Goal: Task Accomplishment & Management: Manage account settings

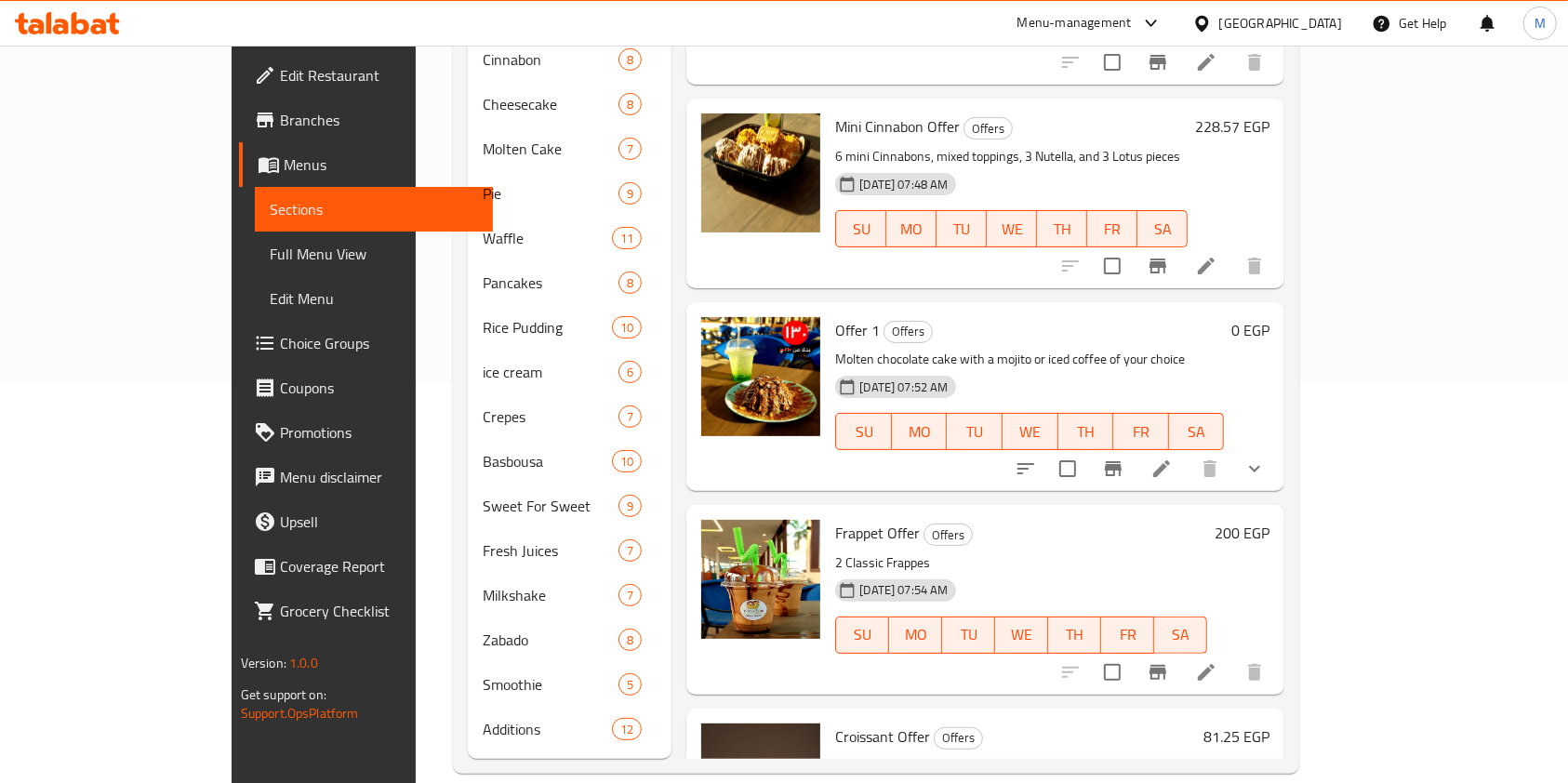
click at [67, 25] on icon at bounding box center [61, 26] width 16 height 16
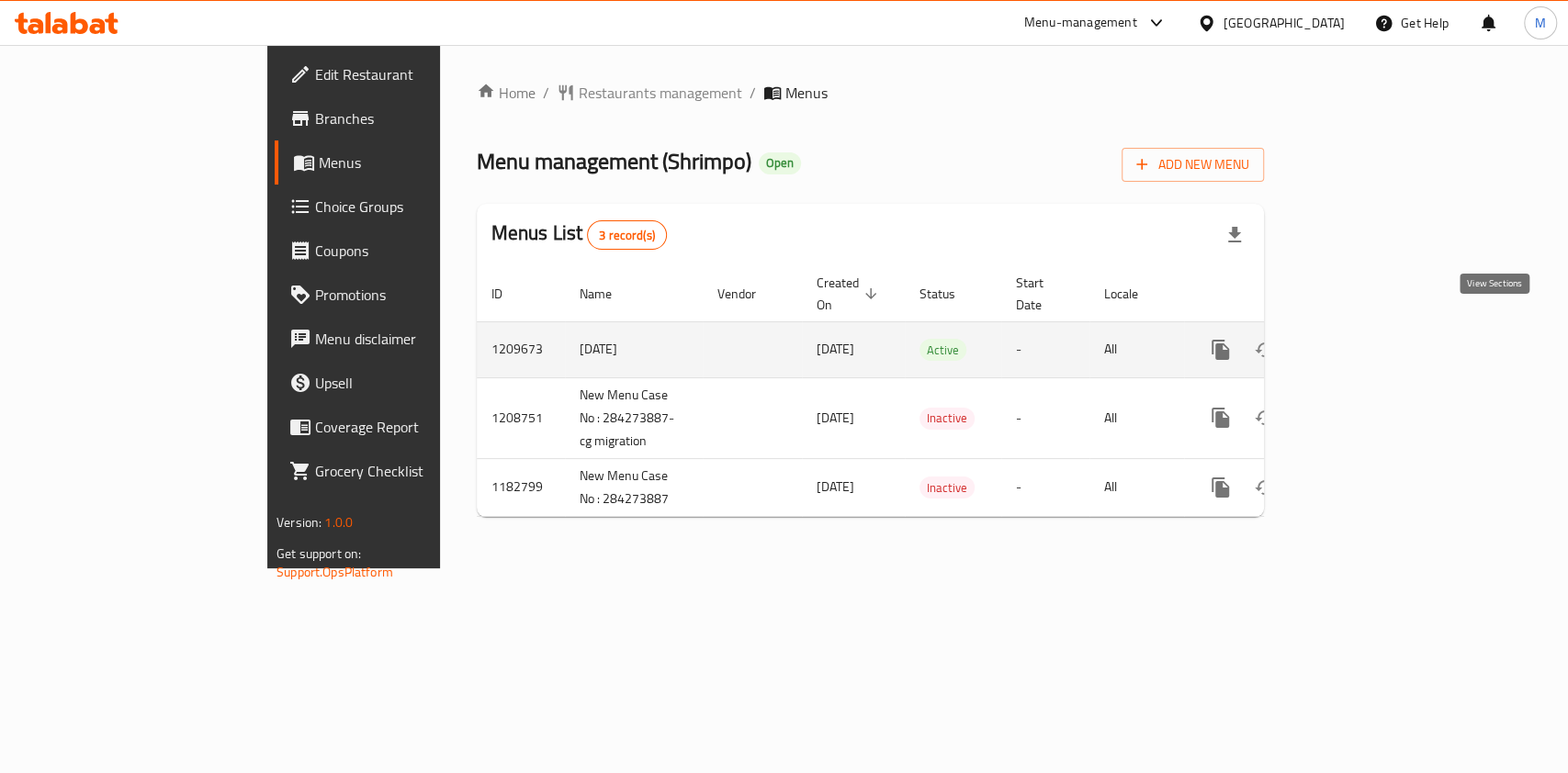
click at [1375, 348] on link "enhanced table" at bounding box center [1352, 349] width 44 height 44
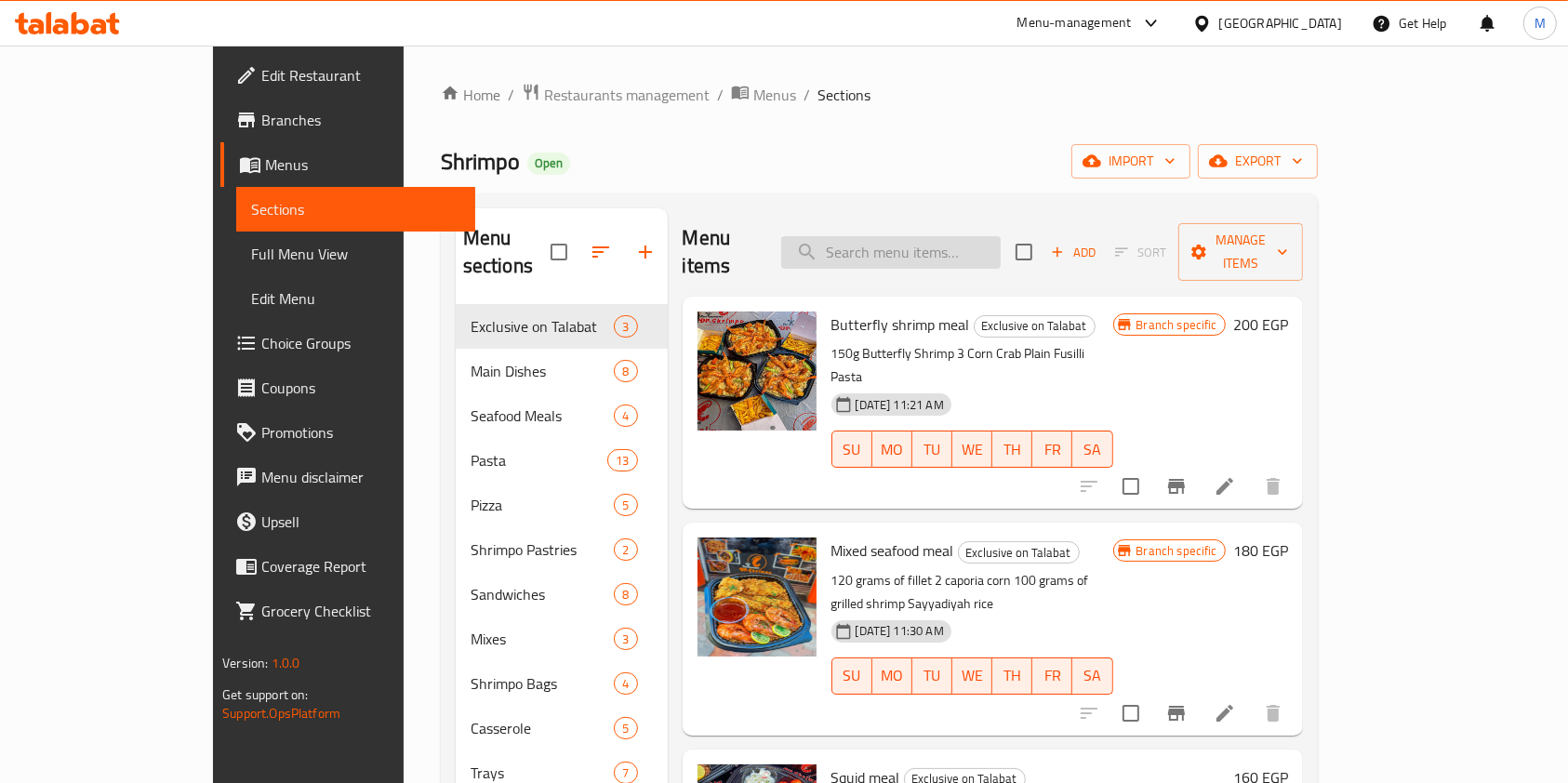
click at [957, 252] on input "search" at bounding box center [891, 252] width 220 height 32
paste input "Mixed seafood meal 400"
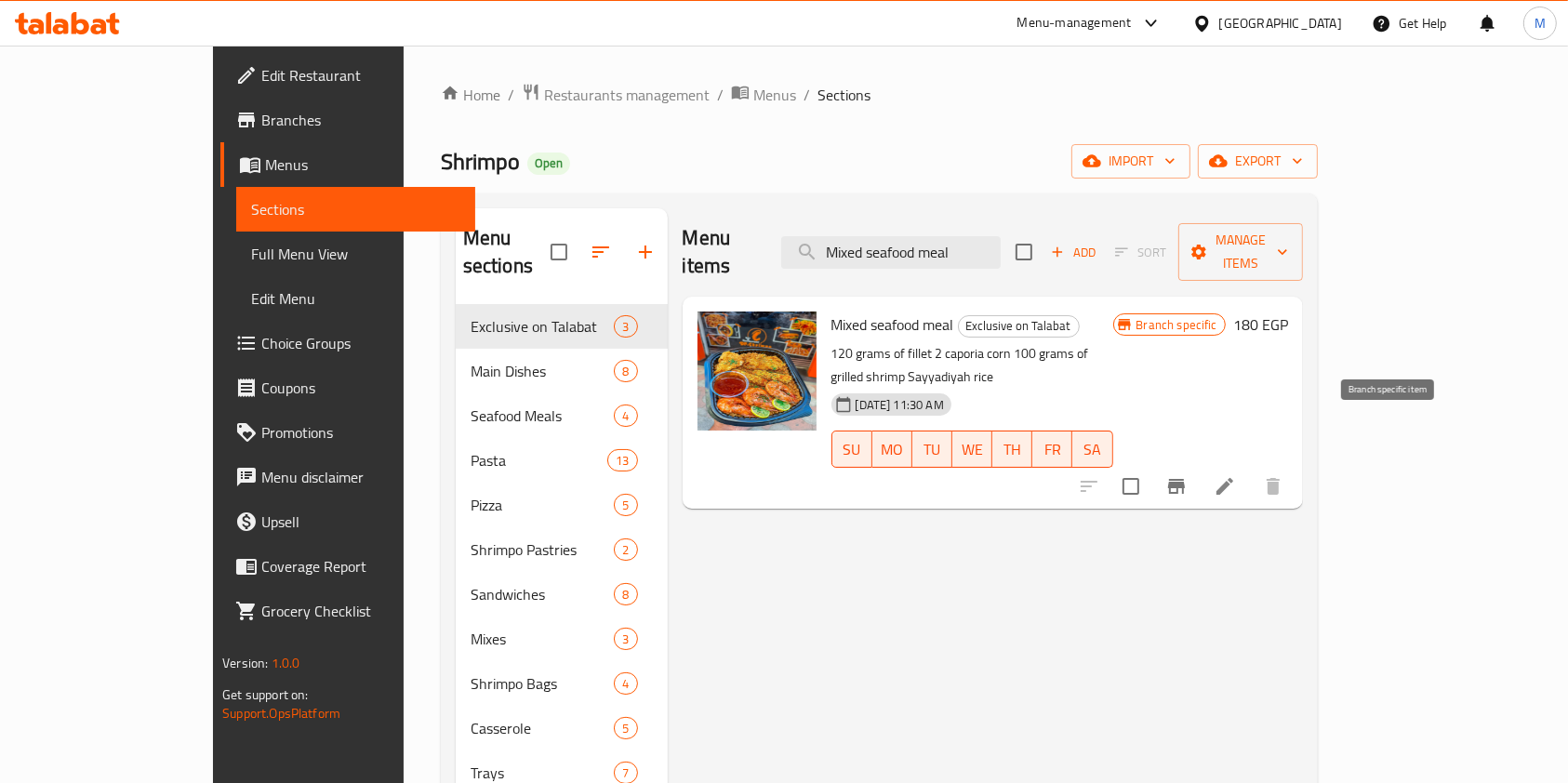
type input "Mixed seafood meal"
click at [1184, 479] on icon "Branch-specific-item" at bounding box center [1176, 486] width 17 height 15
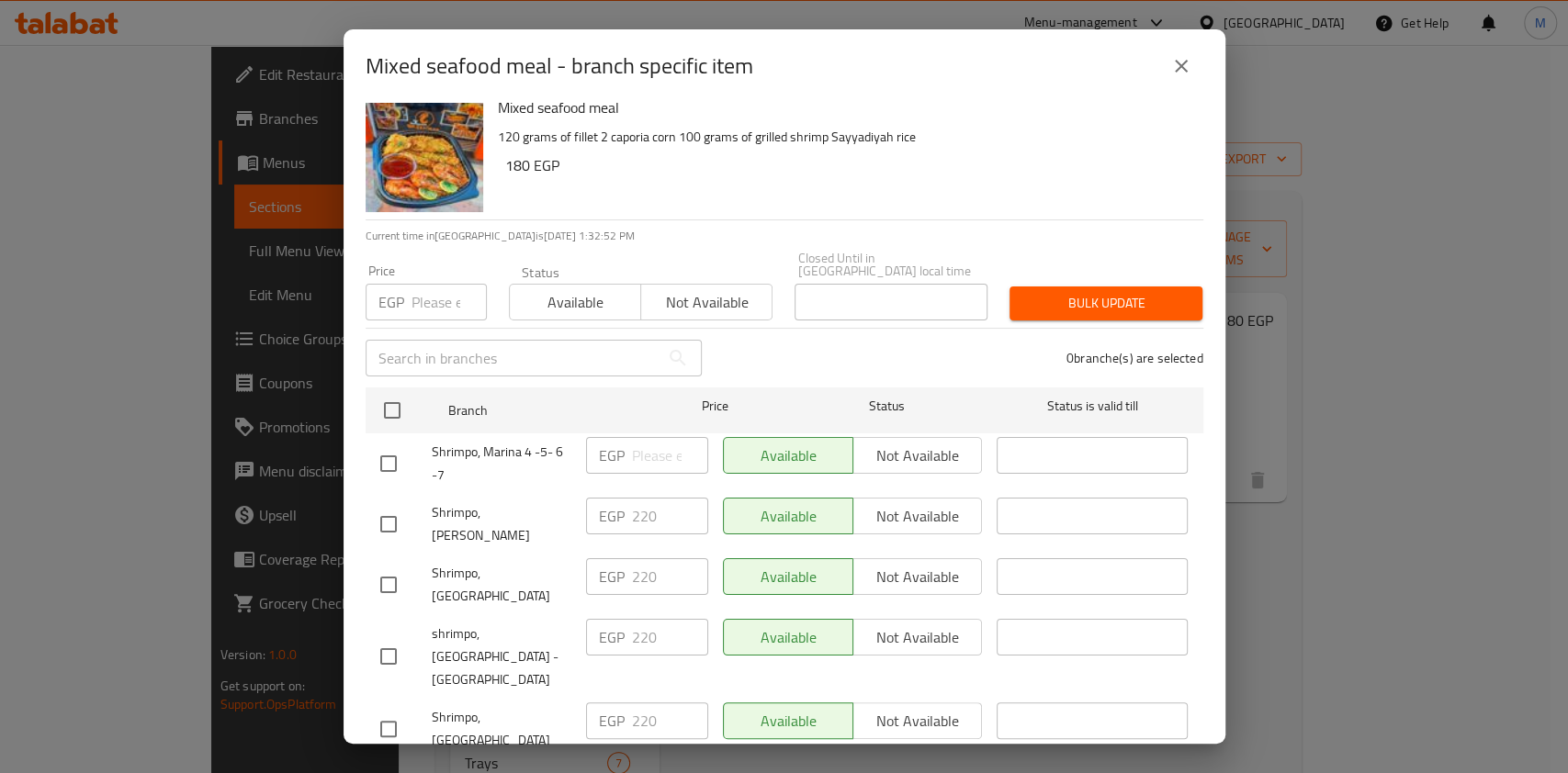
scroll to position [29, 0]
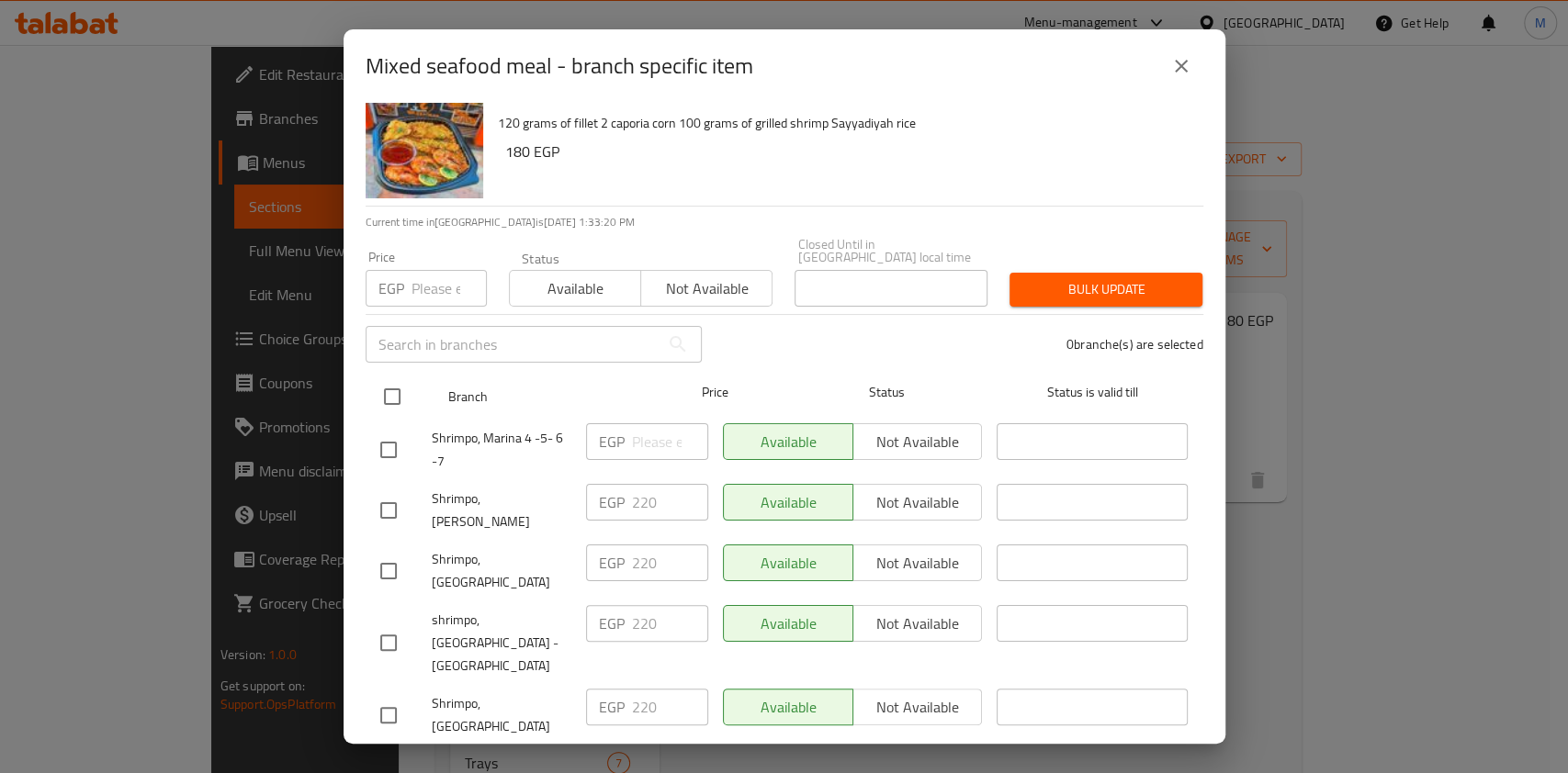
click at [390, 377] on input "checkbox" at bounding box center [392, 396] width 39 height 39
checkbox input "true"
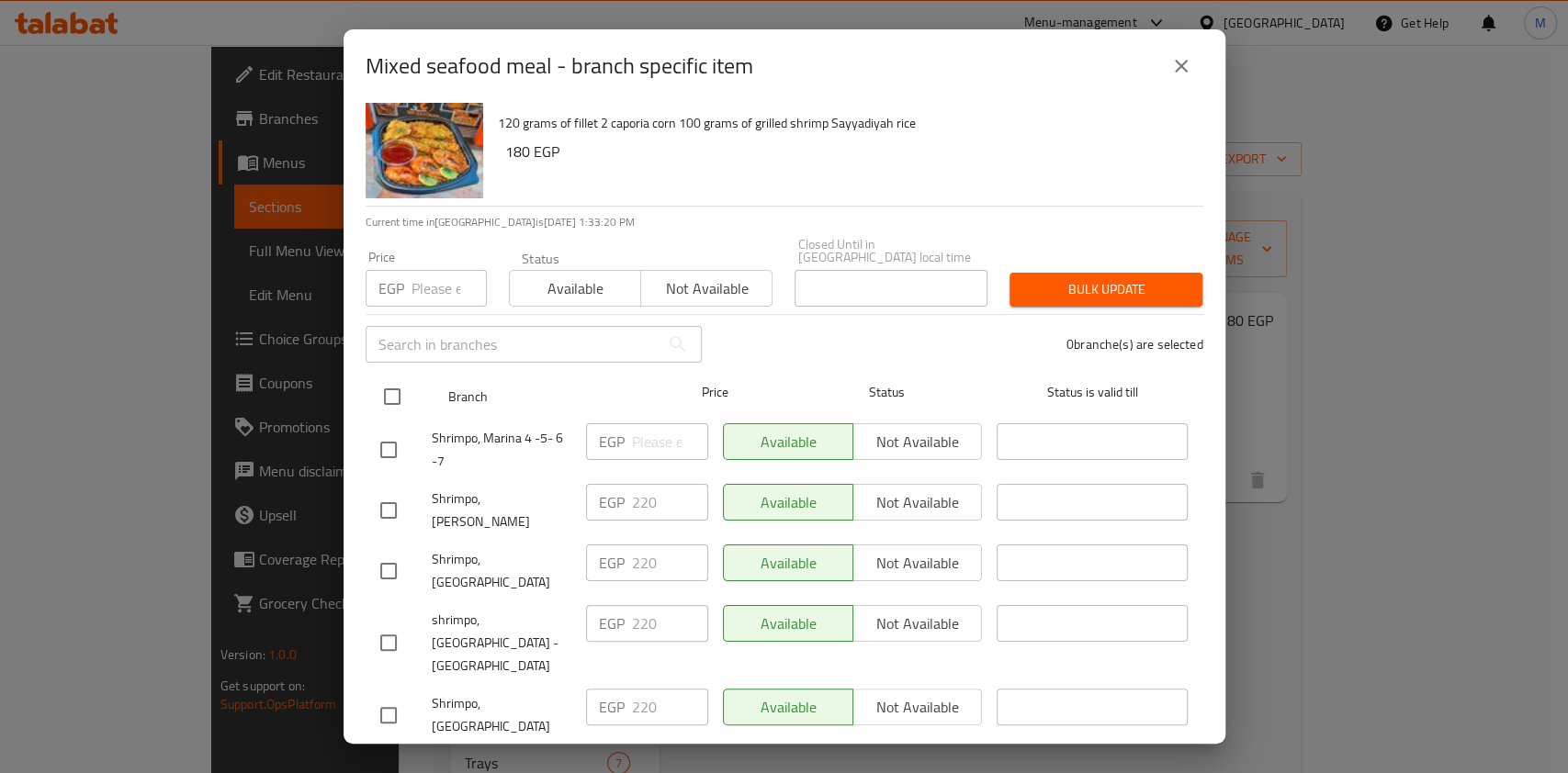
checkbox input "true"
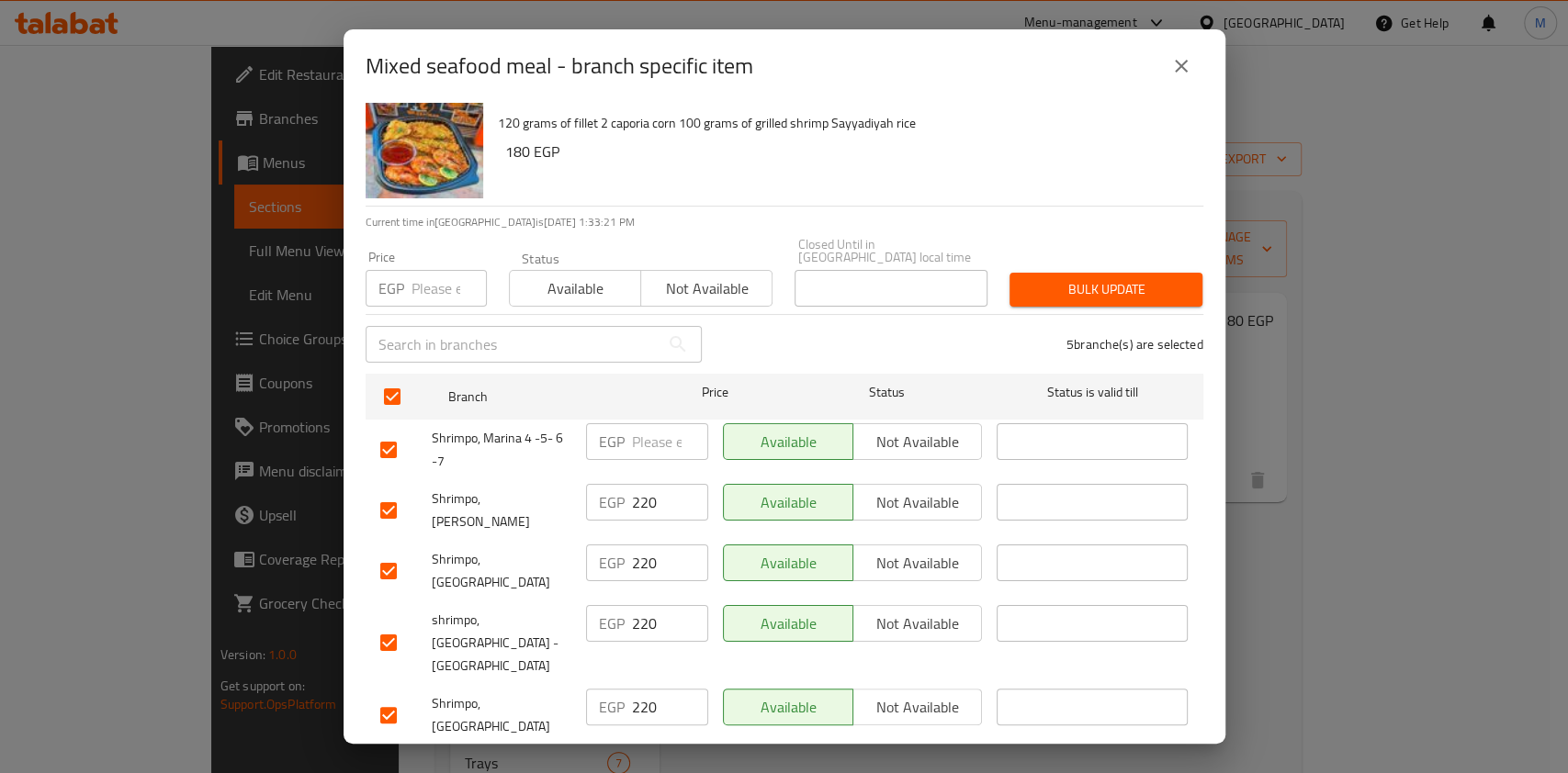
click at [426, 297] on div "Price EGP Price" at bounding box center [426, 278] width 143 height 78
click at [426, 293] on input "number" at bounding box center [450, 289] width 76 height 37
type input "400"
click at [1126, 278] on span "Bulk update" at bounding box center [1106, 290] width 164 height 23
click at [1126, 263] on div at bounding box center [784, 386] width 1568 height 773
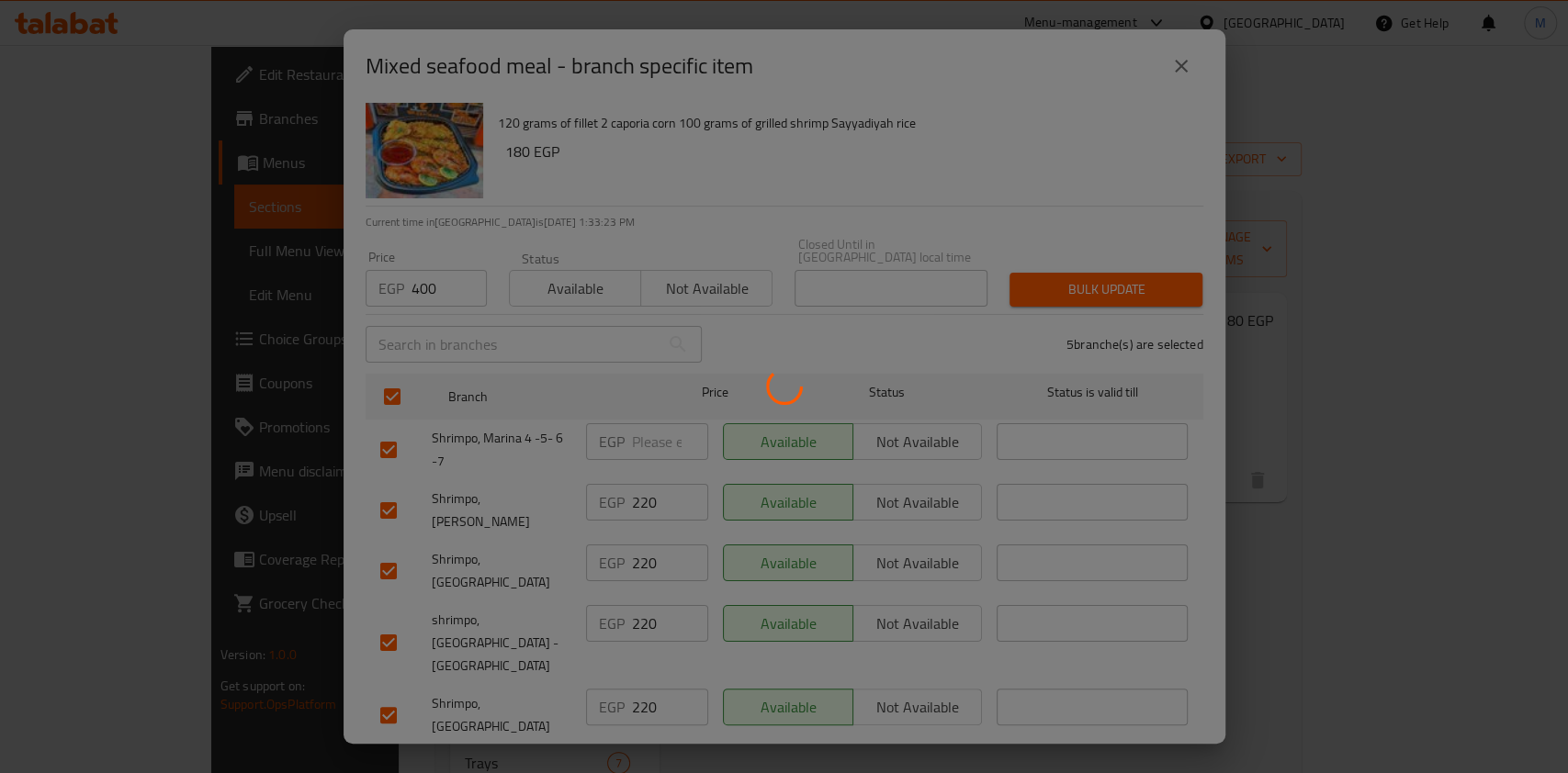
click at [1126, 263] on div at bounding box center [784, 386] width 1568 height 773
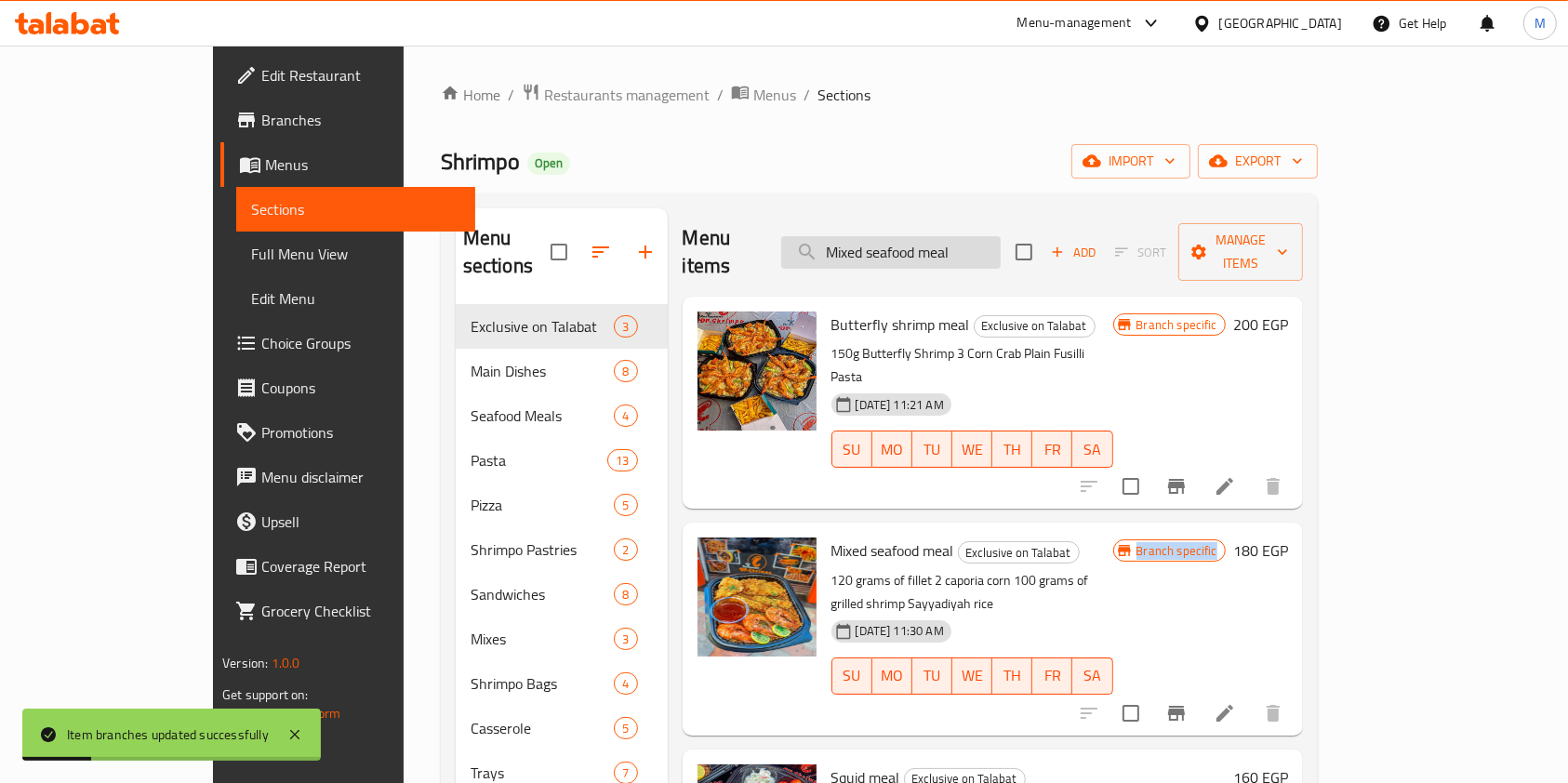
click at [937, 252] on input "Mixed seafood meal" at bounding box center [891, 252] width 220 height 32
click at [976, 245] on input "Mixed seafood meal" at bounding box center [891, 252] width 220 height 32
paste input "Butterfly shrimp"
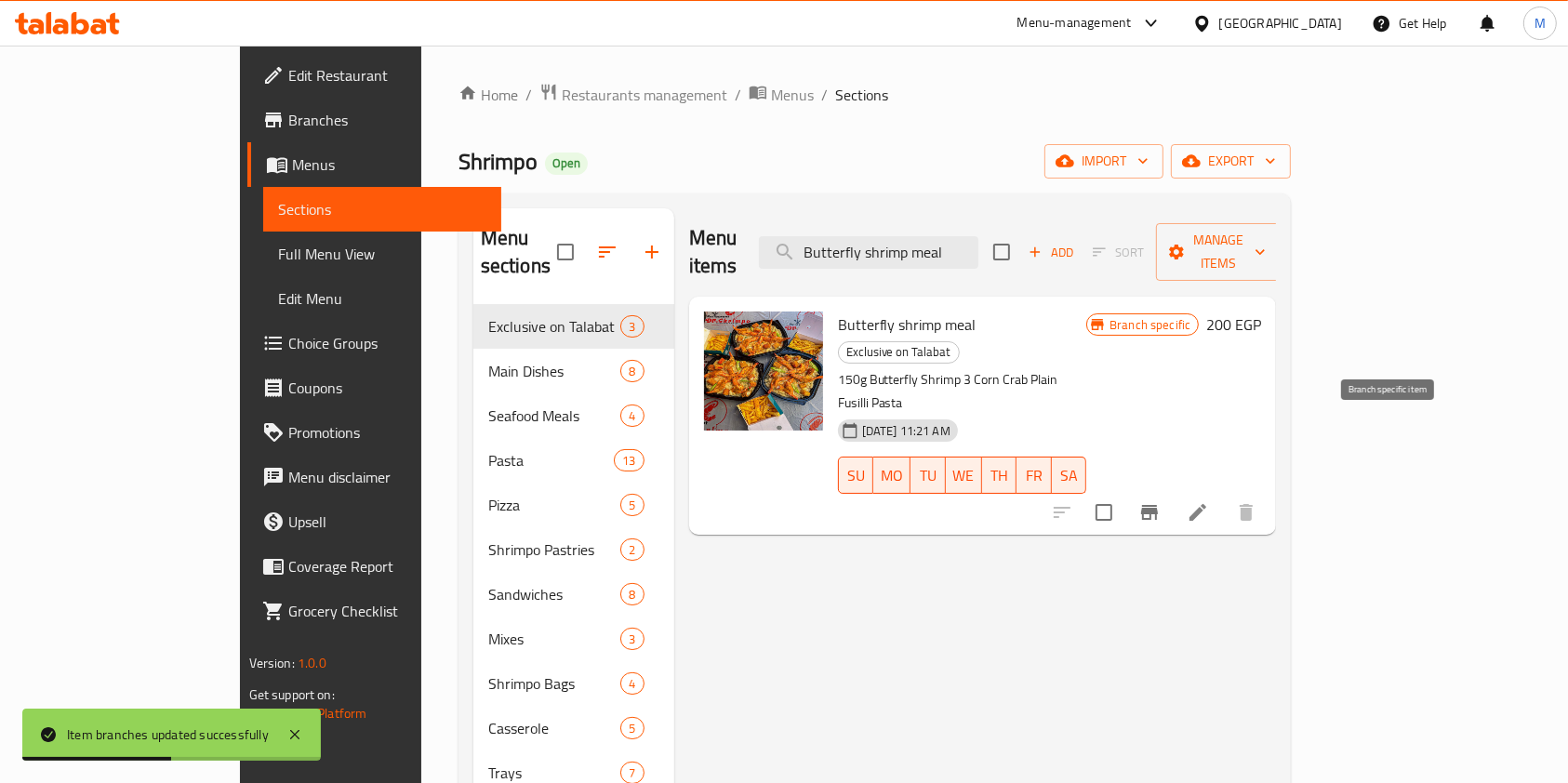
type input "Butterfly shrimp meal"
click at [1172, 490] on button "Branch-specific-item" at bounding box center [1149, 511] width 44 height 44
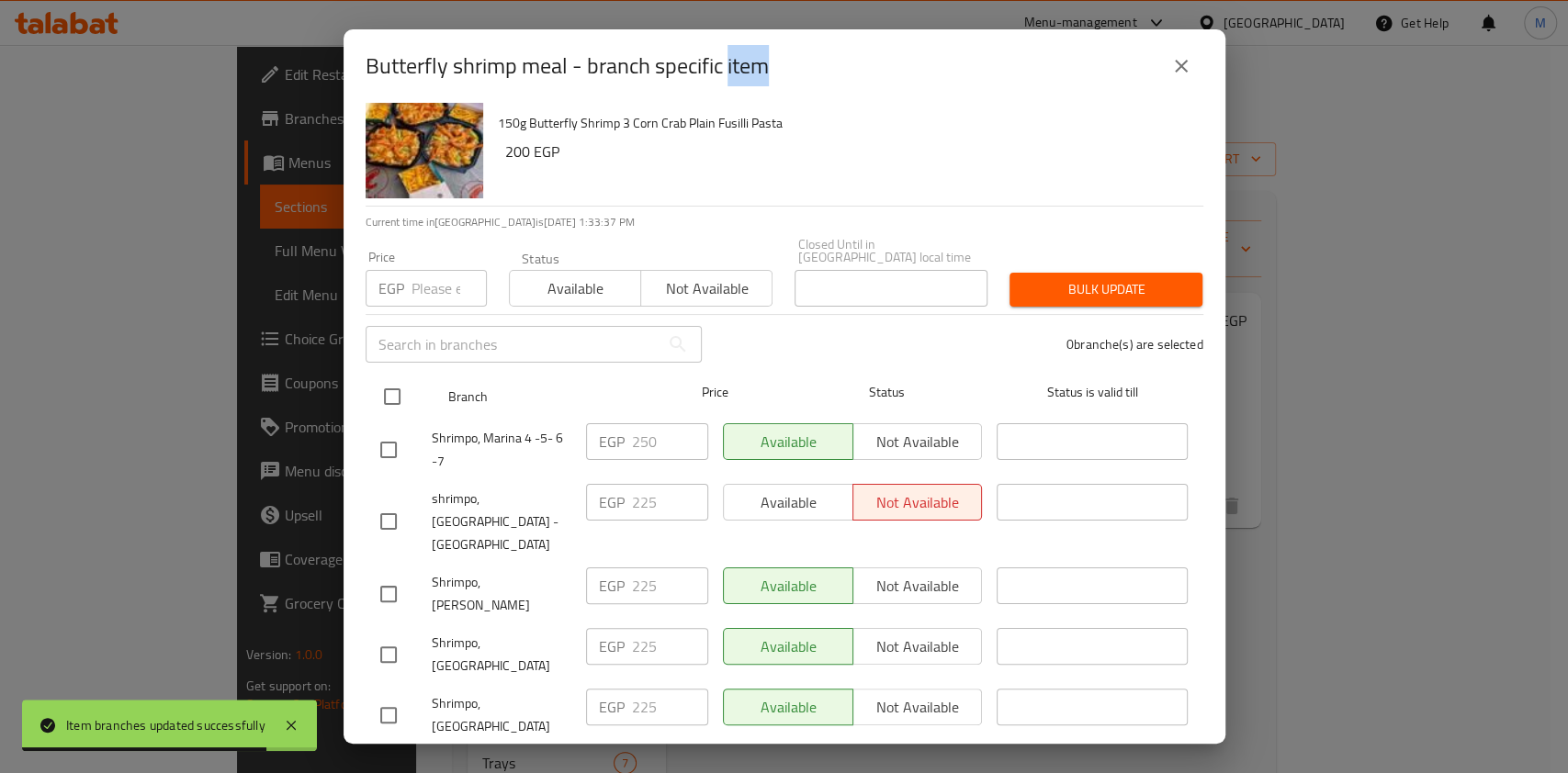
click at [386, 391] on input "checkbox" at bounding box center [392, 396] width 39 height 39
checkbox input "true"
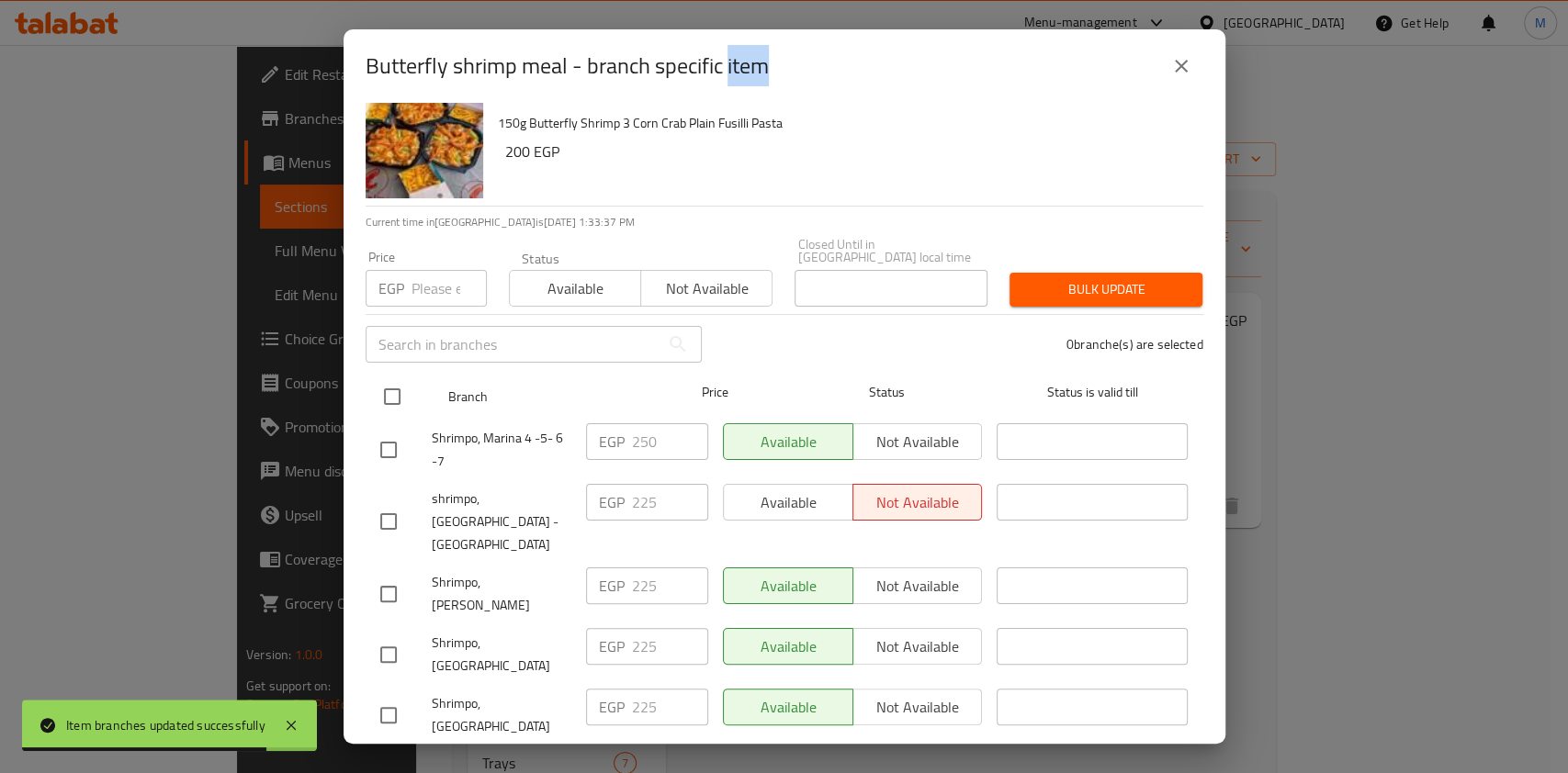
checkbox input "true"
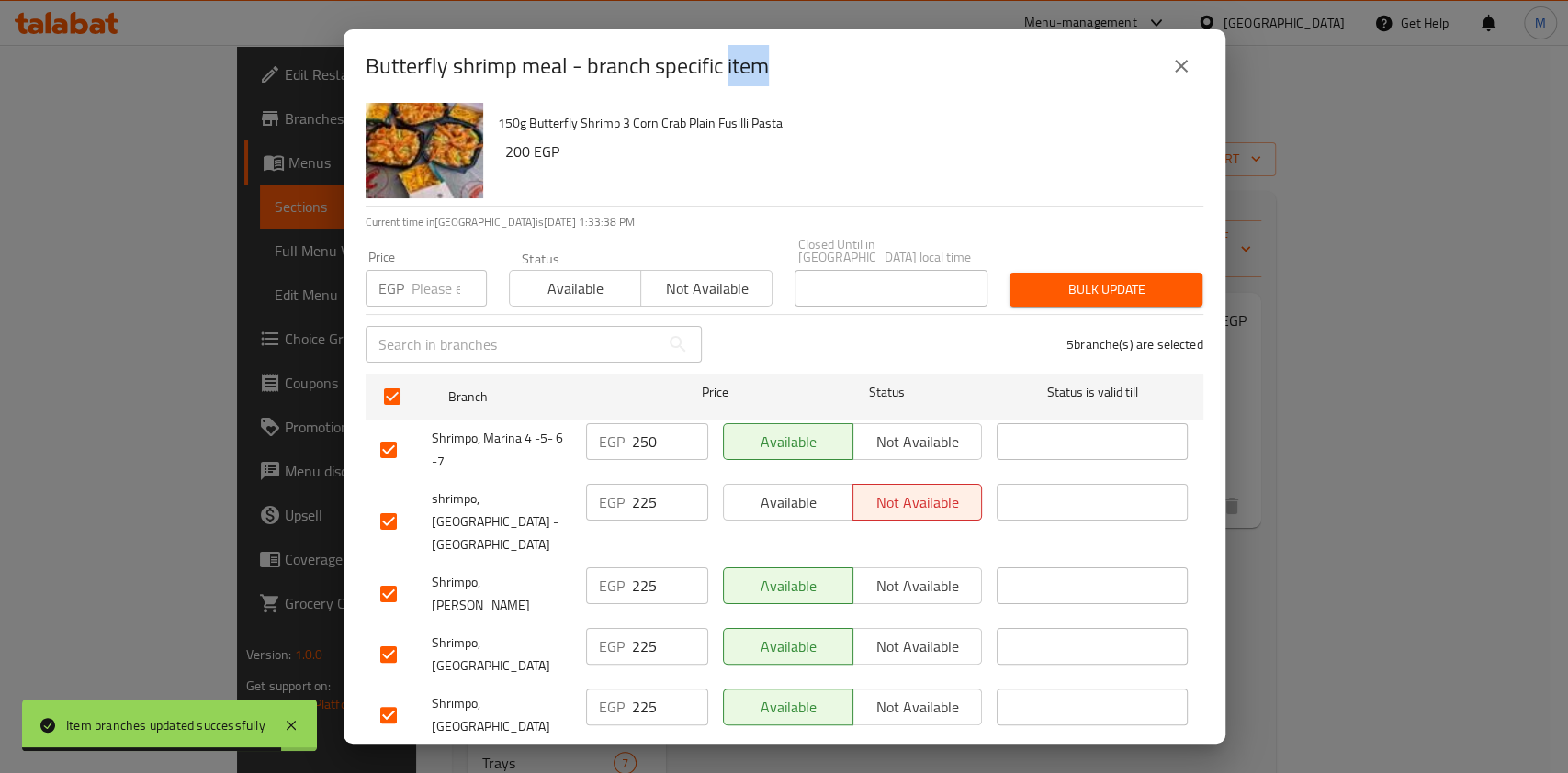
click at [392, 430] on input "checkbox" at bounding box center [389, 449] width 39 height 39
checkbox input "false"
click at [417, 290] on input "number" at bounding box center [450, 289] width 76 height 37
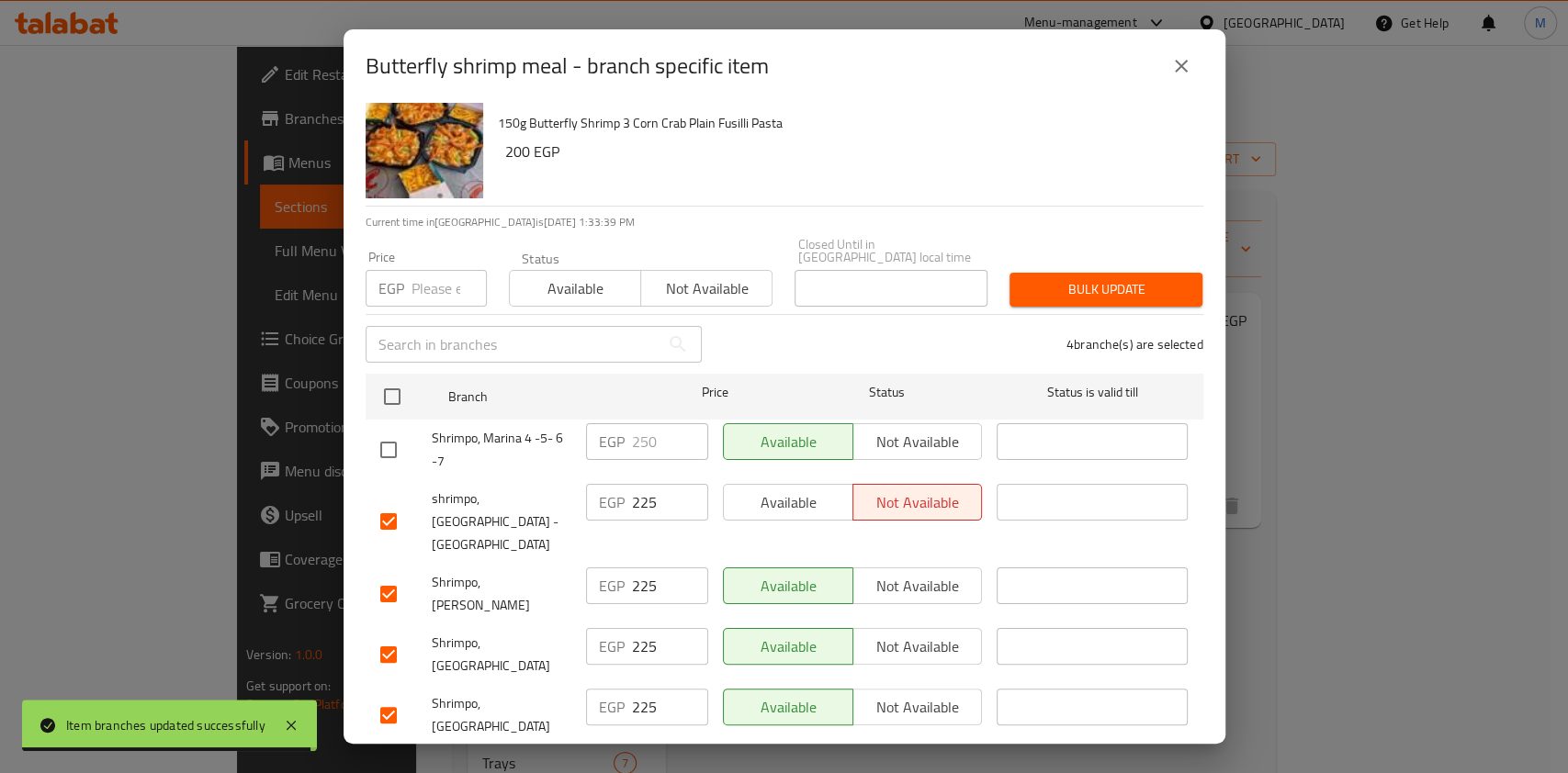
click at [417, 290] on input "number" at bounding box center [450, 289] width 76 height 37
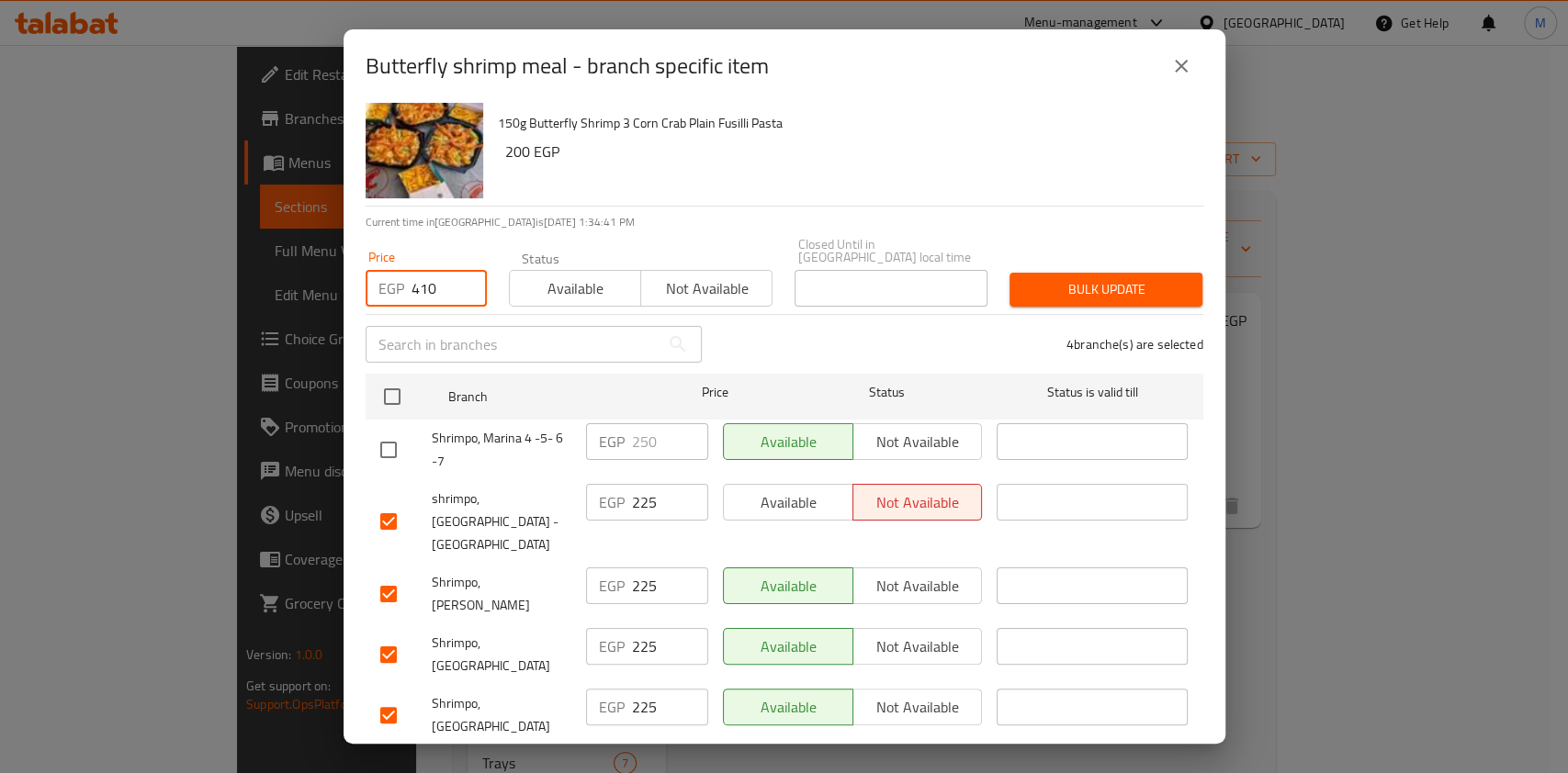
type input "410"
click at [1040, 246] on div "Price EGP 410 Price Status Available Not available Closed Until in Egypt local …" at bounding box center [784, 272] width 860 height 91
click at [1049, 272] on button "Bulk update" at bounding box center [1105, 289] width 193 height 34
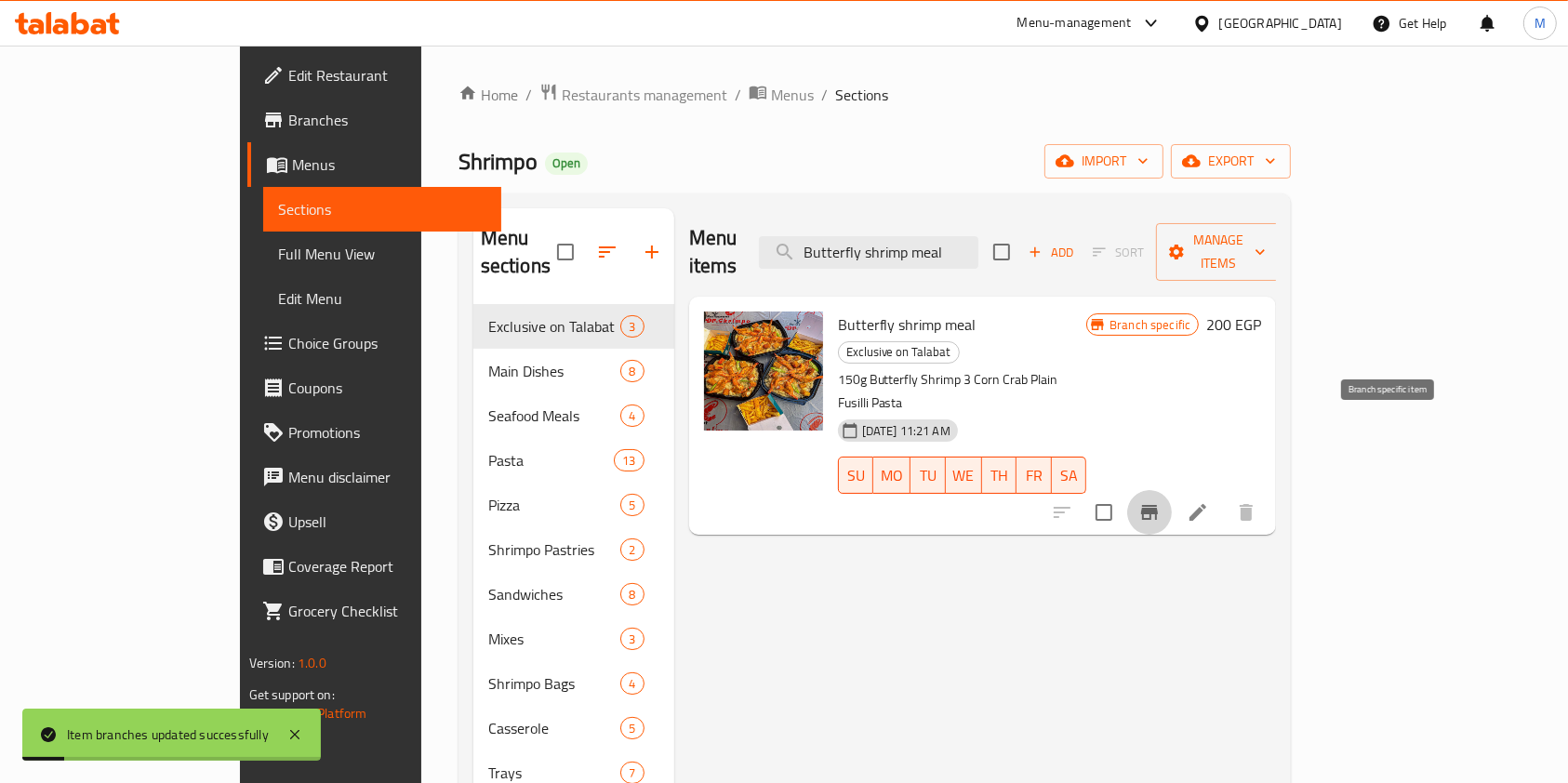
click at [1172, 490] on button "Branch-specific-item" at bounding box center [1149, 511] width 44 height 44
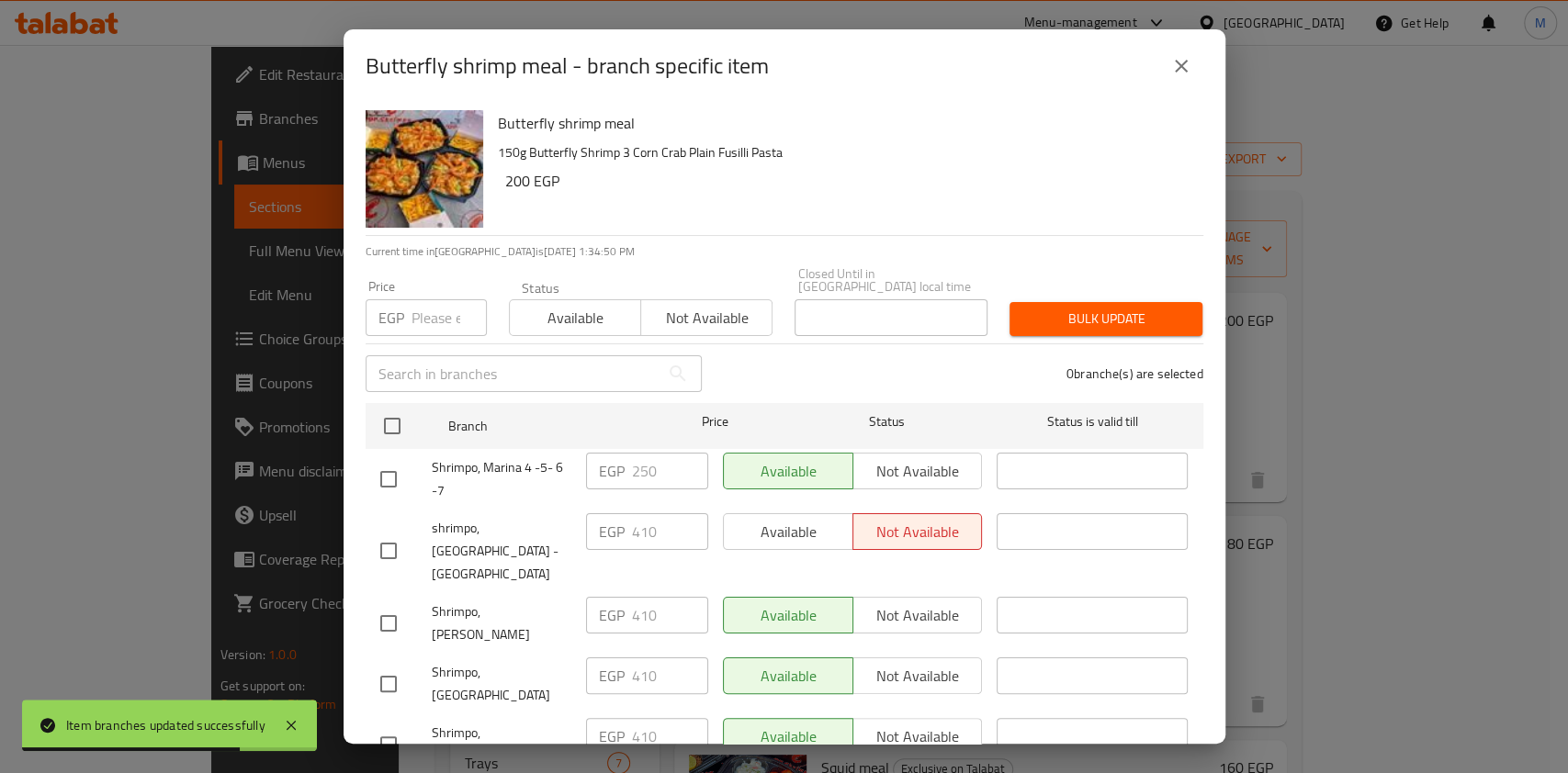
click at [1192, 67] on button "close" at bounding box center [1180, 65] width 44 height 44
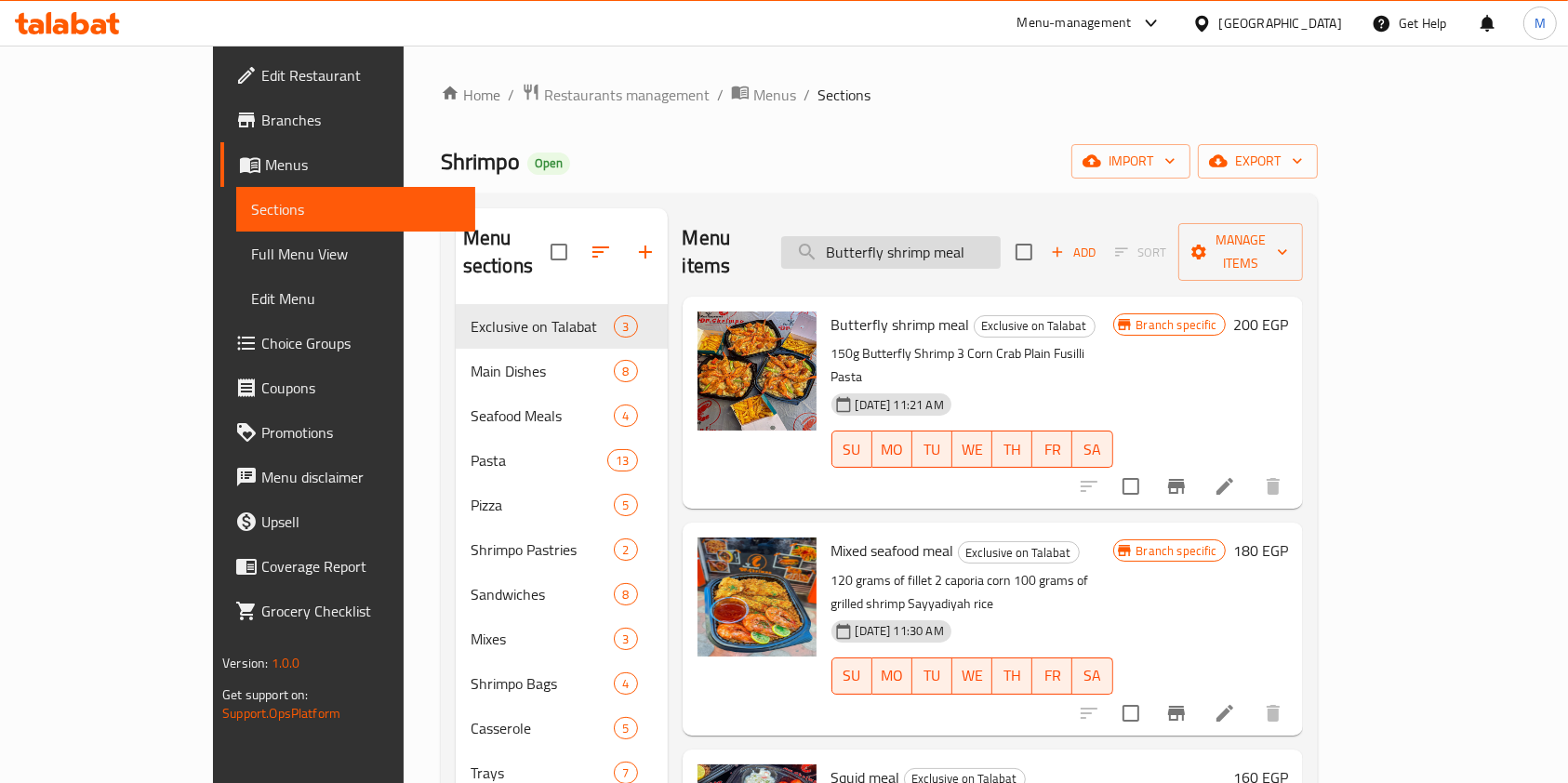
click at [939, 236] on input "Butterfly shrimp meal" at bounding box center [891, 252] width 220 height 32
paste input "Fried Combo 14 Pieces"
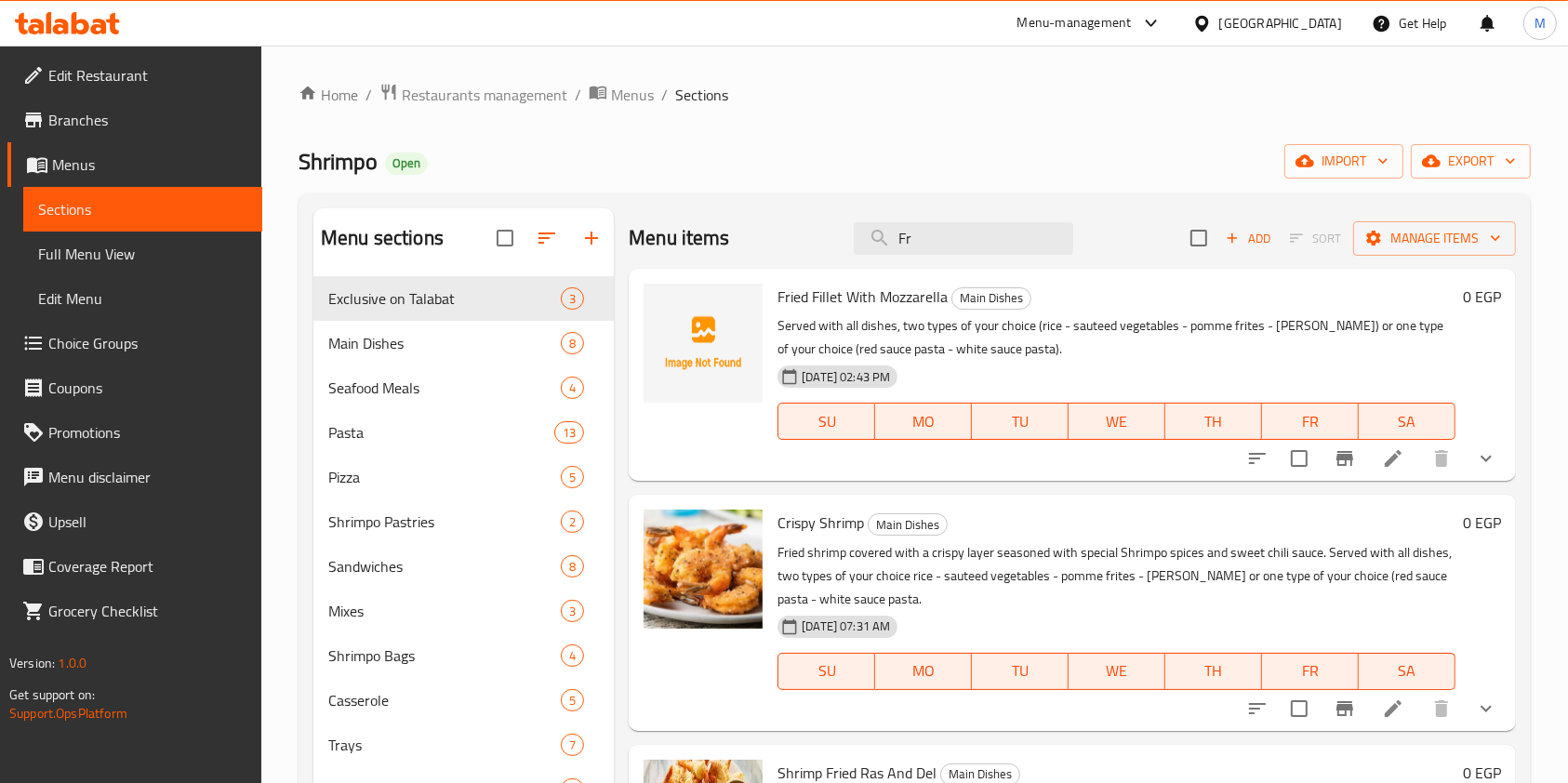
type input "F"
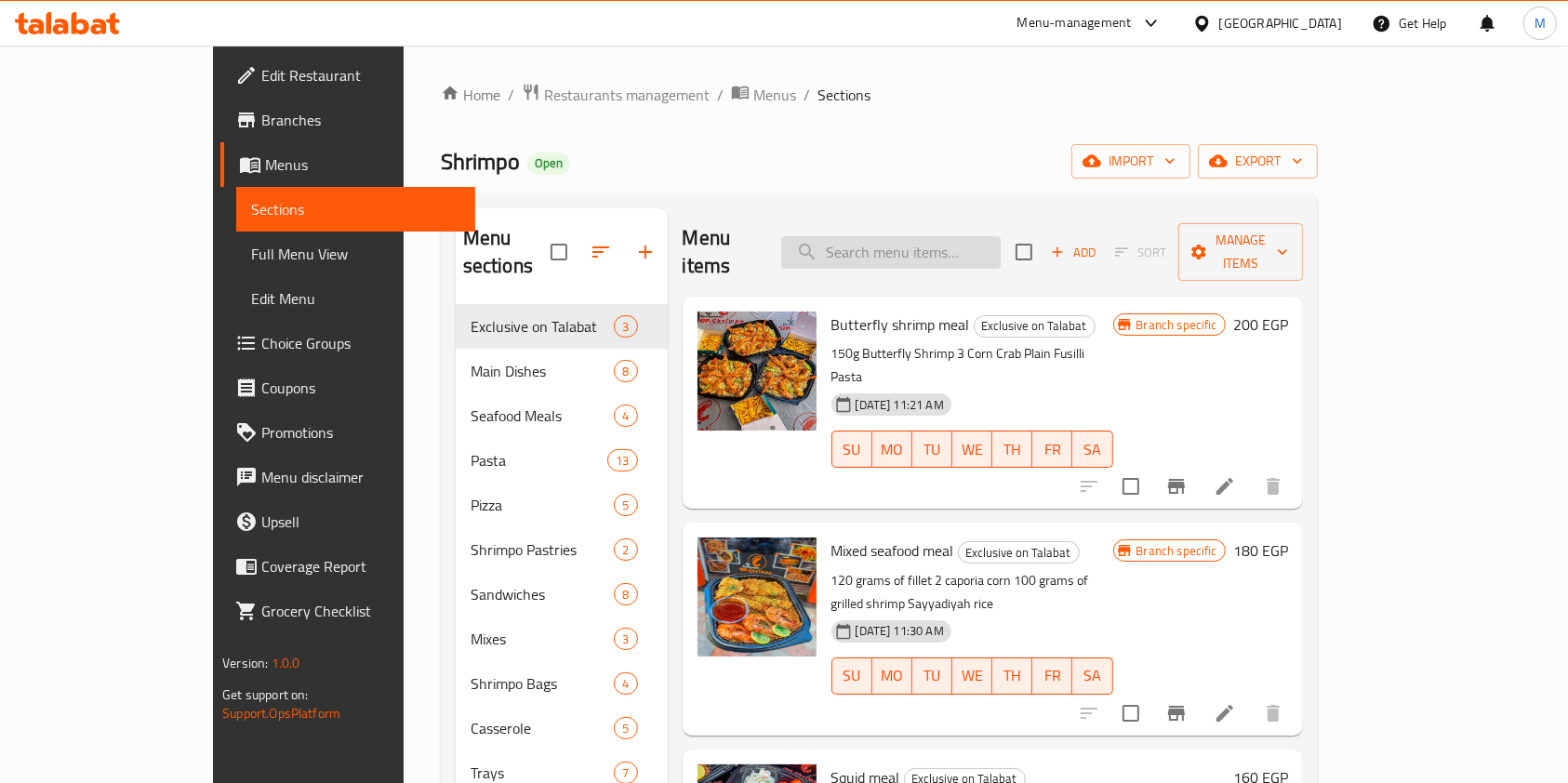
click at [959, 238] on input "search" at bounding box center [891, 252] width 220 height 32
paste input "Fried Combo 14 Pieces"
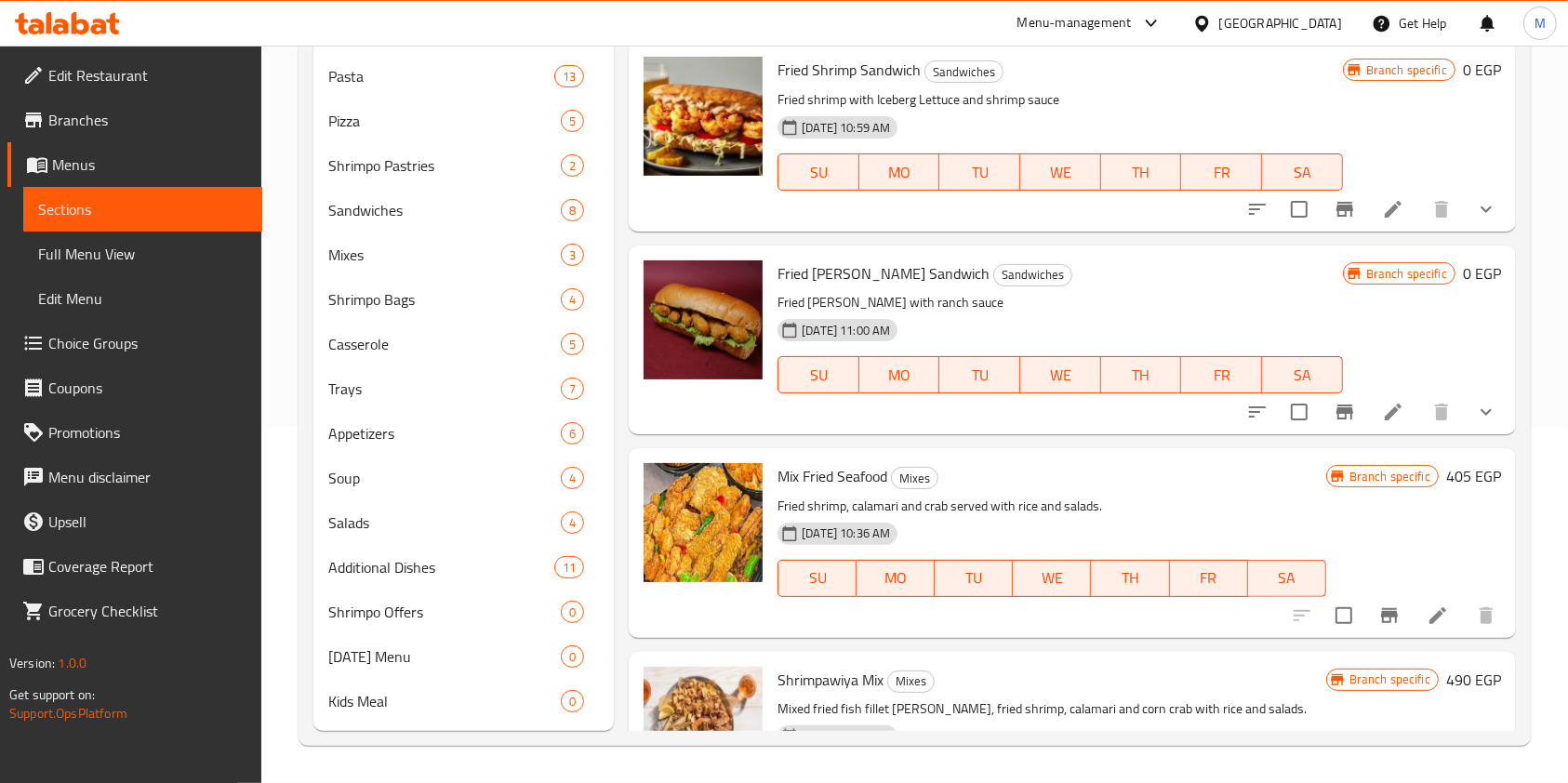
scroll to position [2017, 0]
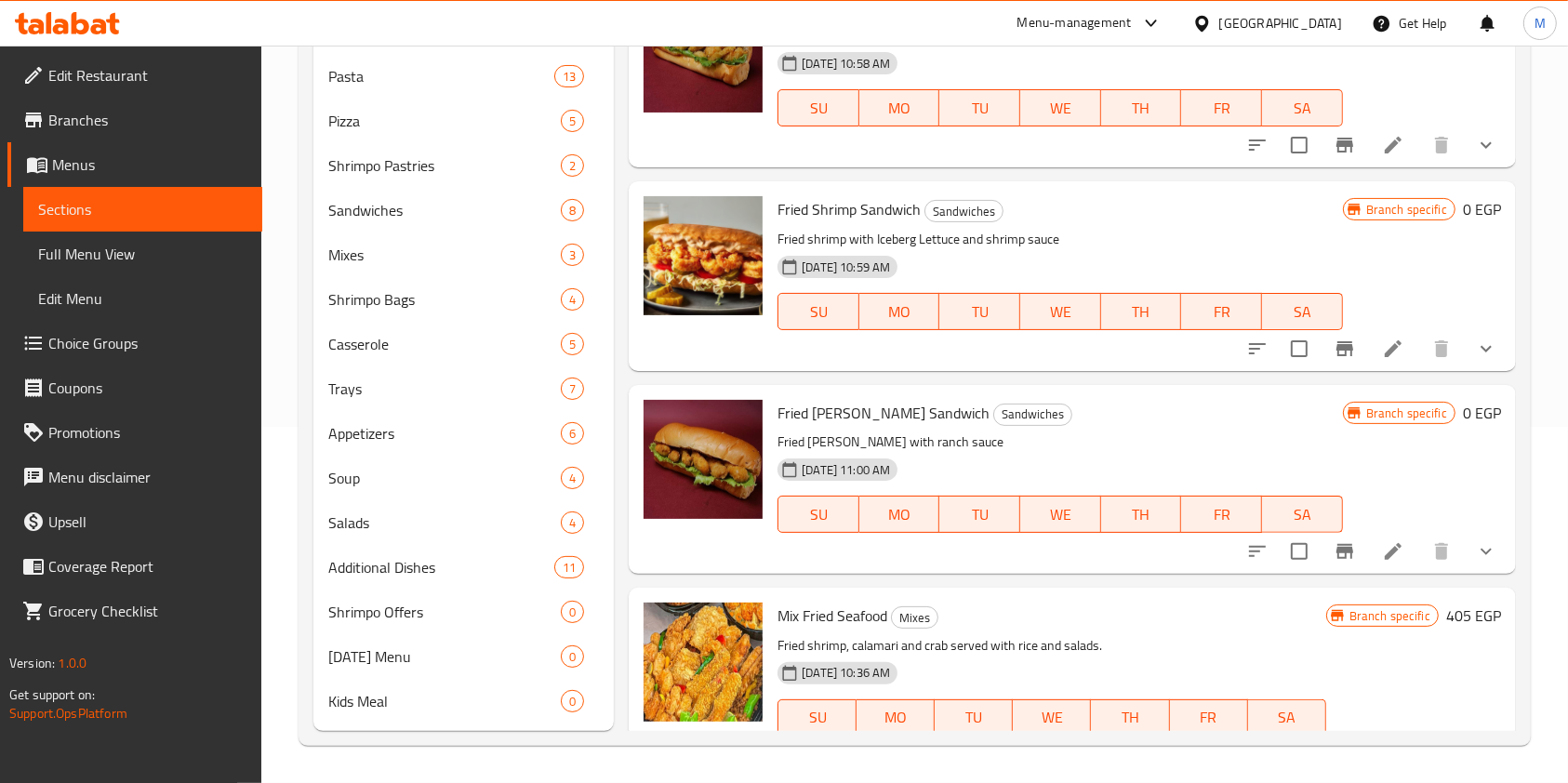
click at [1539, 503] on div "Home / Restaurants management / Menus / Sections Shrimpo Open import export Men…" at bounding box center [914, 235] width 1306 height 1093
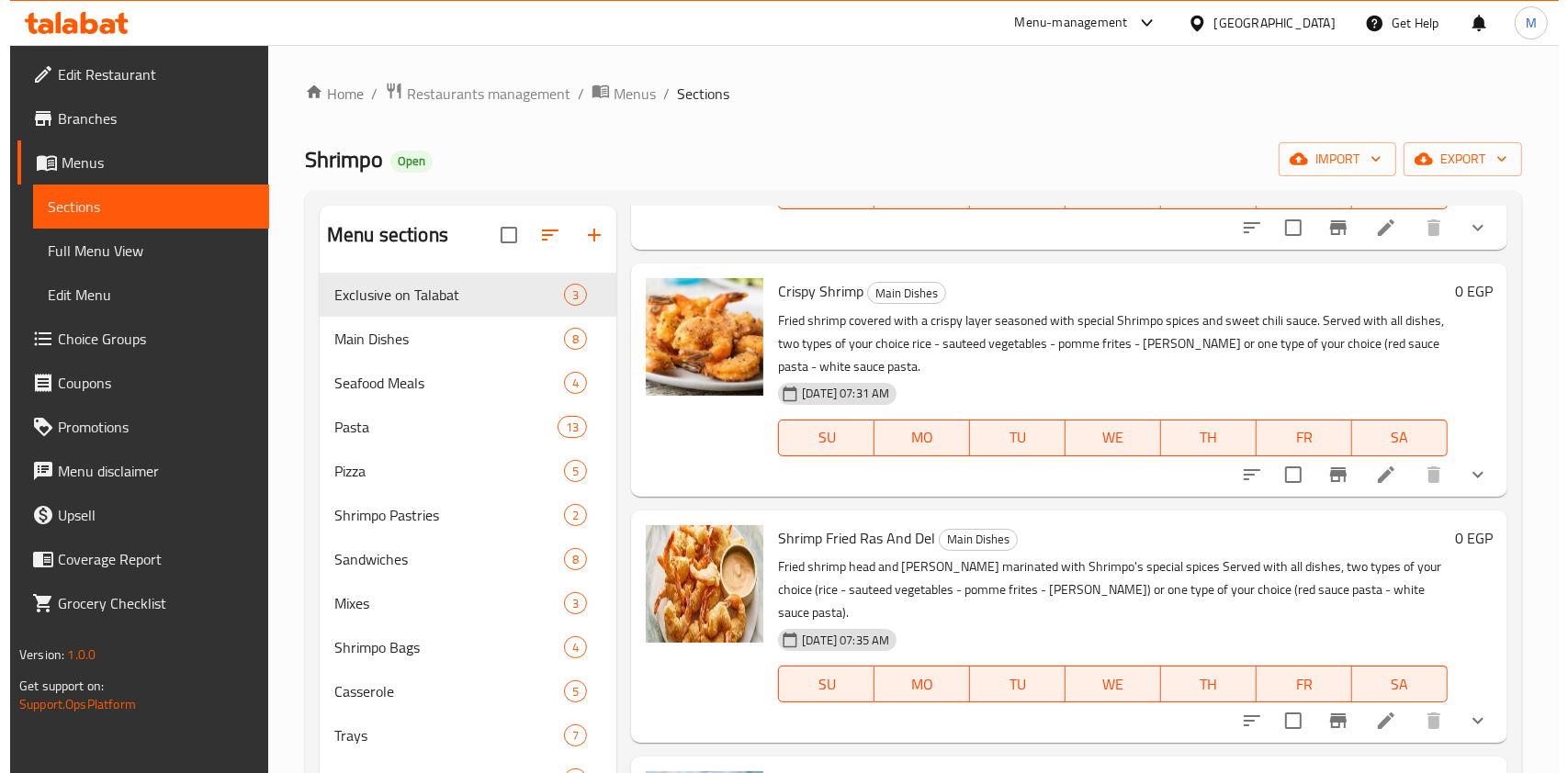
scroll to position [0, 0]
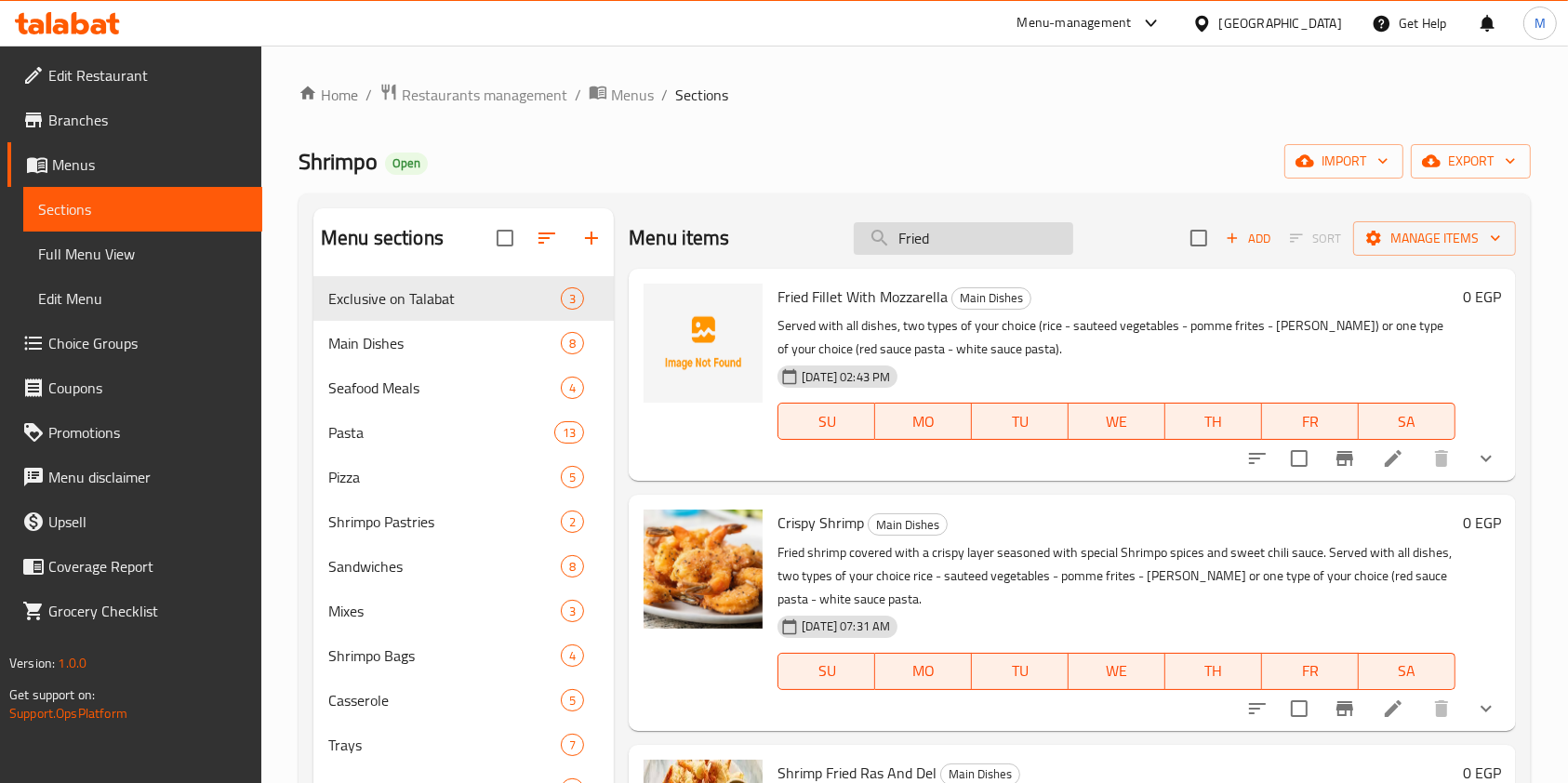
click at [968, 230] on input "Fried" at bounding box center [964, 237] width 220 height 32
paste input "Shrimp Fettuccine Pasta"
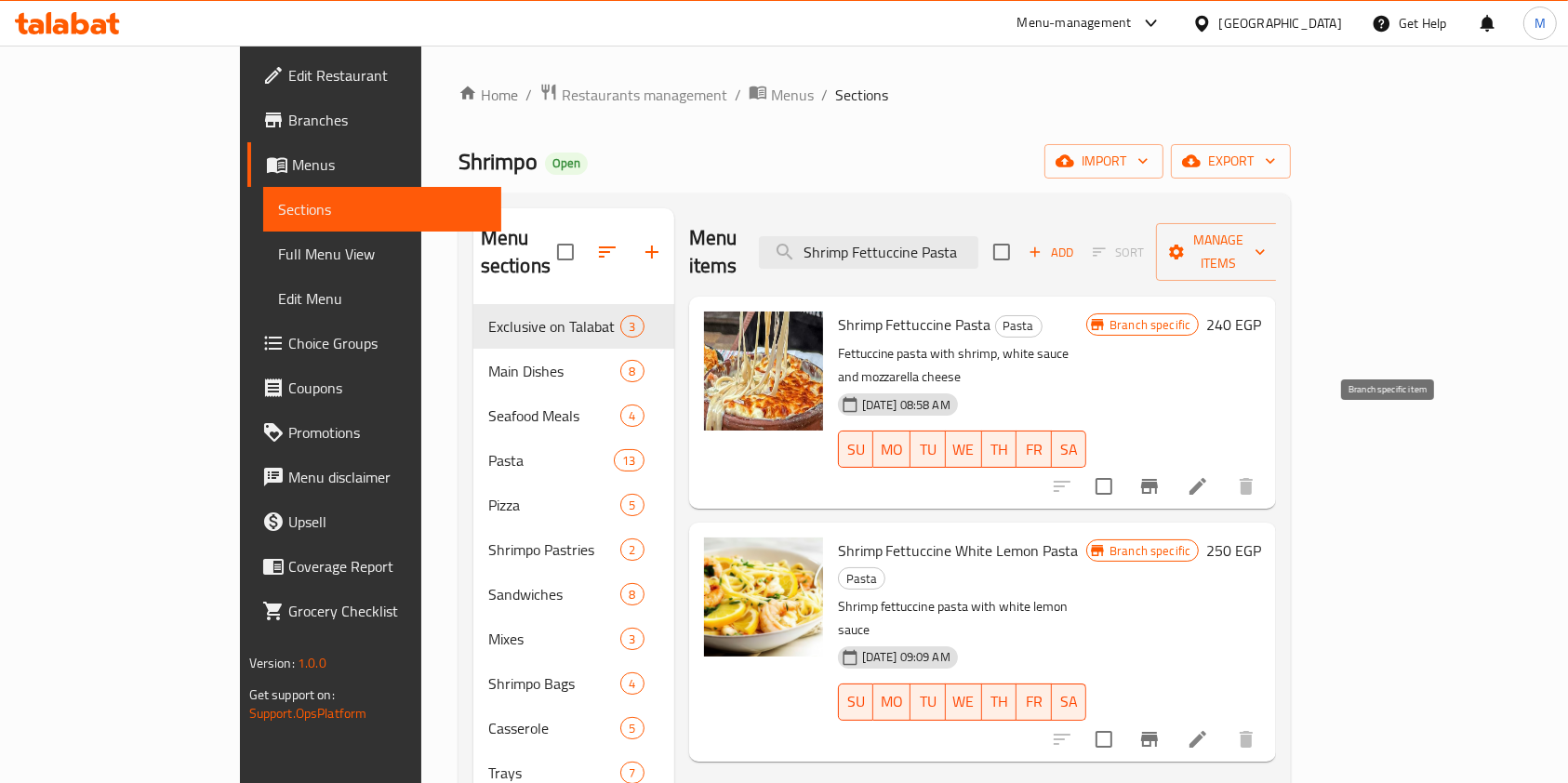
type input "Shrimp Fettuccine Pasta"
click at [1172, 464] on button "Branch-specific-item" at bounding box center [1149, 486] width 44 height 44
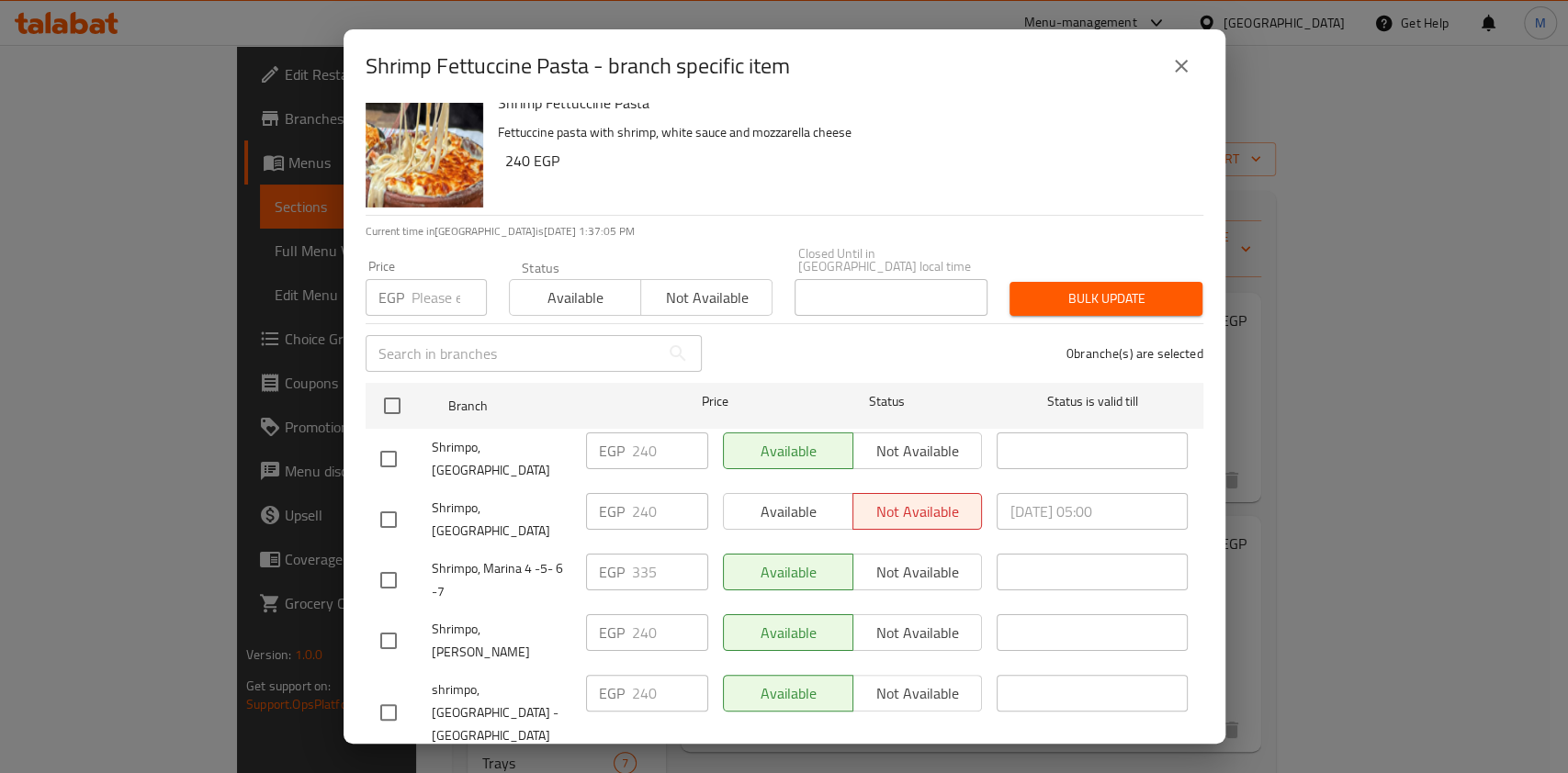
scroll to position [29, 0]
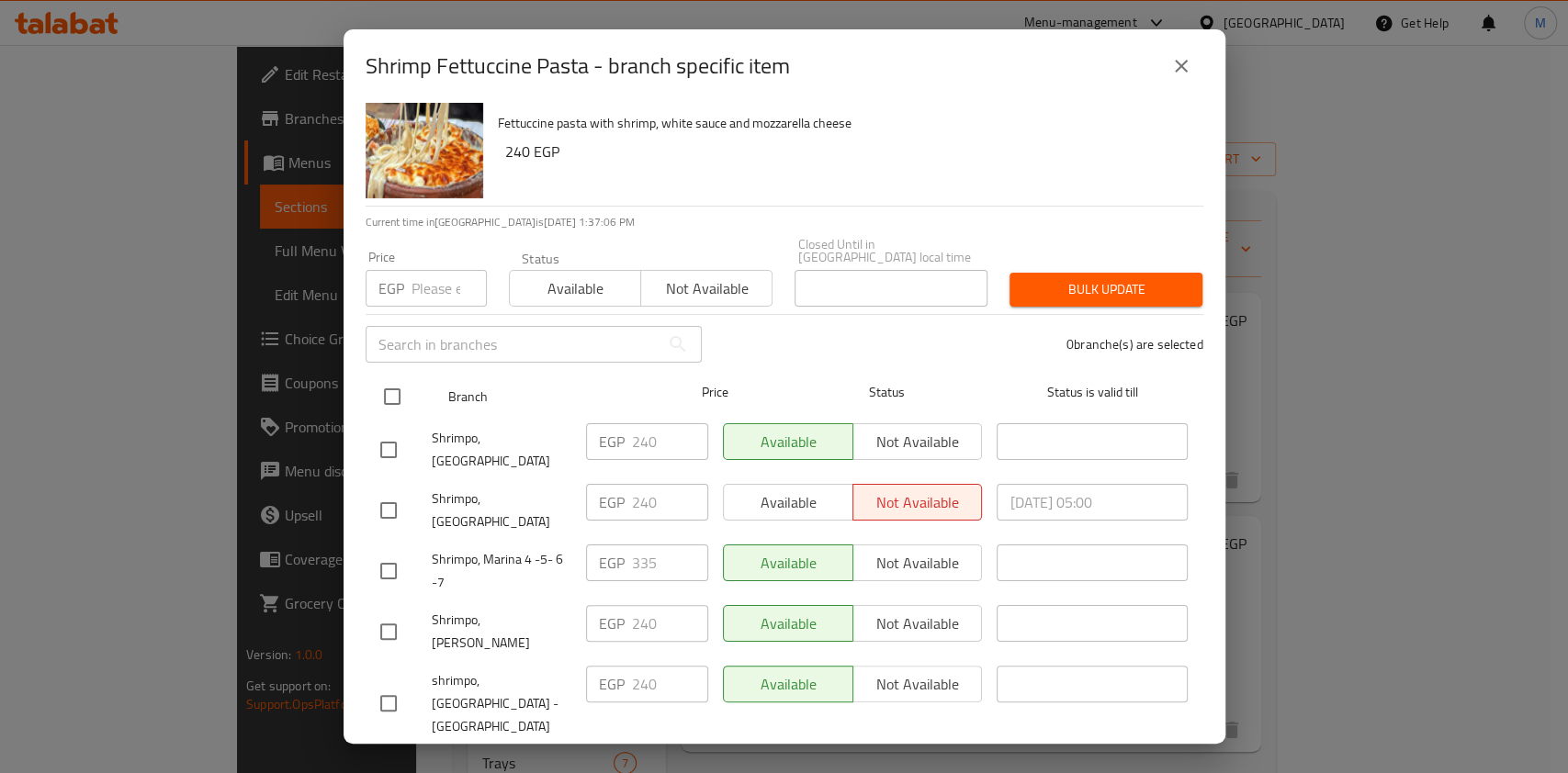
click at [402, 386] on input "checkbox" at bounding box center [392, 396] width 39 height 39
checkbox input "true"
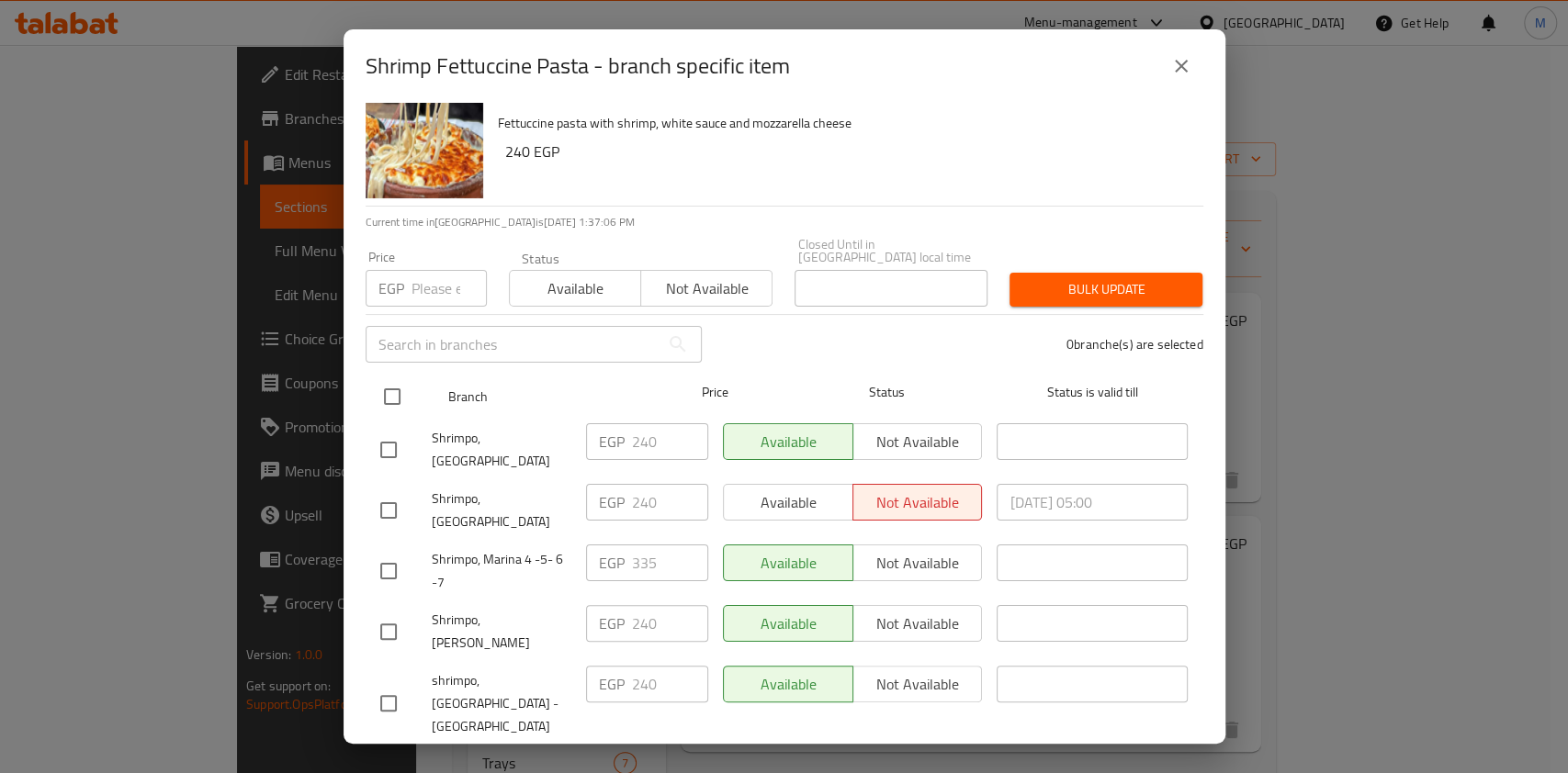
checkbox input "true"
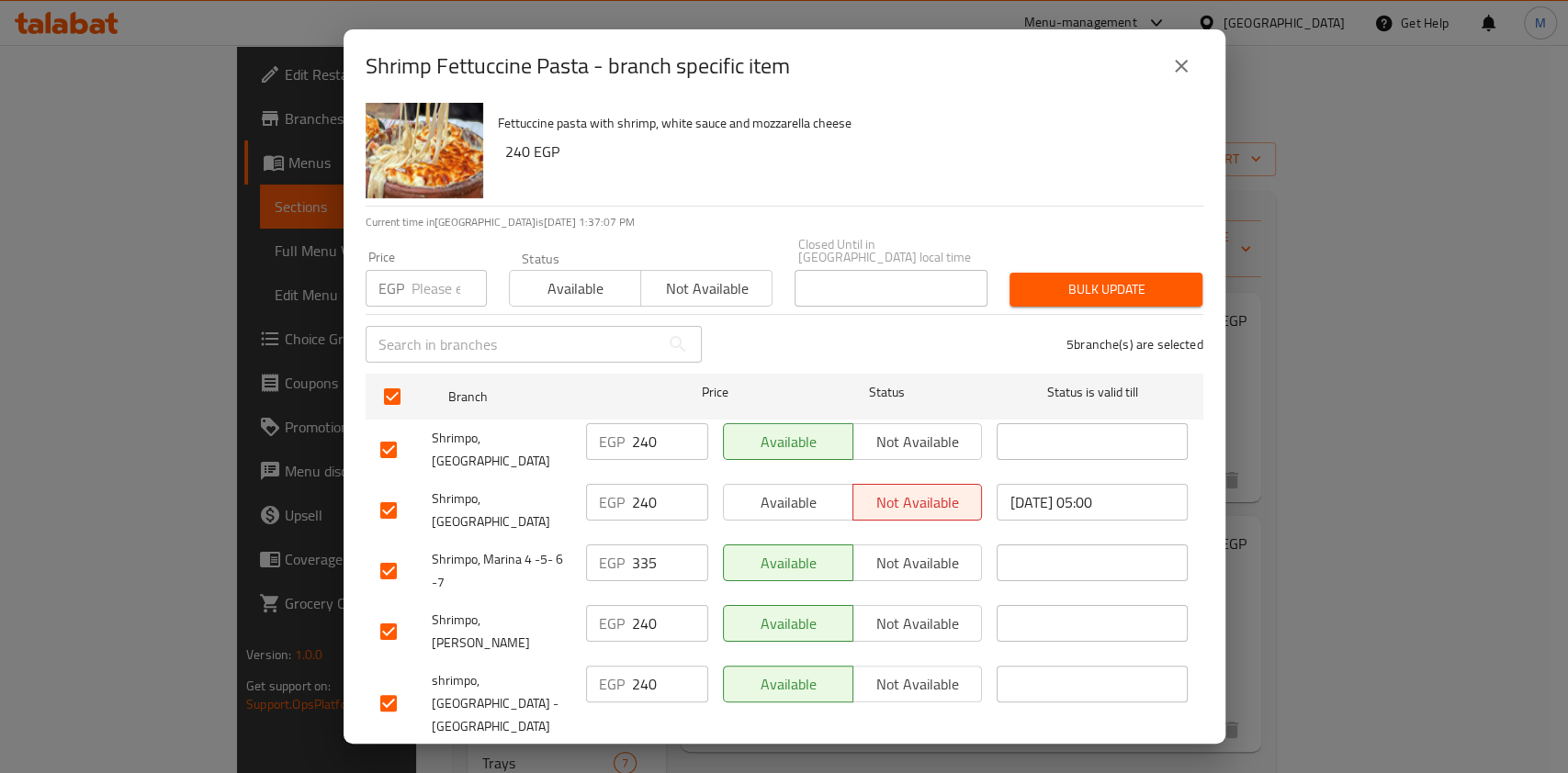
click at [382, 552] on input "checkbox" at bounding box center [389, 572] width 39 height 39
checkbox input "true"
click at [394, 552] on input "checkbox" at bounding box center [389, 572] width 39 height 39
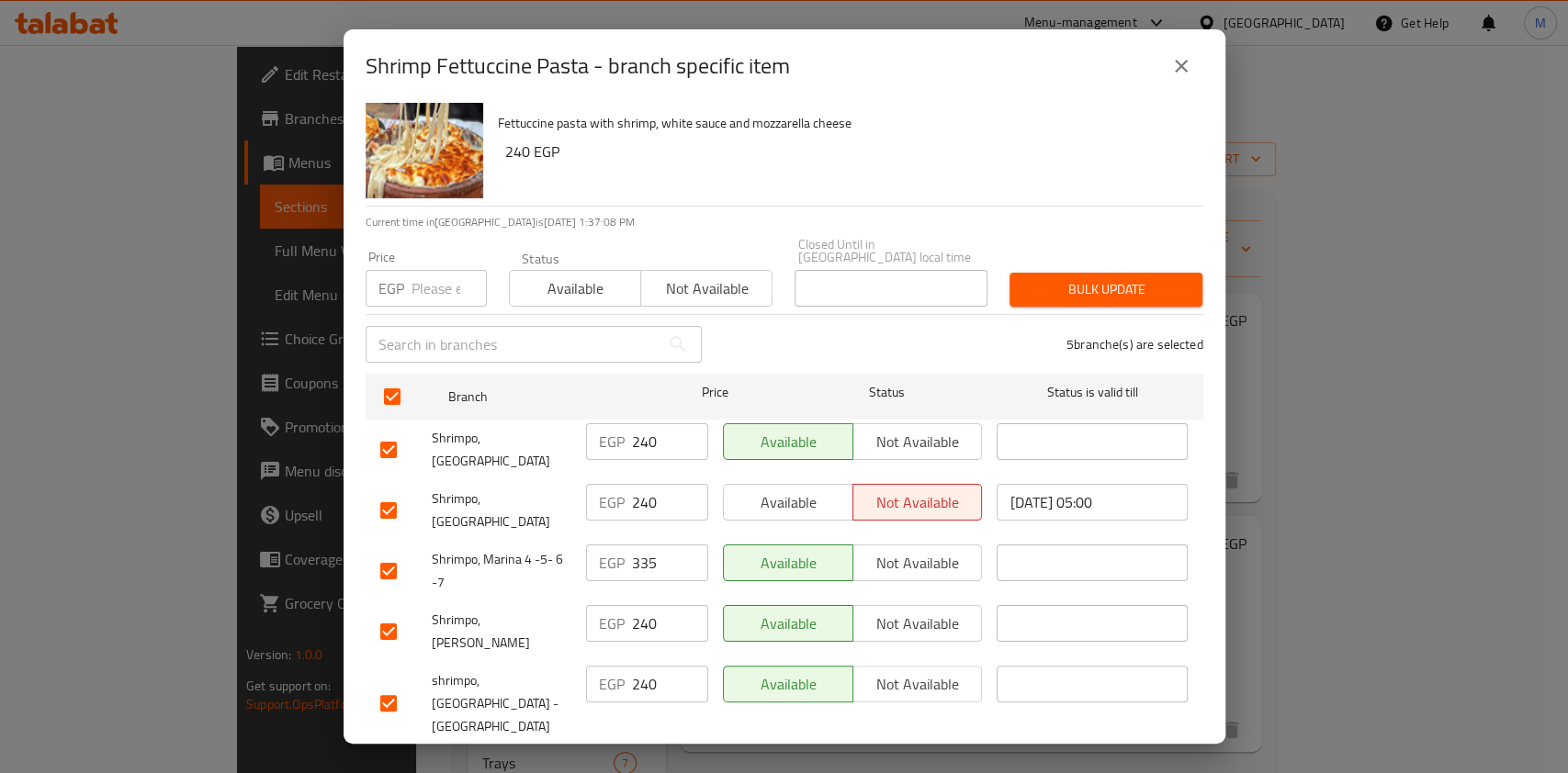
click at [394, 552] on input "checkbox" at bounding box center [389, 572] width 39 height 39
checkbox input "true"
click at [393, 552] on input "checkbox" at bounding box center [389, 572] width 39 height 39
checkbox input "false"
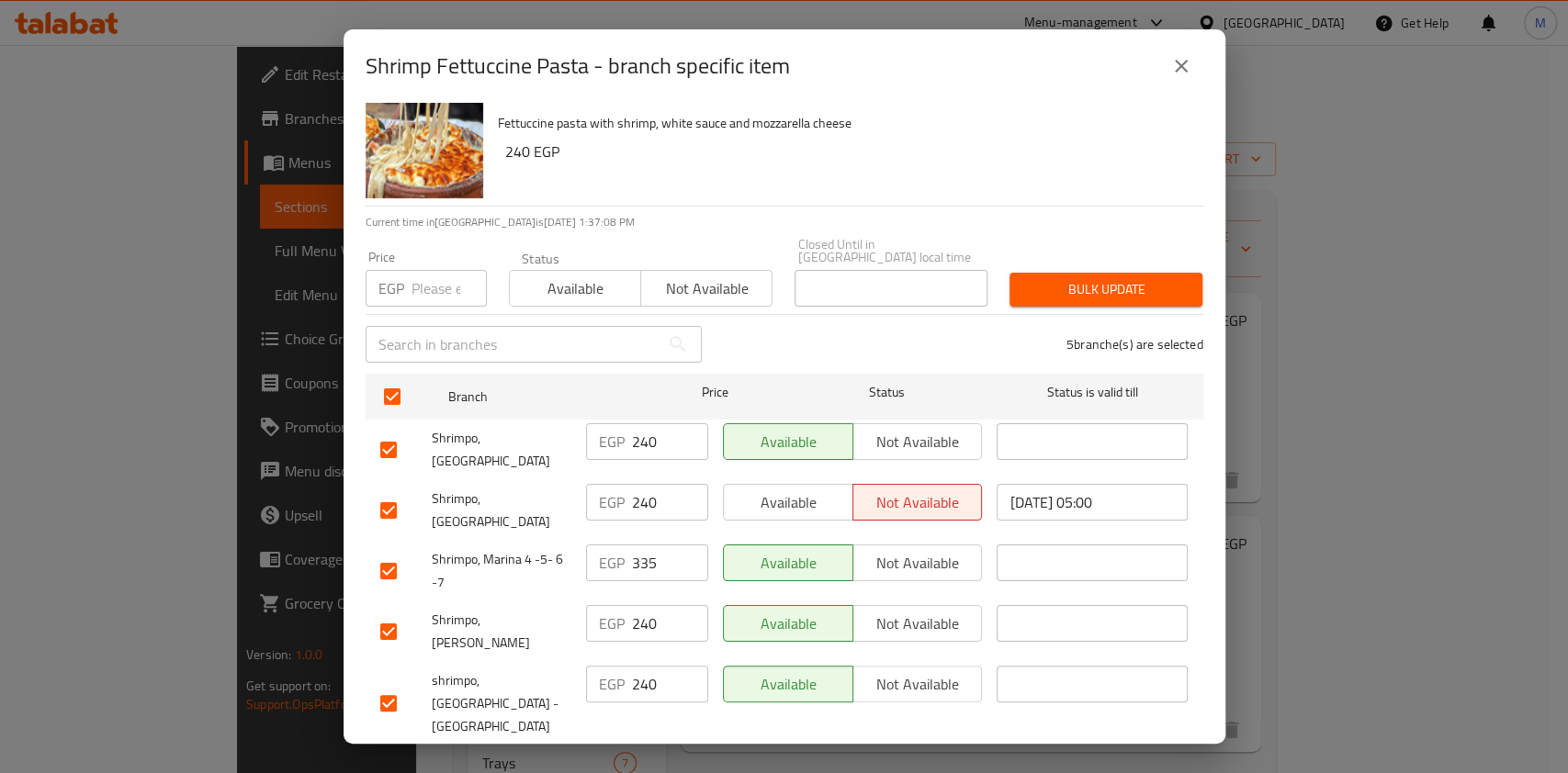
checkbox input "false"
click at [445, 277] on input "number" at bounding box center [450, 289] width 76 height 37
type input "437"
click at [1133, 284] on span "Bulk update" at bounding box center [1106, 290] width 164 height 23
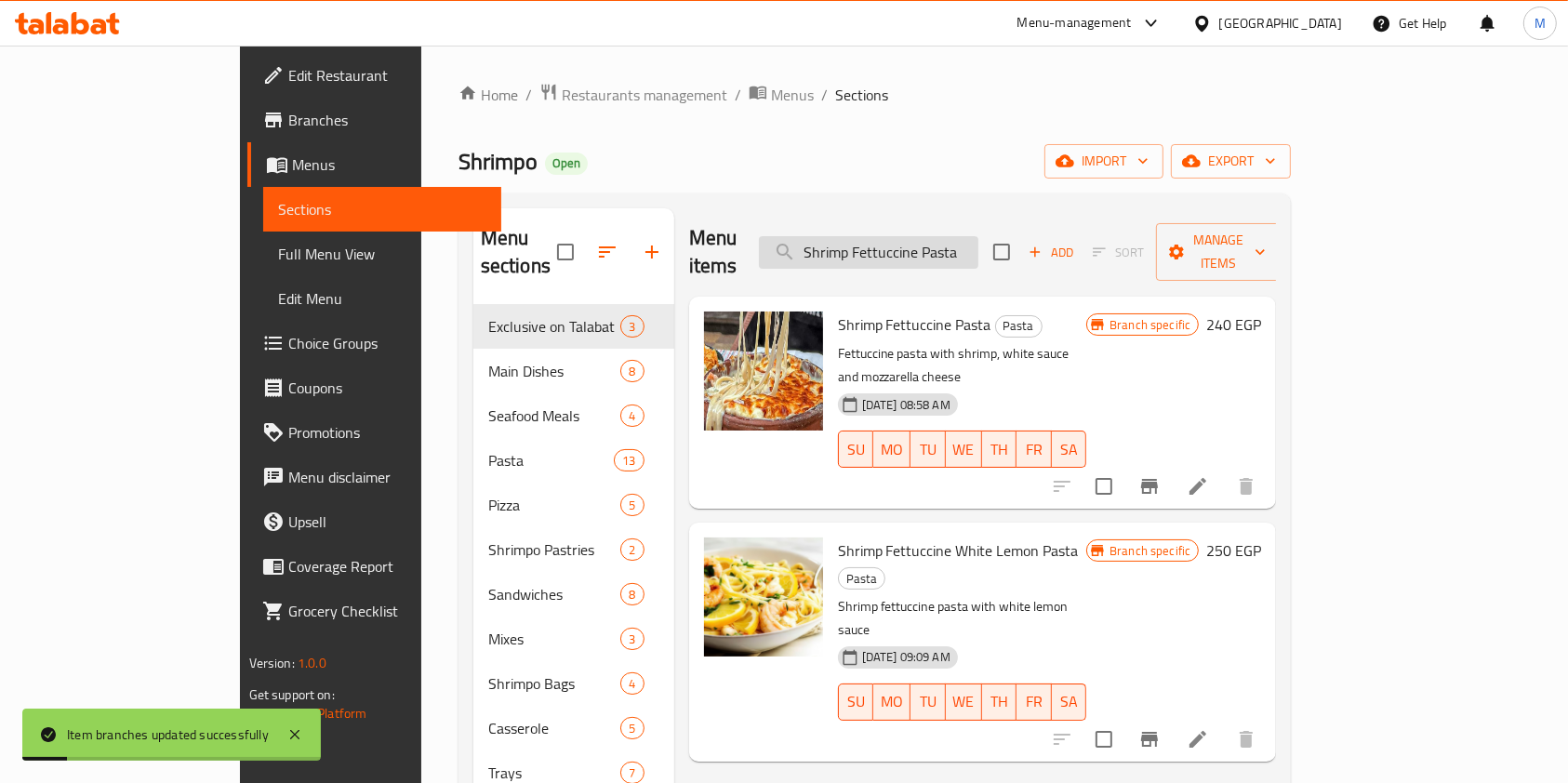
click at [978, 241] on input "Shrimp Fettuccine Pasta" at bounding box center [868, 252] width 220 height 32
paste input "Mix Seafood"
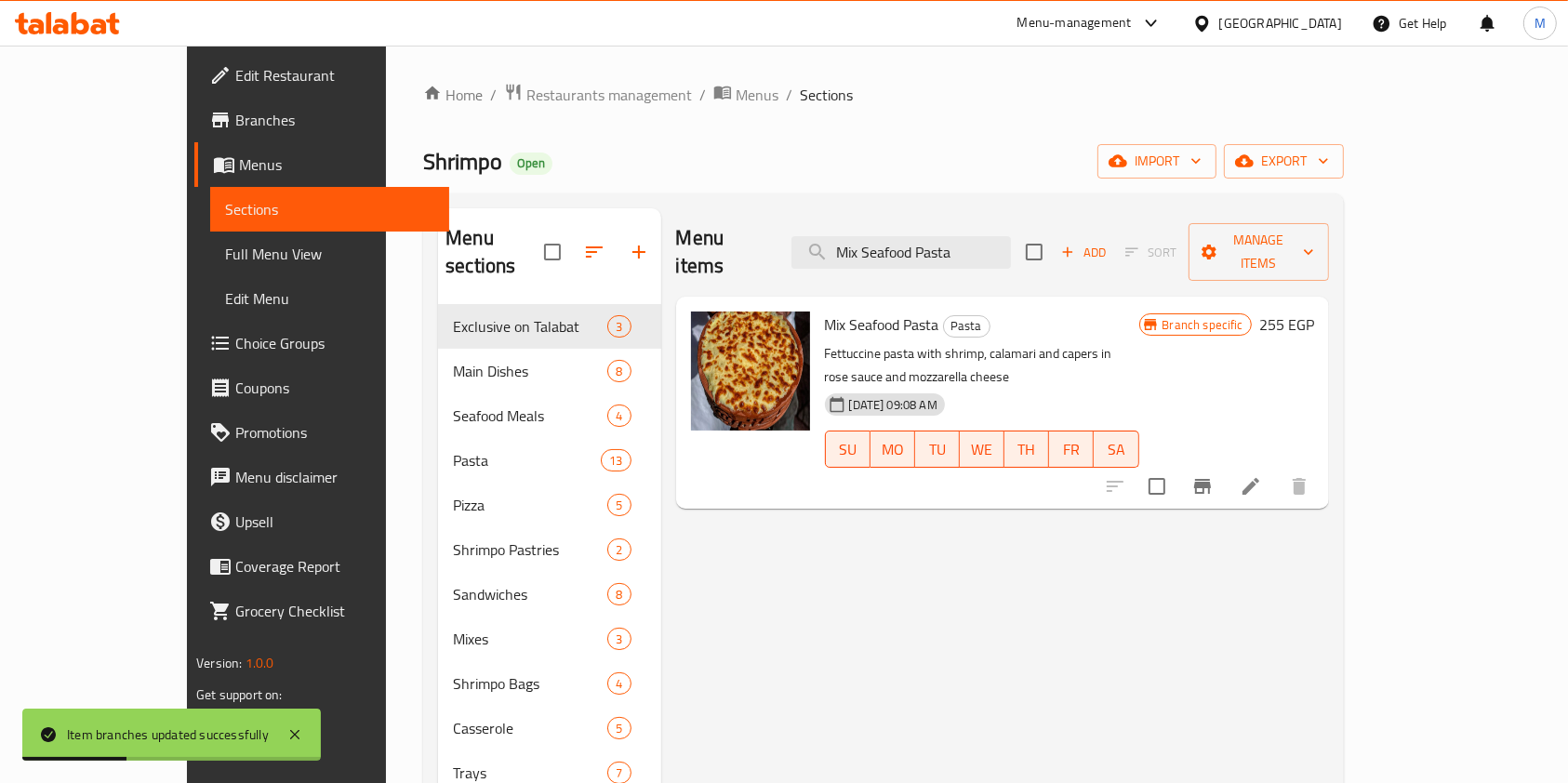
type input "Mix Seafood Pasta"
click at [1214, 475] on icon "Branch-specific-item" at bounding box center [1202, 486] width 23 height 23
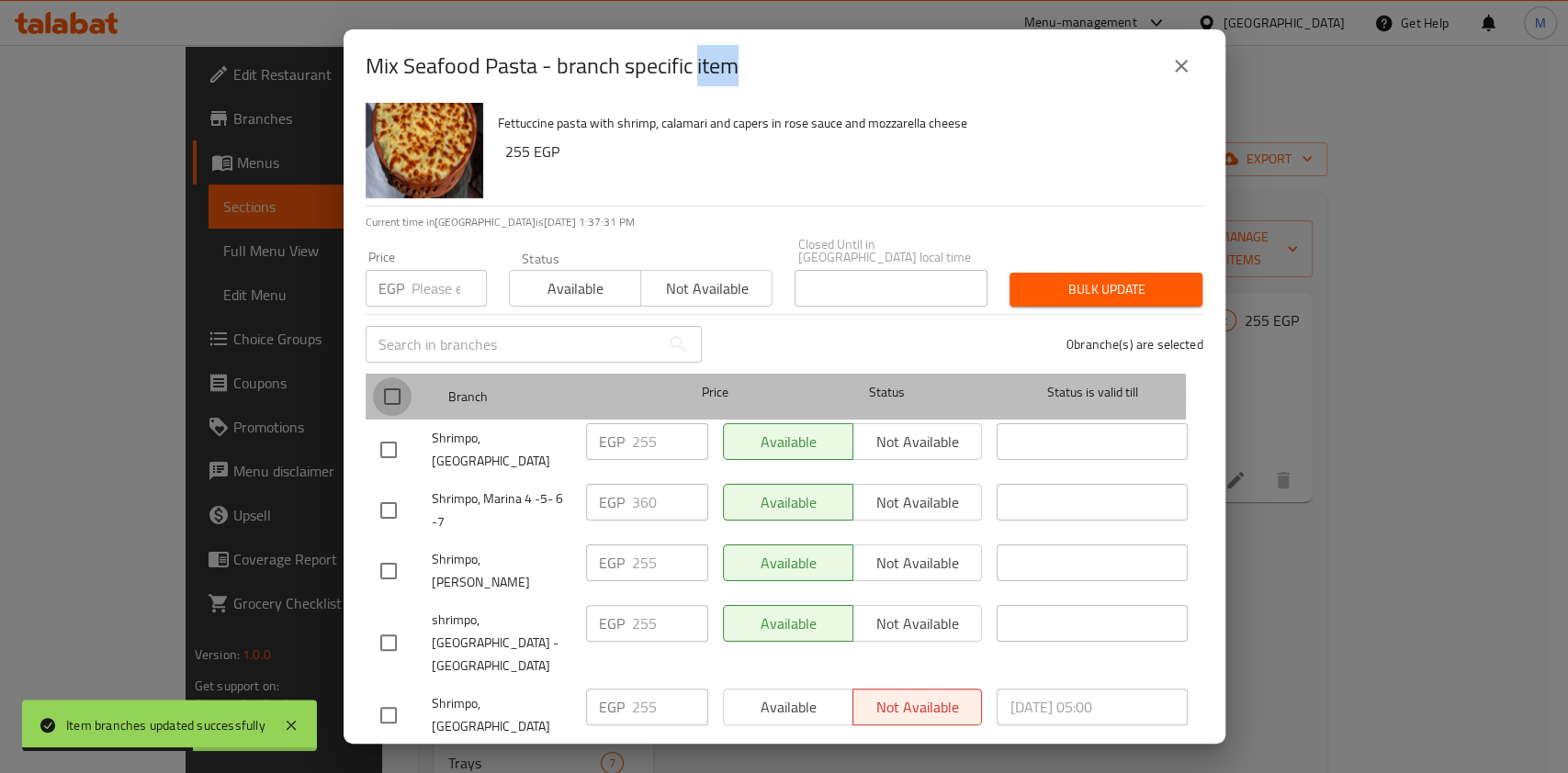
click at [396, 385] on input "checkbox" at bounding box center [392, 396] width 39 height 39
drag, startPoint x: 396, startPoint y: 385, endPoint x: 404, endPoint y: 393, distance: 11.3
click at [396, 385] on input "checkbox" at bounding box center [392, 396] width 39 height 39
checkbox input "false"
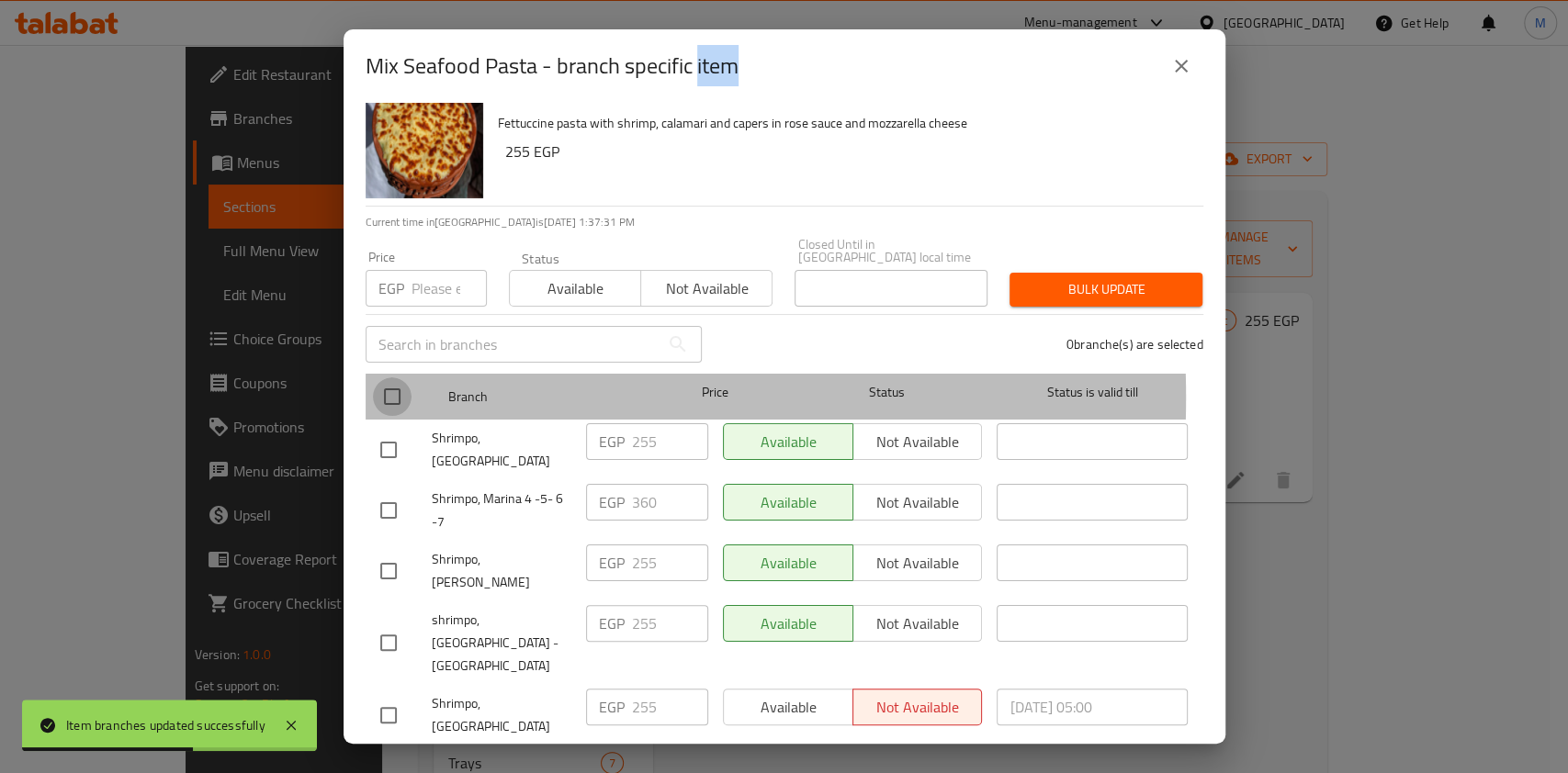
checkbox input "false"
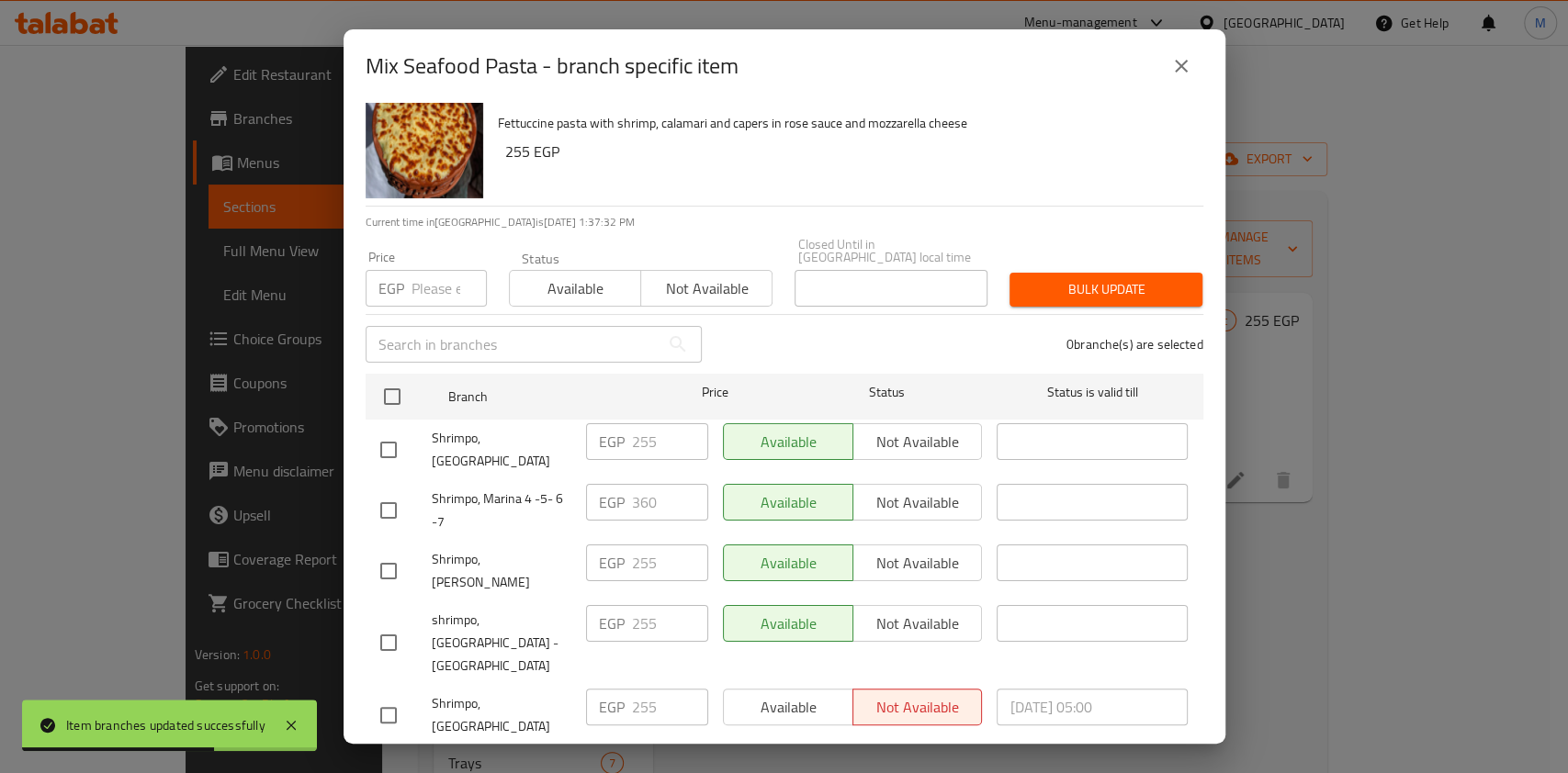
click at [407, 491] on div at bounding box center [405, 510] width 51 height 39
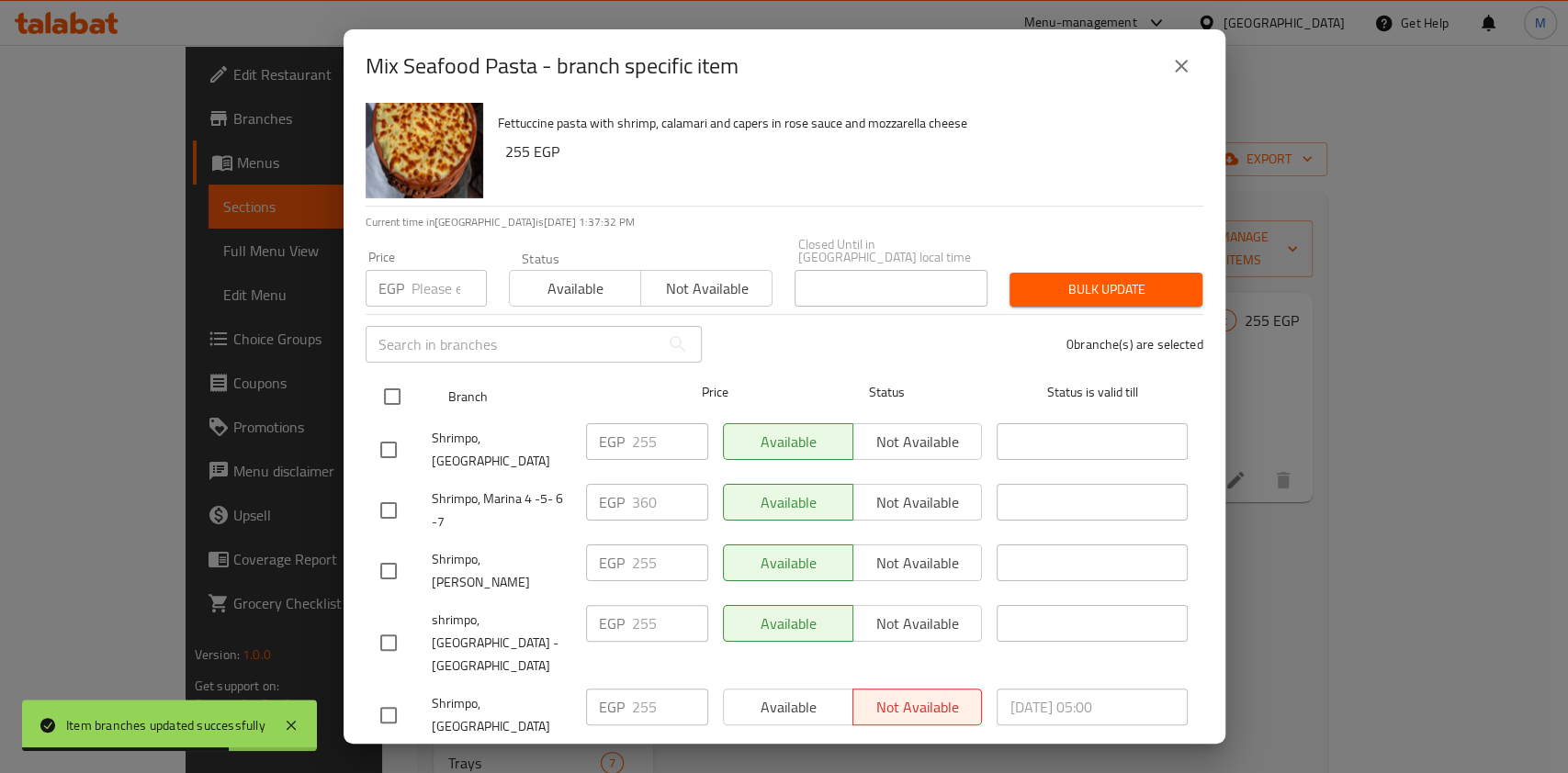
click at [399, 381] on input "checkbox" at bounding box center [392, 396] width 39 height 39
checkbox input "true"
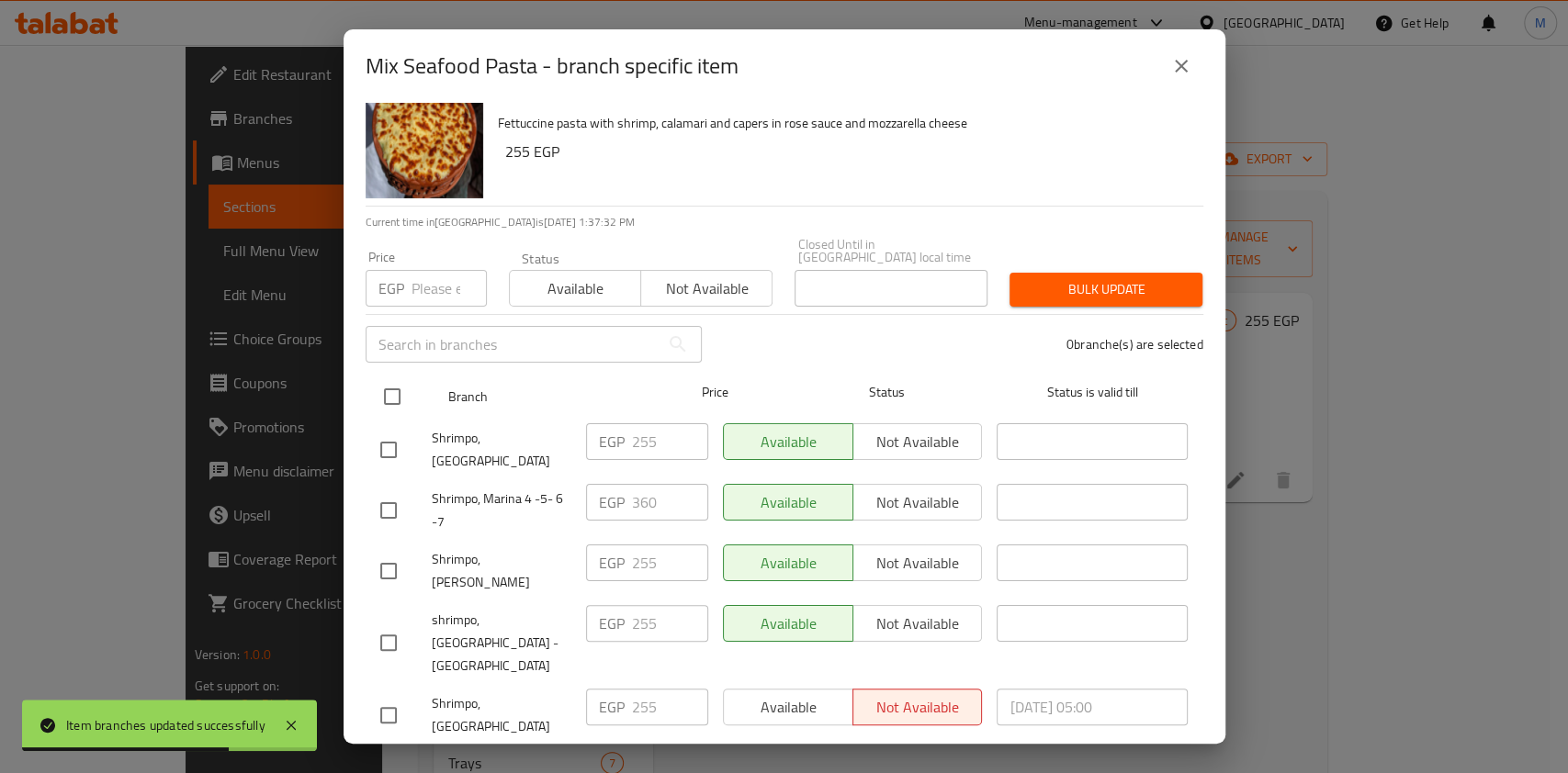
checkbox input "true"
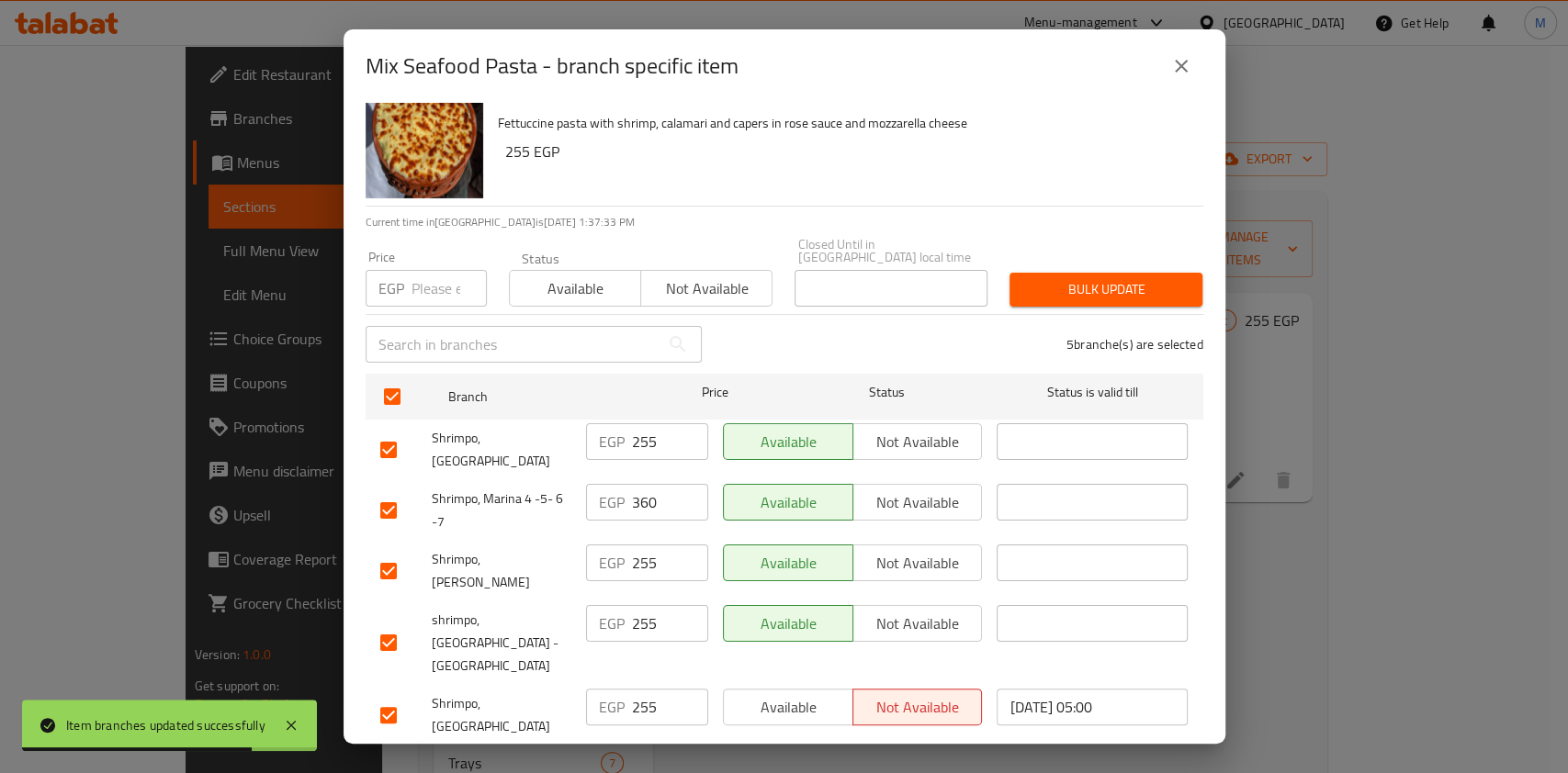
click at [390, 502] on input "checkbox" at bounding box center [389, 510] width 39 height 39
checkbox input "false"
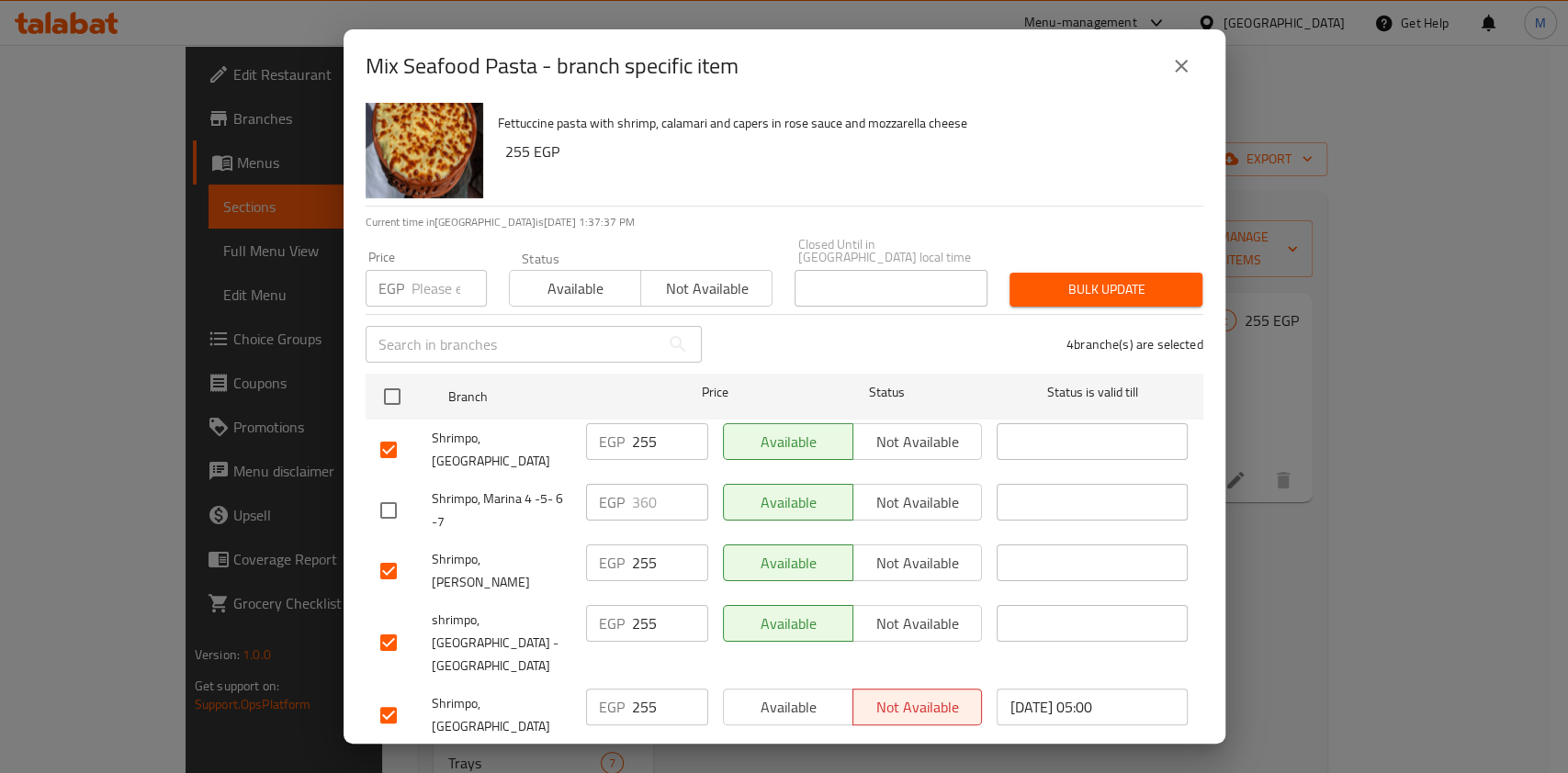
click at [443, 288] on input "number" at bounding box center [450, 289] width 76 height 37
type input "464"
click at [1024, 278] on span "Bulk update" at bounding box center [1106, 290] width 164 height 23
click at [1023, 277] on div at bounding box center [784, 386] width 1568 height 773
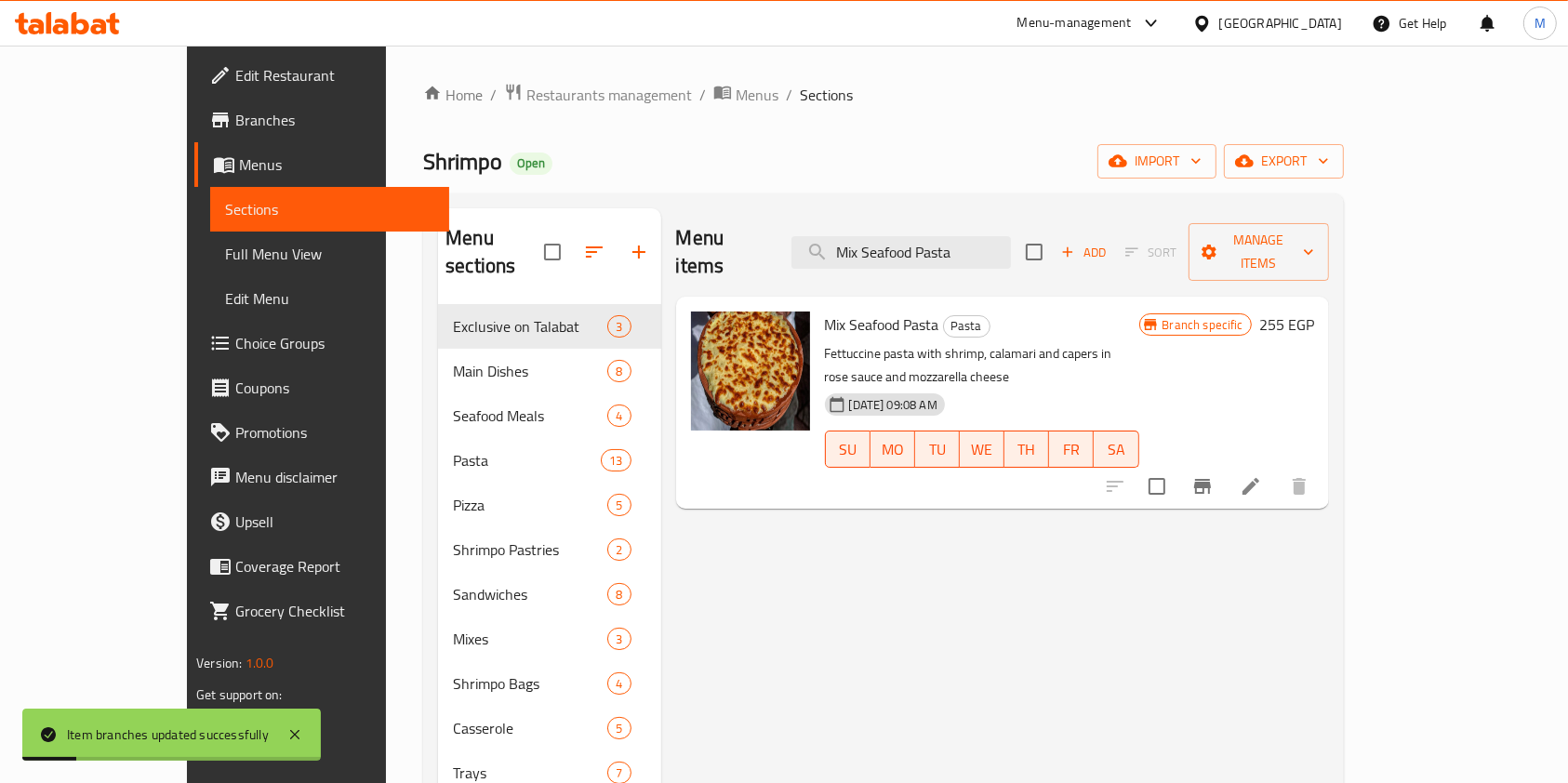
click at [960, 206] on div "Menu sections Exclusive on Talabat 3 Main Dishes 8 Seafood Meals 4 Pasta 13 Piz…" at bounding box center [883, 661] width 920 height 936
click at [955, 241] on input "Mix Seafood Pasta" at bounding box center [901, 252] width 220 height 32
paste input "Fried Shrimp Sandwich"
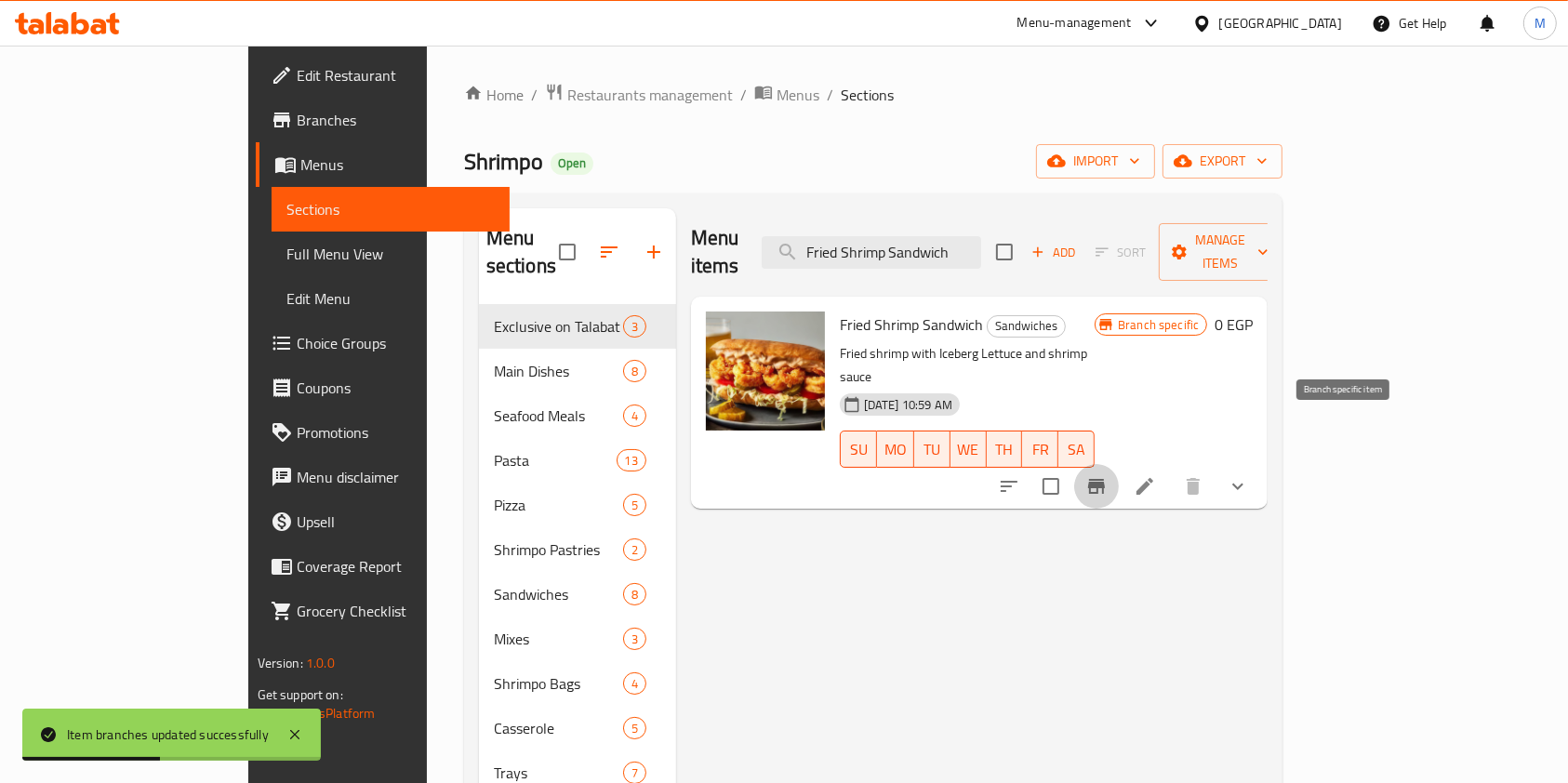
click at [1105, 479] on icon "Branch-specific-item" at bounding box center [1096, 486] width 17 height 15
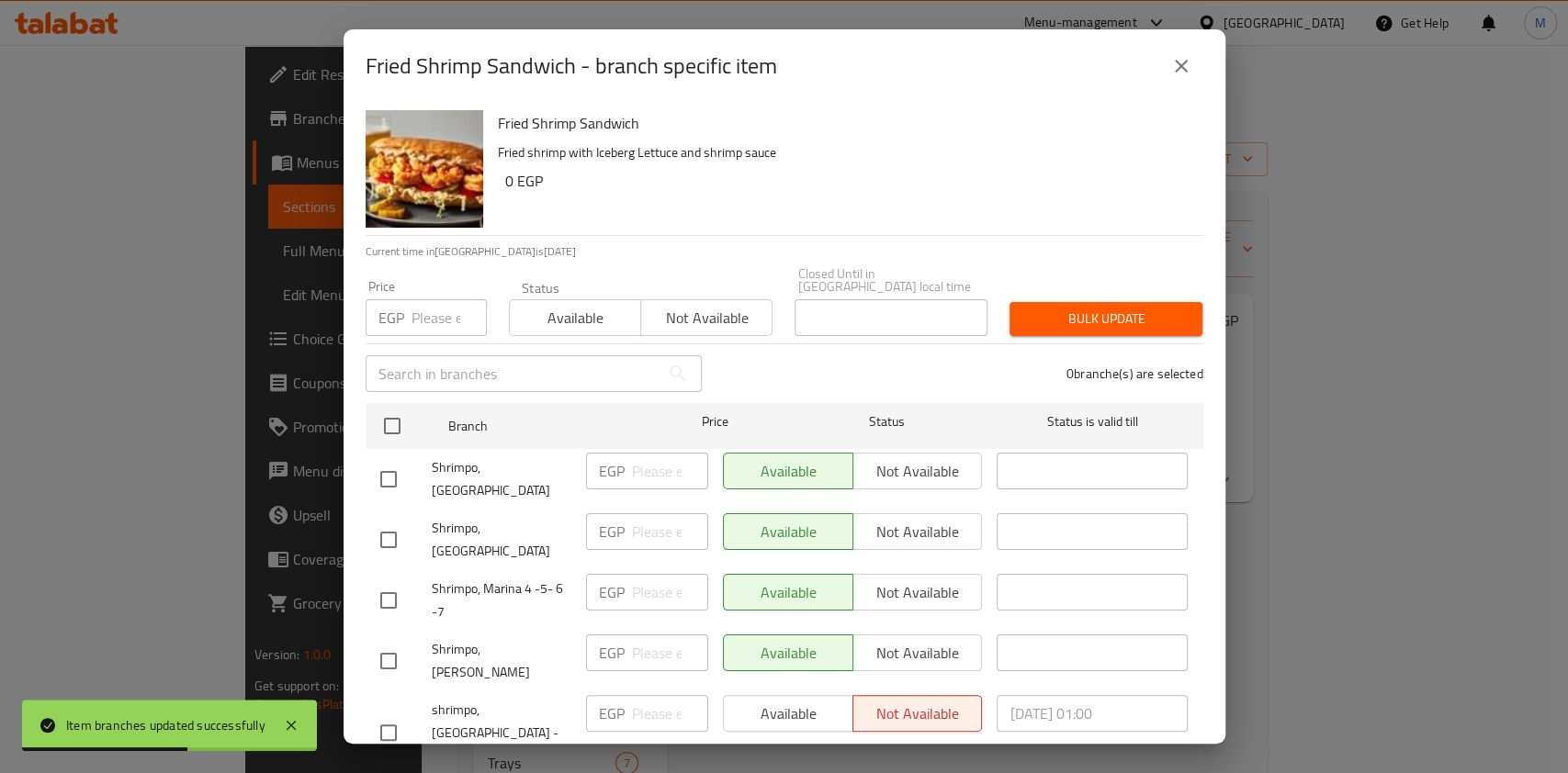
click at [1192, 55] on button "close" at bounding box center [1180, 65] width 44 height 44
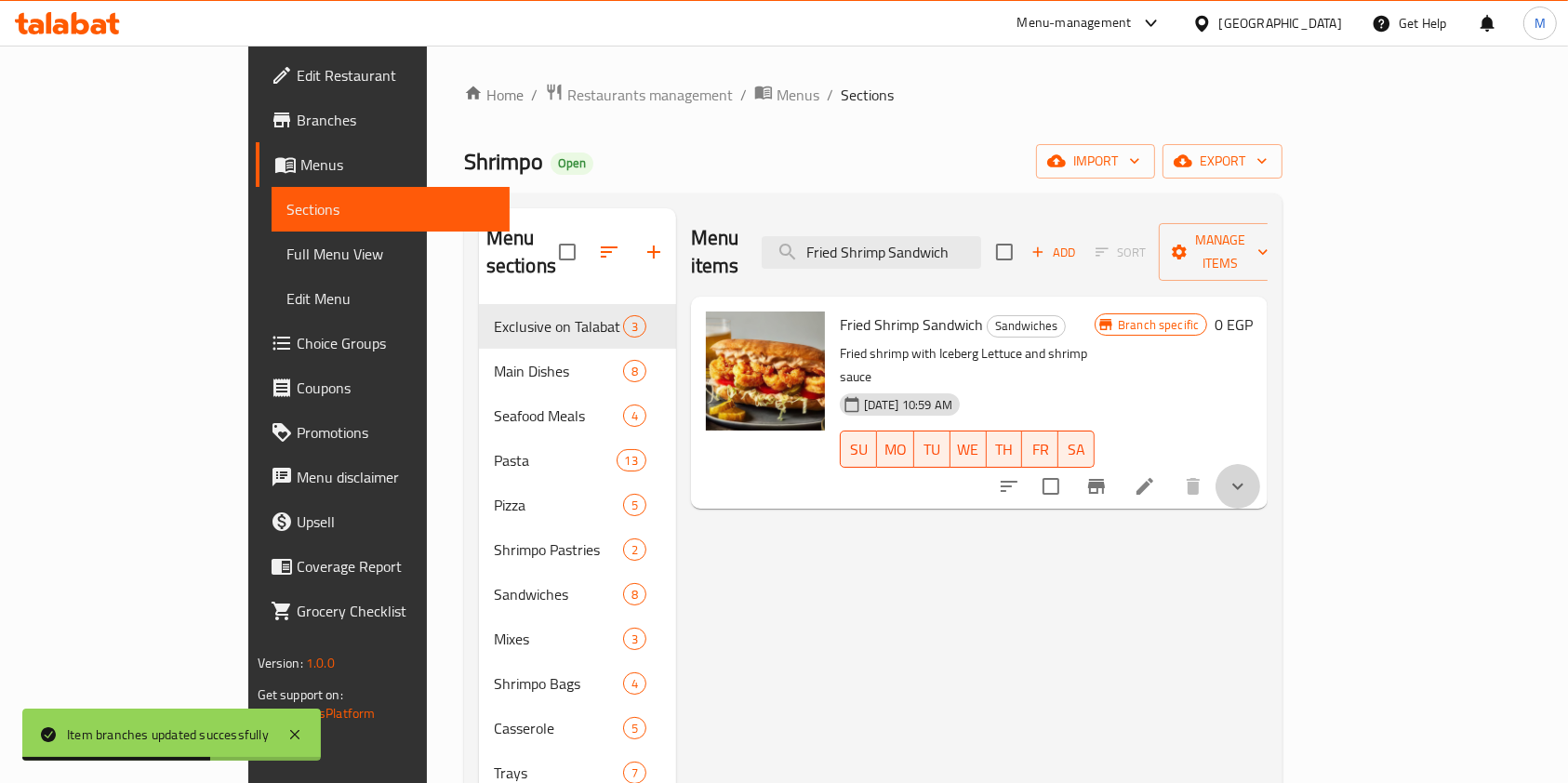
click at [1249, 475] on icon "show more" at bounding box center [1237, 486] width 23 height 23
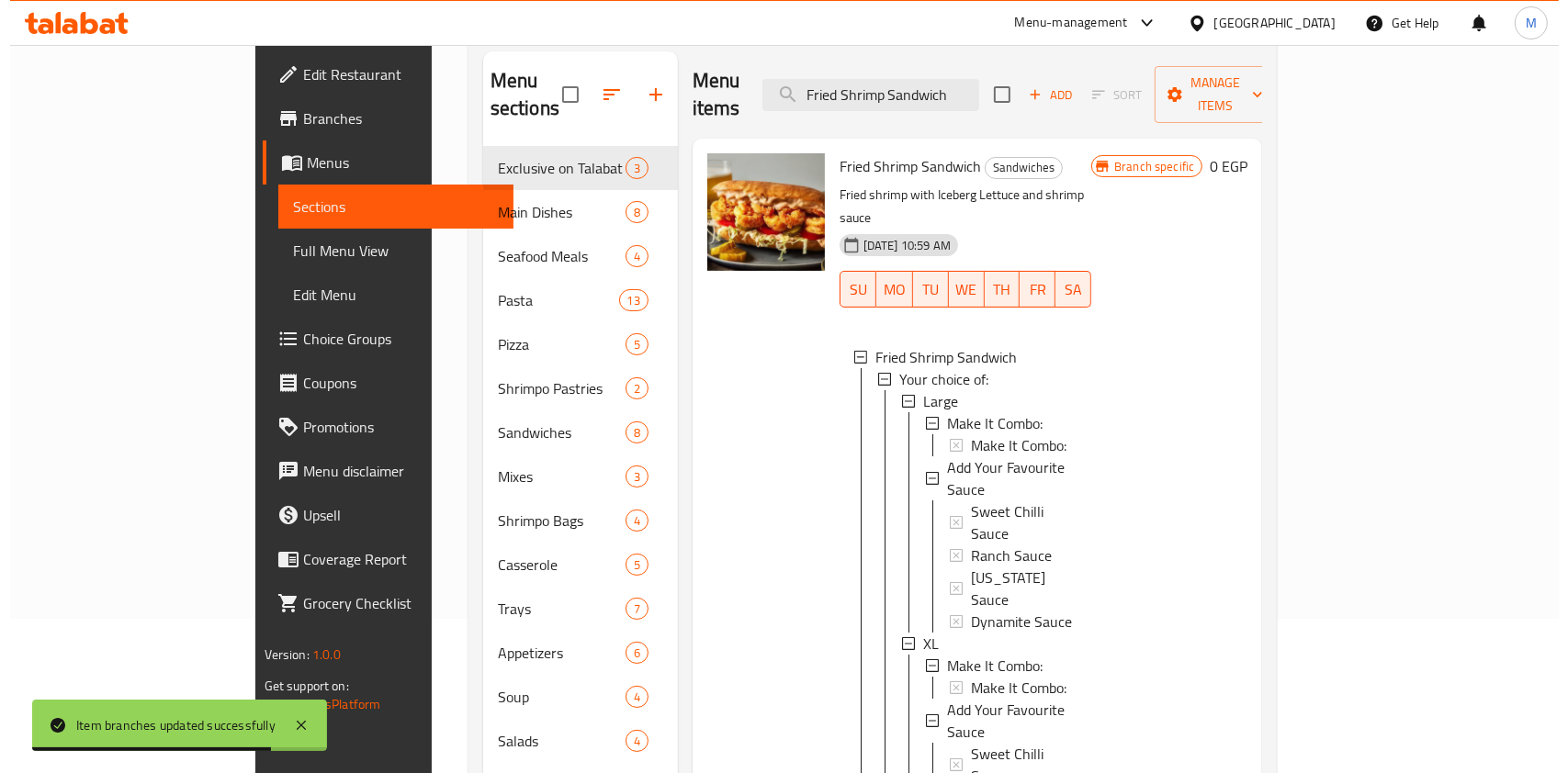
scroll to position [244, 0]
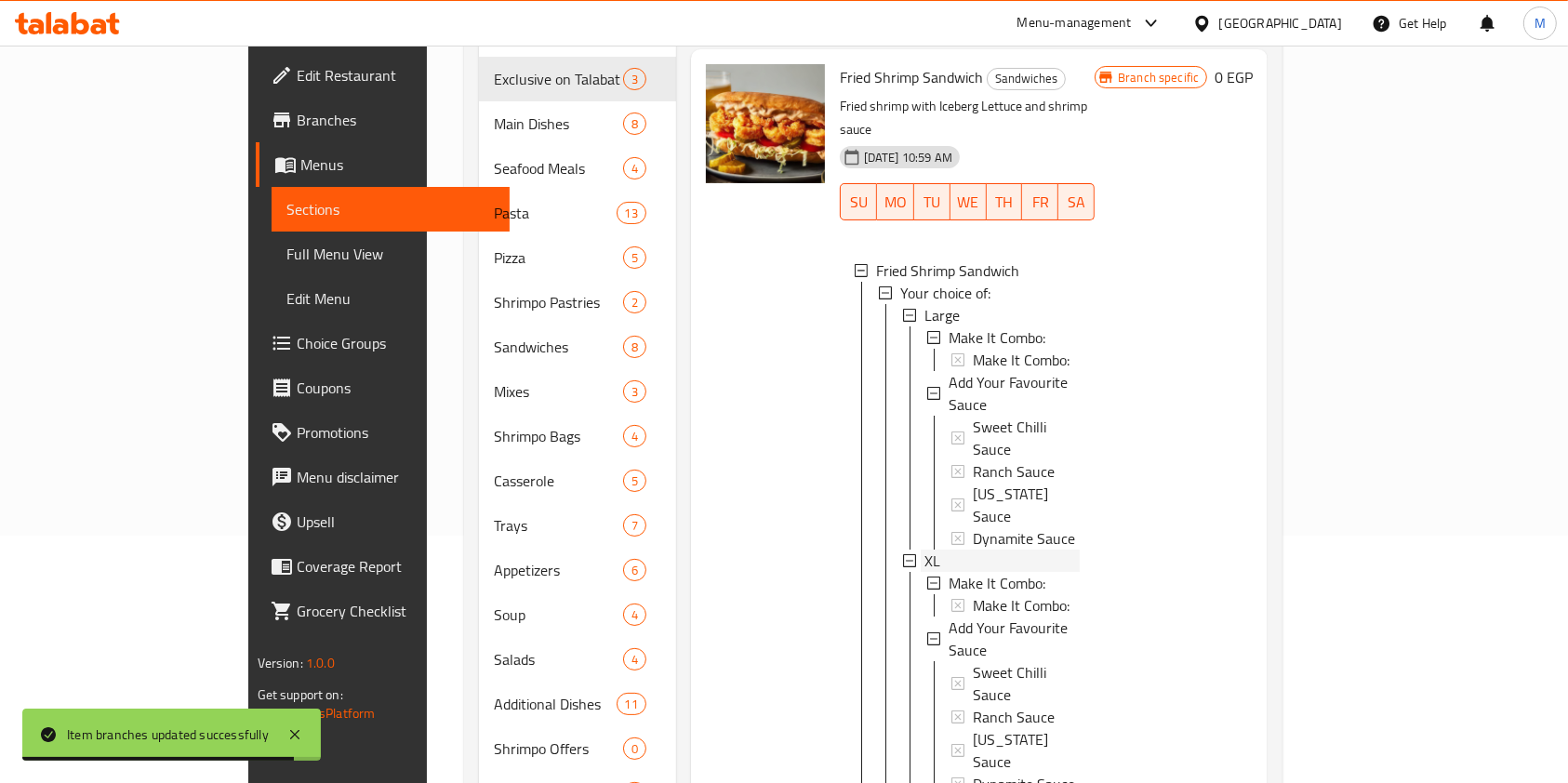
click at [924, 549] on div "XL" at bounding box center [1002, 560] width 155 height 23
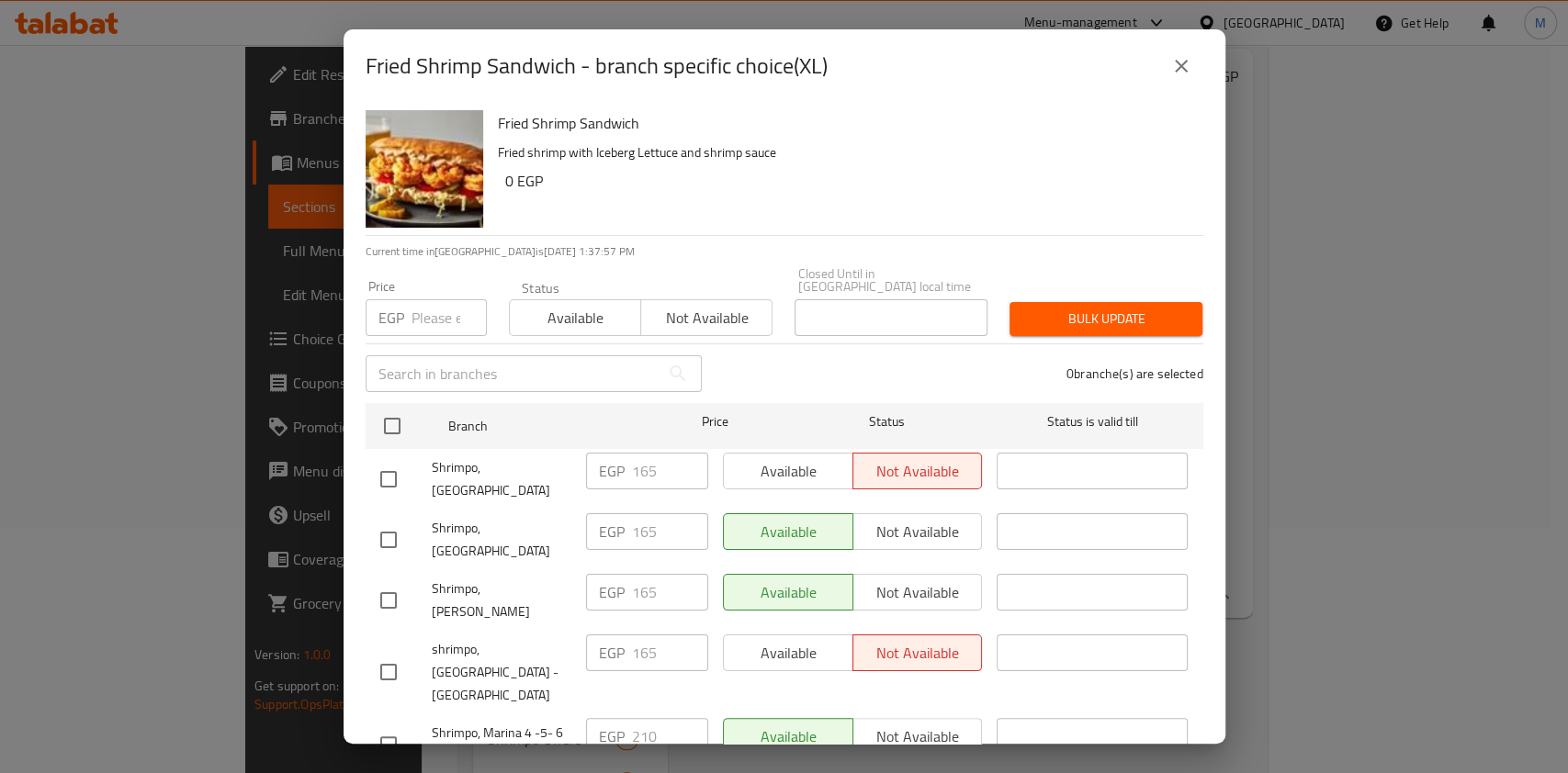
click at [1169, 81] on button "close" at bounding box center [1180, 65] width 44 height 44
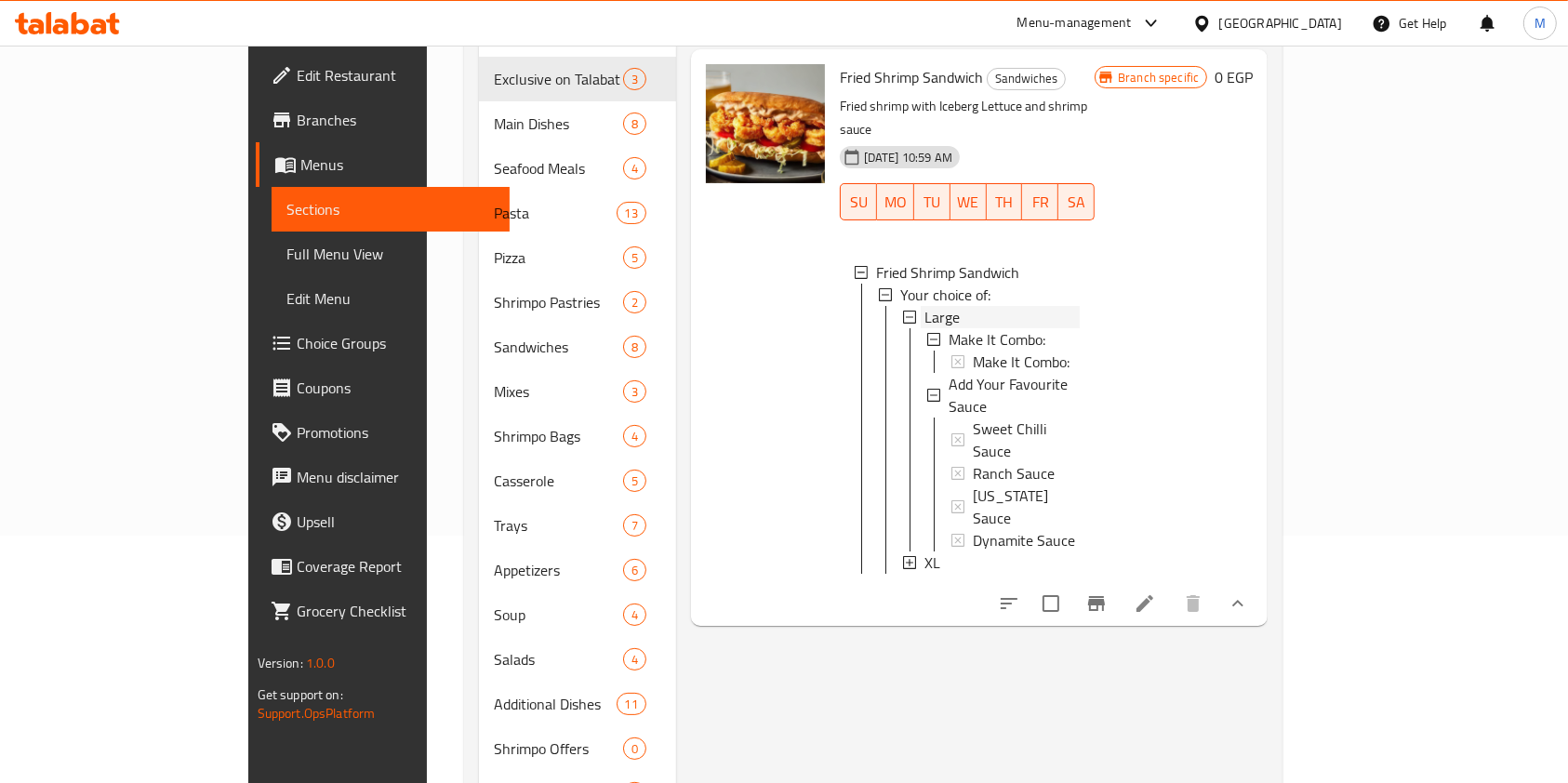
click at [924, 306] on span "Large" at bounding box center [942, 317] width 35 height 23
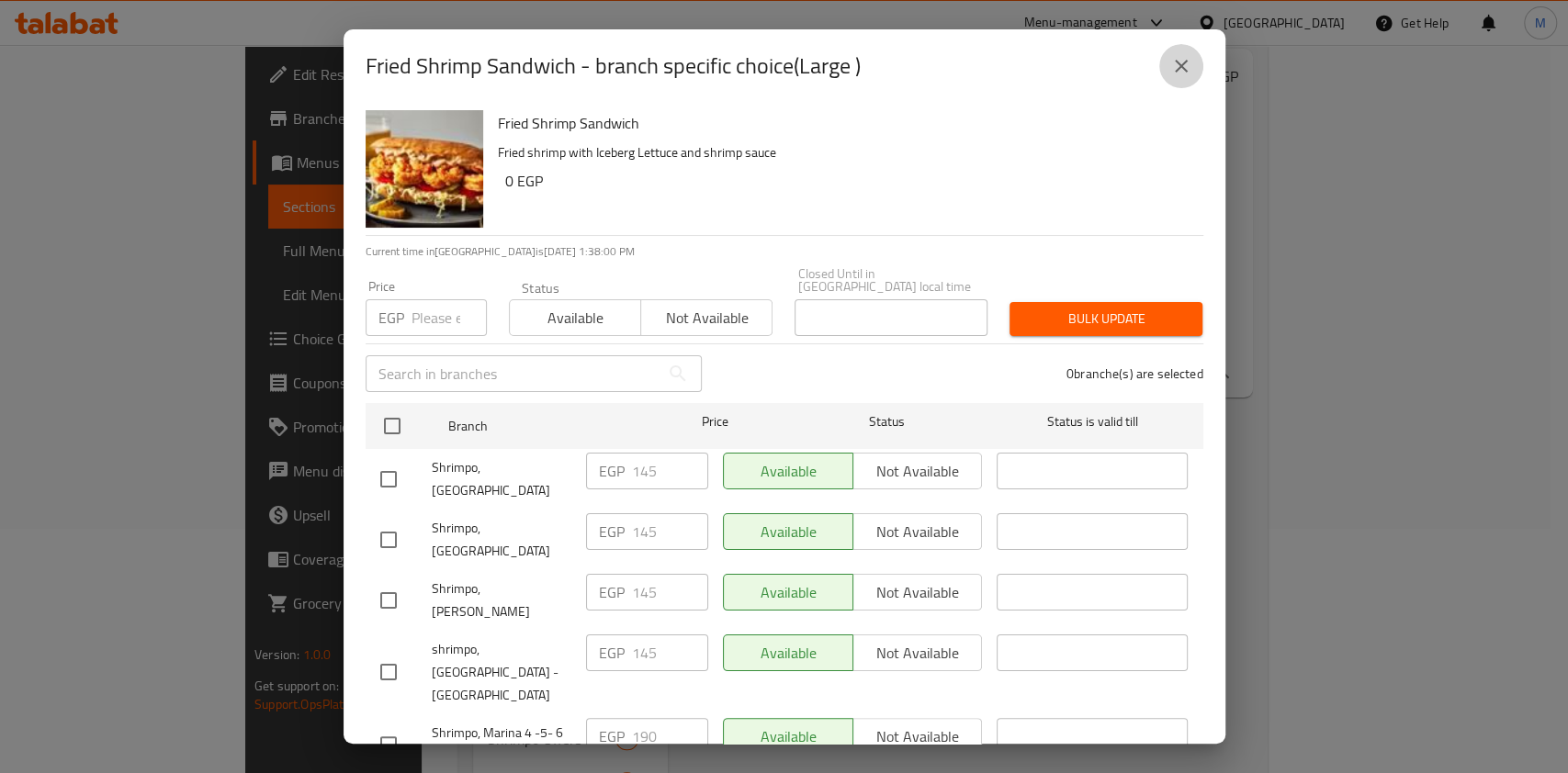
click at [1197, 60] on button "close" at bounding box center [1180, 65] width 44 height 44
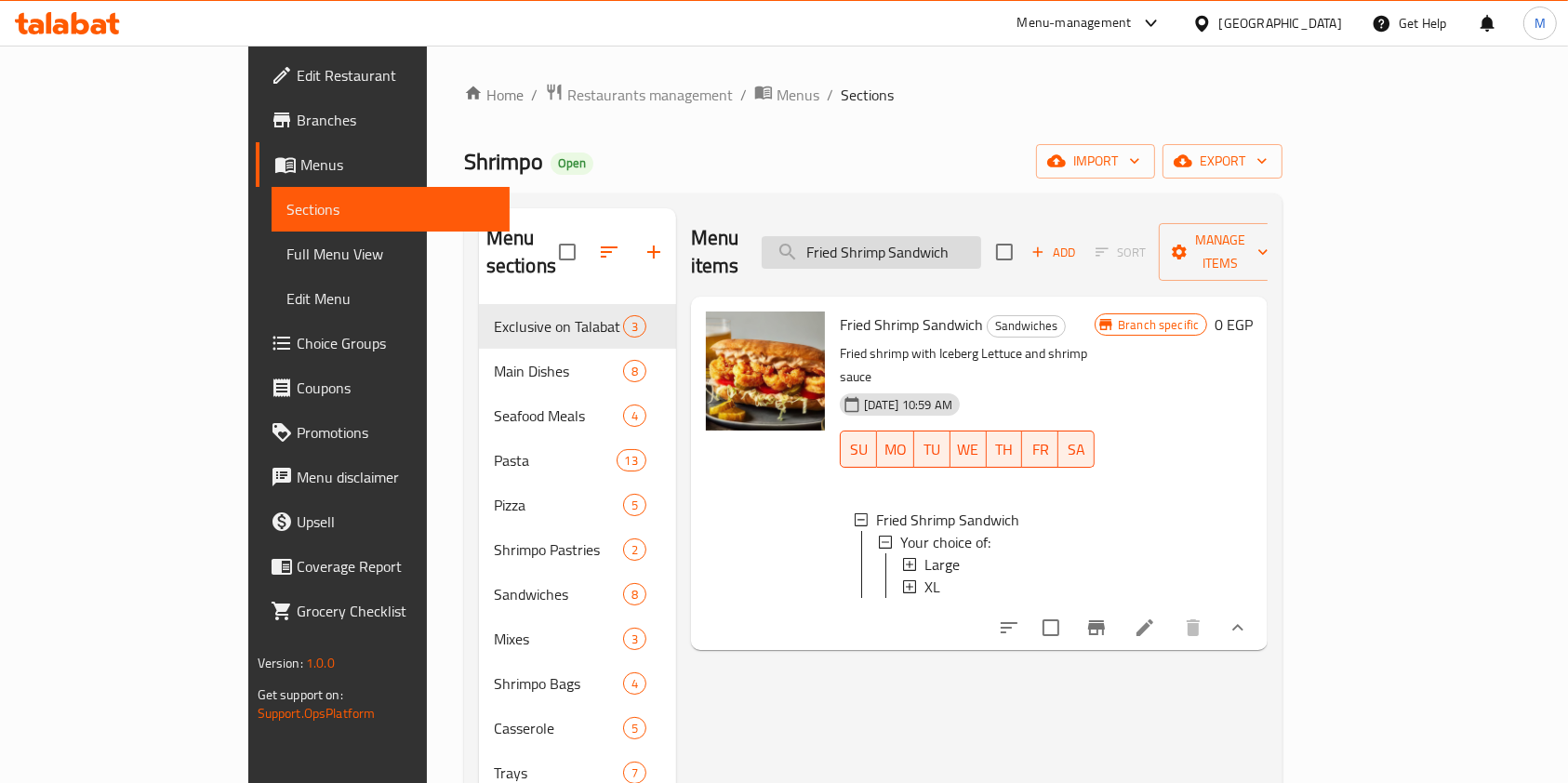
click at [957, 243] on input "Fried Shrimp Sandwich" at bounding box center [871, 252] width 220 height 32
paste input "Seafood Cream Soup"
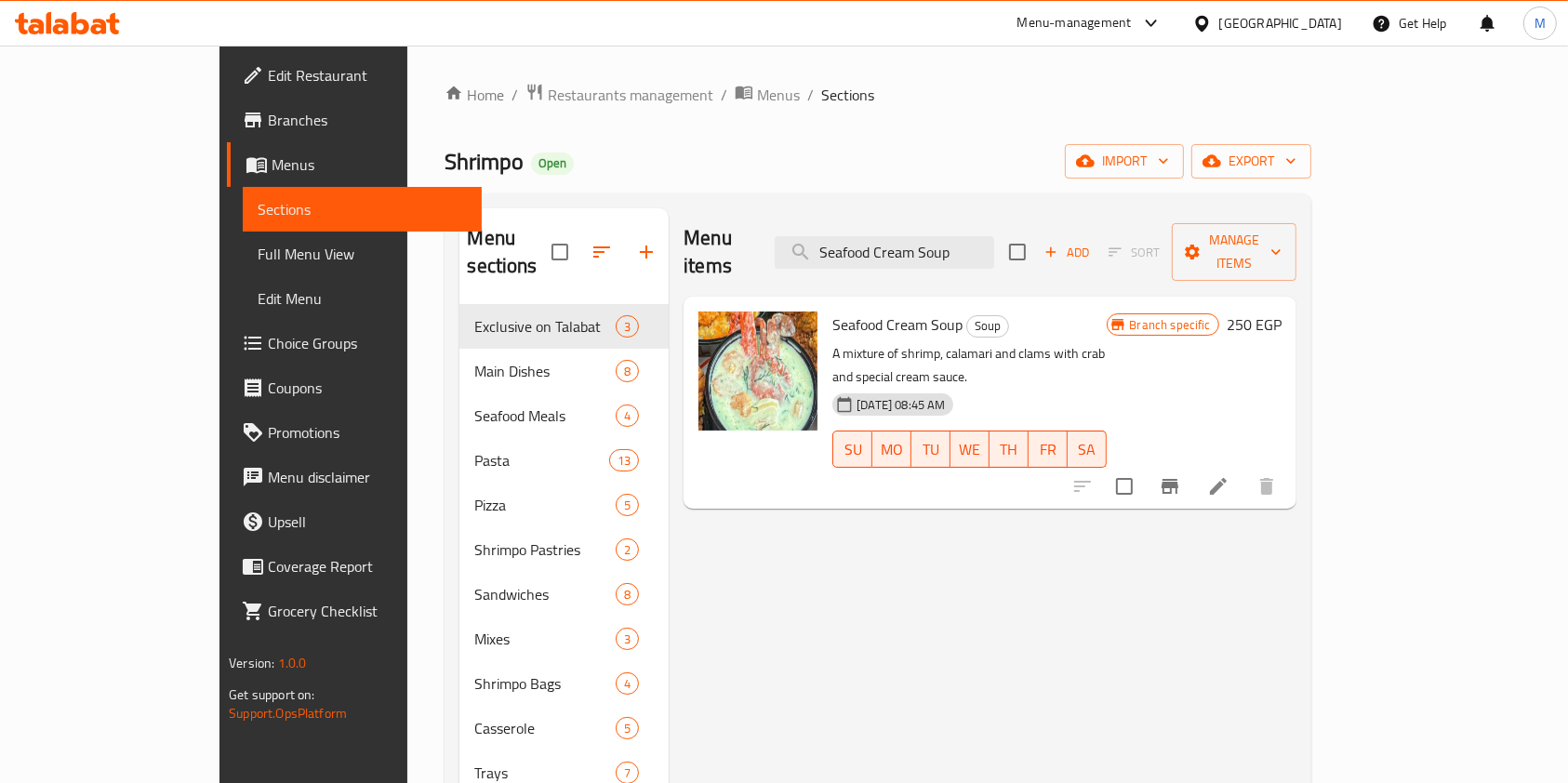
type input "Seafood Cream Soup"
click at [1192, 464] on button "Branch-specific-item" at bounding box center [1169, 486] width 44 height 44
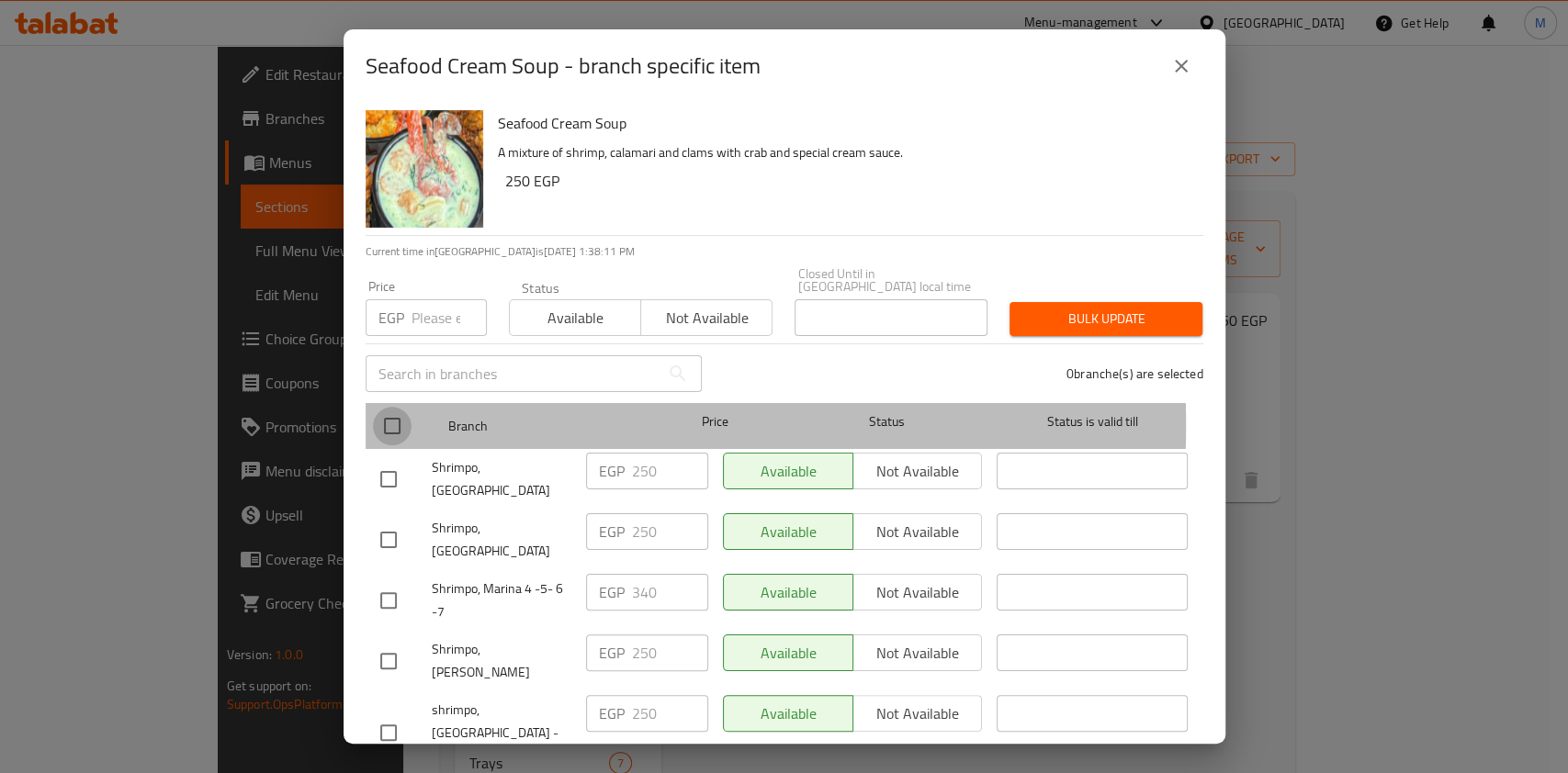
click at [399, 412] on input "checkbox" at bounding box center [392, 426] width 39 height 39
checkbox input "false"
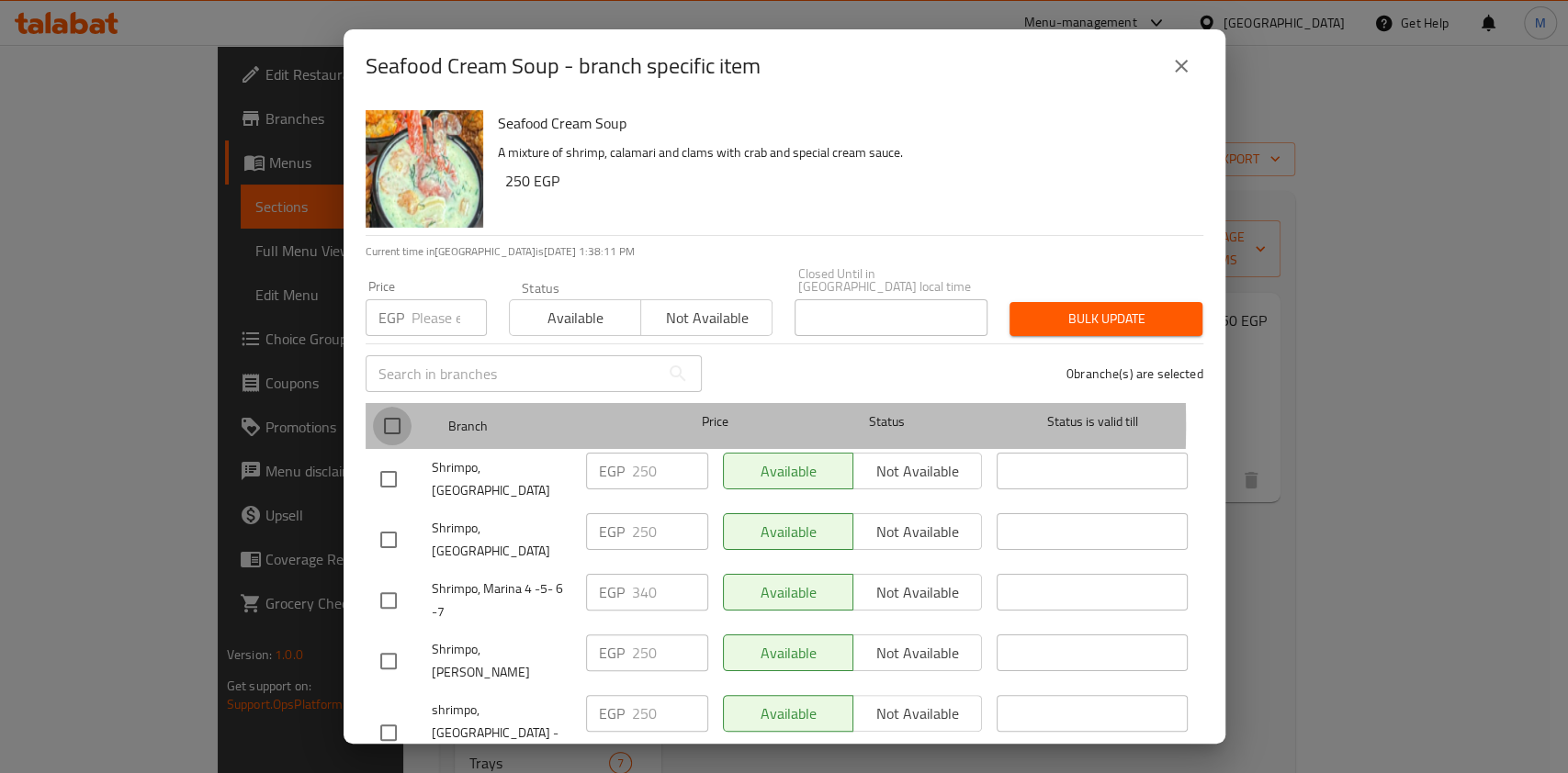
checkbox input "false"
click at [405, 412] on input "checkbox" at bounding box center [392, 426] width 39 height 39
checkbox input "true"
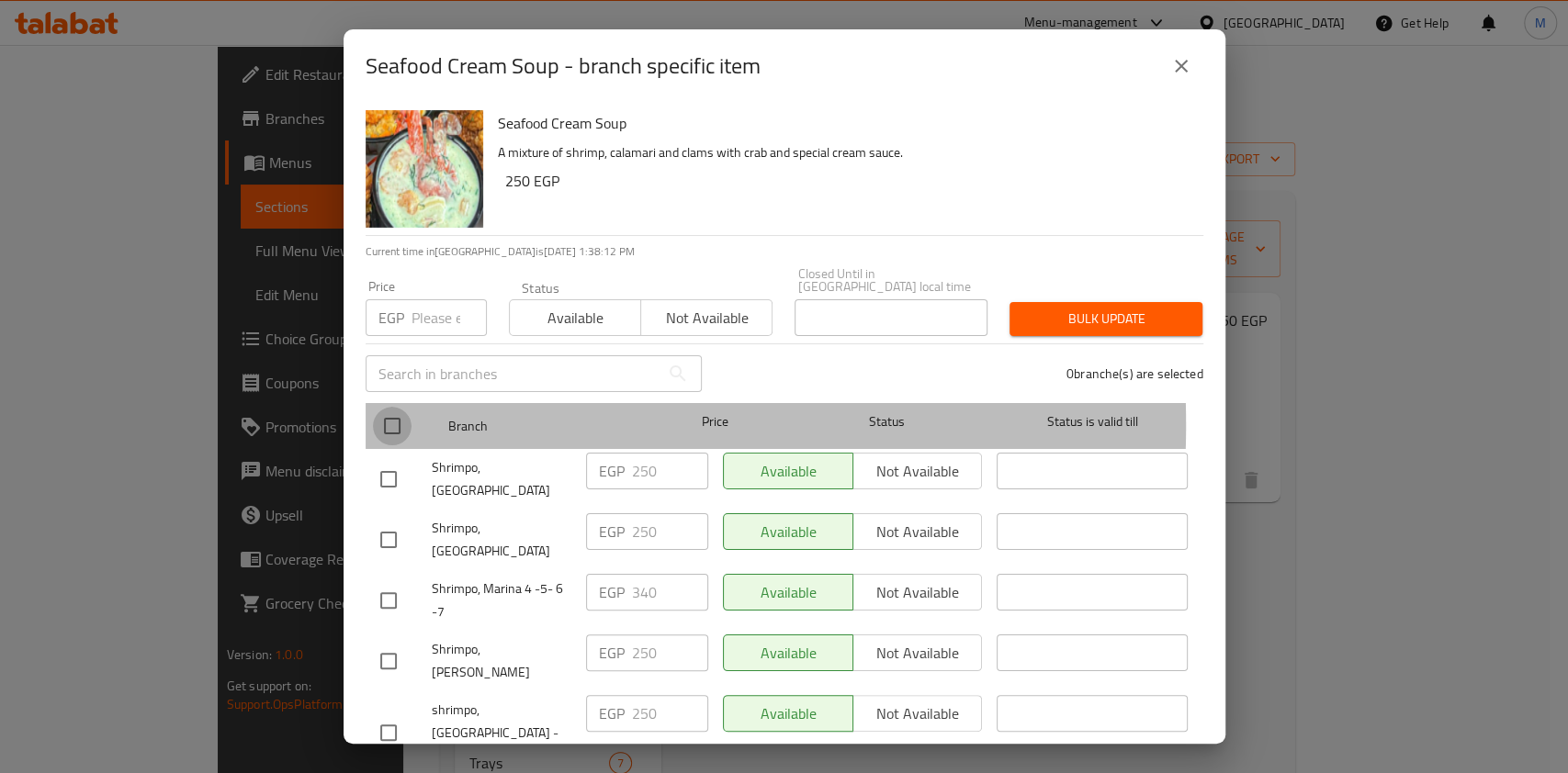
checkbox input "true"
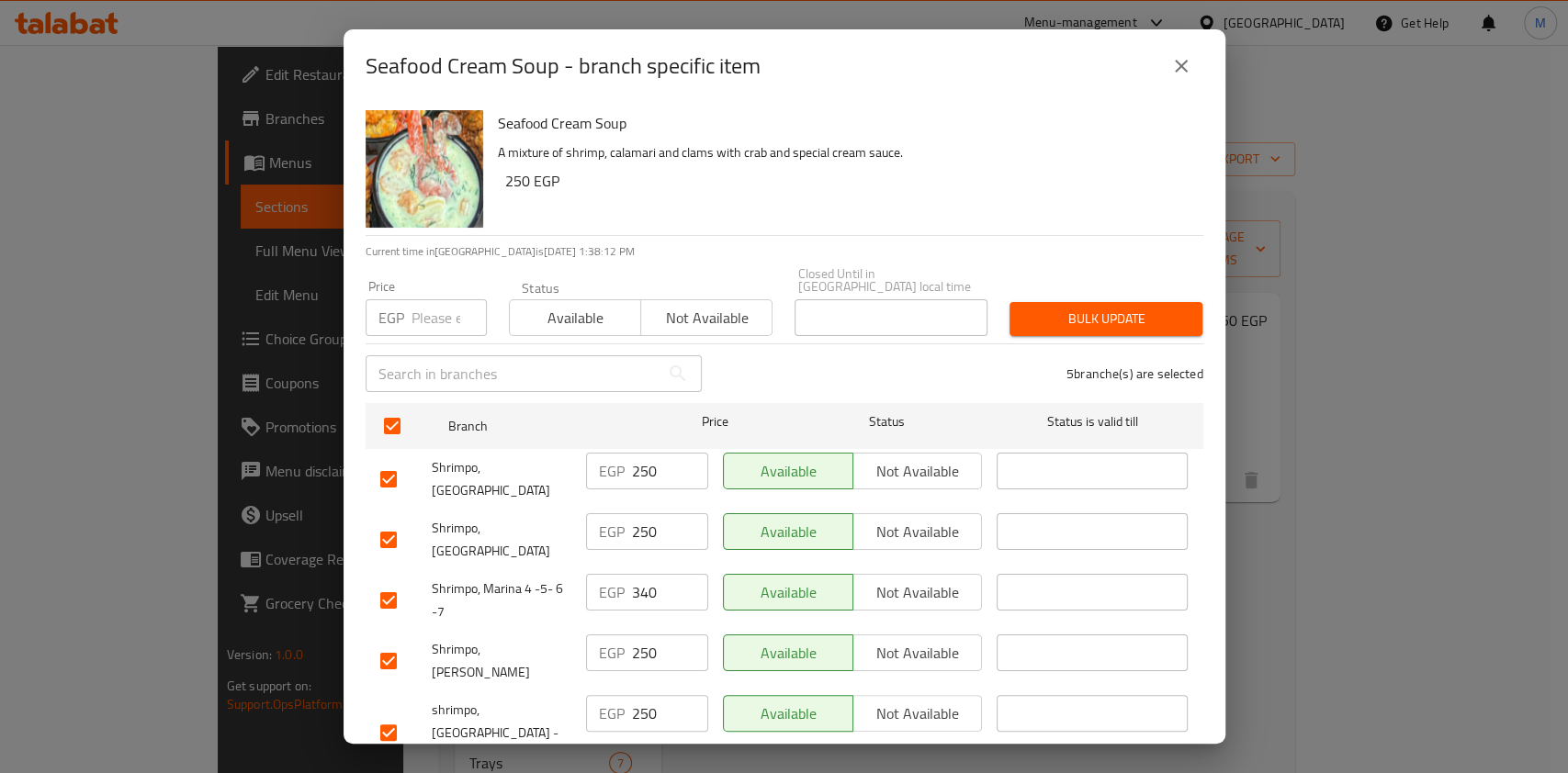
click at [396, 581] on input "checkbox" at bounding box center [389, 601] width 39 height 39
checkbox input "false"
click at [442, 299] on input "number" at bounding box center [450, 318] width 76 height 37
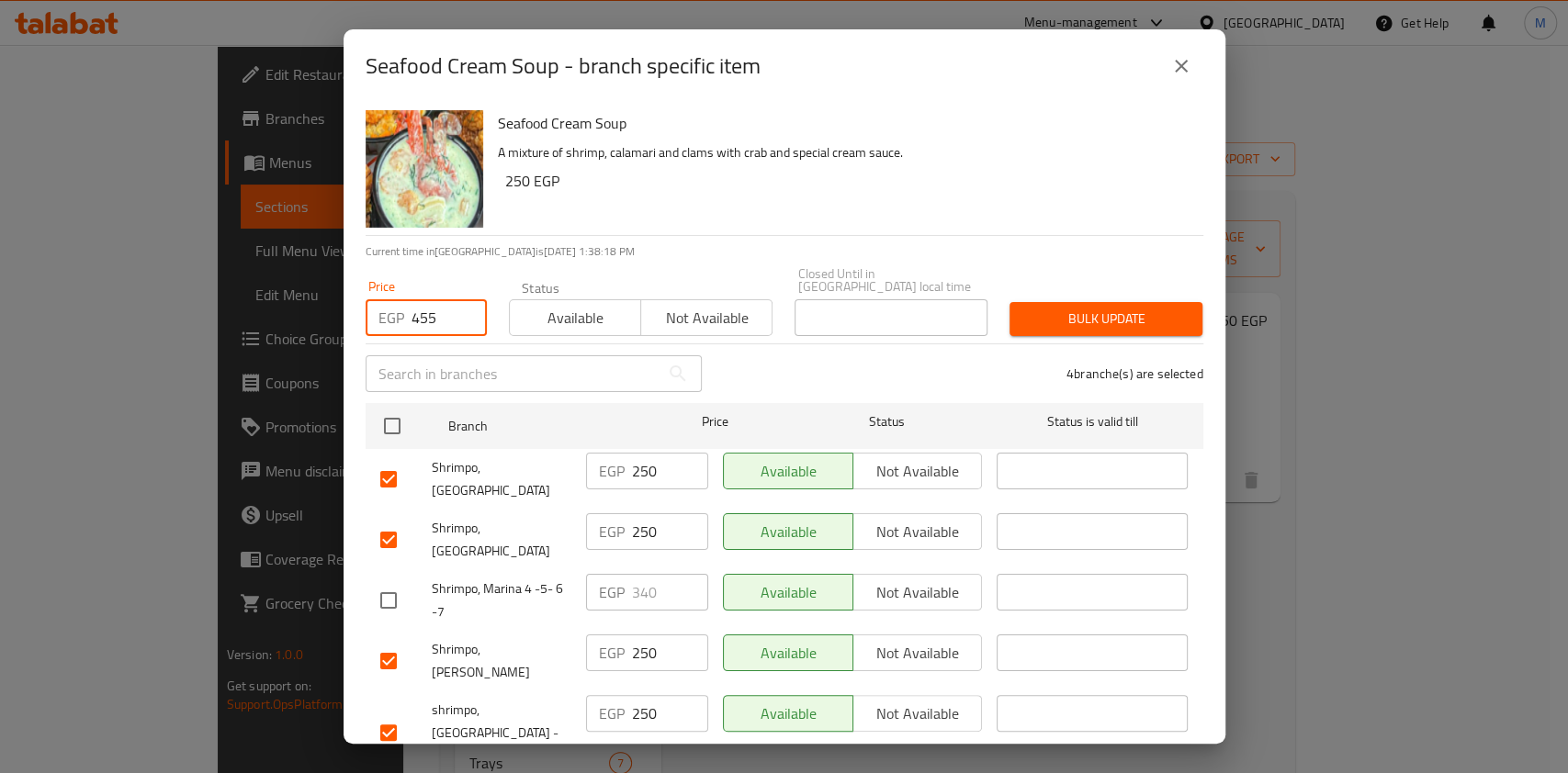
type input "455"
click at [1056, 310] on span "Bulk update" at bounding box center [1106, 319] width 164 height 23
click at [1056, 310] on div at bounding box center [784, 386] width 1568 height 773
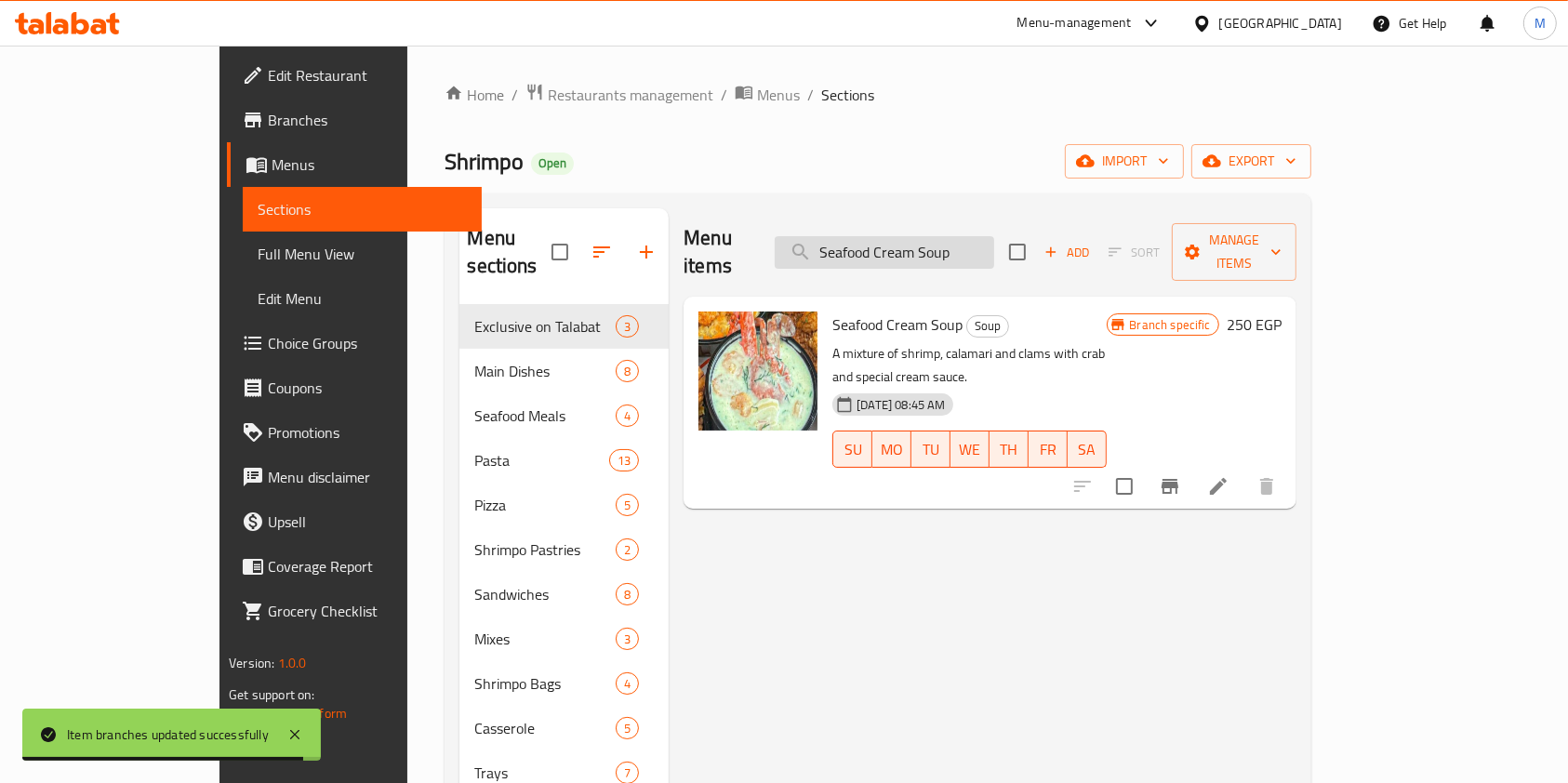
click at [994, 241] on input "Seafood Cream Soup" at bounding box center [884, 252] width 220 height 32
paste input "Fried Shrimp Sandwich"
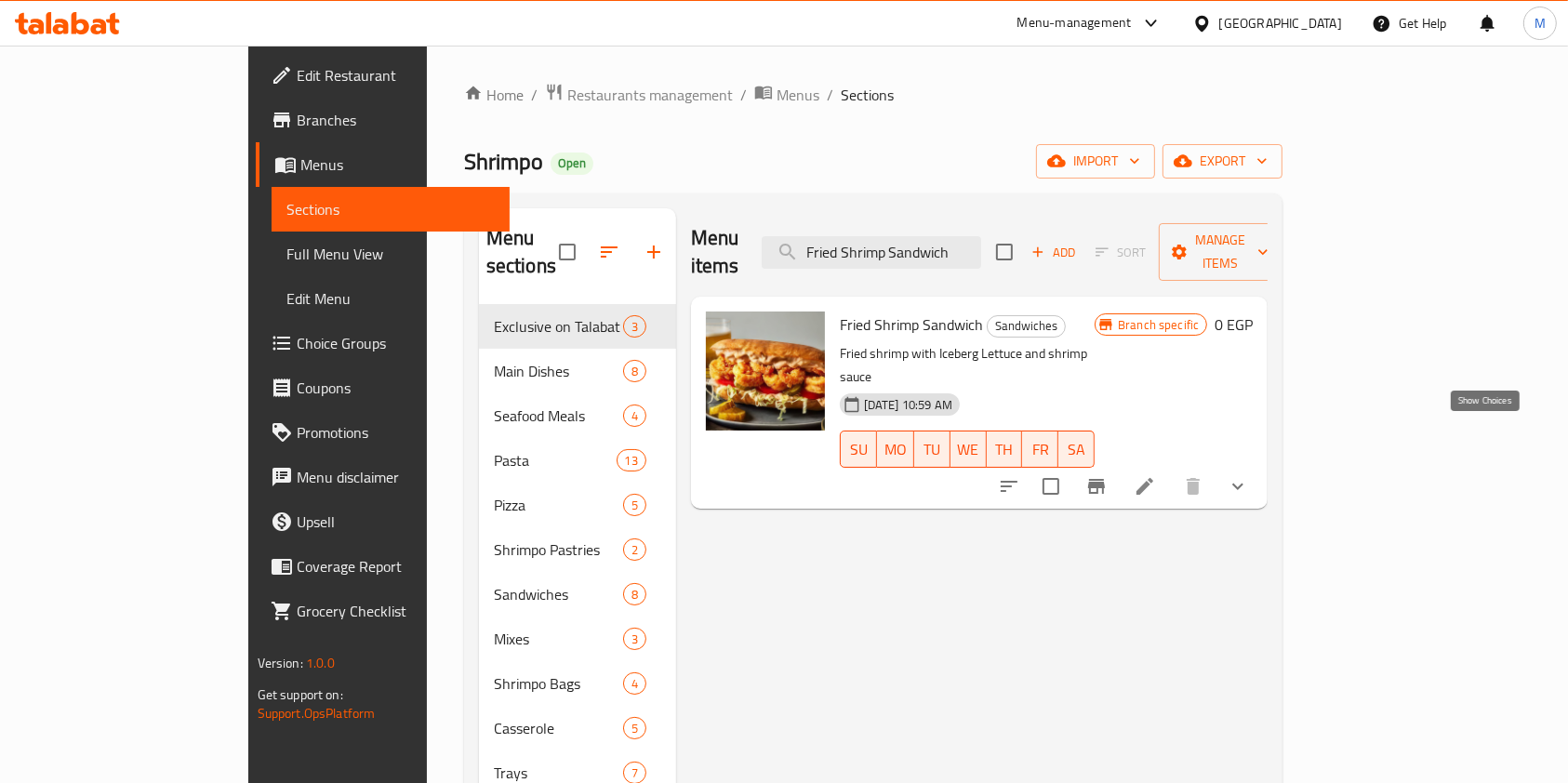
type input "Fried Shrimp Sandwich"
click at [1243, 484] on icon "show more" at bounding box center [1237, 487] width 11 height 7
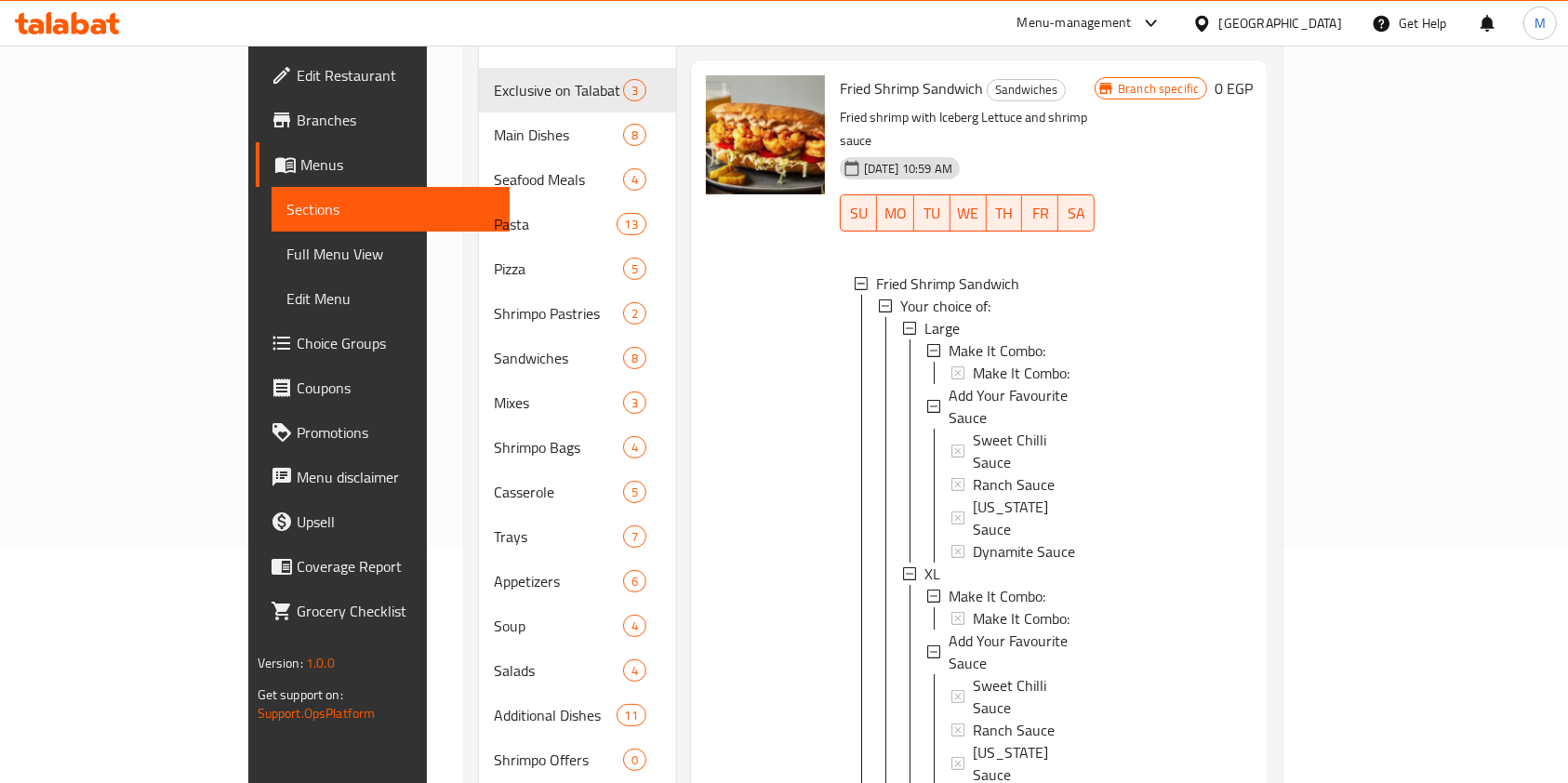
scroll to position [232, 0]
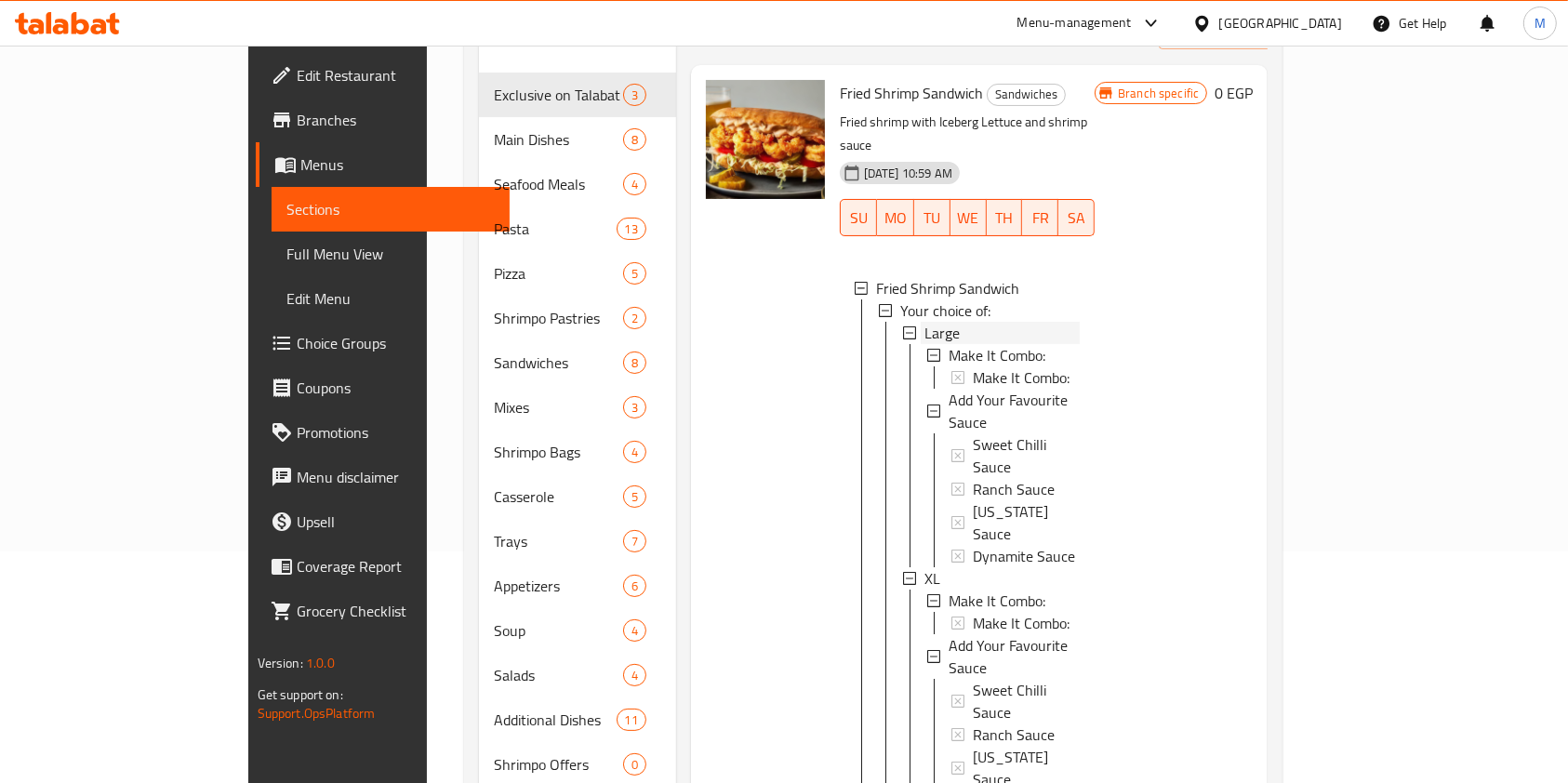
click at [924, 322] on span "Large" at bounding box center [942, 333] width 35 height 23
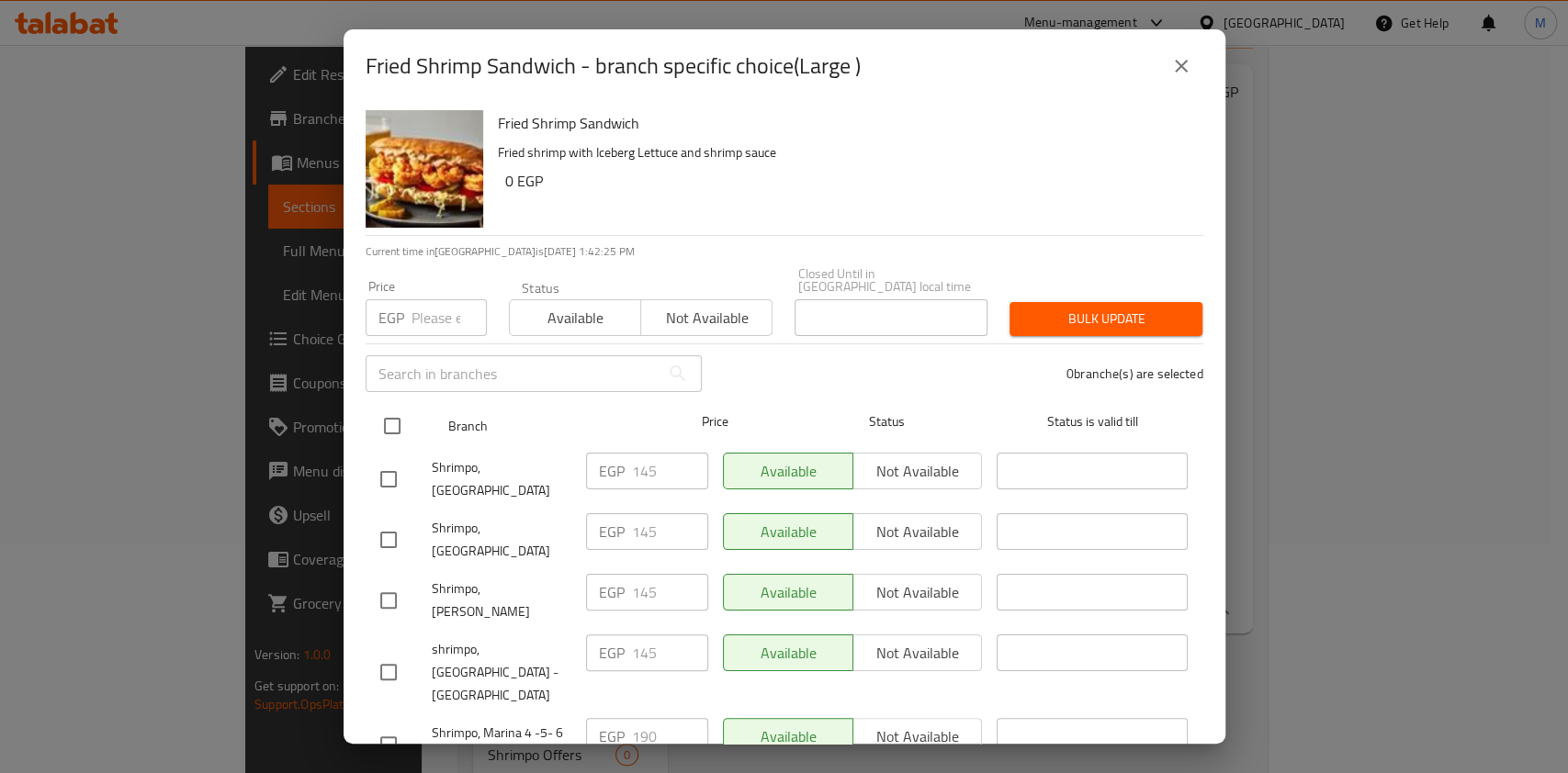
click at [403, 420] on input "checkbox" at bounding box center [392, 426] width 39 height 39
checkbox input "true"
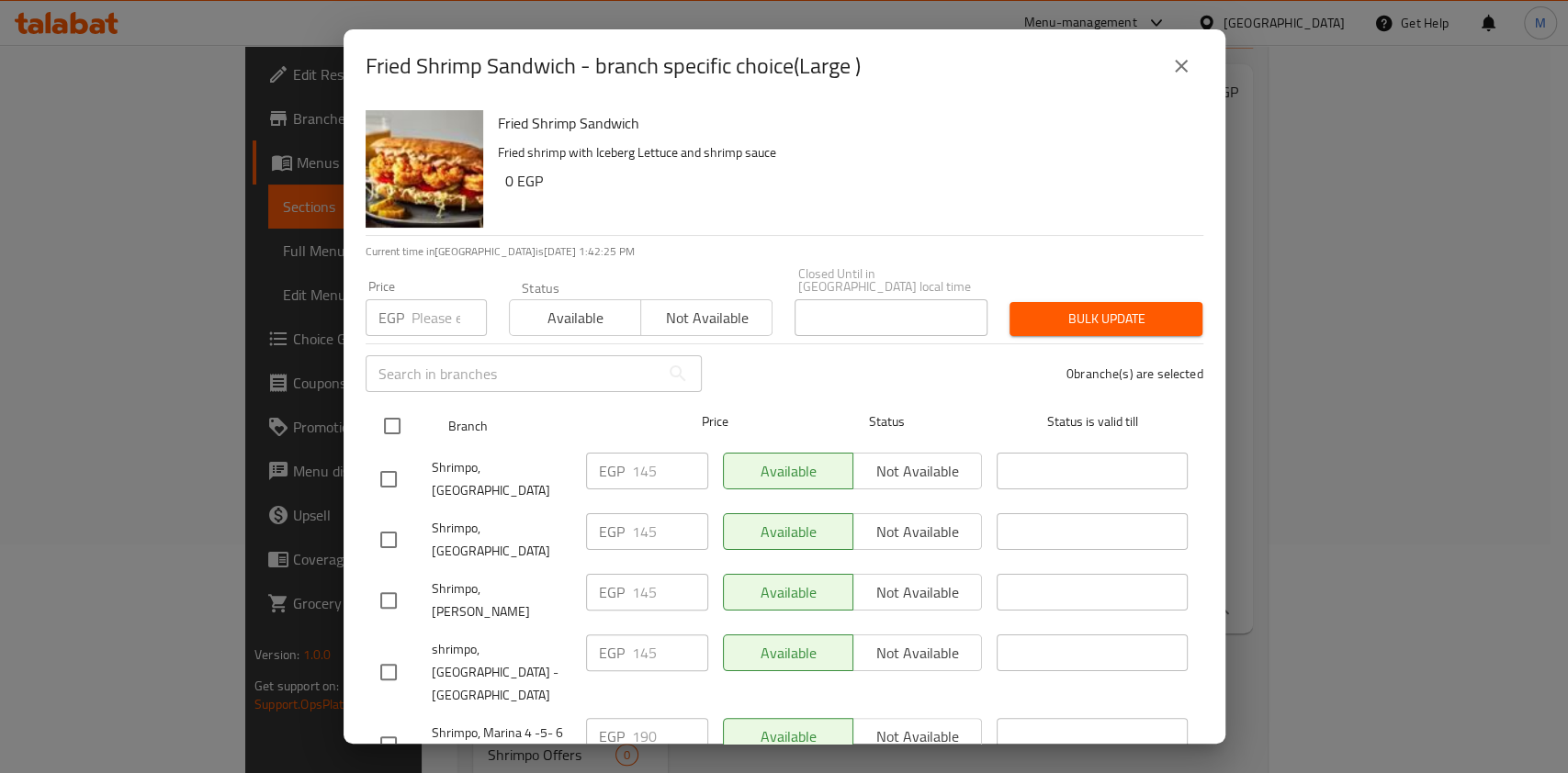
checkbox input "true"
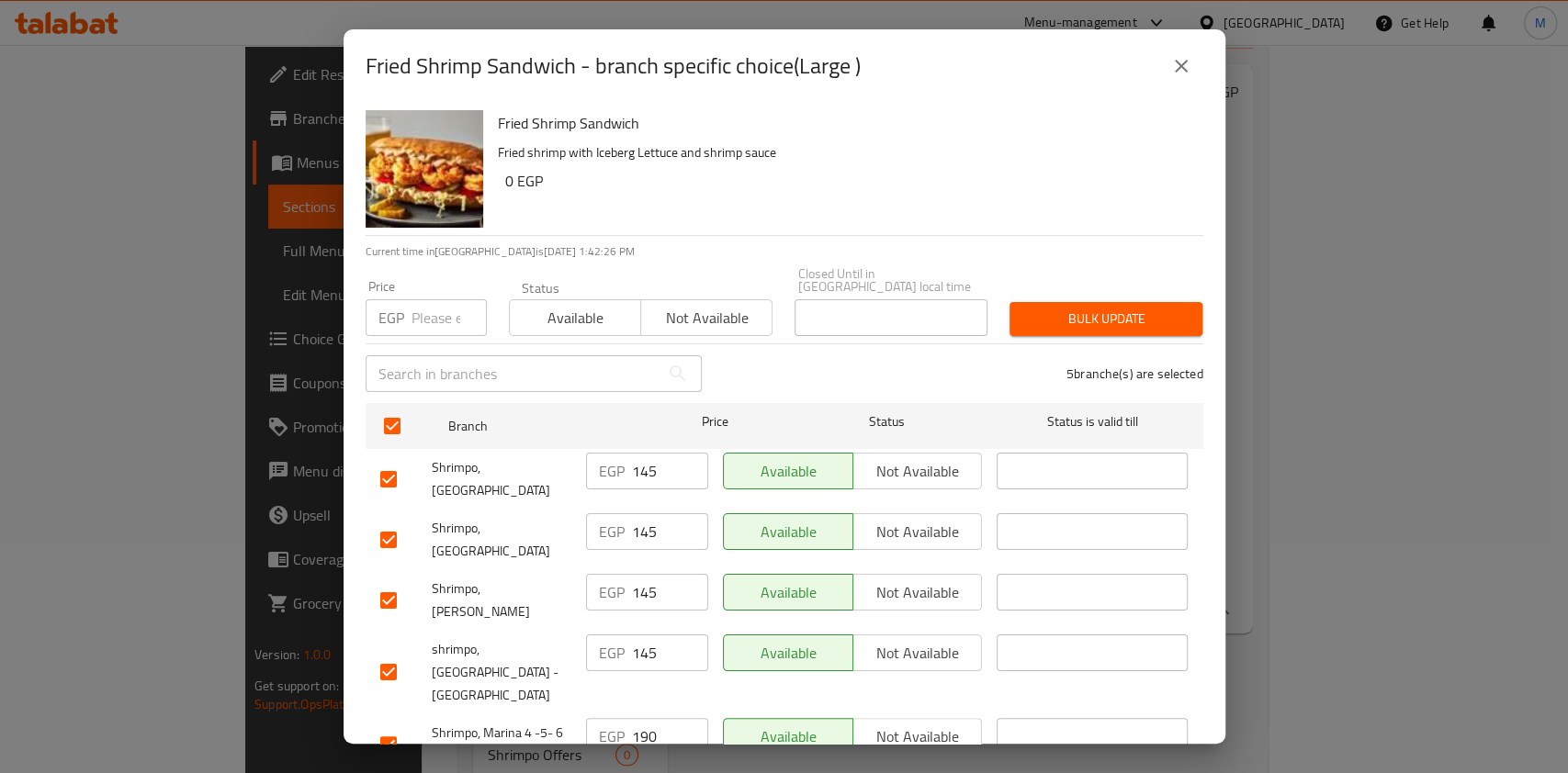
click at [387, 726] on input "checkbox" at bounding box center [389, 745] width 39 height 39
checkbox input "false"
click at [448, 315] on input "number" at bounding box center [450, 318] width 76 height 37
type input "246"
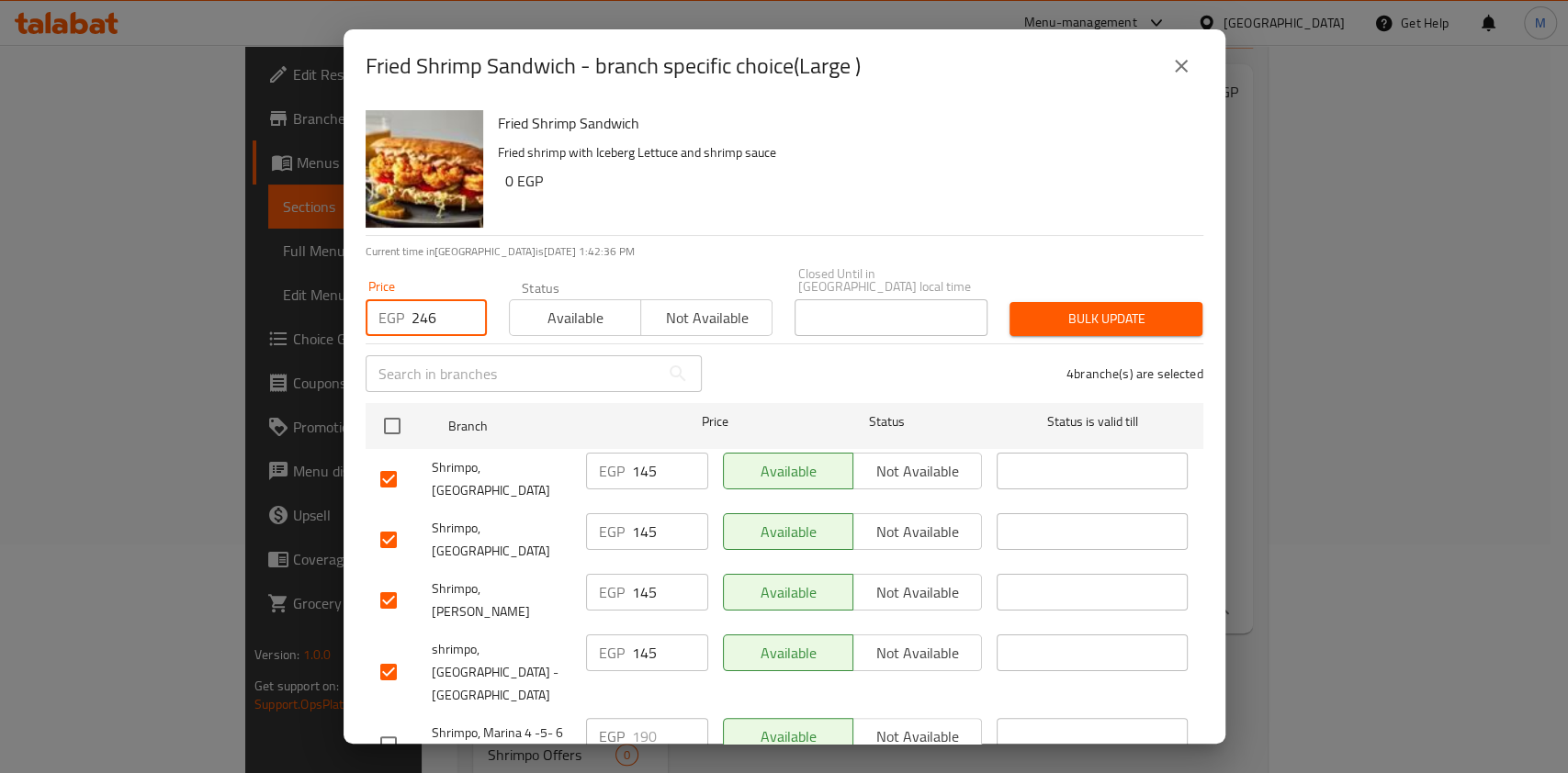
click at [1027, 316] on span "Bulk update" at bounding box center [1106, 319] width 164 height 23
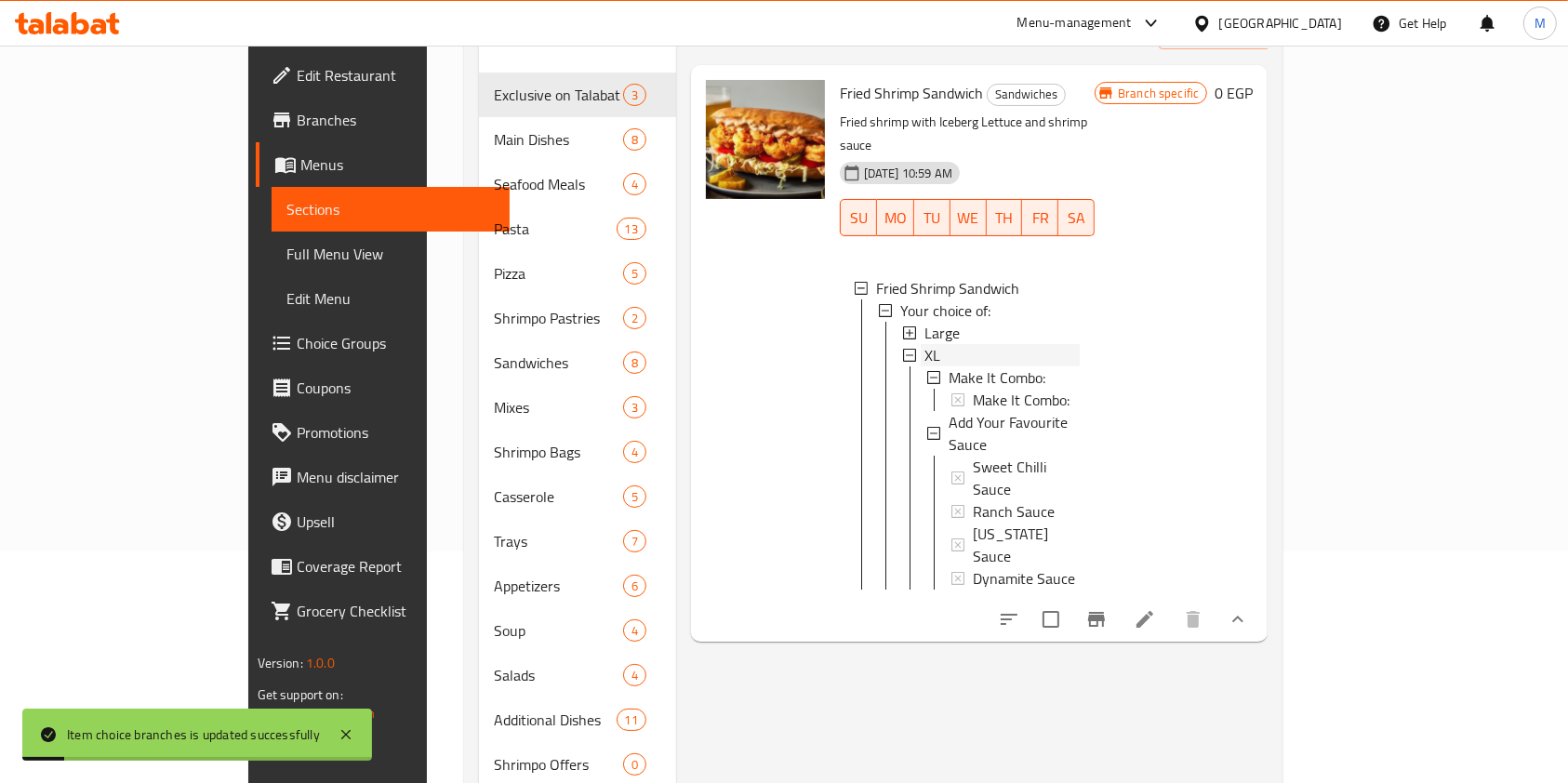
click at [924, 344] on div "XL" at bounding box center [1002, 355] width 155 height 23
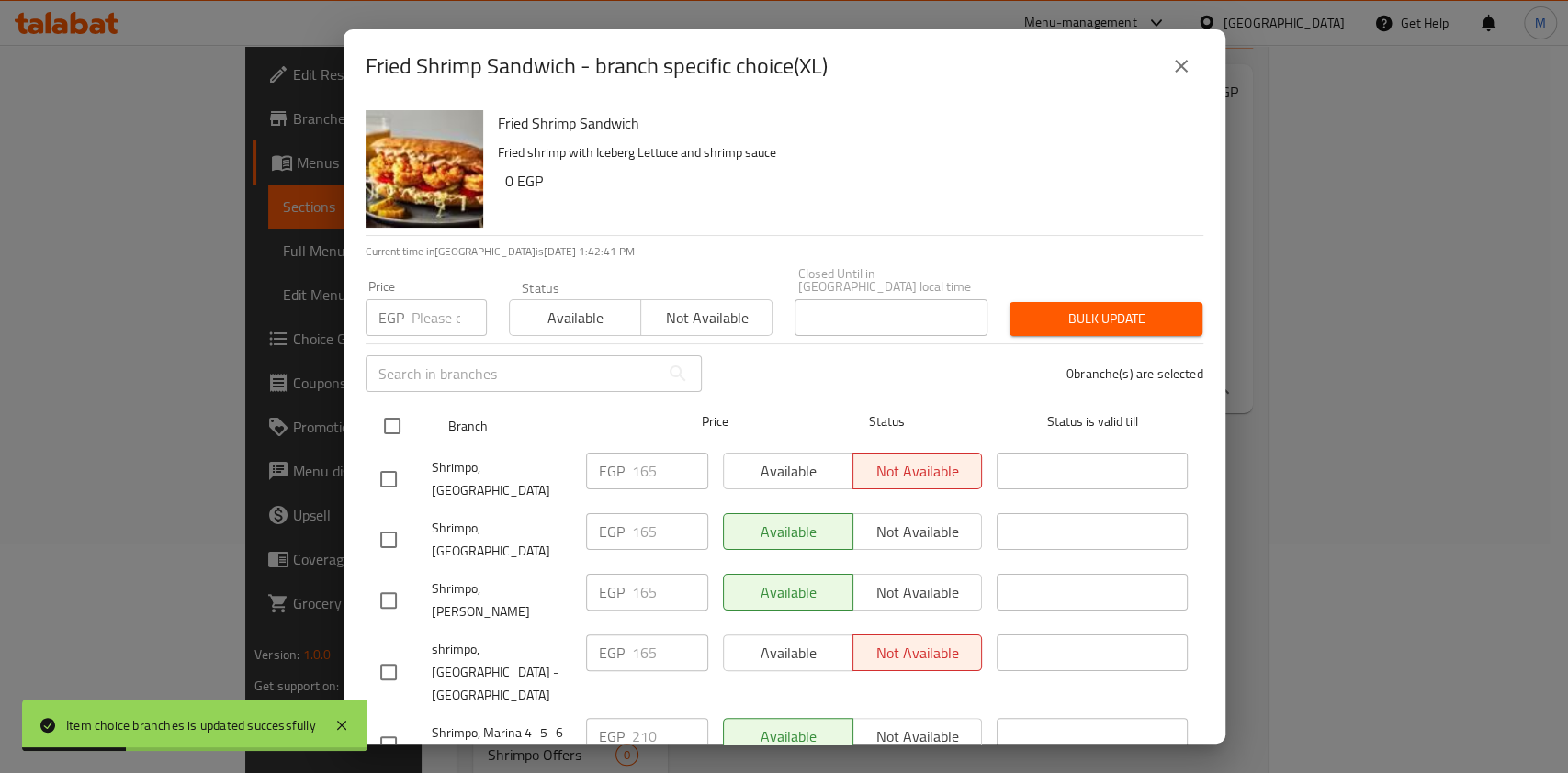
click at [388, 411] on input "checkbox" at bounding box center [392, 426] width 39 height 39
checkbox input "true"
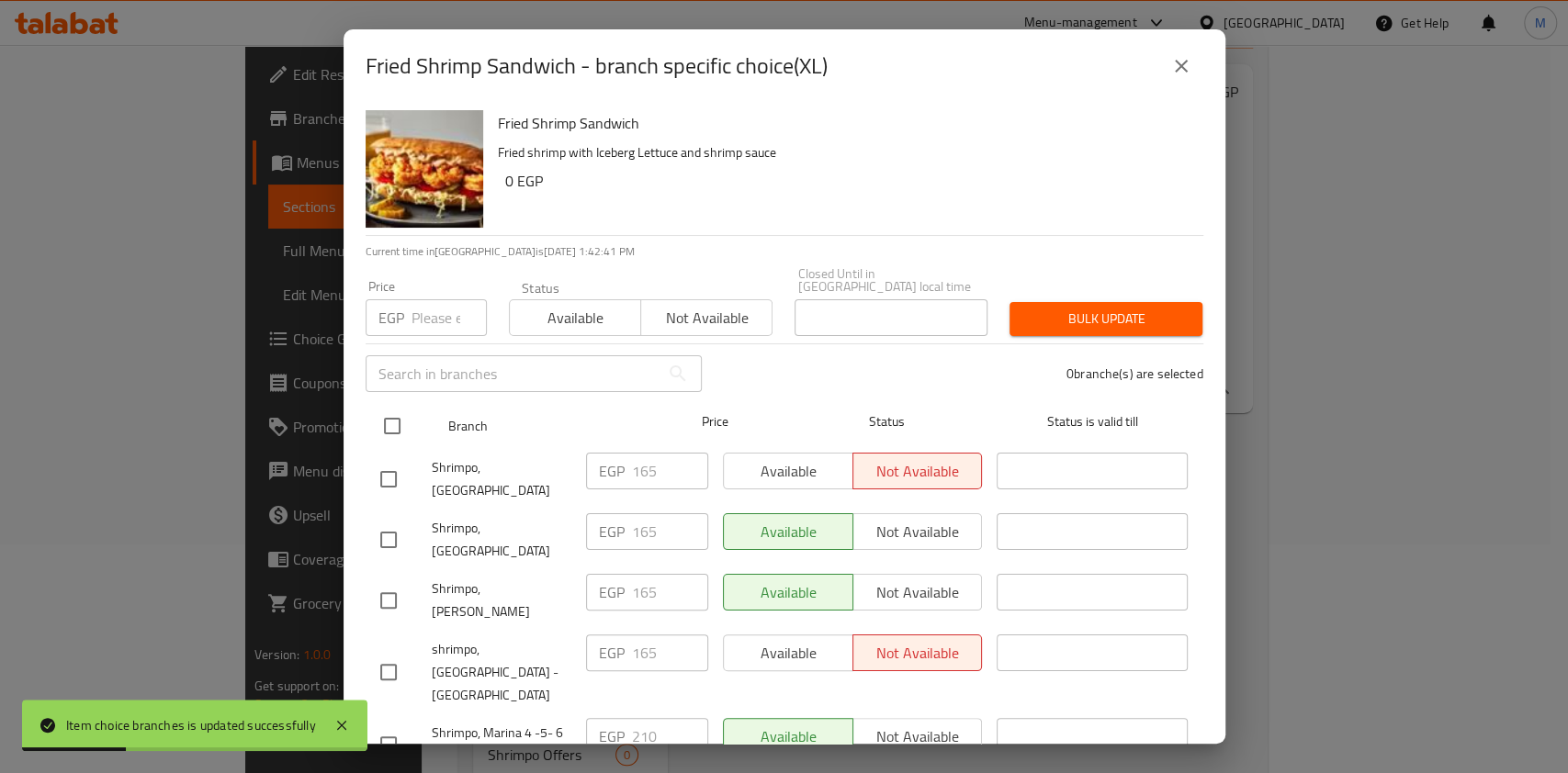
checkbox input "true"
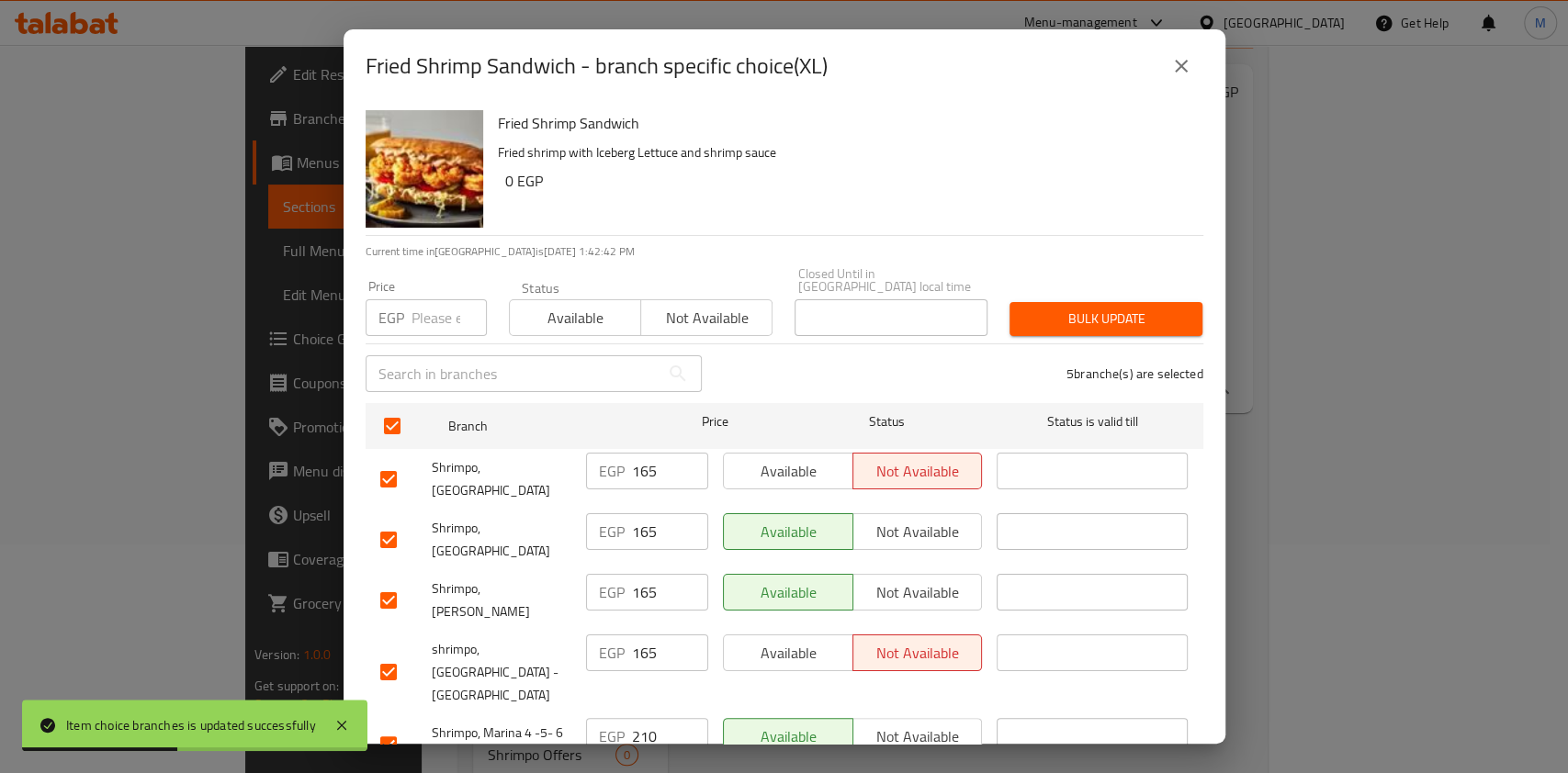
click at [380, 726] on input "checkbox" at bounding box center [389, 745] width 39 height 39
checkbox input "false"
click at [420, 306] on input "number" at bounding box center [450, 318] width 76 height 37
type input "300"
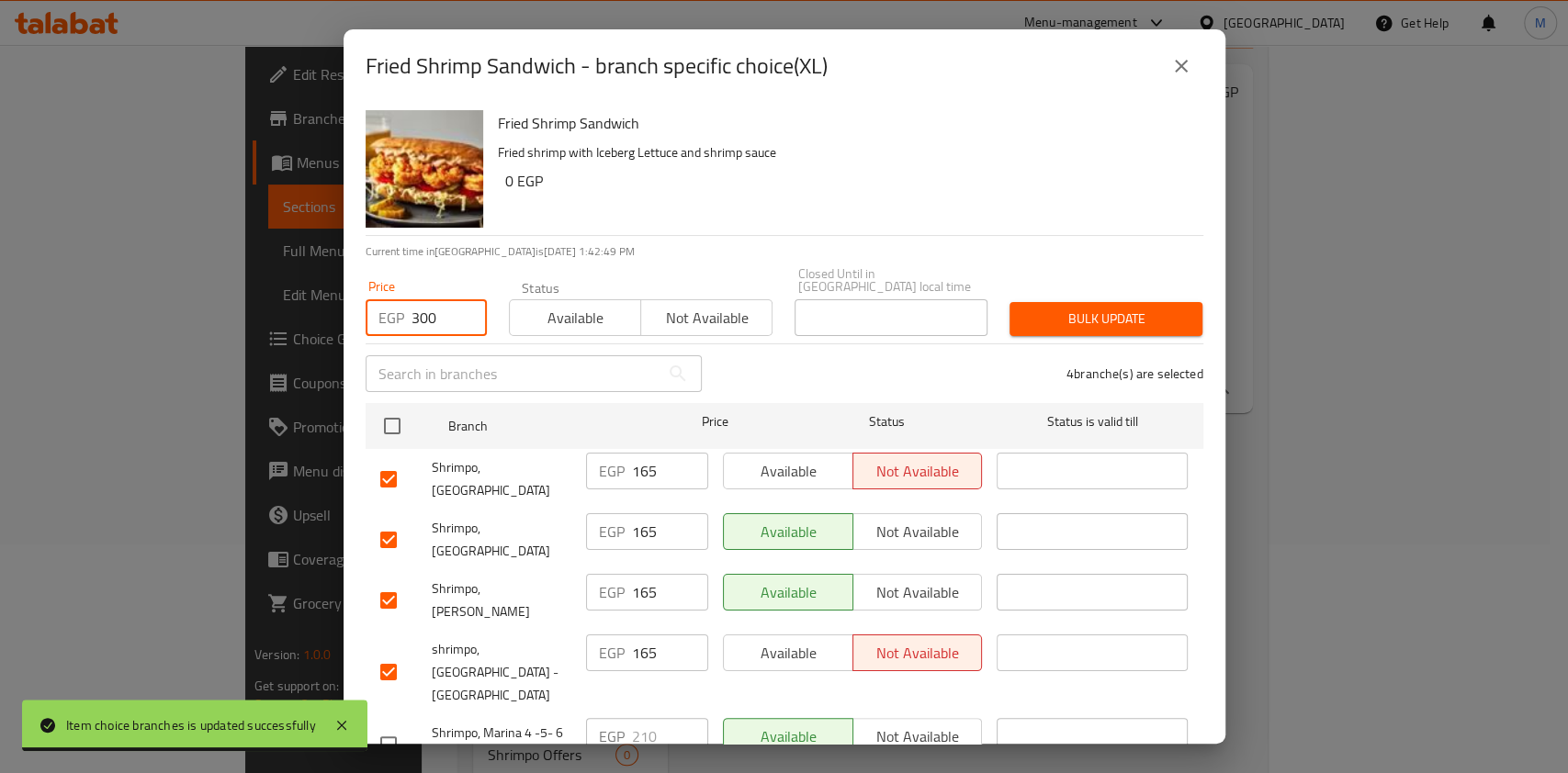
click at [1075, 307] on span "Bulk update" at bounding box center [1106, 319] width 164 height 23
click at [1075, 293] on div at bounding box center [784, 386] width 1568 height 773
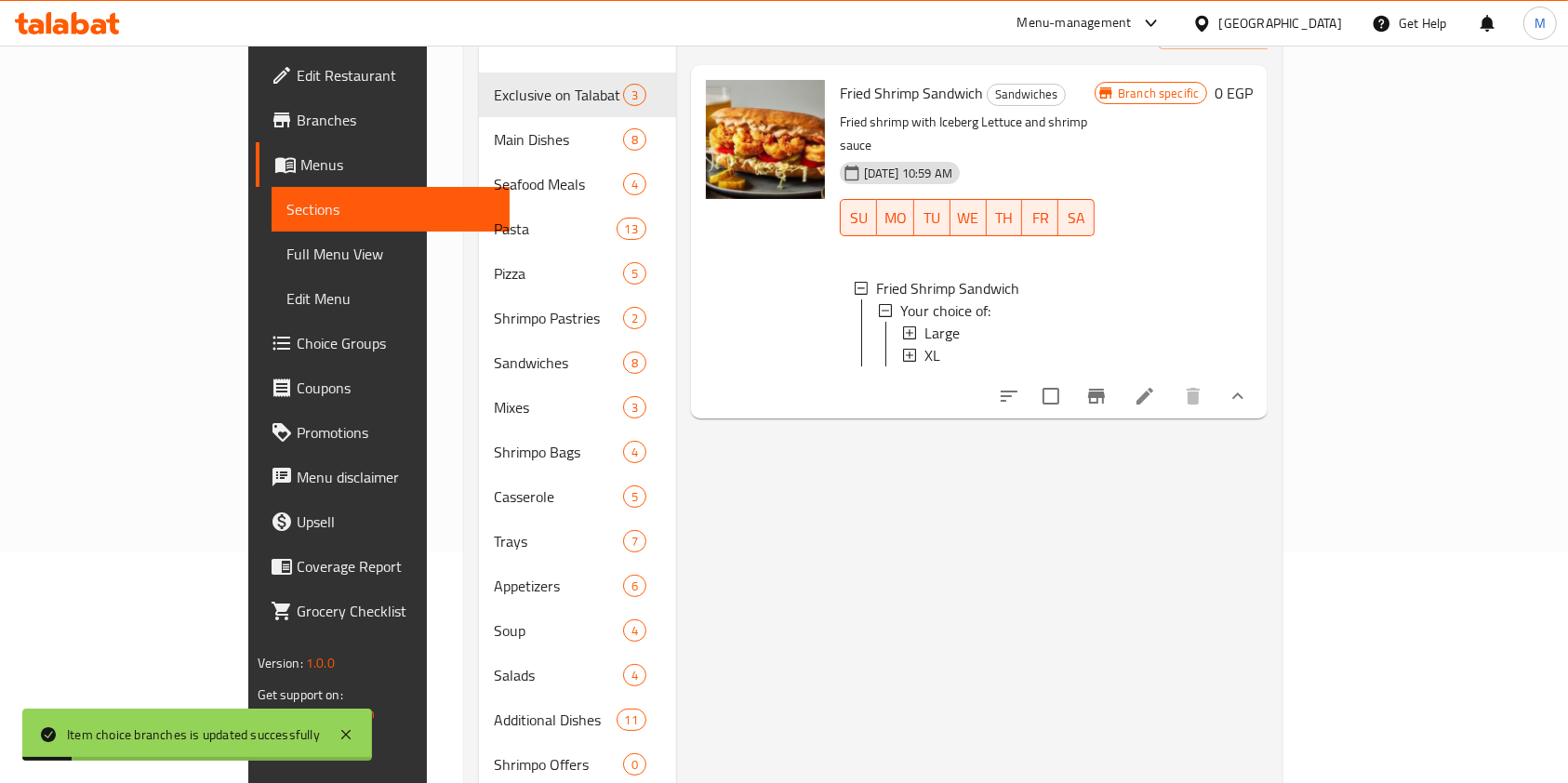
click at [915, 421] on div "Menu items Fried Shrimp Sandwich Add Sort Manage items Fried Shrimp Sandwich Sa…" at bounding box center [972, 430] width 593 height 907
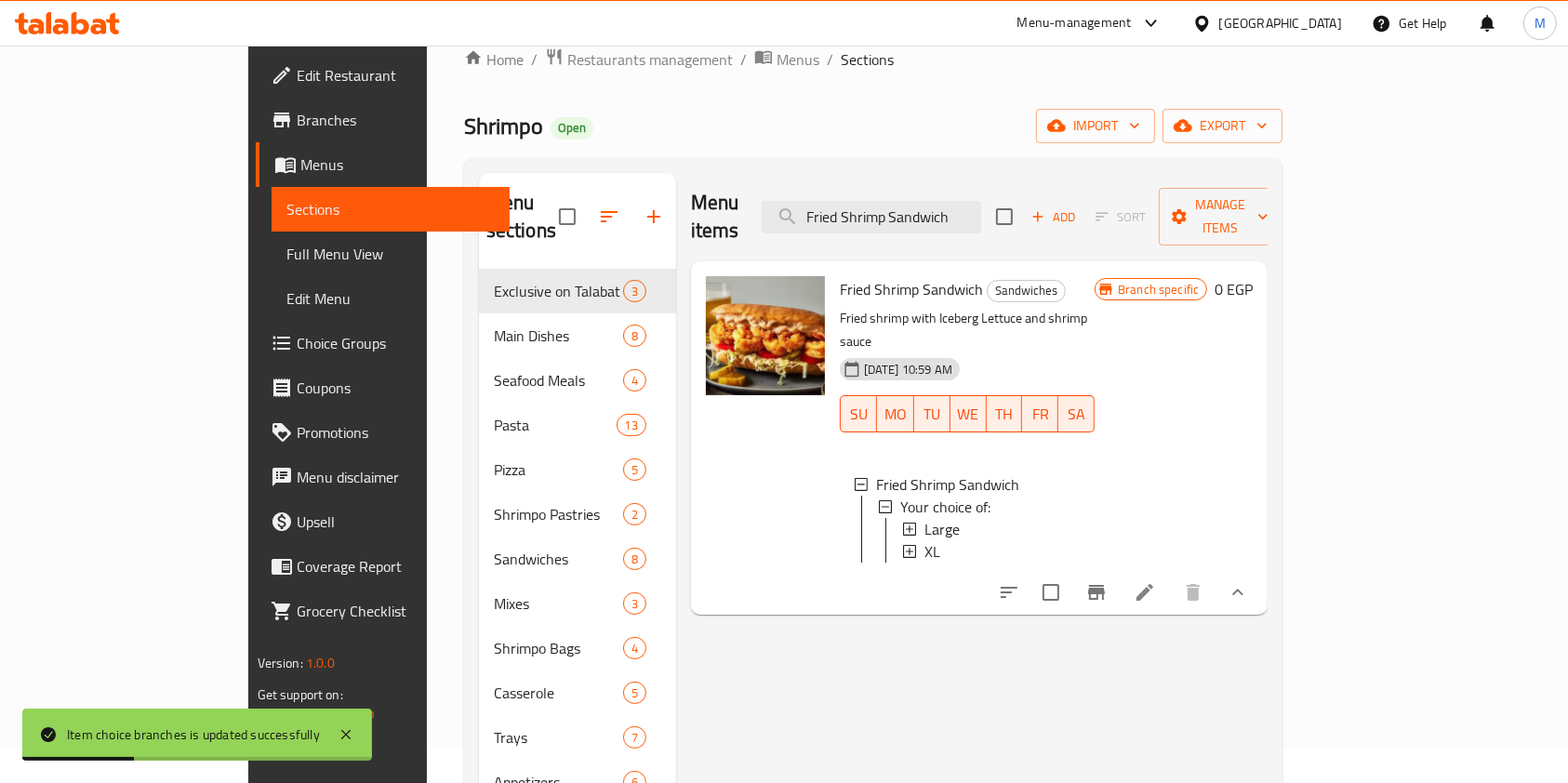
scroll to position [0, 0]
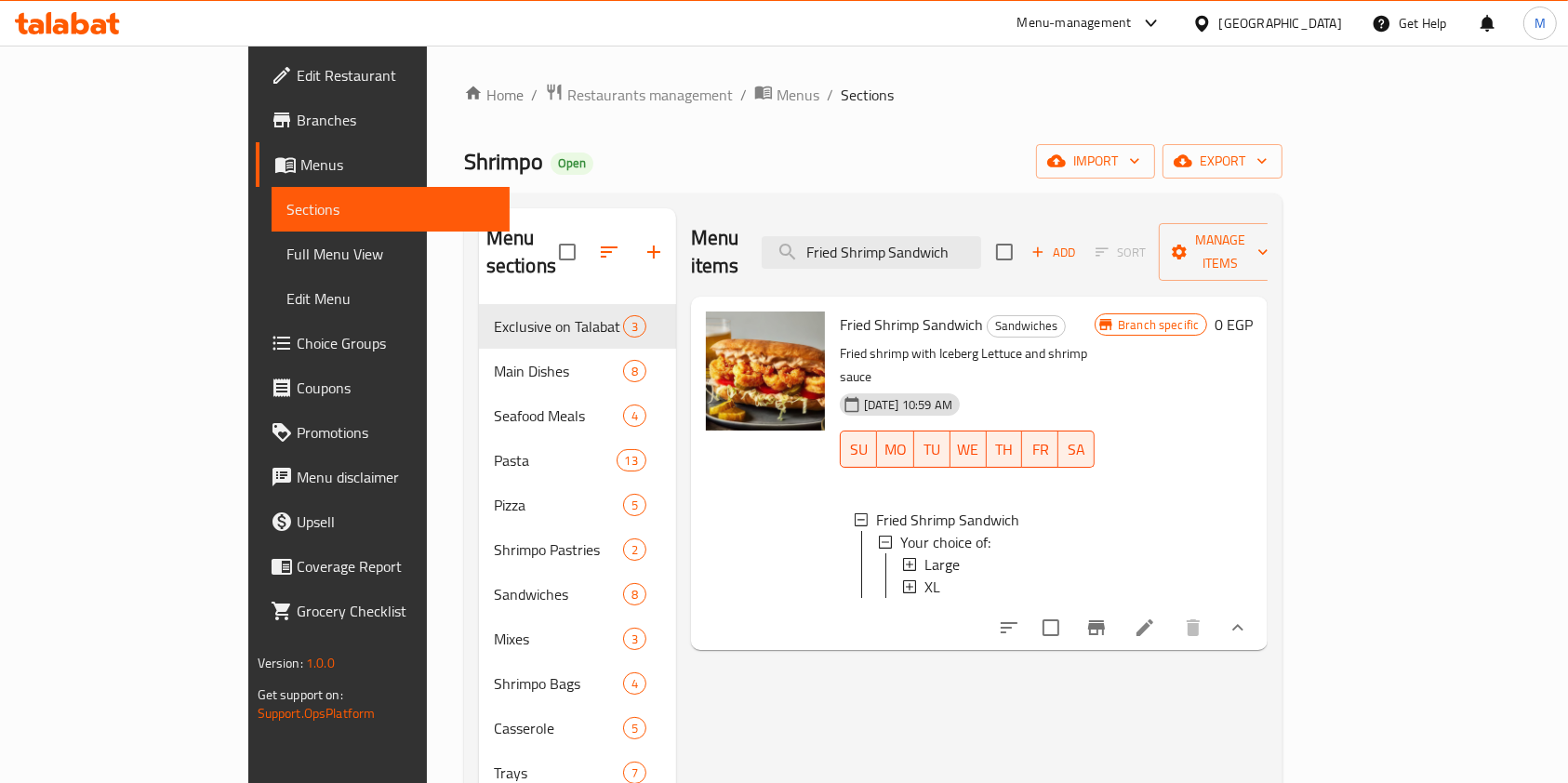
click at [93, 16] on icon at bounding box center [67, 23] width 105 height 23
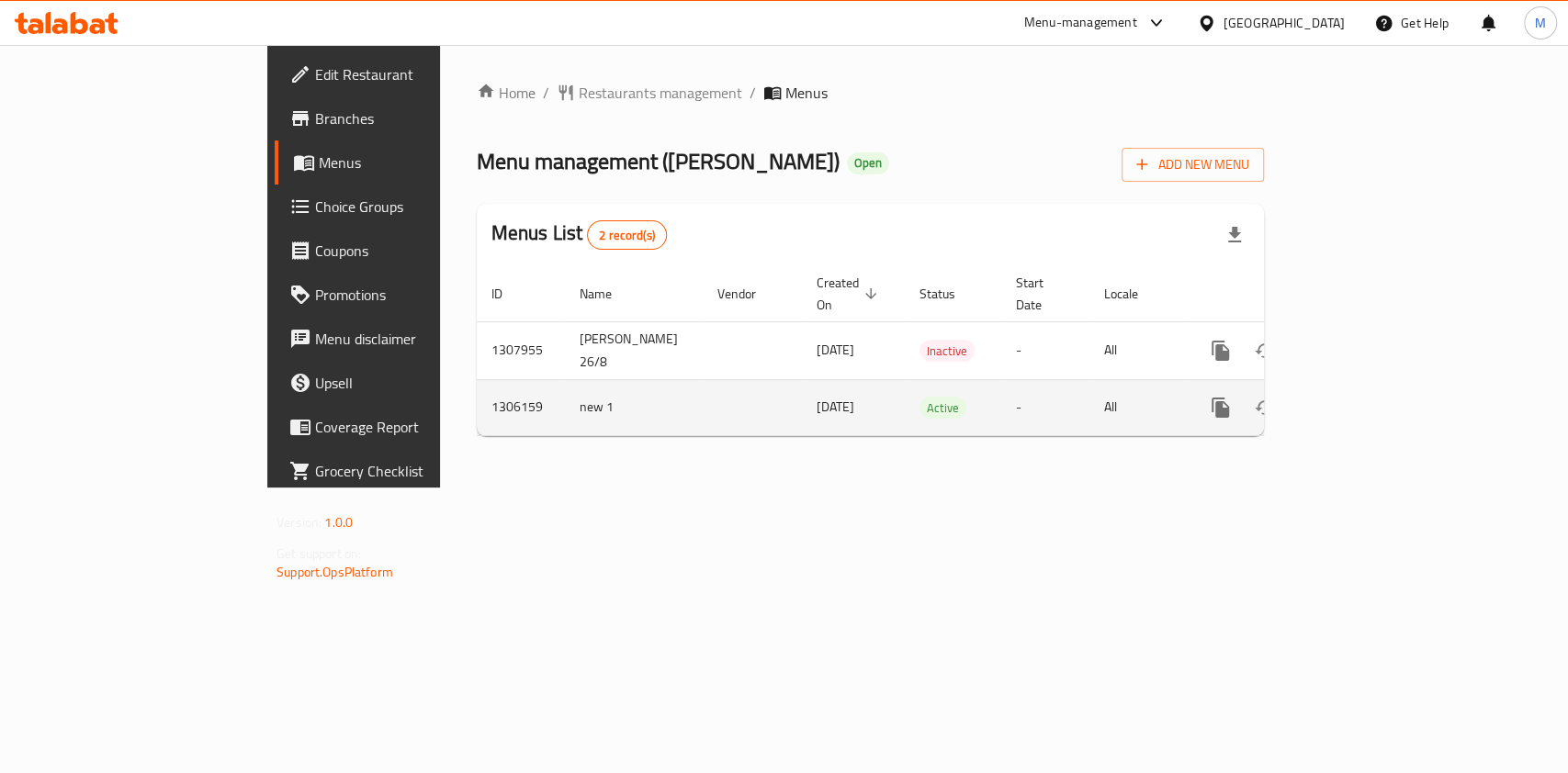
click at [1364, 396] on icon "enhanced table" at bounding box center [1353, 407] width 22 height 22
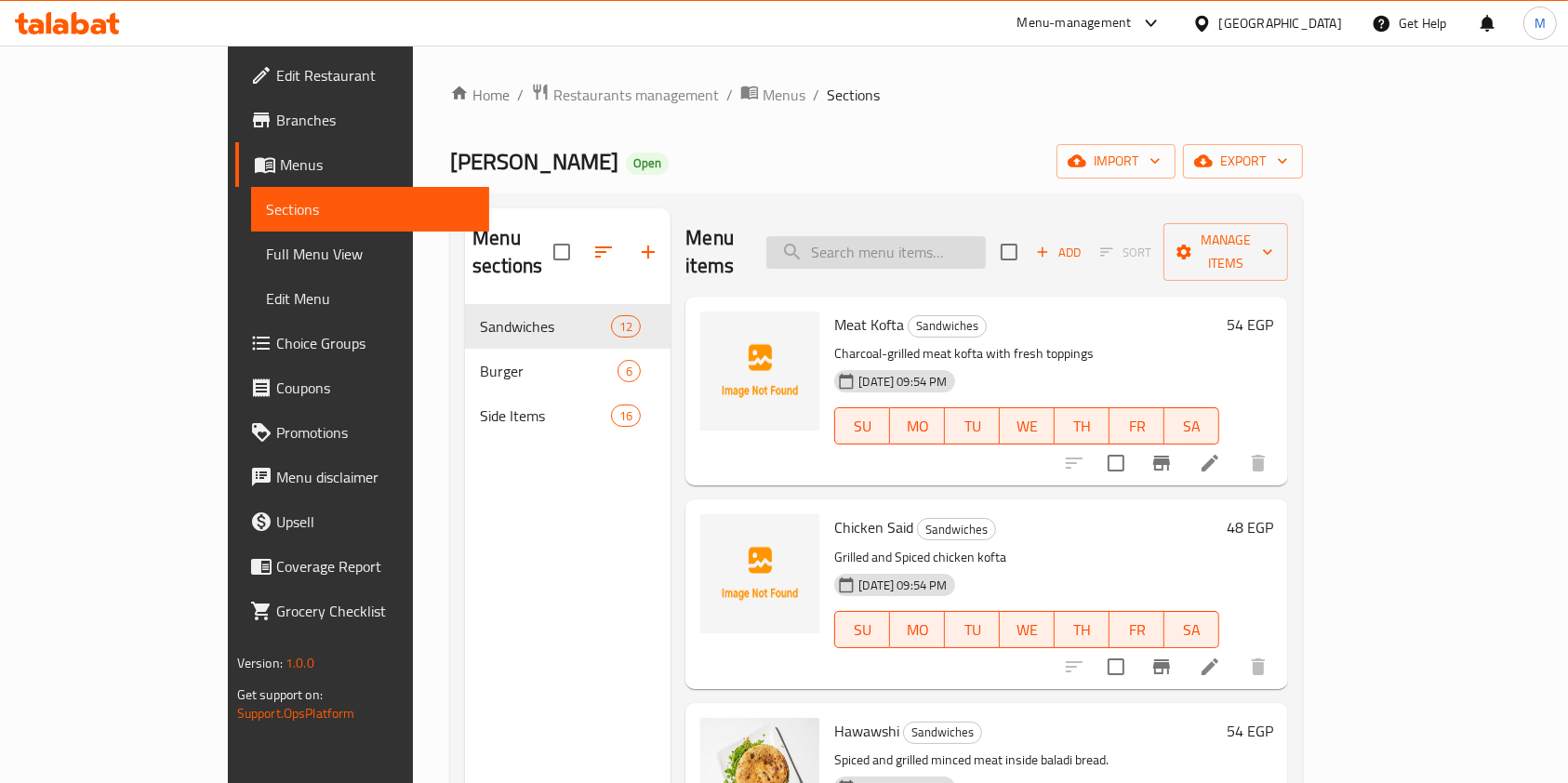
click at [947, 236] on input "search" at bounding box center [876, 252] width 220 height 32
paste input "Meat Kofta"
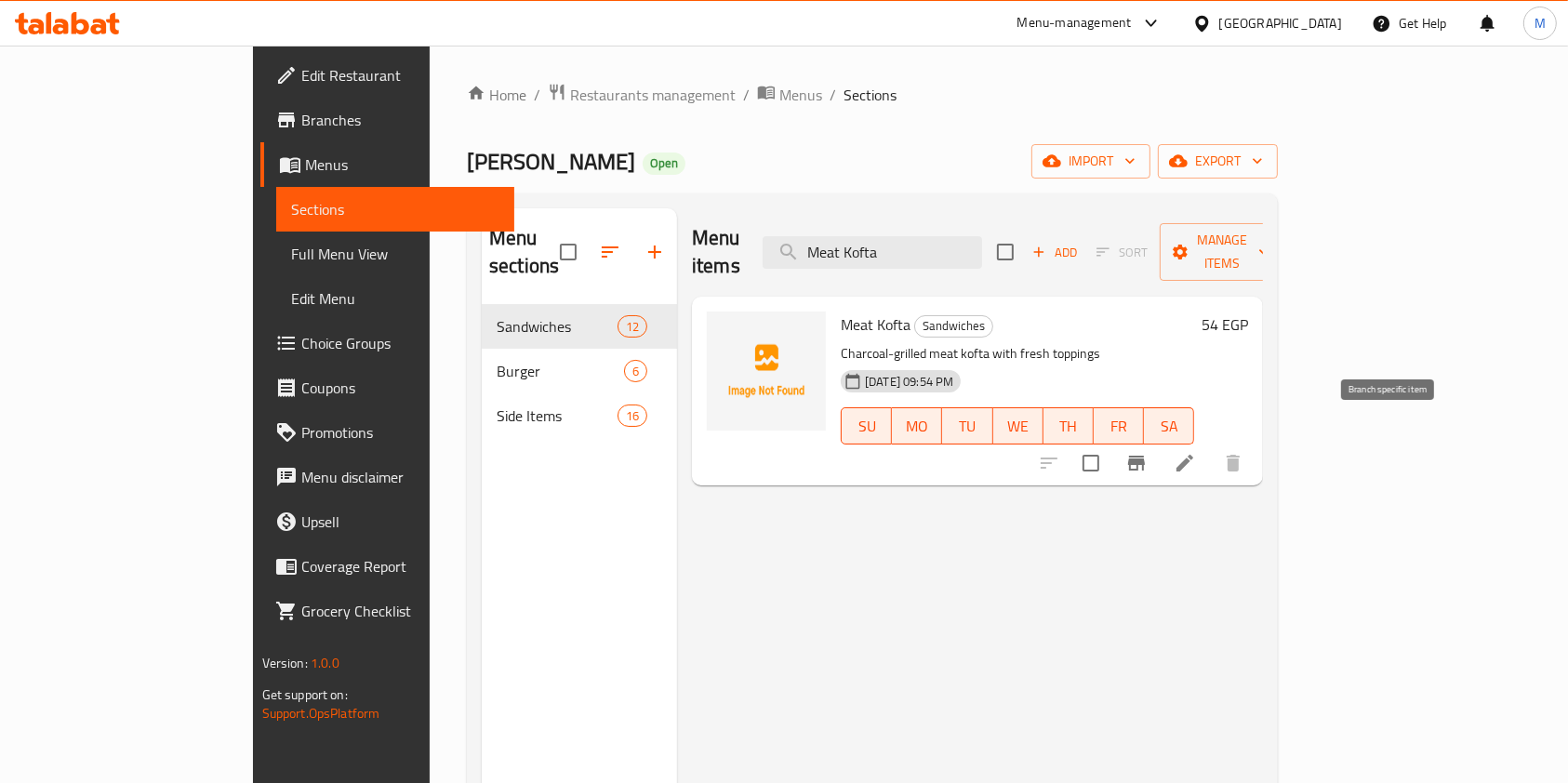
type input "Meat Kofta"
click at [1159, 451] on button "Branch-specific-item" at bounding box center [1135, 462] width 44 height 44
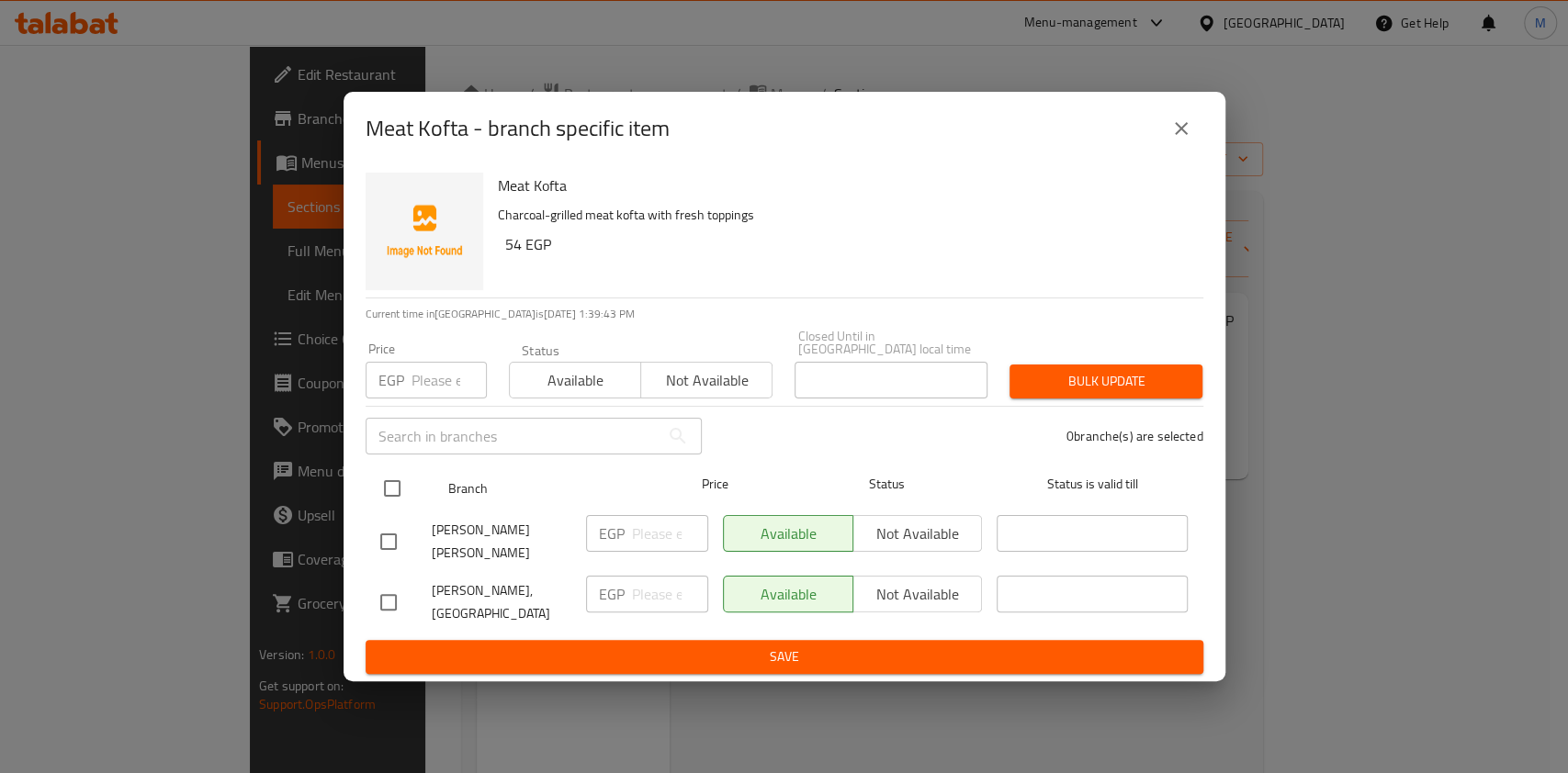
click at [400, 497] on input "checkbox" at bounding box center [392, 488] width 39 height 39
checkbox input "true"
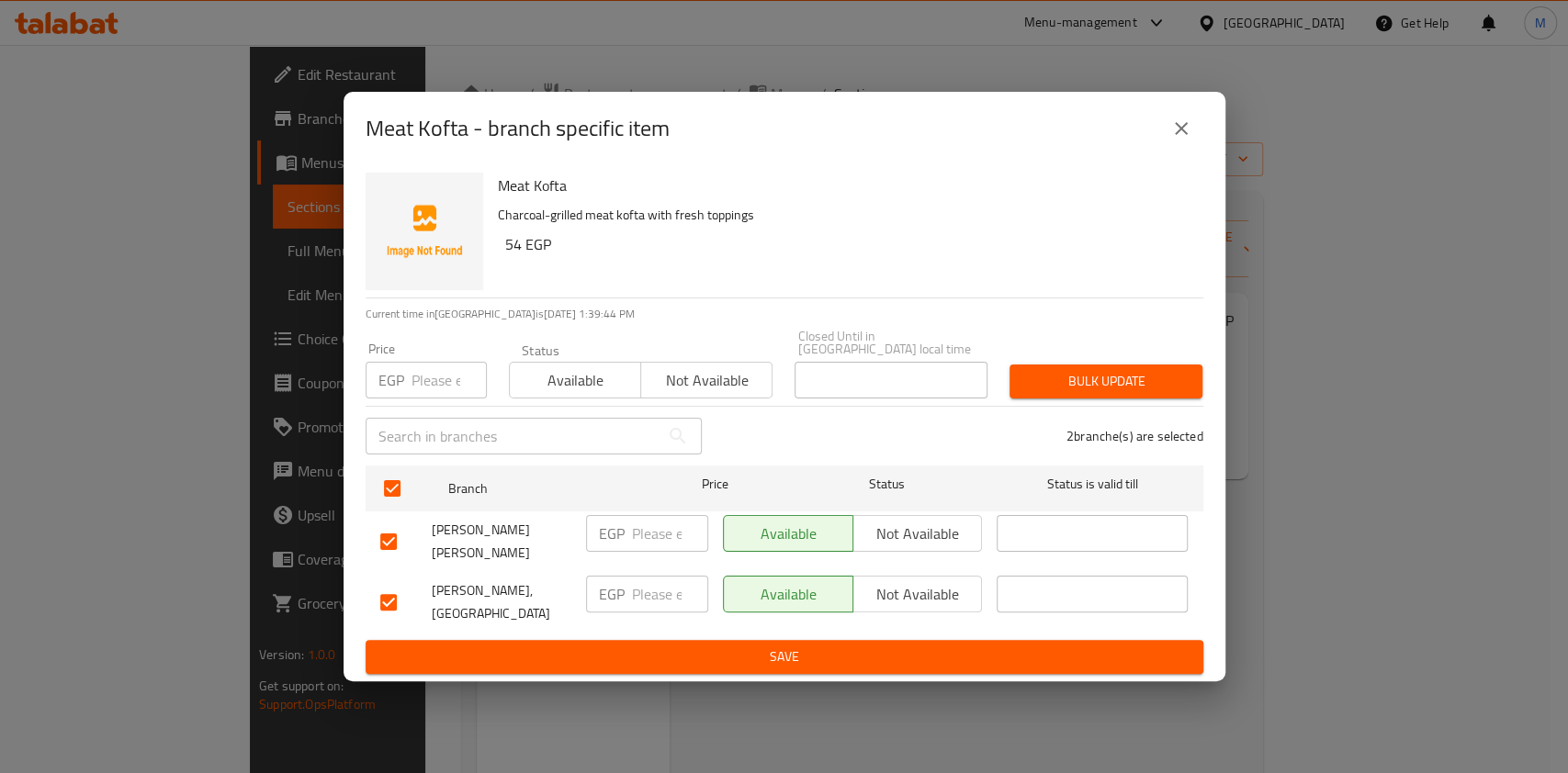
click at [420, 397] on input "number" at bounding box center [450, 380] width 76 height 37
type input "100"
click at [1054, 387] on span "Bulk update" at bounding box center [1106, 382] width 164 height 23
click at [1054, 387] on div at bounding box center [784, 386] width 1568 height 773
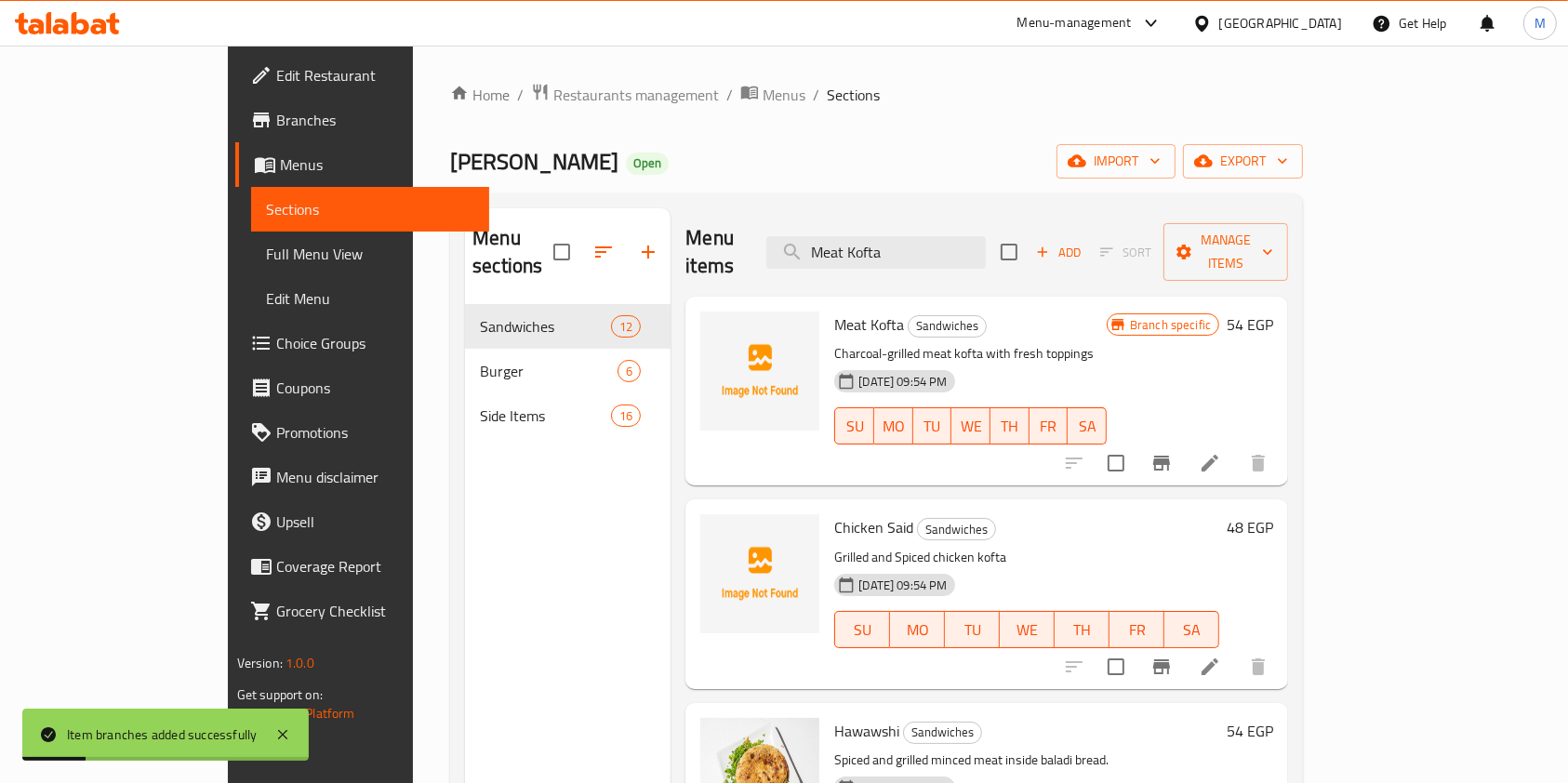
click at [949, 256] on div "Menu items Meat Kofta Add Sort Manage items" at bounding box center [986, 252] width 602 height 88
click at [946, 250] on input "Meat Kofta" at bounding box center [876, 252] width 220 height 32
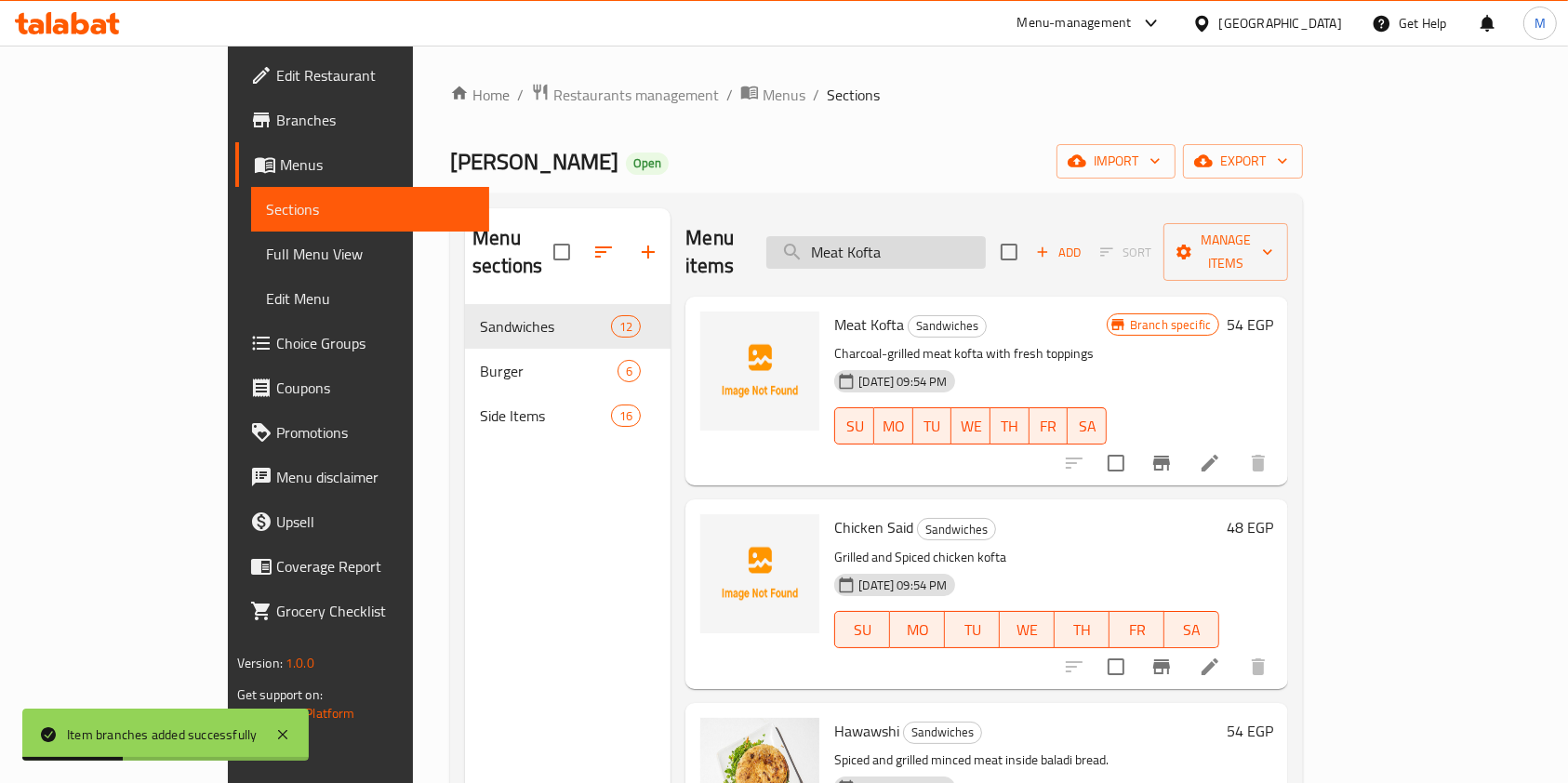
click at [946, 250] on input "Meat Kofta" at bounding box center [876, 252] width 220 height 32
paste input "Beef Shawarma Bun"
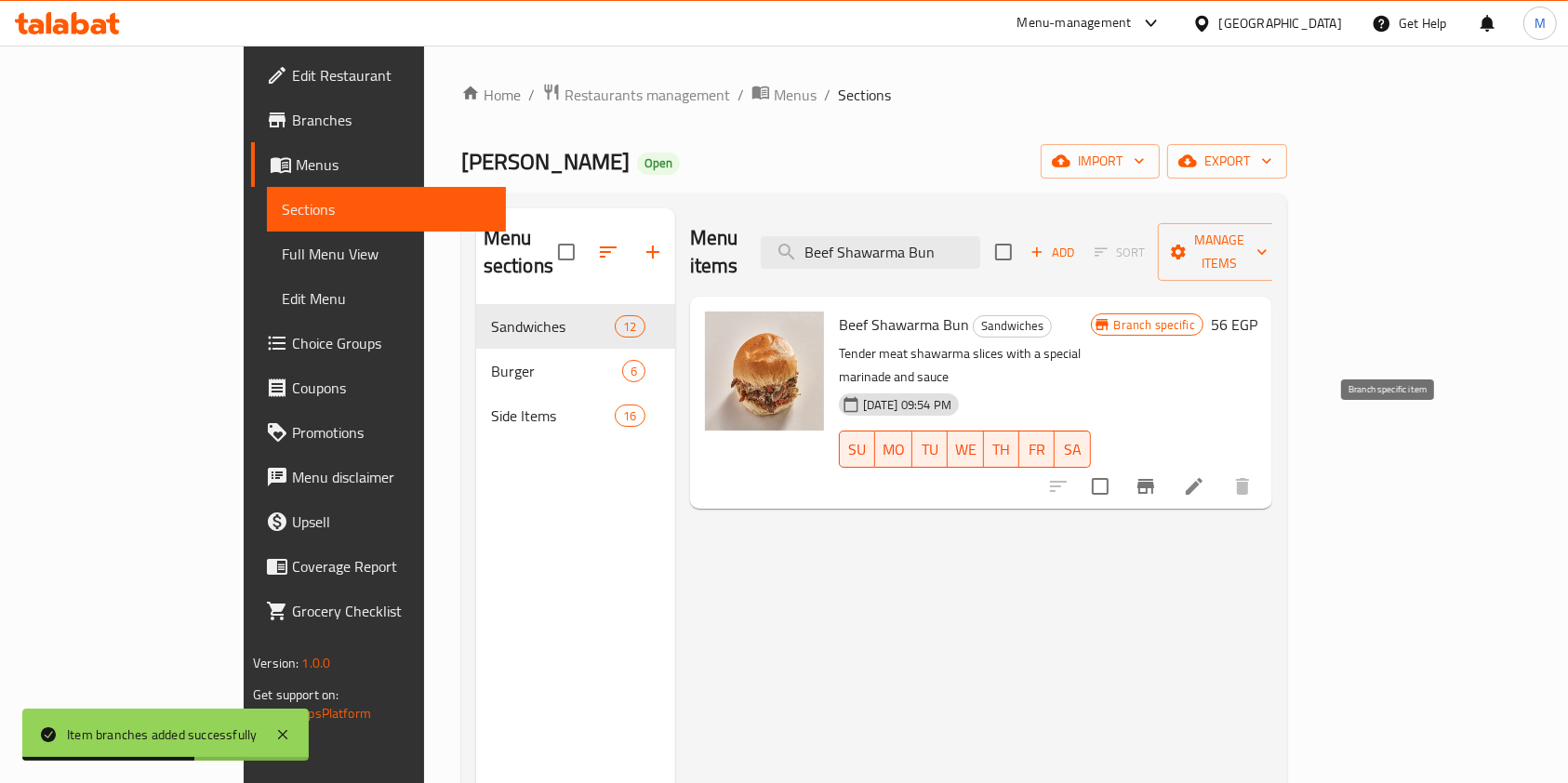
type input "Beef Shawarma Bun"
click at [1168, 464] on button "Branch-specific-item" at bounding box center [1145, 486] width 44 height 44
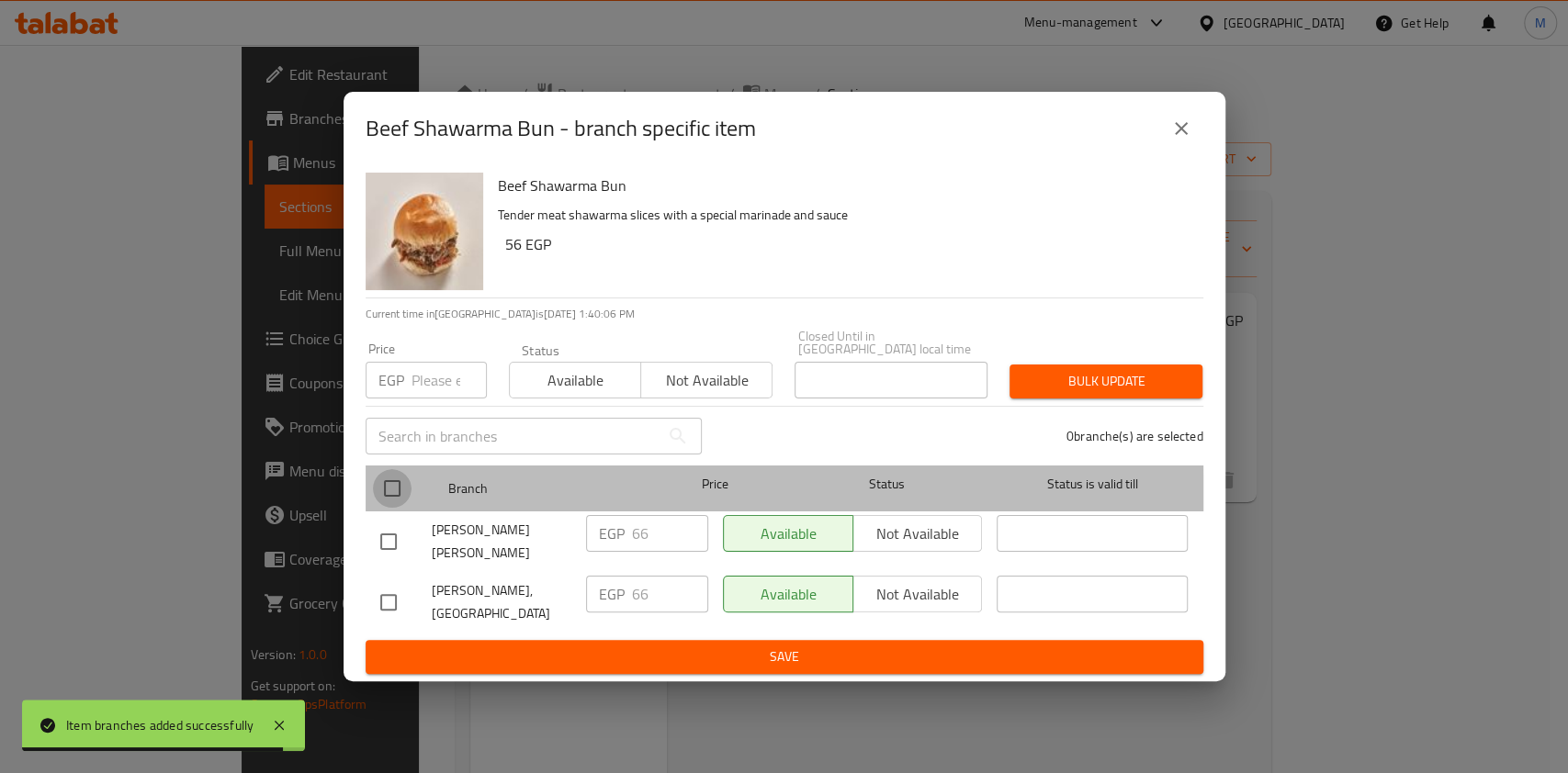
click at [406, 503] on input "checkbox" at bounding box center [392, 488] width 39 height 39
checkbox input "true"
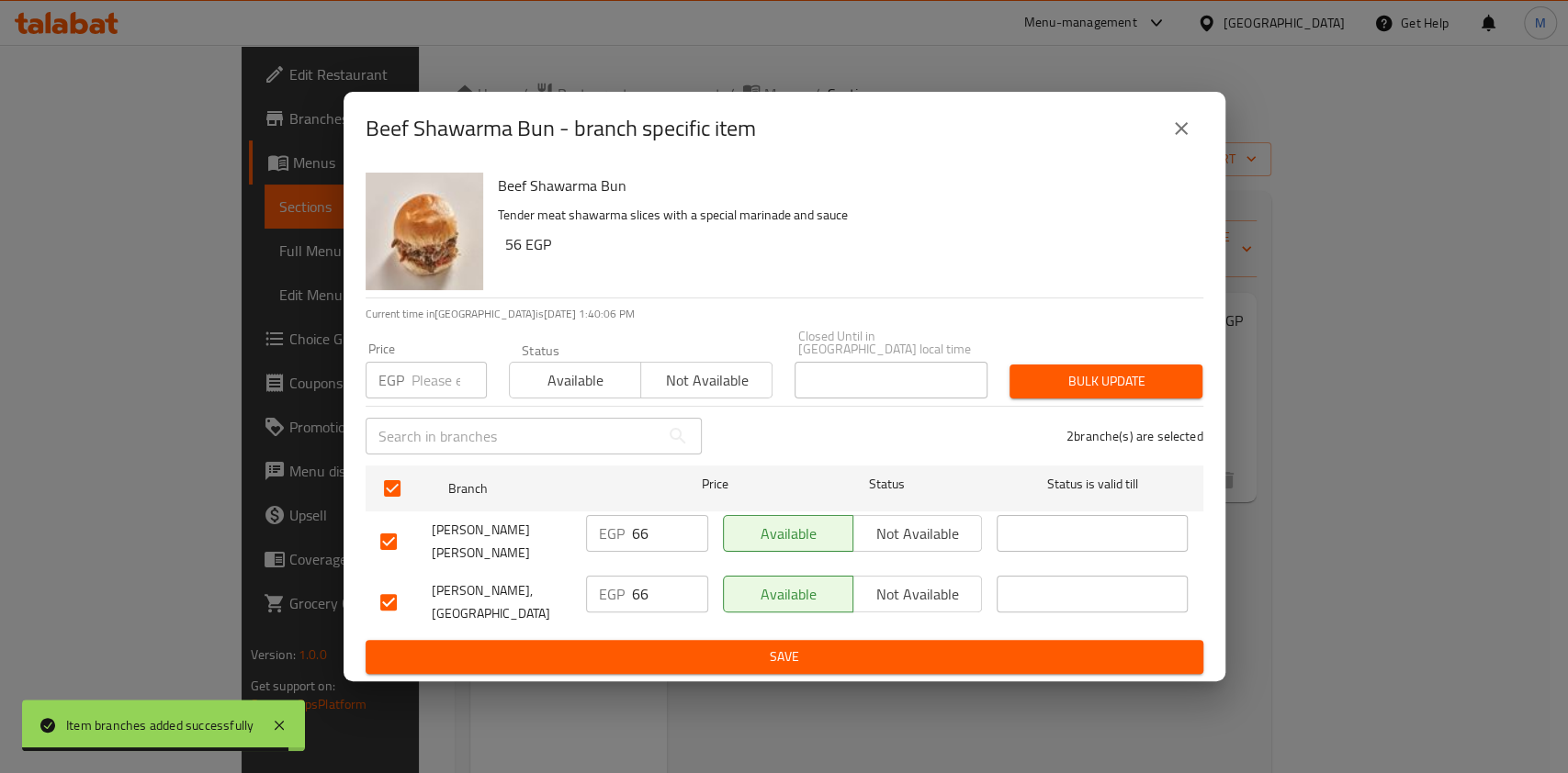
click at [412, 386] on input "number" at bounding box center [450, 380] width 76 height 37
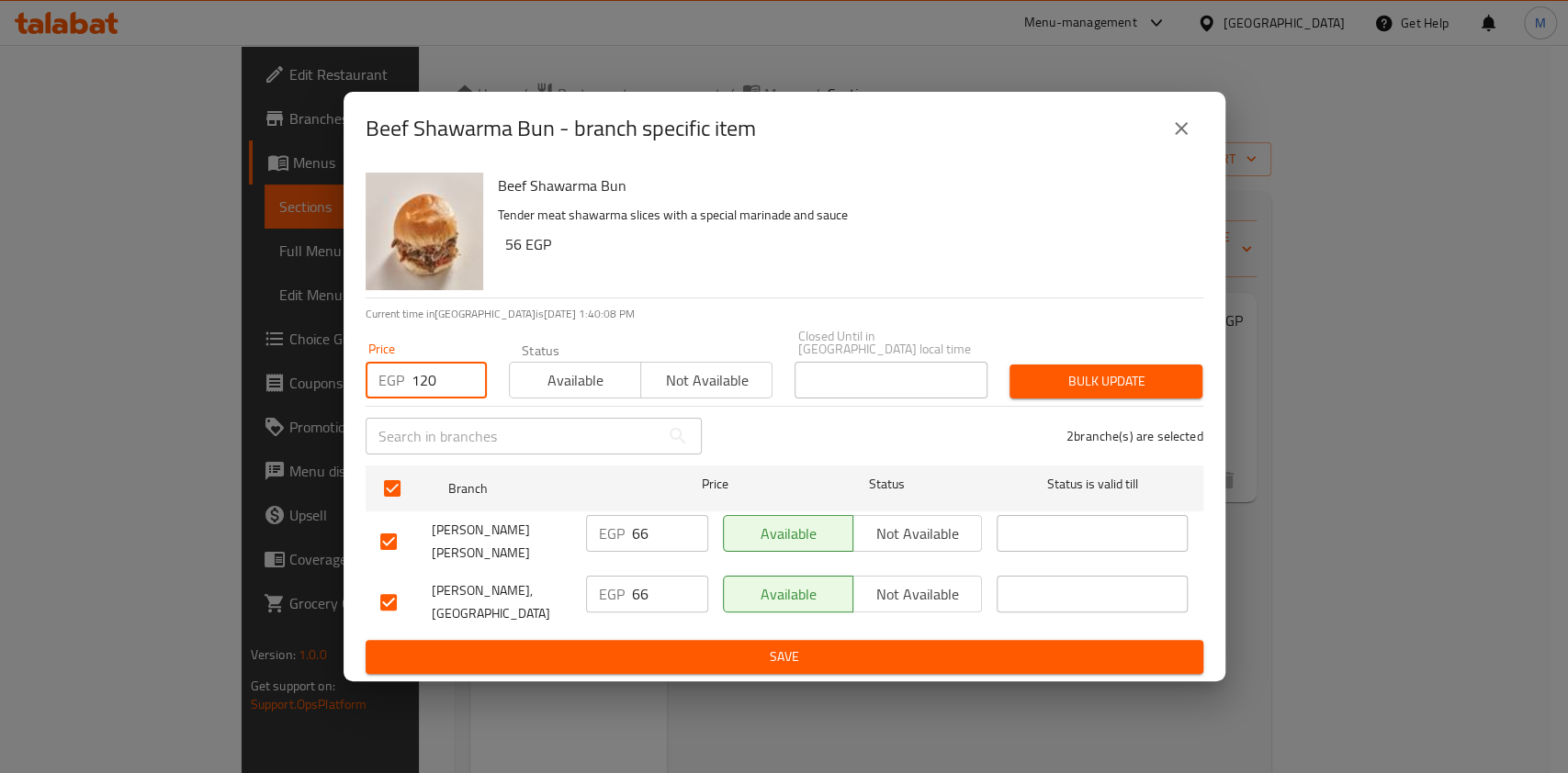
type input "120"
click at [1096, 411] on div "2 branche(s) are selected" at bounding box center [962, 436] width 501 height 66
click at [1093, 393] on span "Bulk update" at bounding box center [1106, 382] width 164 height 23
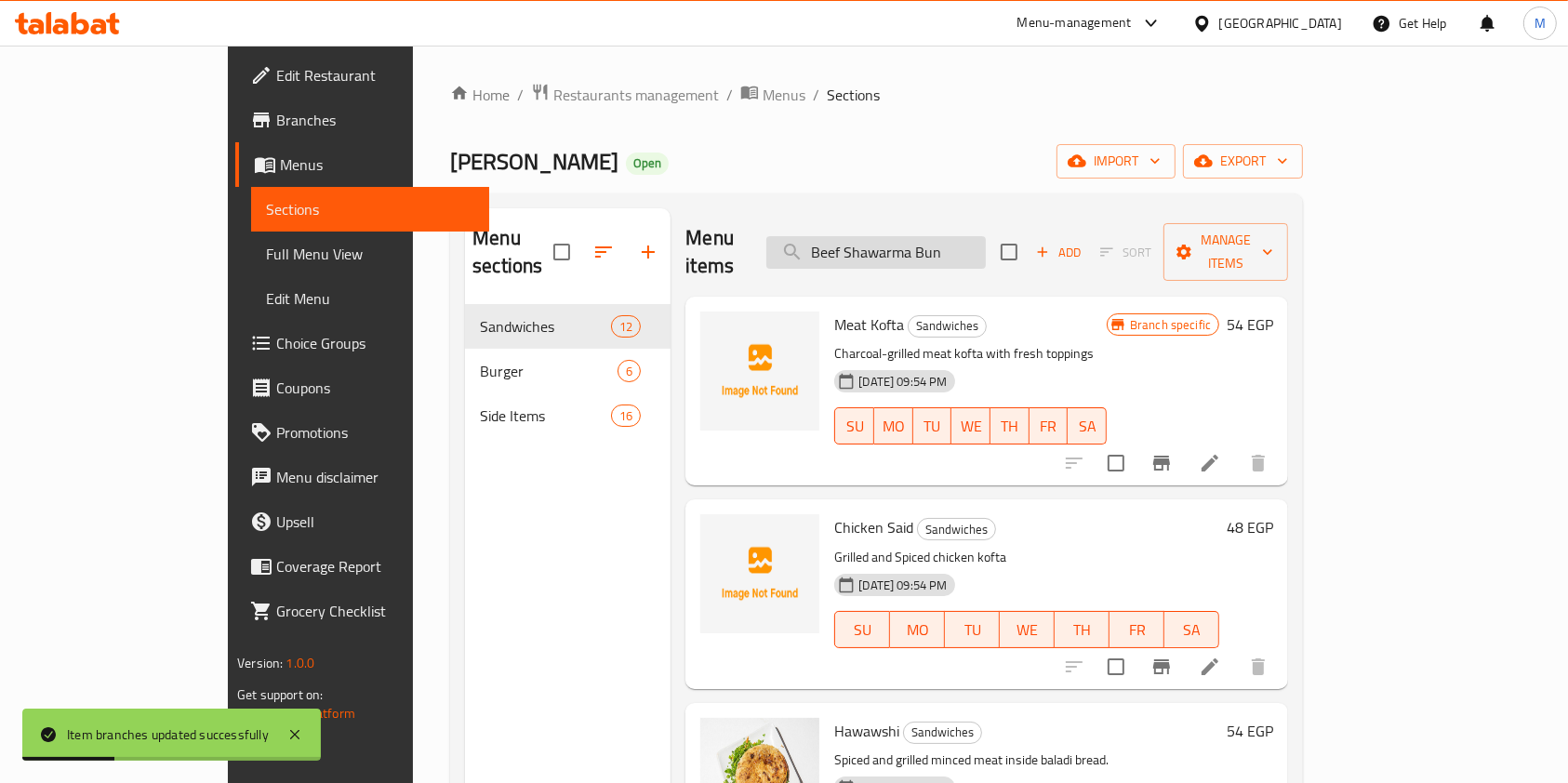
drag, startPoint x: 988, startPoint y: 260, endPoint x: 974, endPoint y: 244, distance: 21.3
click at [987, 259] on div "Menu items Beef Shawarma Bun Add Sort Manage items" at bounding box center [986, 252] width 602 height 88
click at [974, 244] on input "Beef Shawarma Bun" at bounding box center [876, 252] width 220 height 32
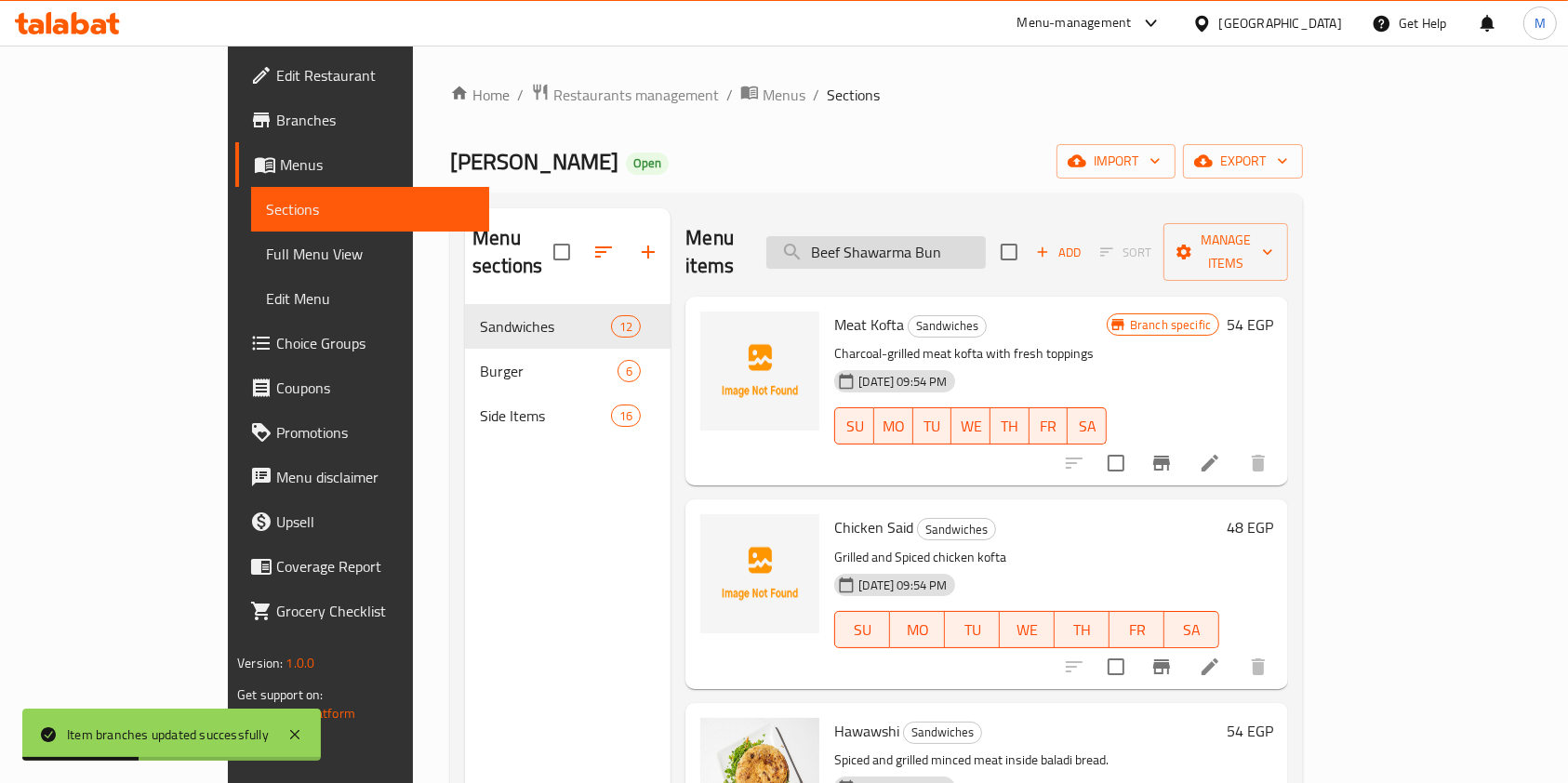
paste input "Shish"
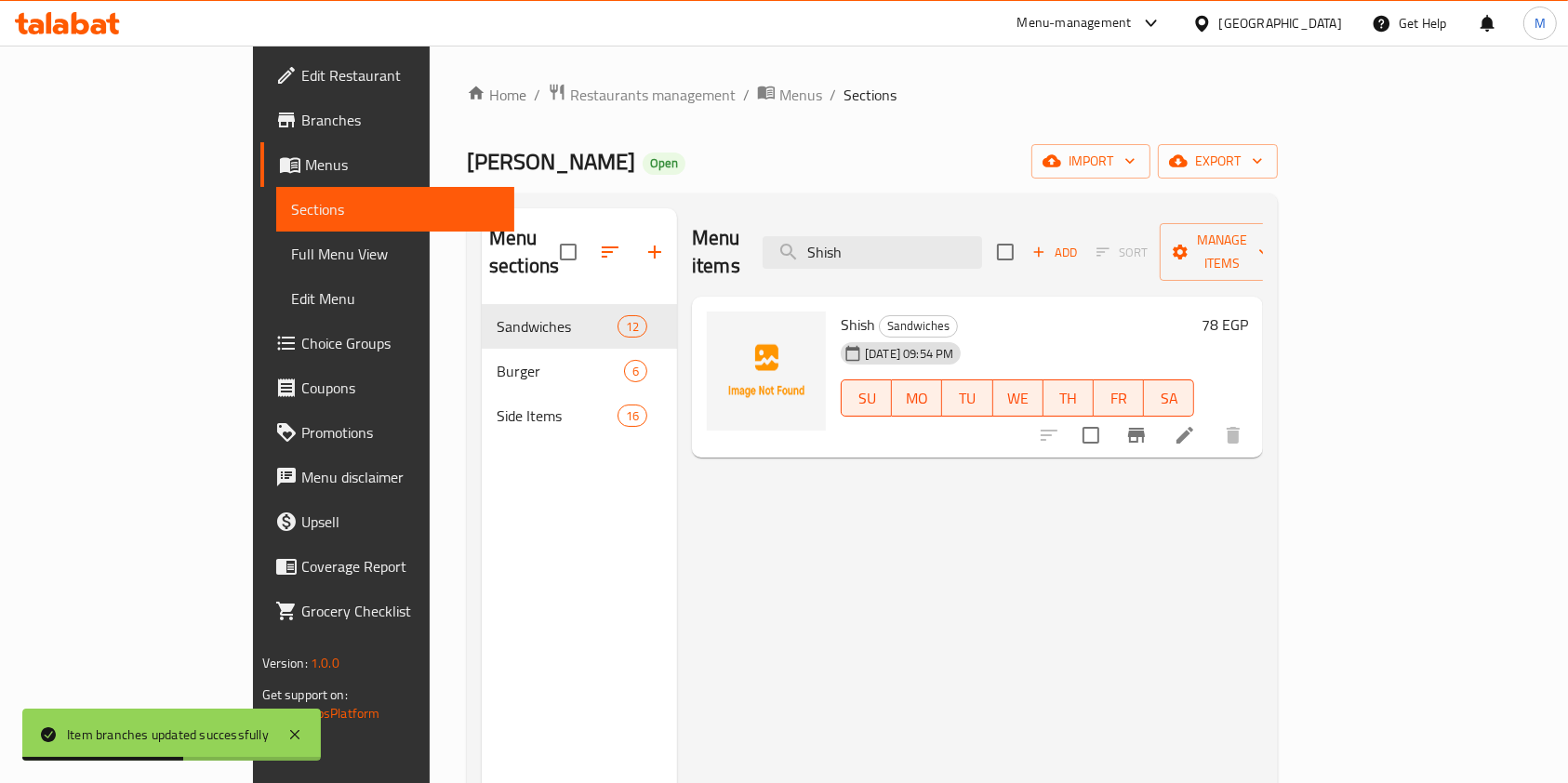
type input "Shish"
click at [1145, 428] on icon "Branch-specific-item" at bounding box center [1135, 435] width 17 height 15
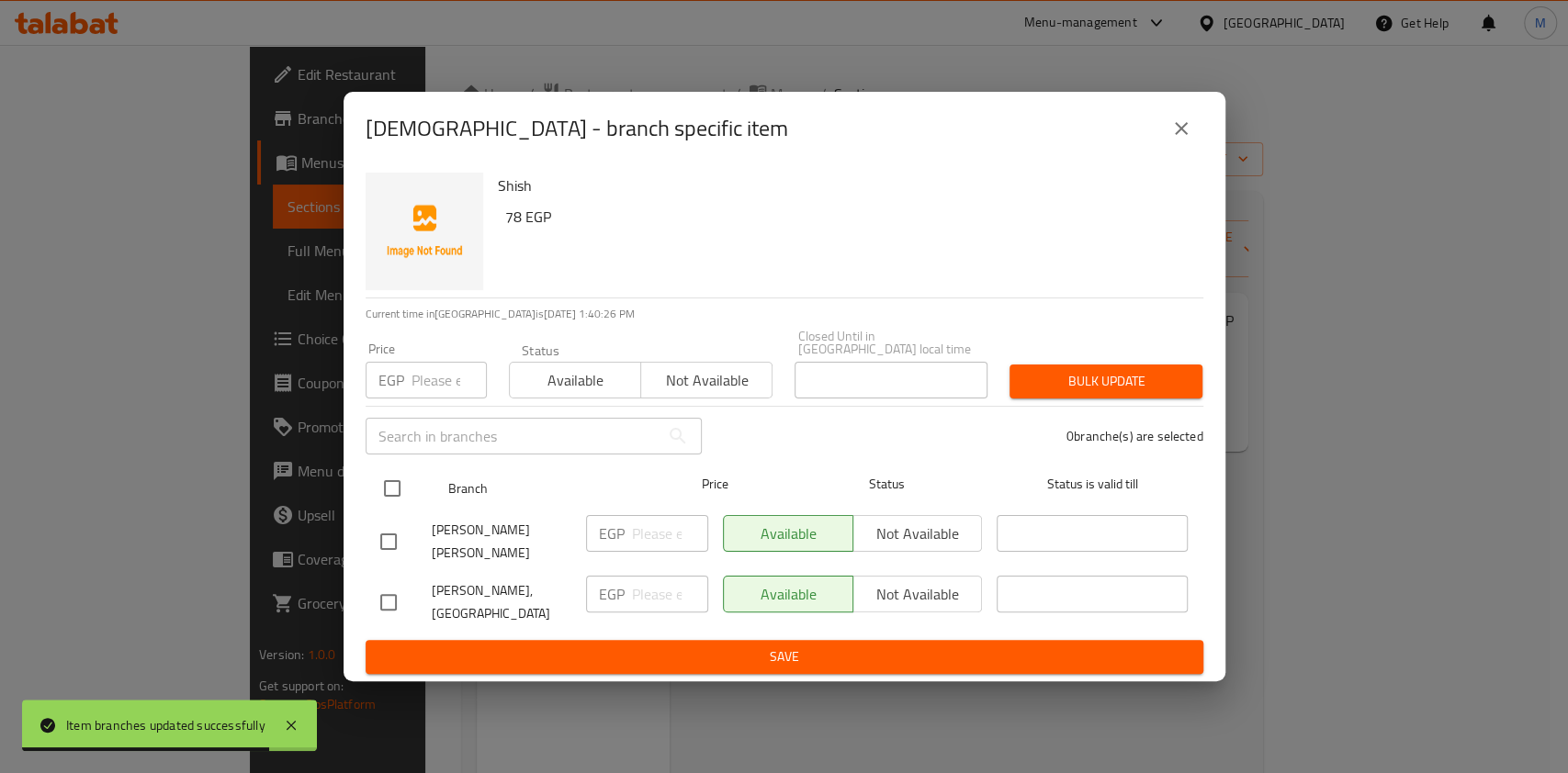
click at [389, 496] on input "checkbox" at bounding box center [392, 488] width 39 height 39
checkbox input "true"
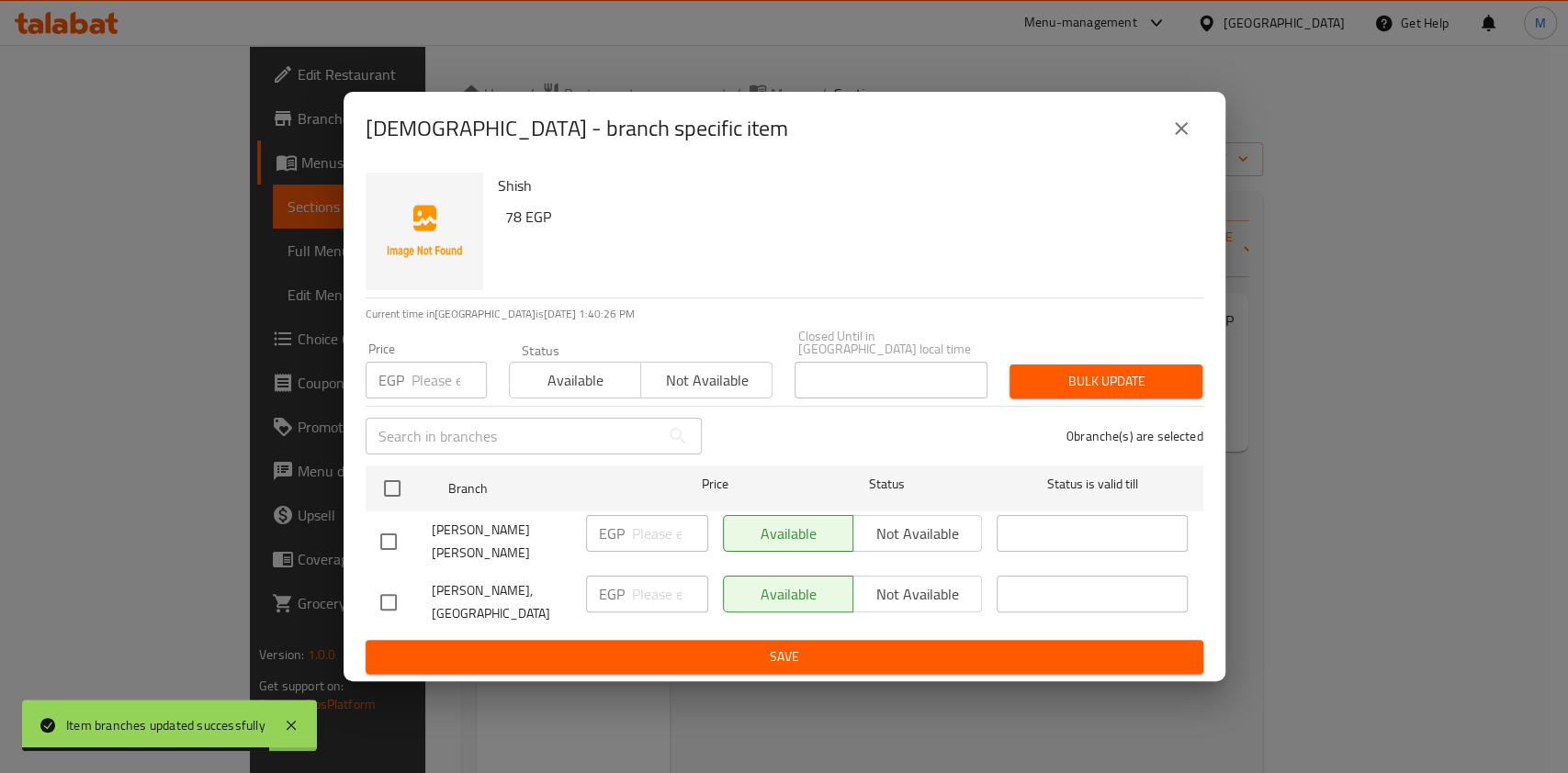
checkbox input "true"
click at [429, 386] on input "number" at bounding box center [450, 380] width 76 height 37
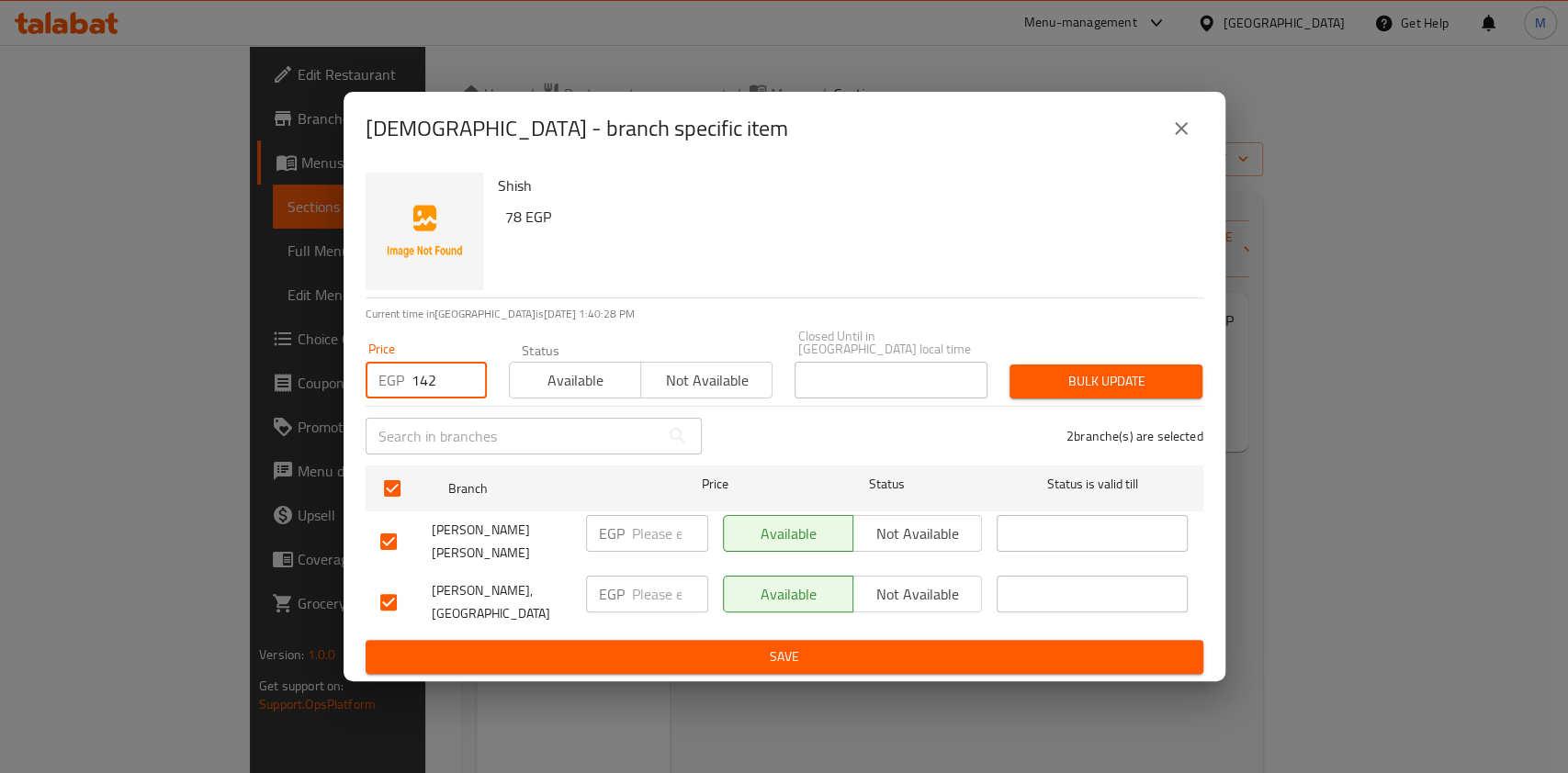
type input "142"
click at [1073, 381] on span "Bulk update" at bounding box center [1106, 382] width 164 height 23
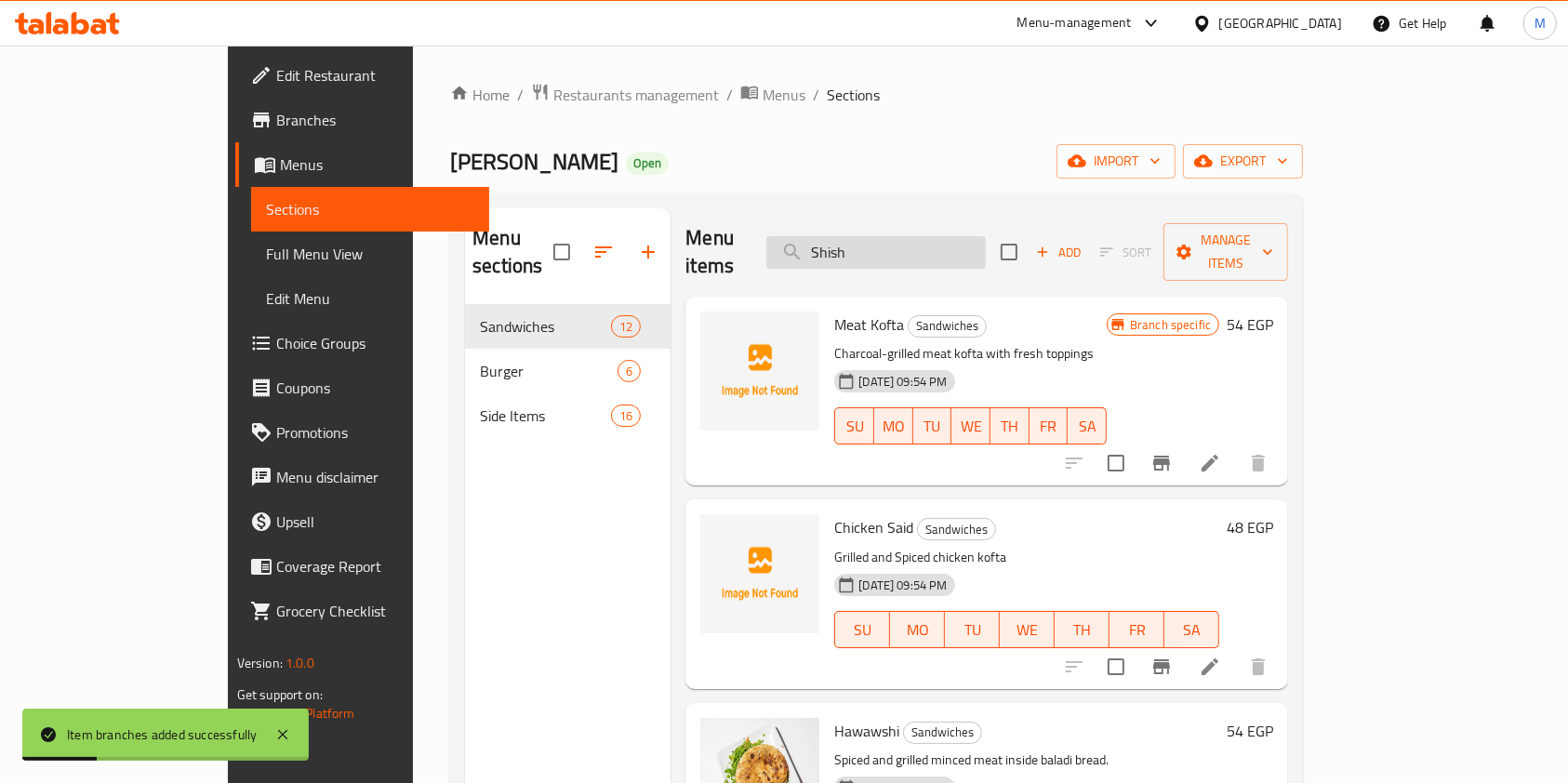
click at [932, 236] on input "Shish" at bounding box center [876, 252] width 220 height 32
click at [934, 236] on input "Shish" at bounding box center [876, 252] width 220 height 32
paste input "Hawawshi"
click at [934, 236] on input "ShishHawawshi" at bounding box center [876, 252] width 220 height 32
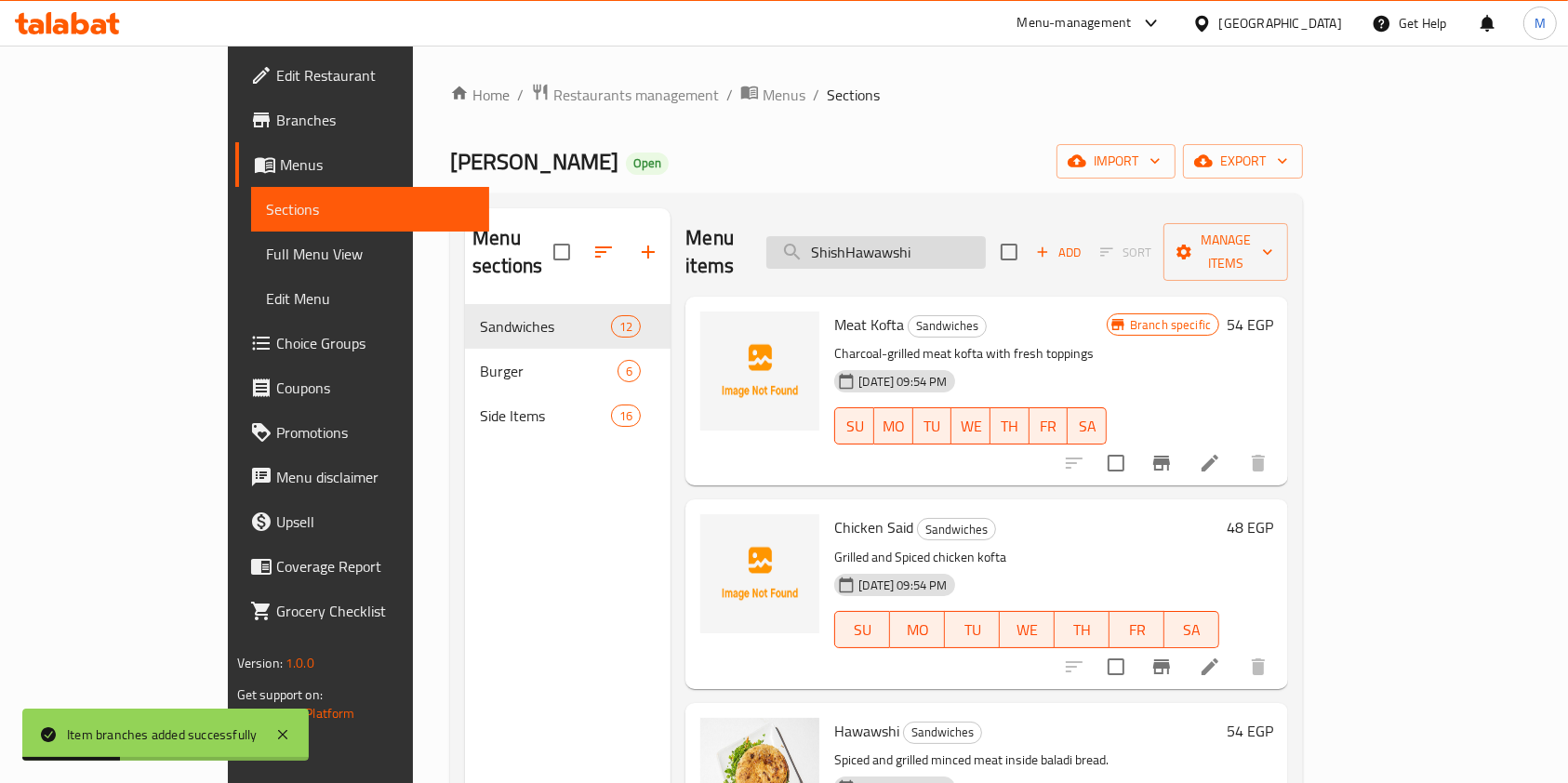
paste input "search"
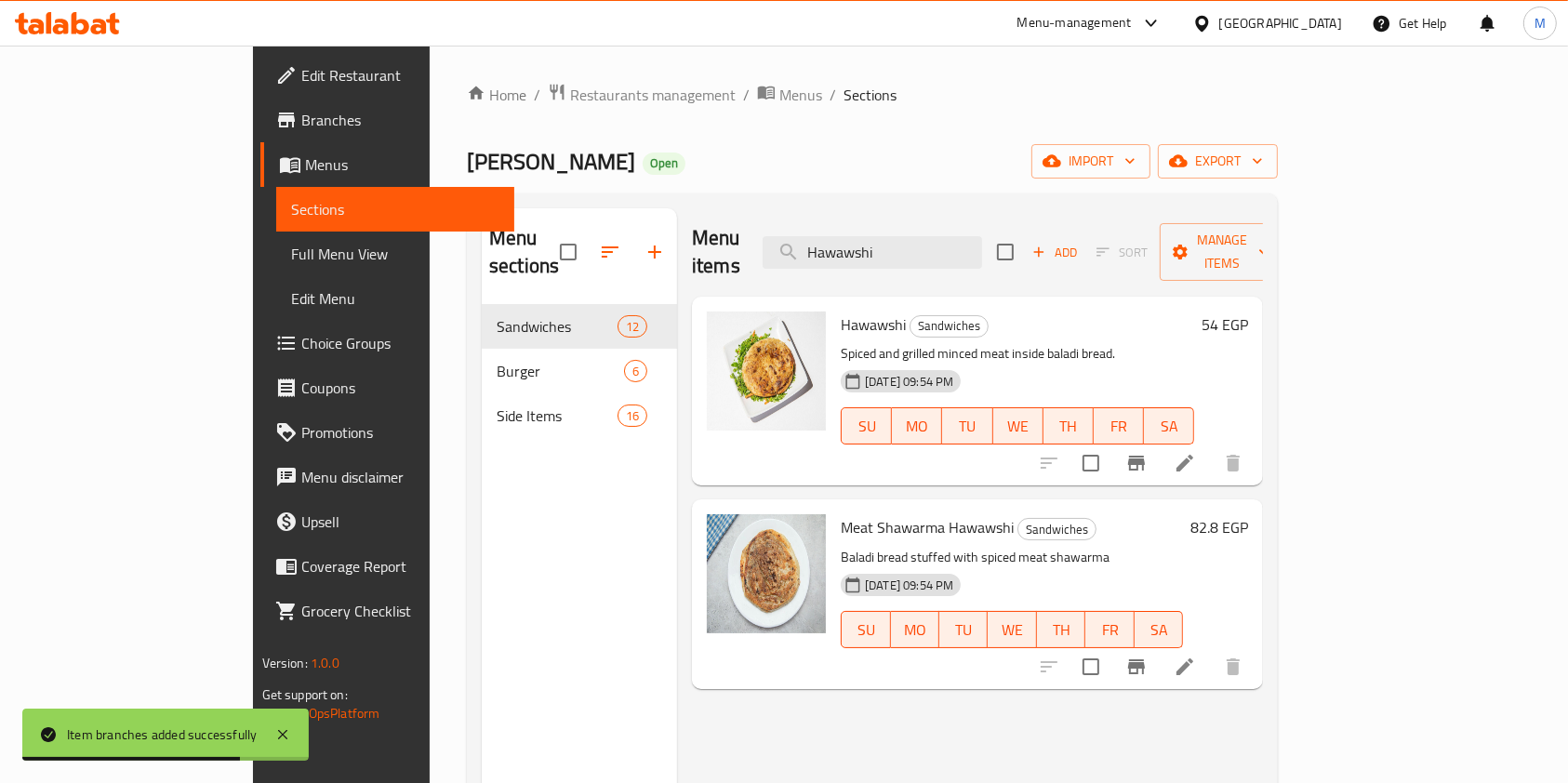
type input "Hawawshi"
click at [1145, 455] on icon "Branch-specific-item" at bounding box center [1135, 462] width 17 height 15
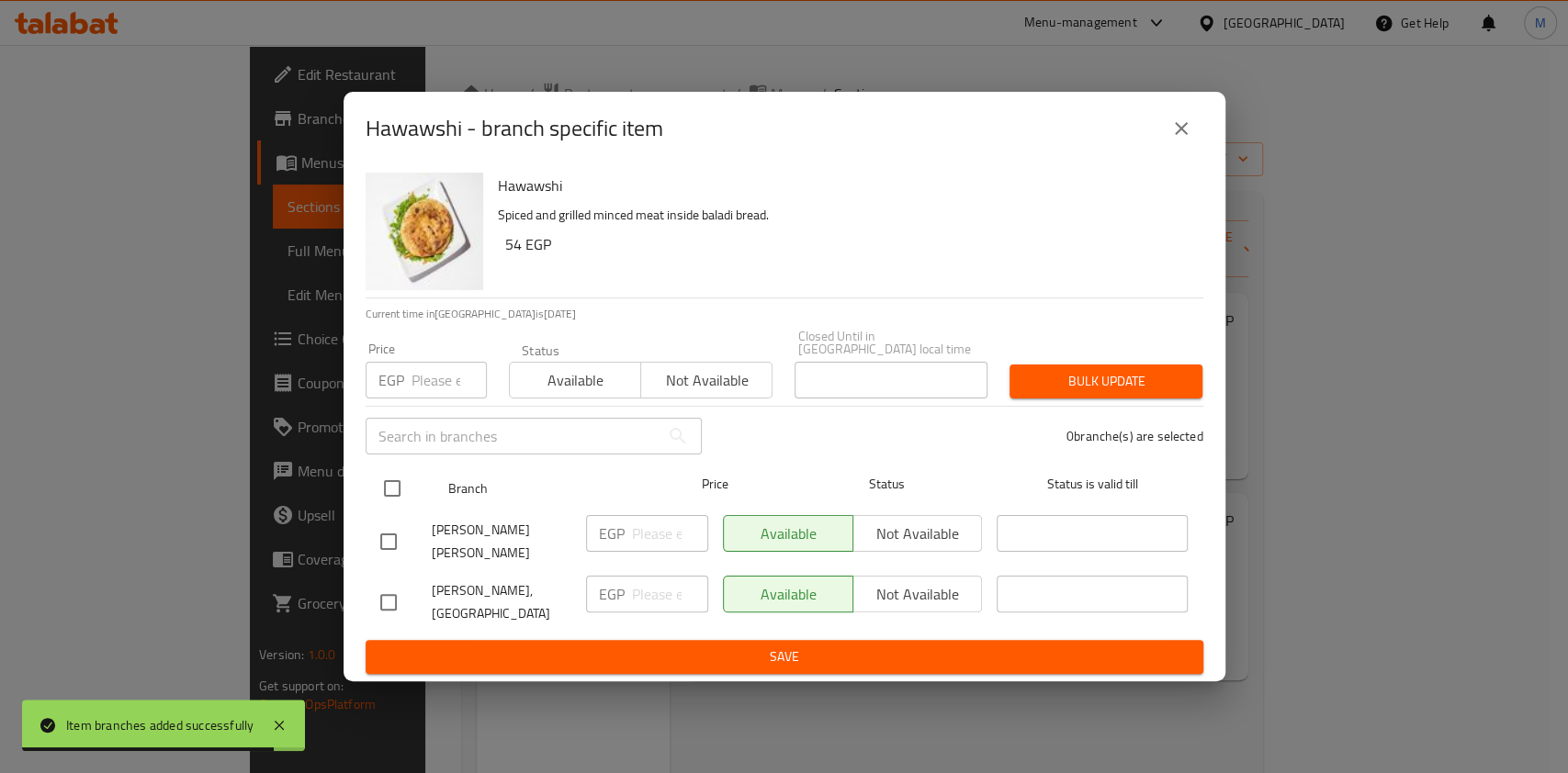
click at [394, 504] on input "checkbox" at bounding box center [392, 488] width 39 height 39
checkbox input "true"
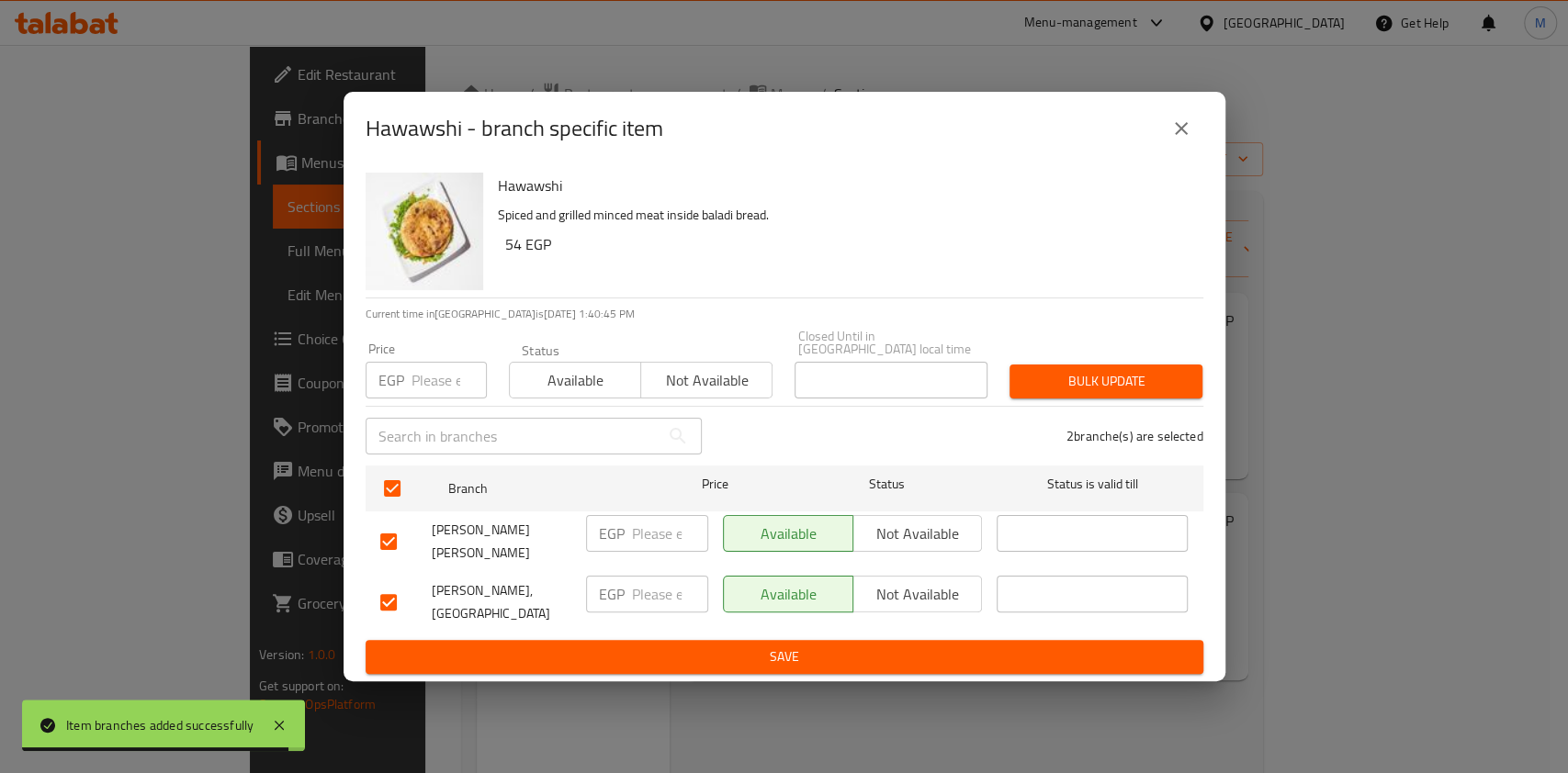
click at [433, 386] on input "number" at bounding box center [450, 380] width 76 height 37
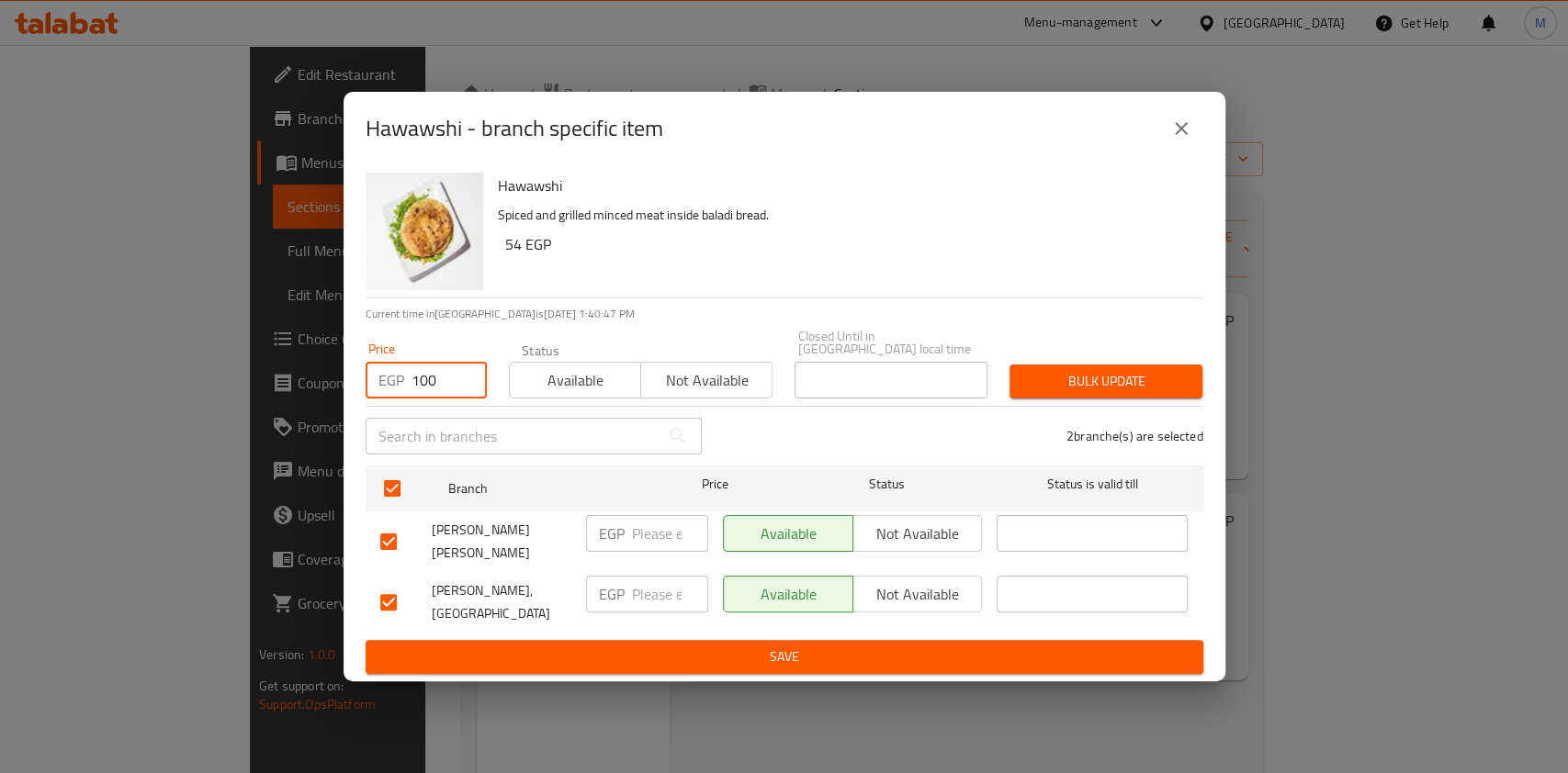
type input "100"
click at [1105, 391] on span "Bulk update" at bounding box center [1106, 382] width 164 height 23
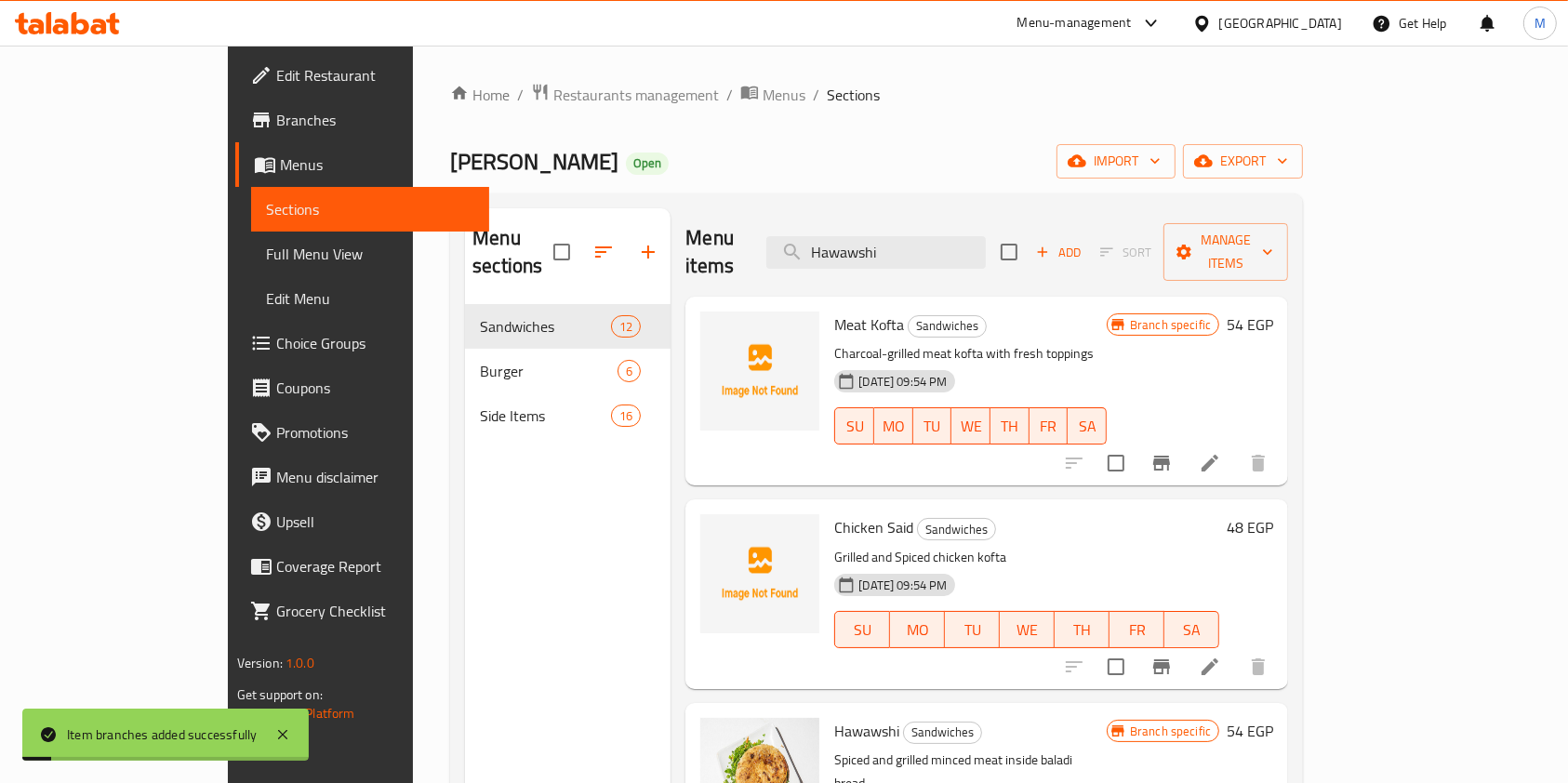
click at [991, 262] on div "Menu items Hawawshi Add Sort Manage items" at bounding box center [986, 252] width 602 height 88
click at [986, 248] on input "Hawawshi" at bounding box center [876, 252] width 220 height 32
paste input "Chicken Shawarma Bun"
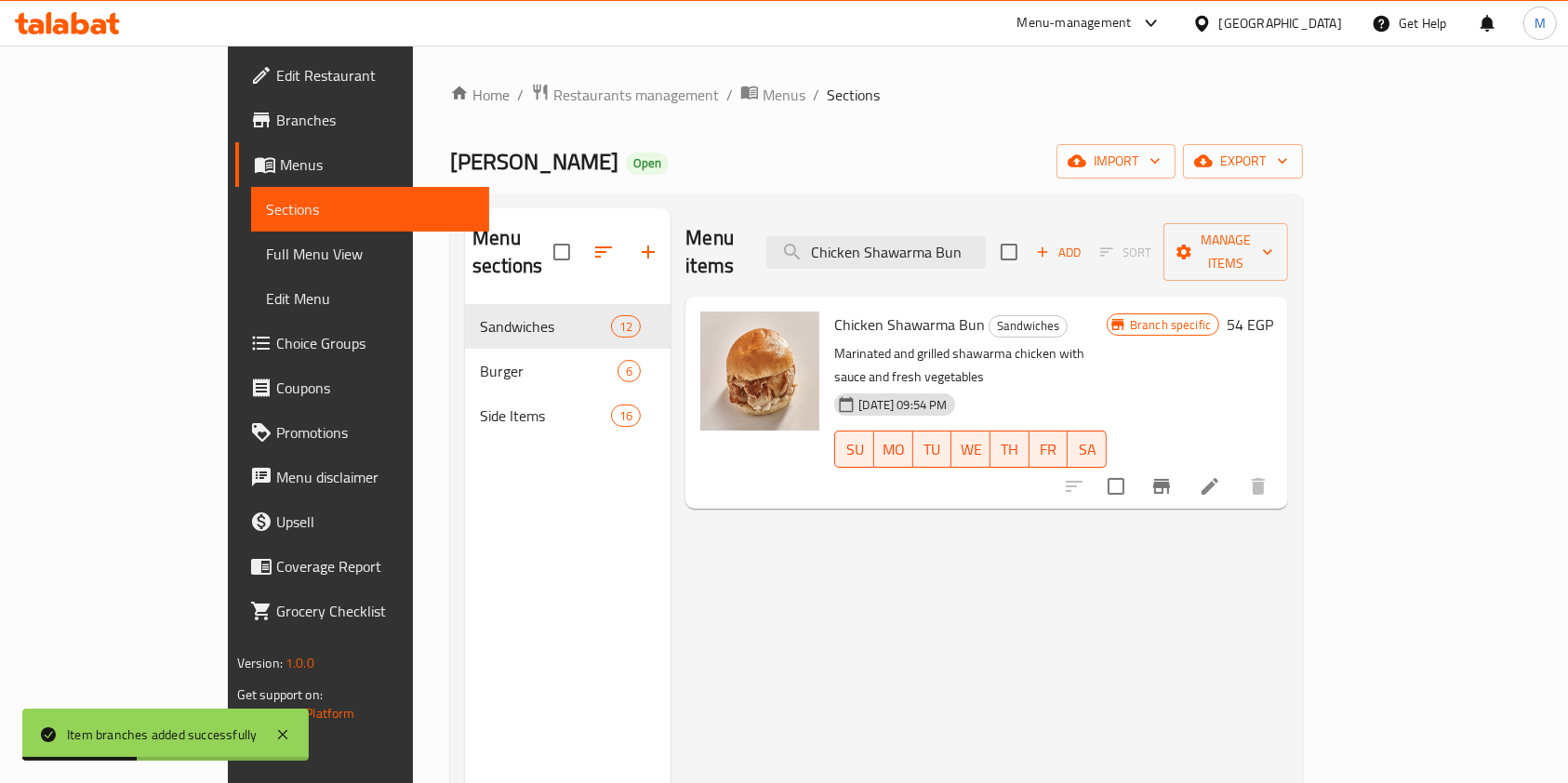
type input "Chicken Shawarma Bun"
click at [1173, 475] on icon "Branch-specific-item" at bounding box center [1161, 486] width 23 height 23
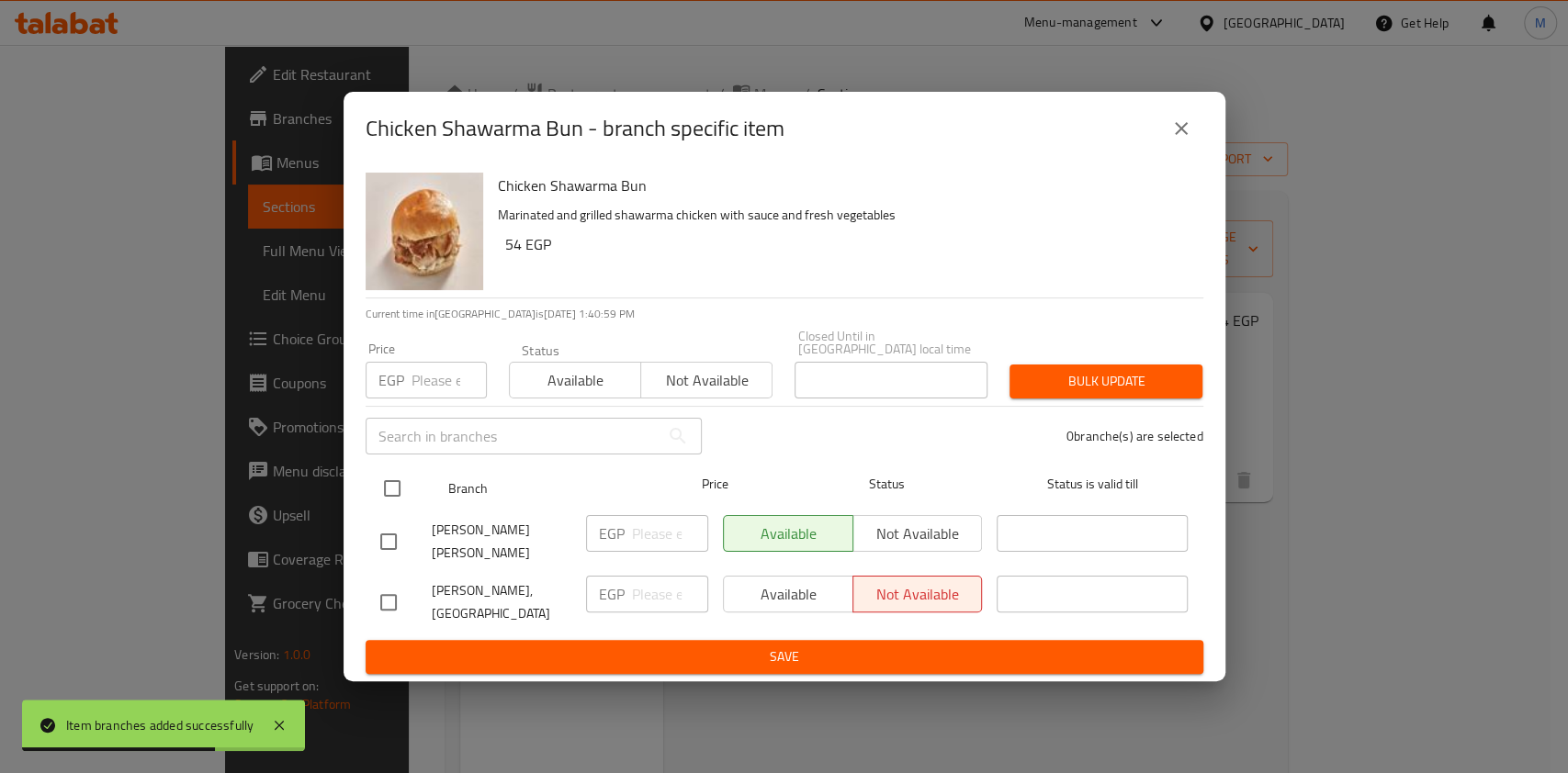
click at [411, 480] on input "checkbox" at bounding box center [392, 488] width 39 height 39
checkbox input "true"
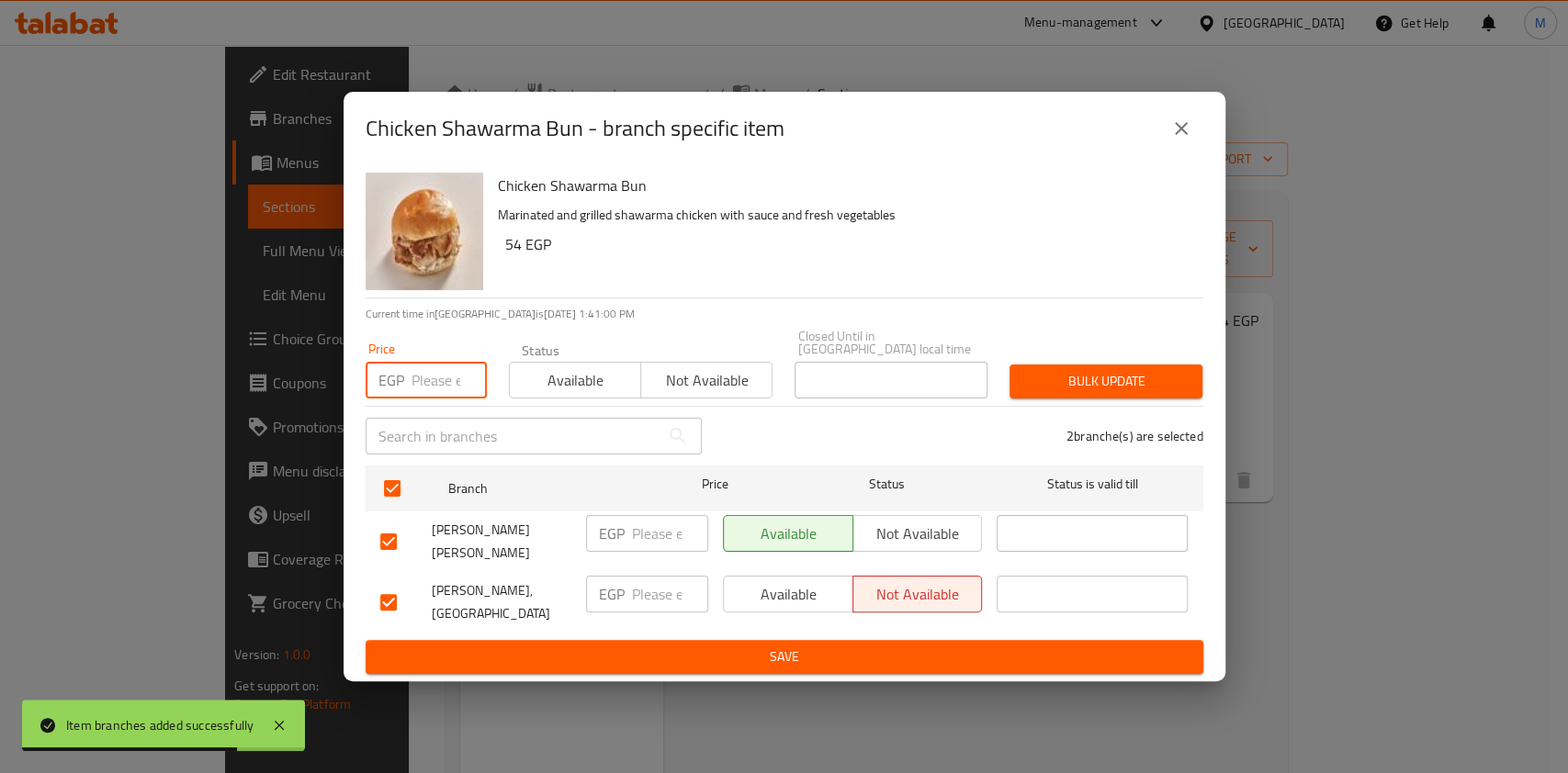
click at [420, 387] on input "number" at bounding box center [450, 380] width 76 height 37
type input "100"
click at [1125, 388] on span "Bulk update" at bounding box center [1106, 382] width 164 height 23
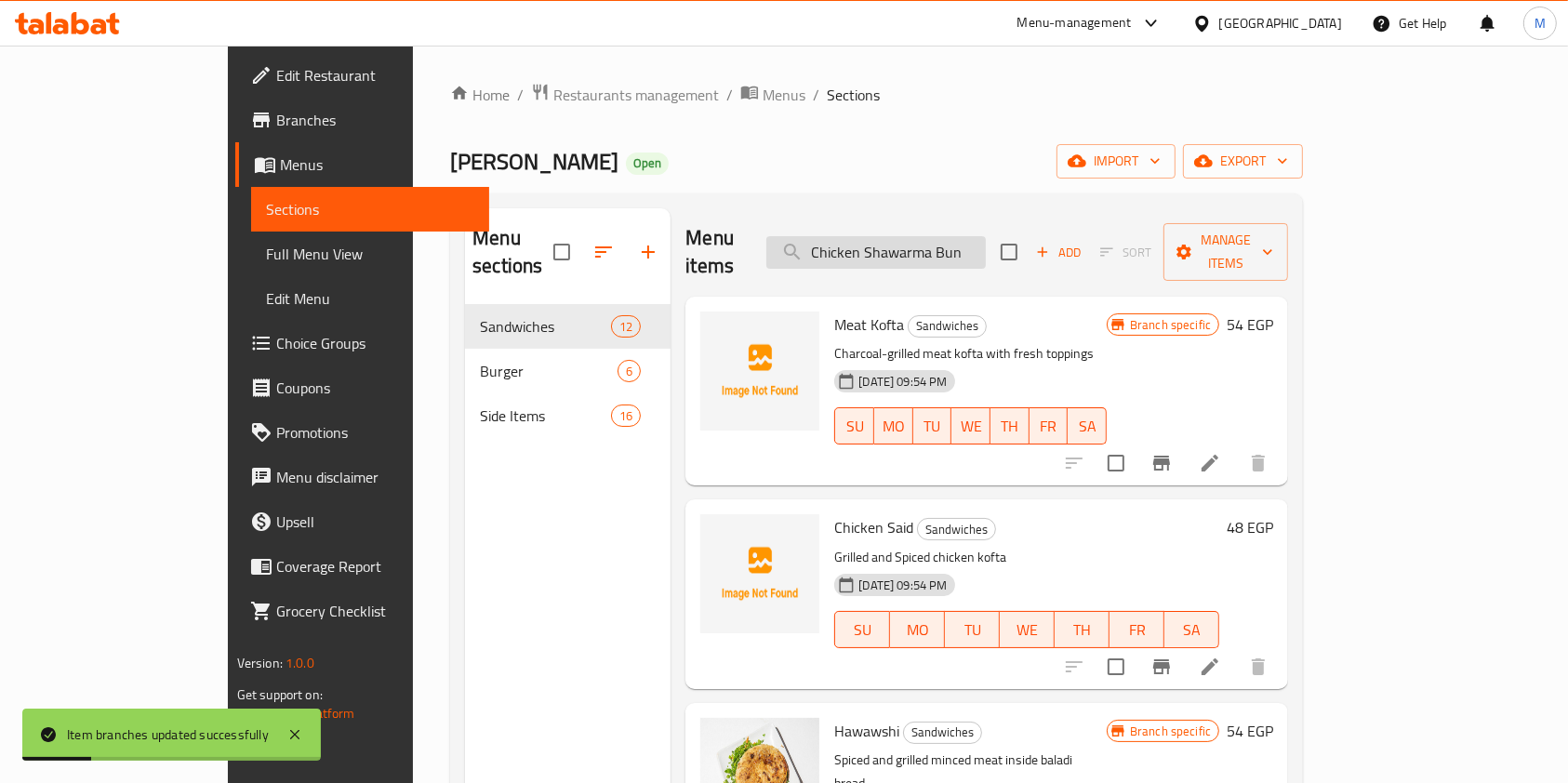
click at [968, 240] on input "Chicken Shawarma Bun" at bounding box center [876, 252] width 220 height 32
paste input "Original Burger"
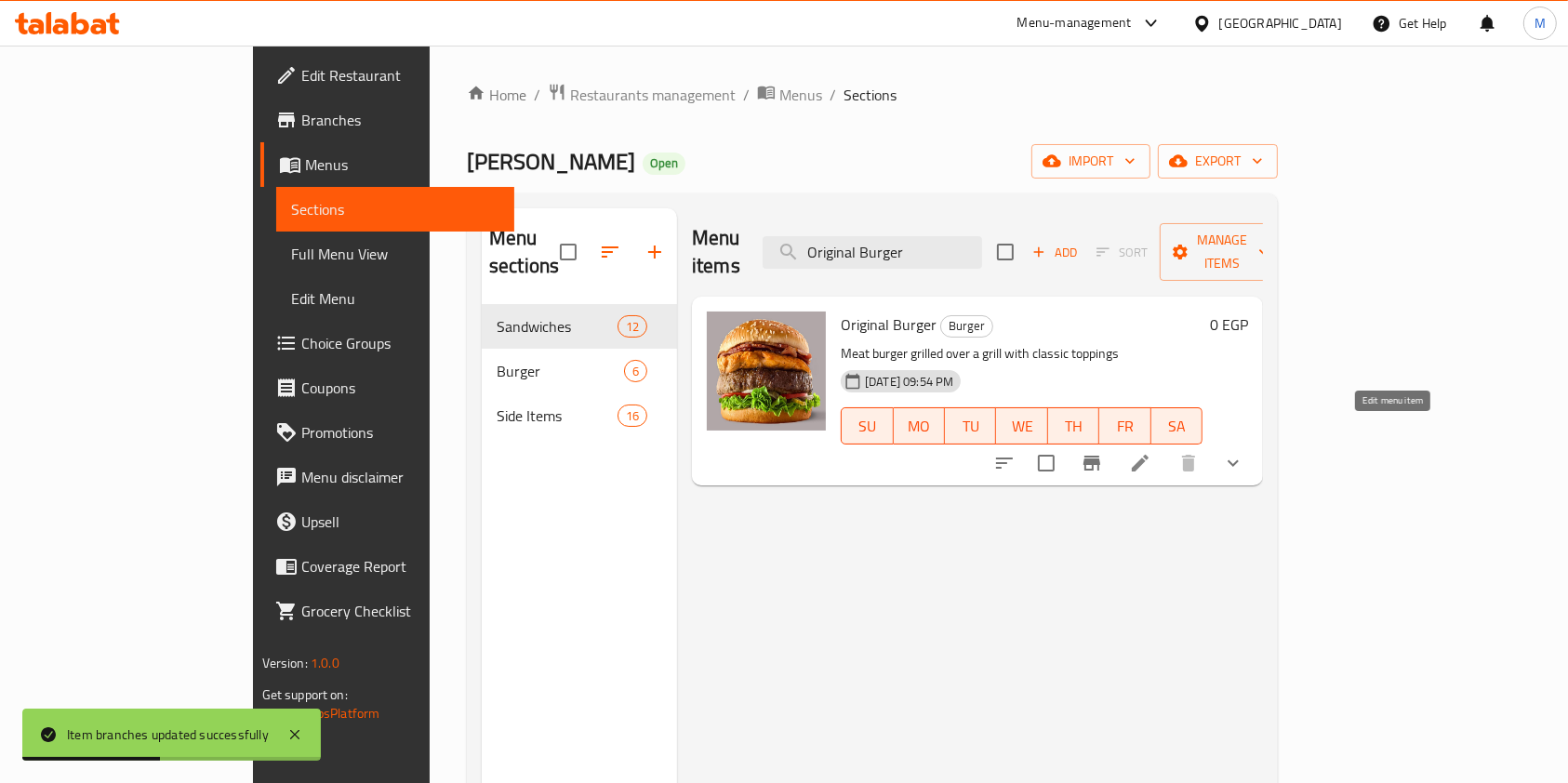
type input "Original Burger"
click at [1244, 452] on icon "show more" at bounding box center [1232, 463] width 23 height 23
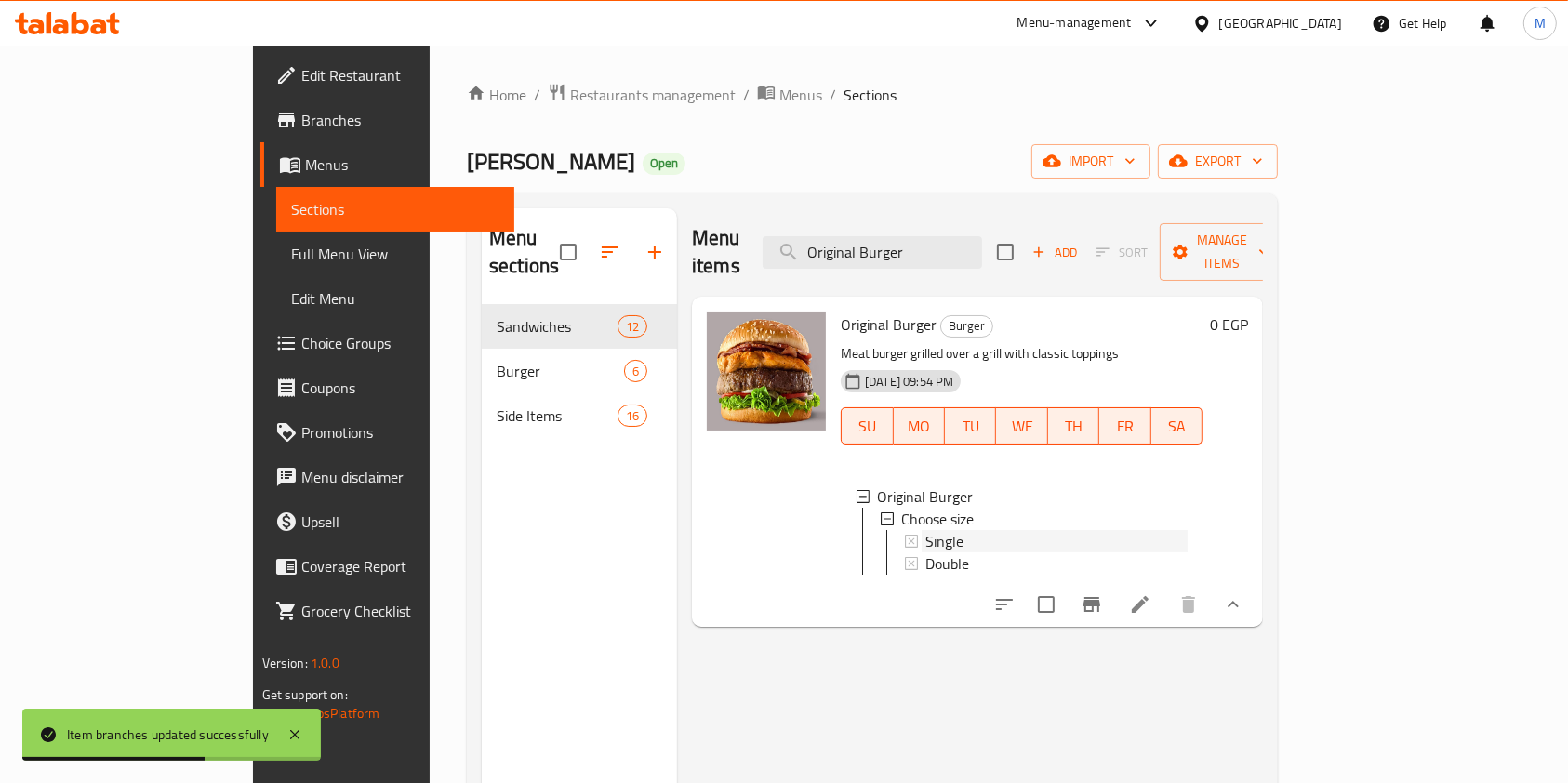
click at [972, 530] on div "Single" at bounding box center [1056, 541] width 262 height 23
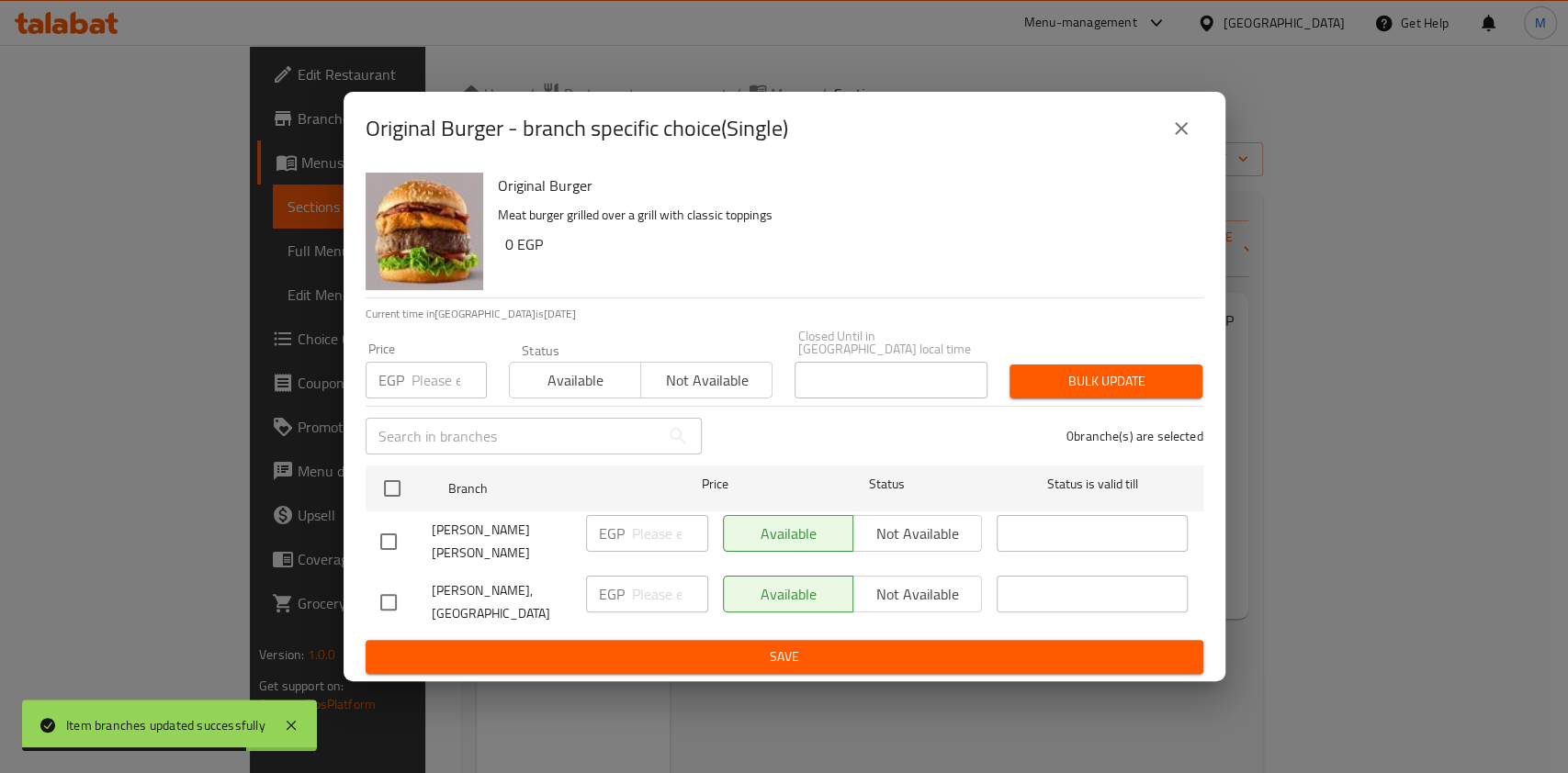
click at [1176, 130] on button "close" at bounding box center [1180, 128] width 44 height 44
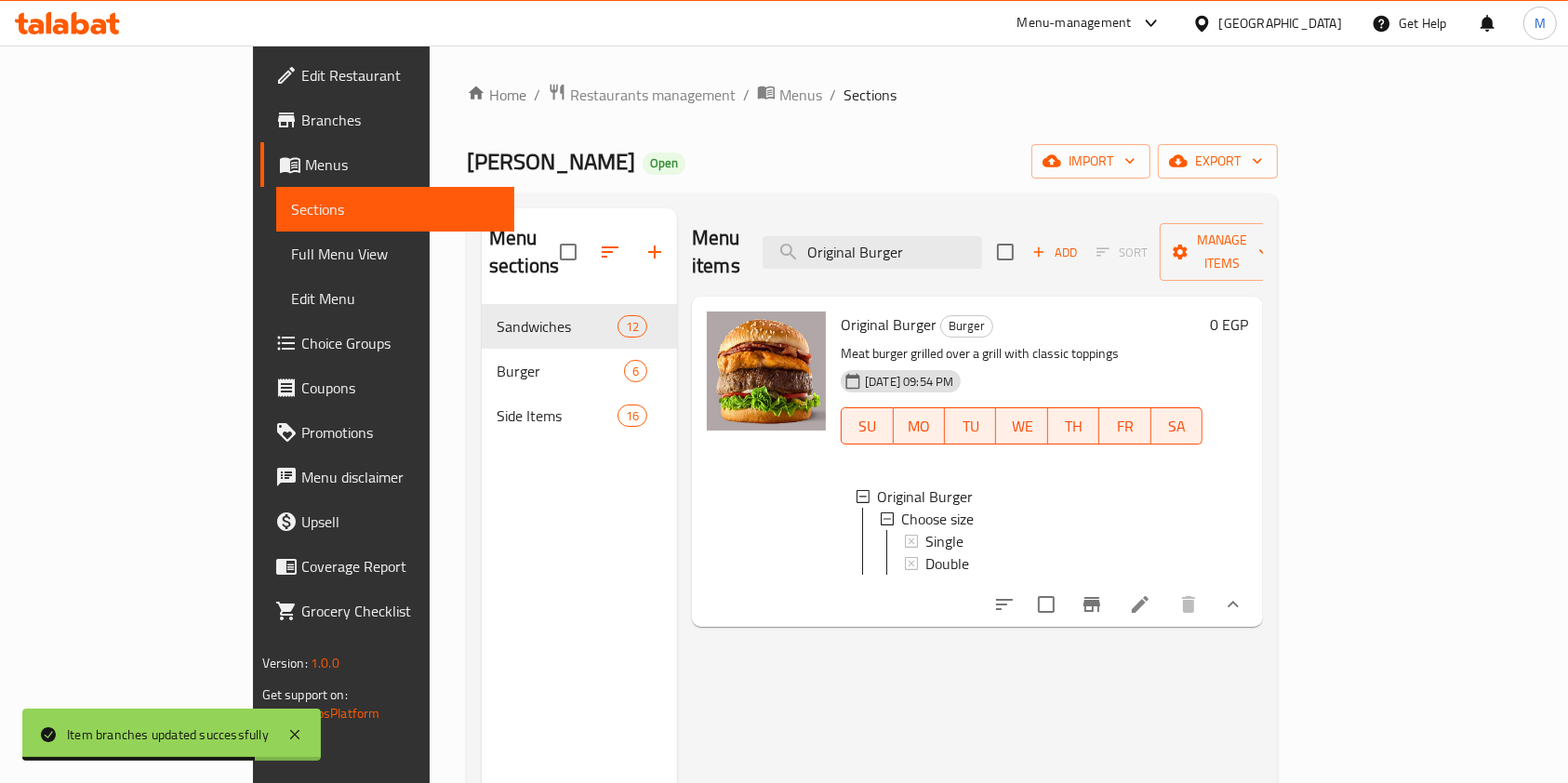
click at [1190, 139] on div "Home / Restaurants management / Menus / Sections Menem Open import export Menu …" at bounding box center [872, 544] width 810 height 923
click at [995, 530] on div "Single" at bounding box center [1056, 541] width 262 height 23
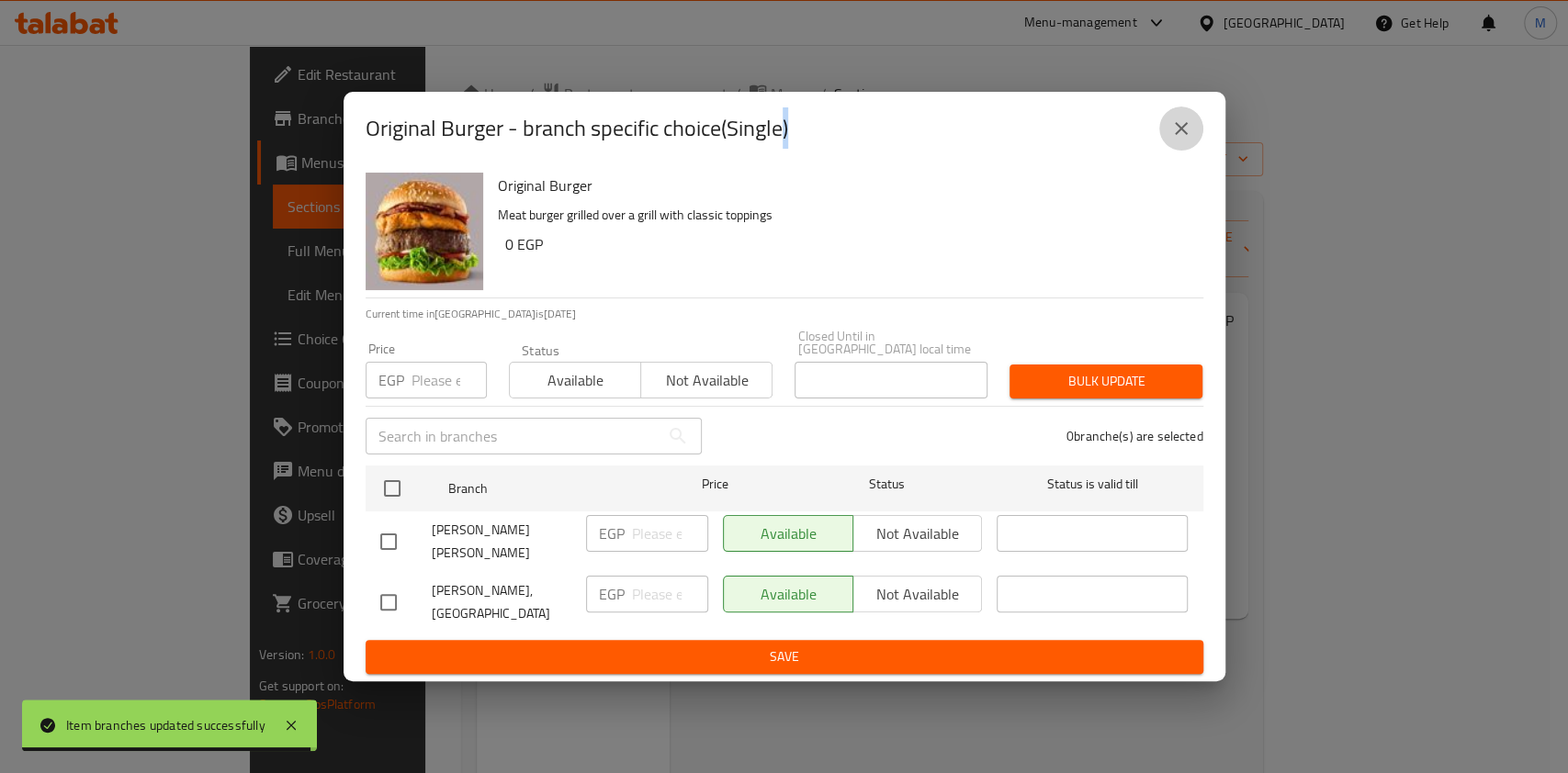
click at [1187, 139] on icon "close" at bounding box center [1180, 128] width 22 height 22
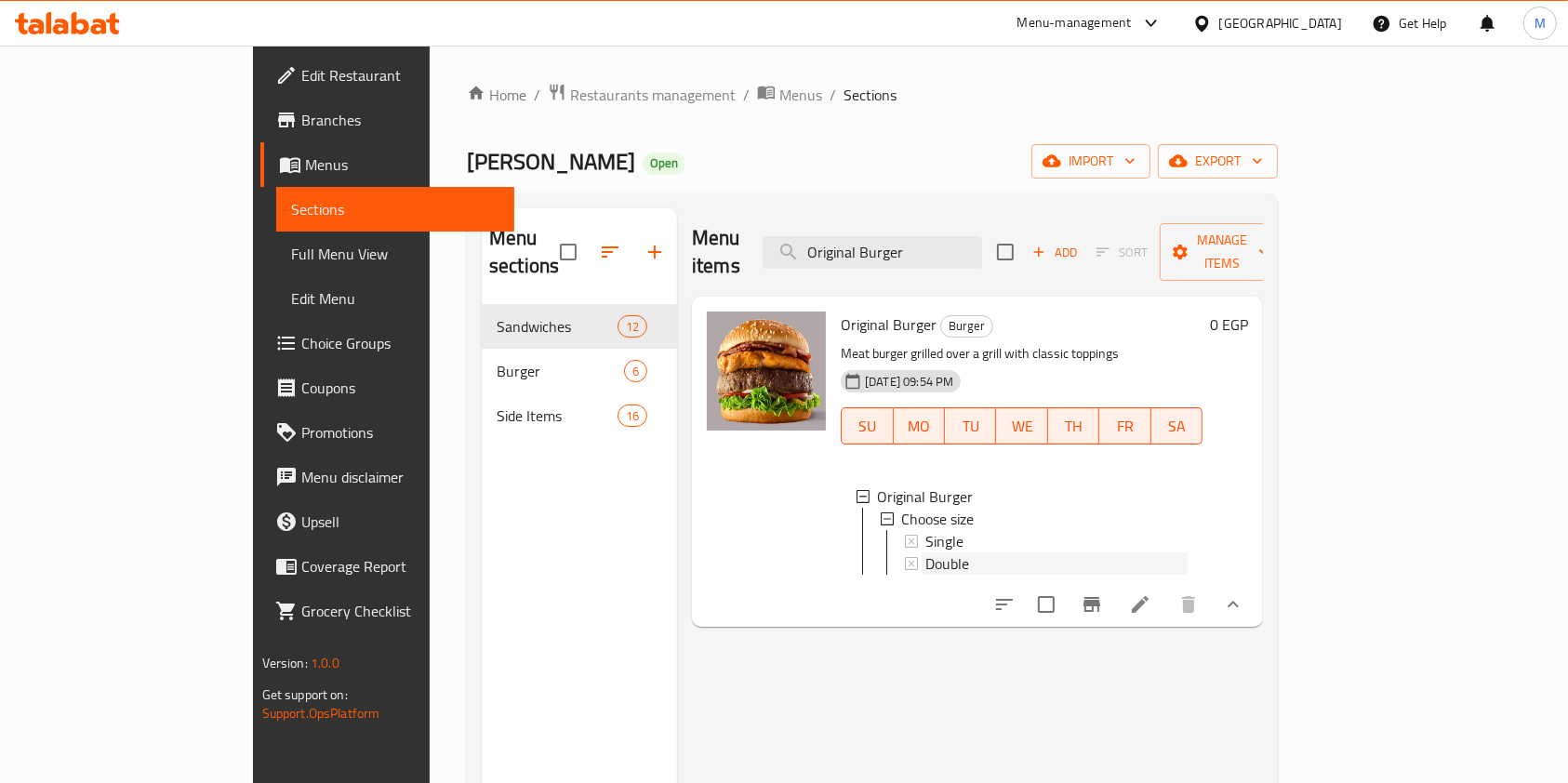
click at [1004, 552] on div "Double" at bounding box center [1056, 563] width 262 height 23
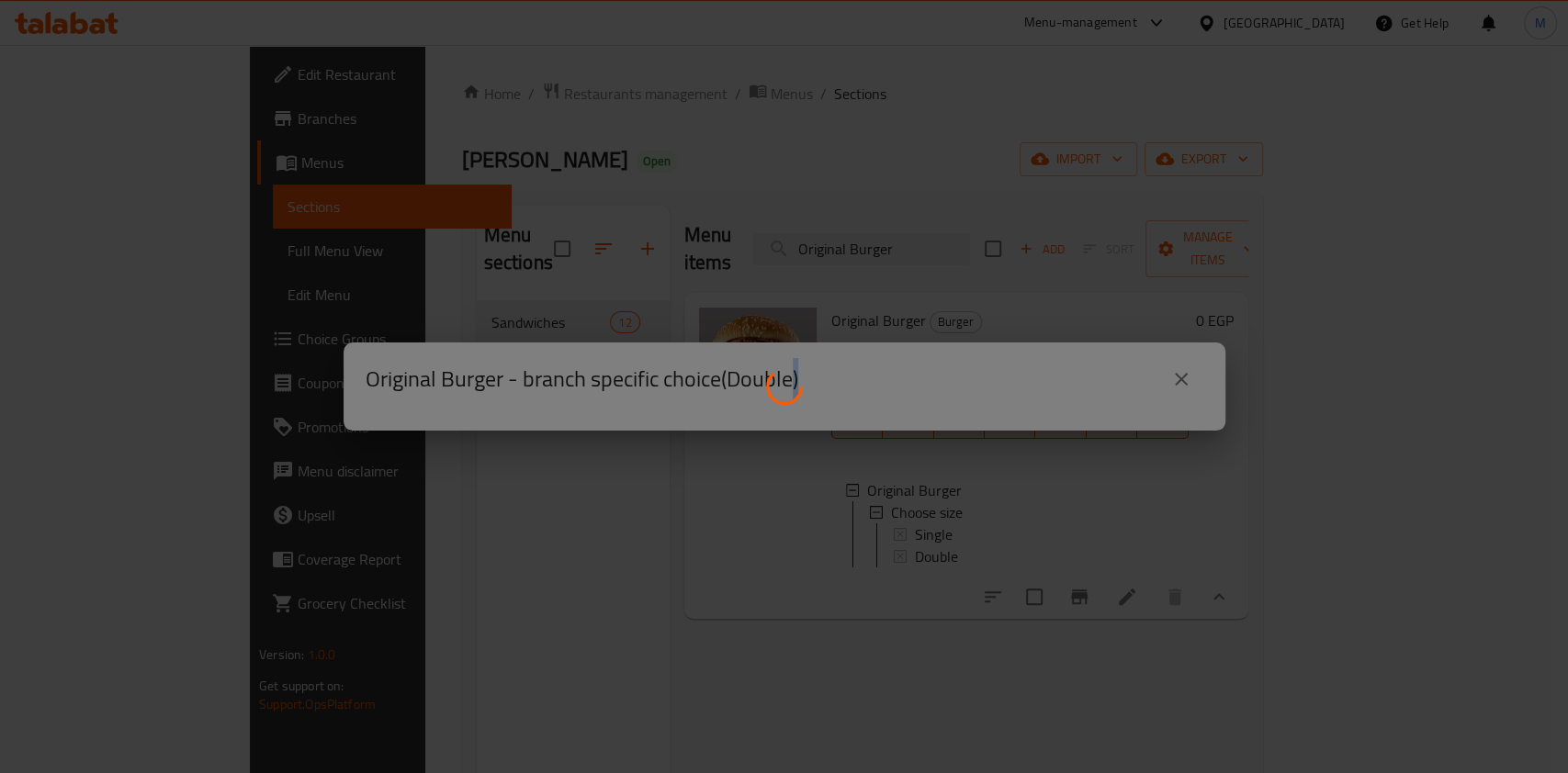
click at [991, 520] on div at bounding box center [784, 386] width 1568 height 773
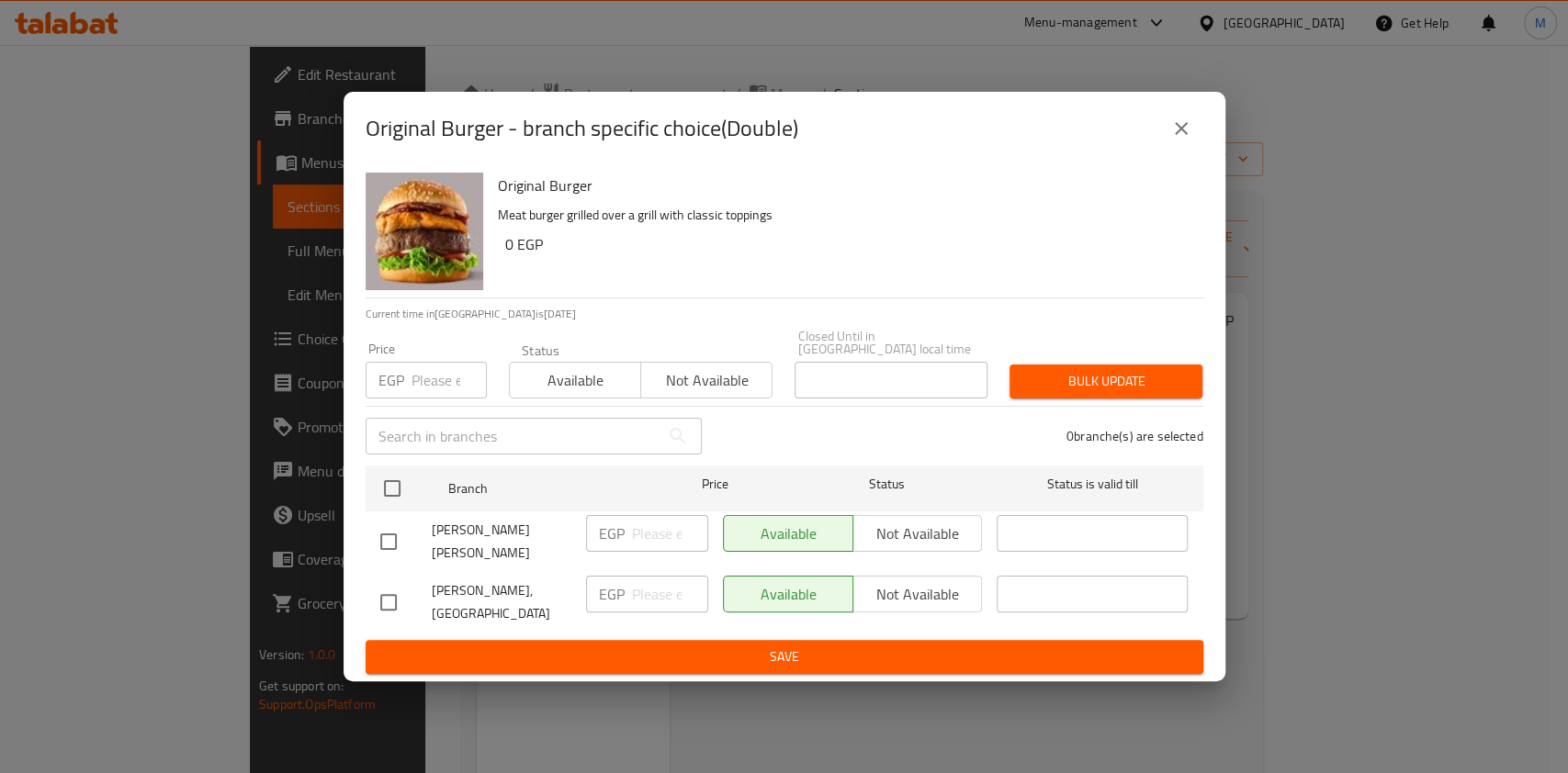
click at [1162, 150] on button "close" at bounding box center [1180, 128] width 44 height 44
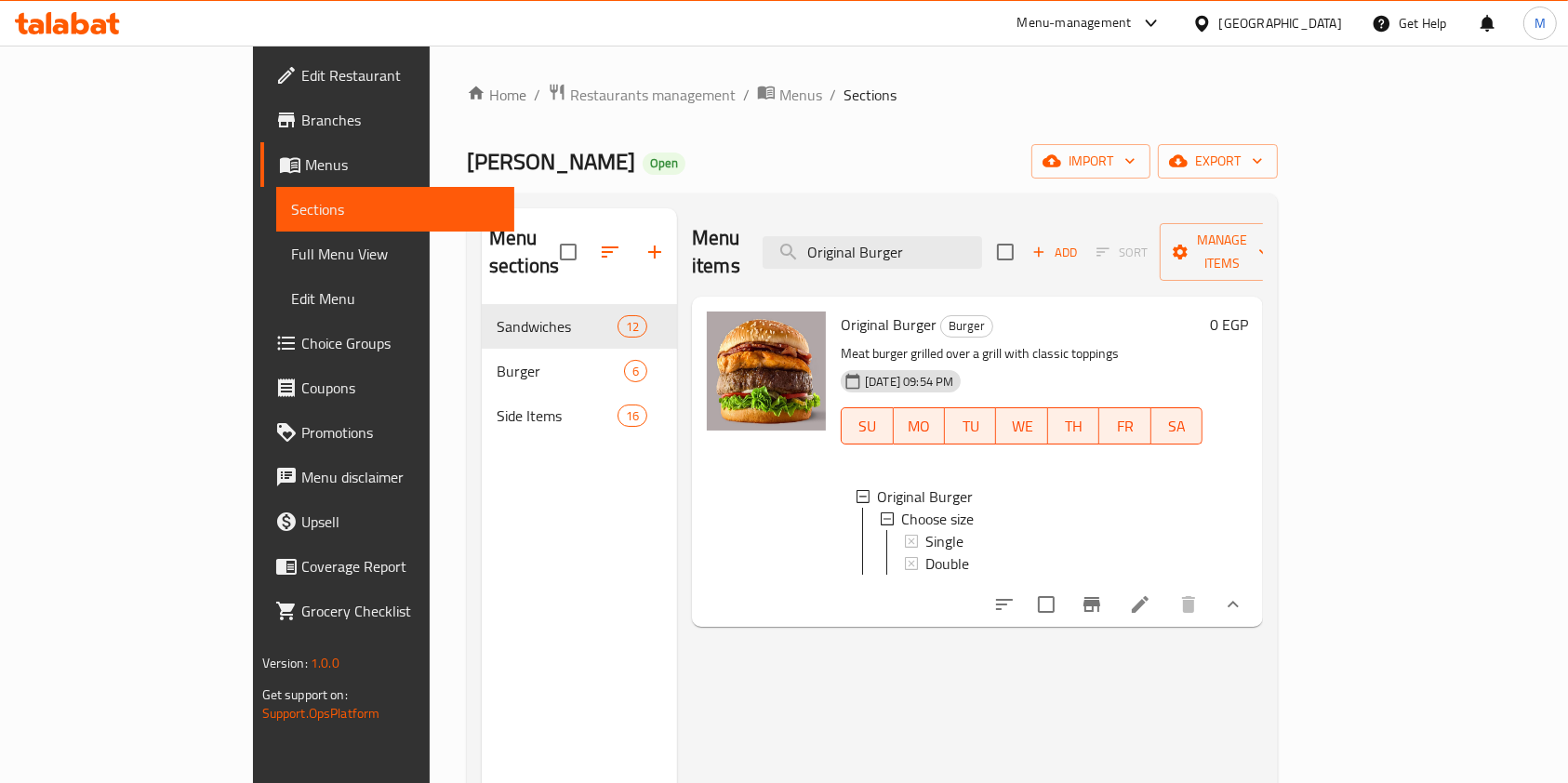
click at [1151, 601] on icon at bounding box center [1139, 604] width 23 height 23
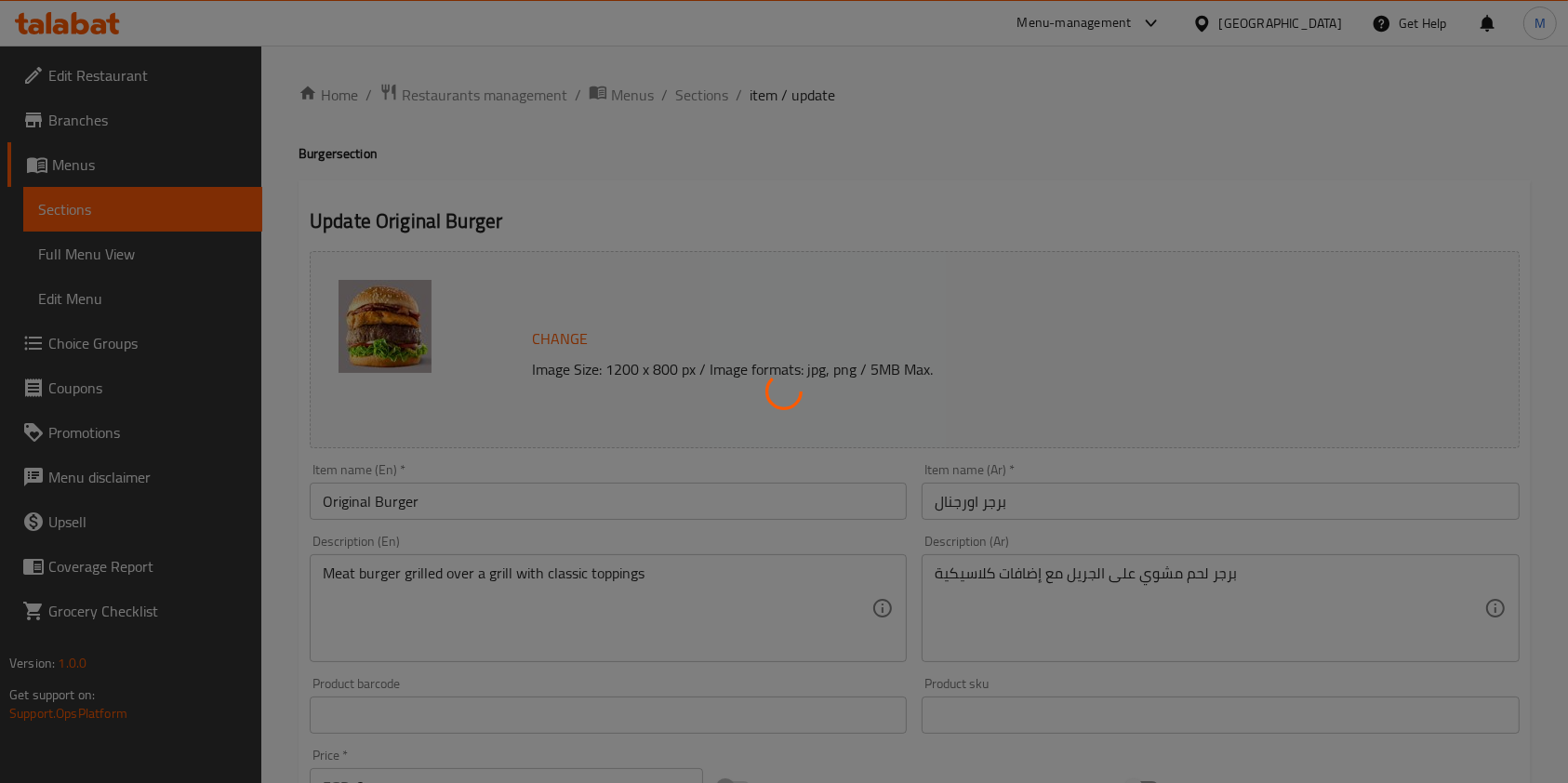
click at [710, 95] on div at bounding box center [784, 392] width 1568 height 783
click at [756, 218] on div at bounding box center [784, 392] width 1568 height 783
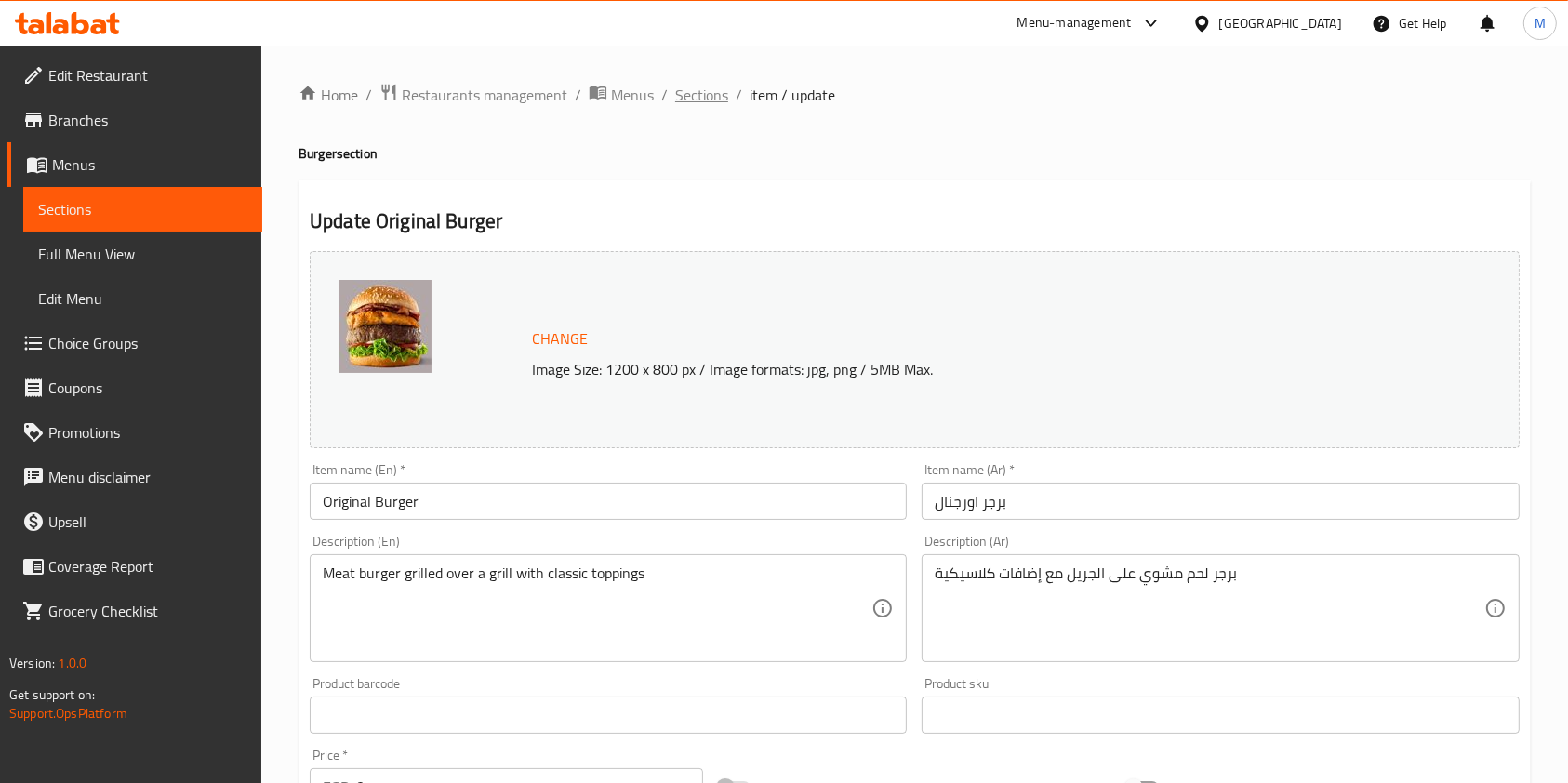
click at [699, 91] on span "Sections" at bounding box center [702, 94] width 53 height 23
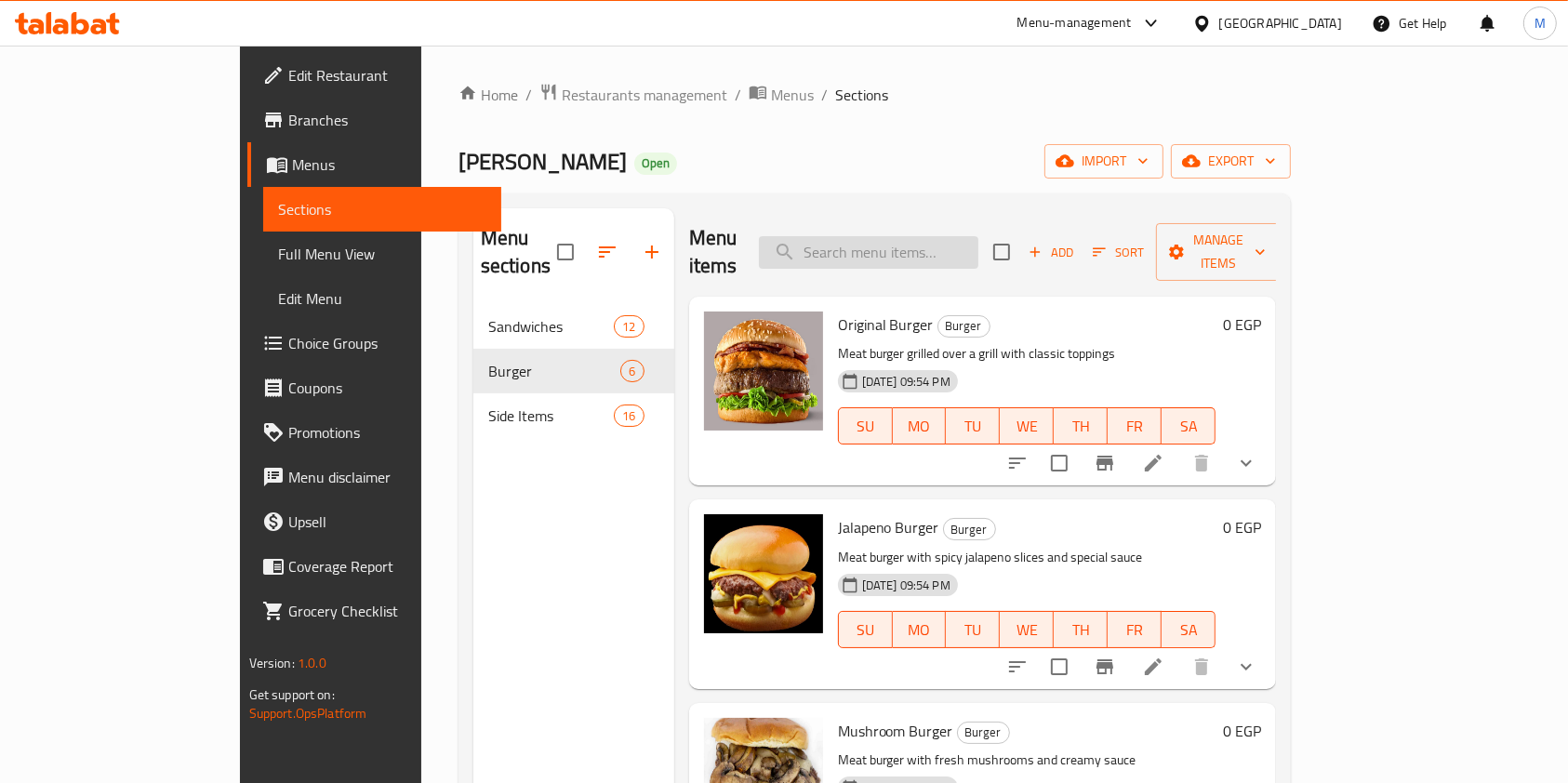
click at [956, 236] on input "search" at bounding box center [868, 252] width 220 height 32
paste input "Menem Chicken Shawarma"
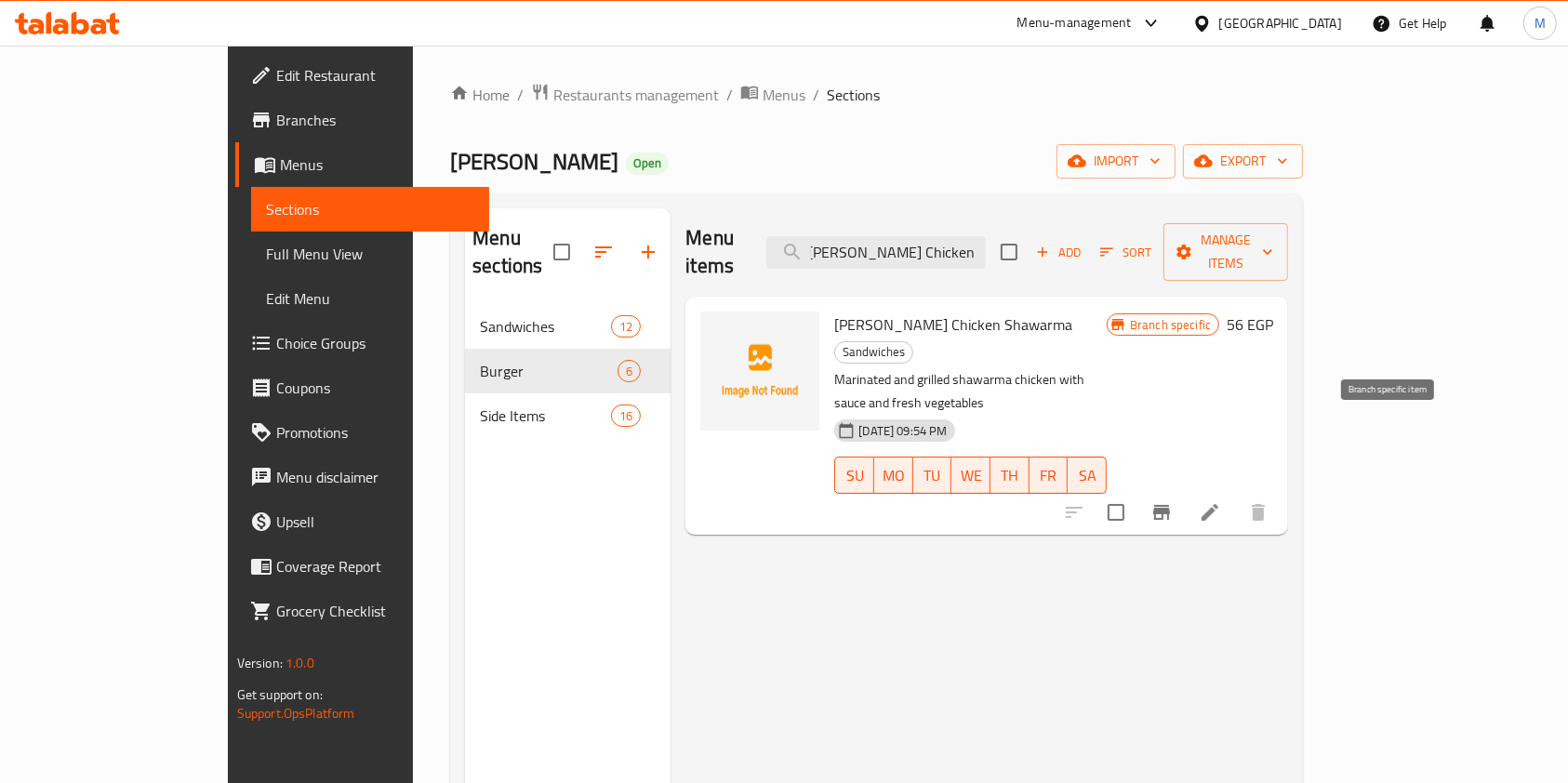
type input "Menem Chicken Shawarma"
click at [1173, 501] on icon "Branch-specific-item" at bounding box center [1161, 512] width 23 height 23
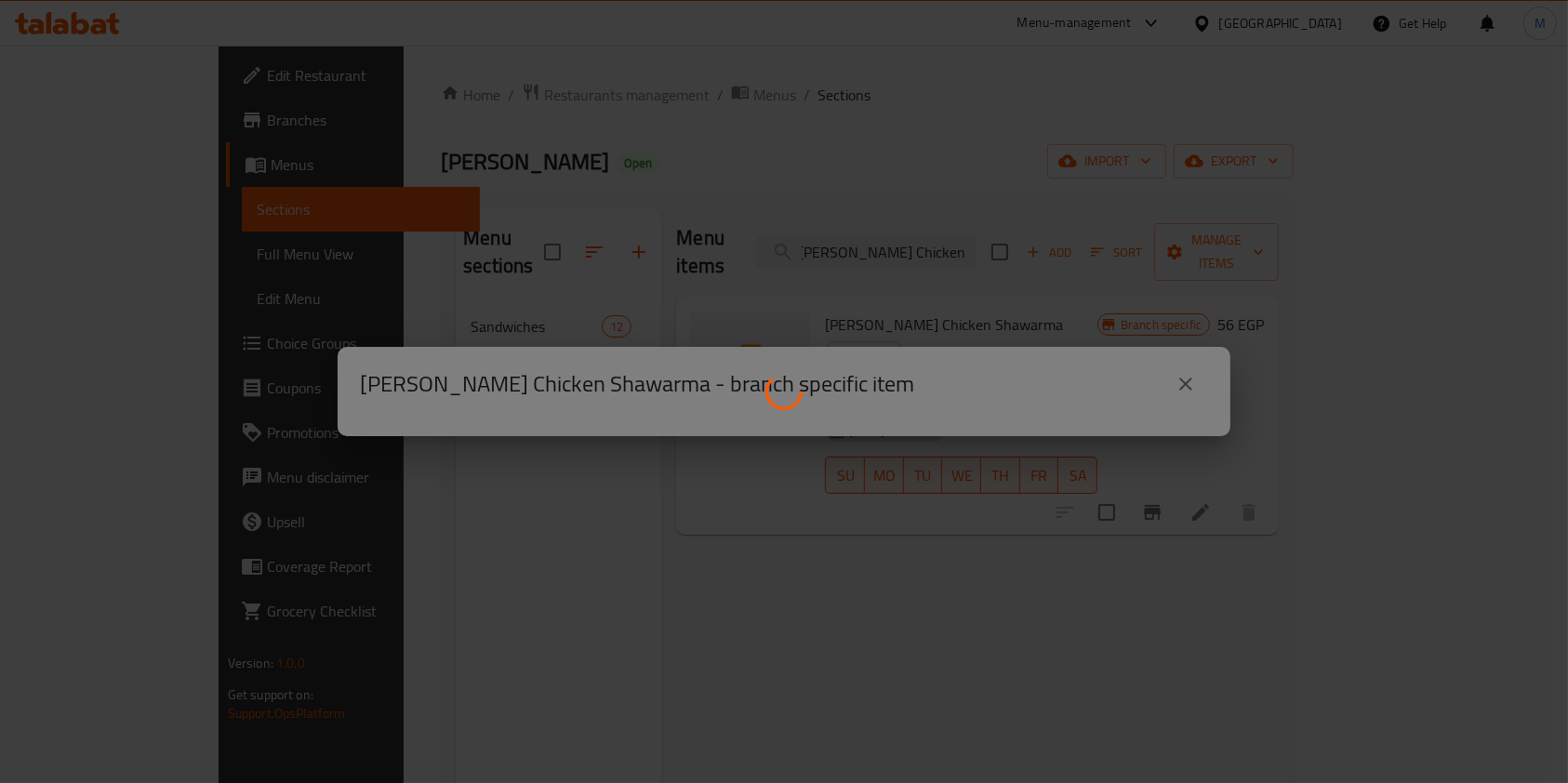
scroll to position [0, 0]
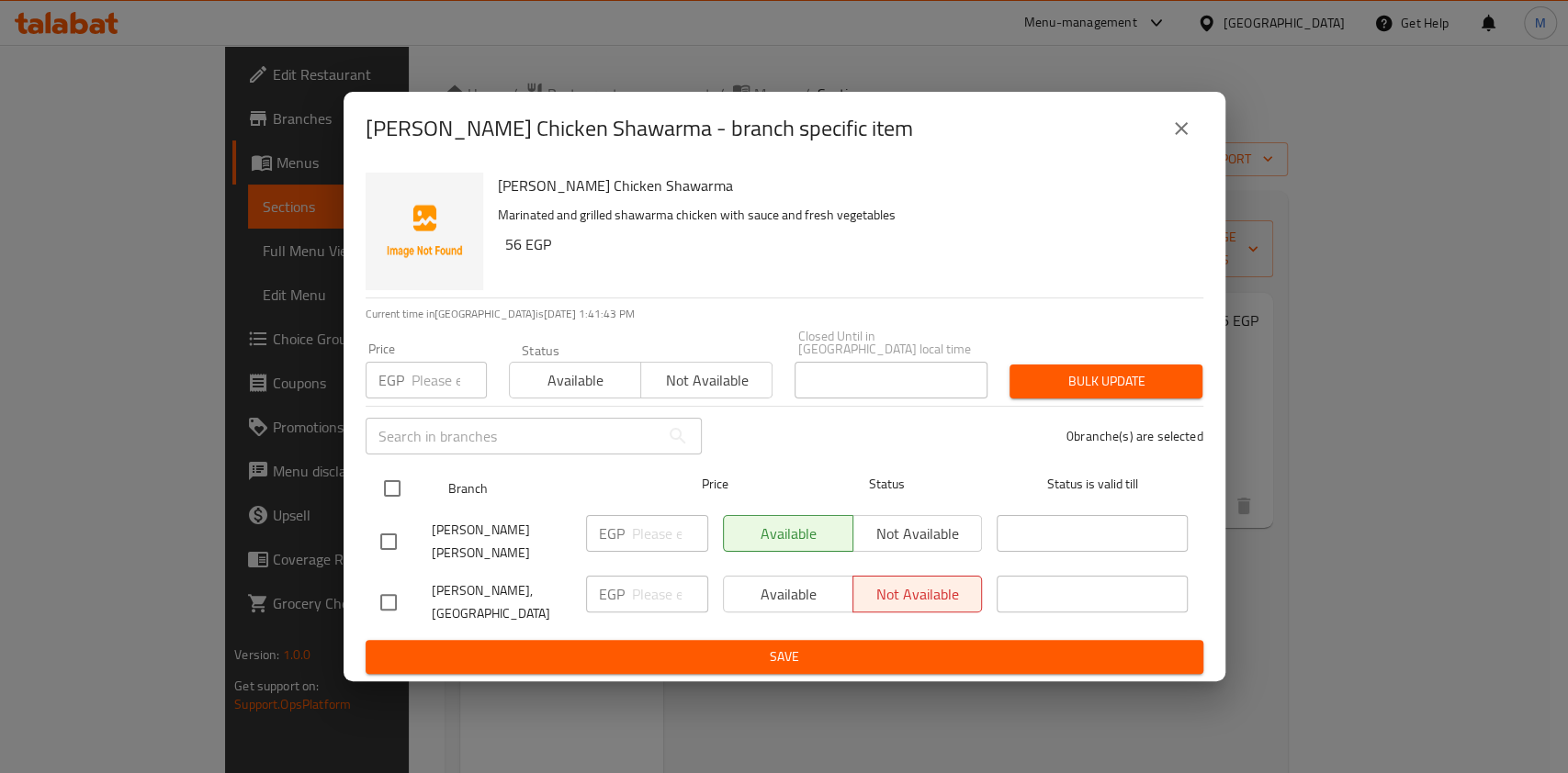
click at [394, 505] on input "checkbox" at bounding box center [392, 488] width 39 height 39
checkbox input "true"
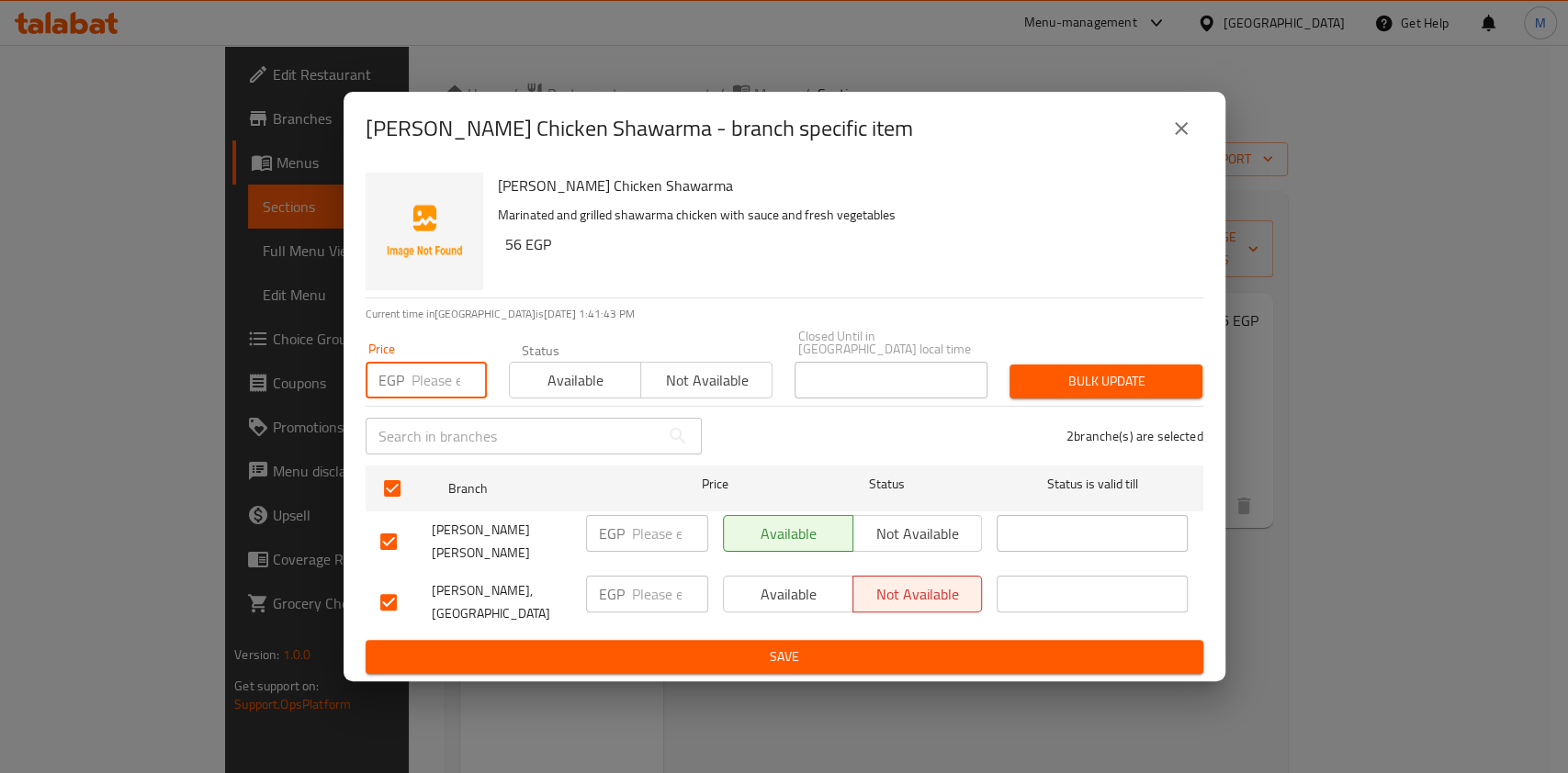
click at [418, 398] on input "number" at bounding box center [450, 380] width 76 height 37
type input "102"
click at [1080, 388] on span "Bulk update" at bounding box center [1106, 382] width 164 height 23
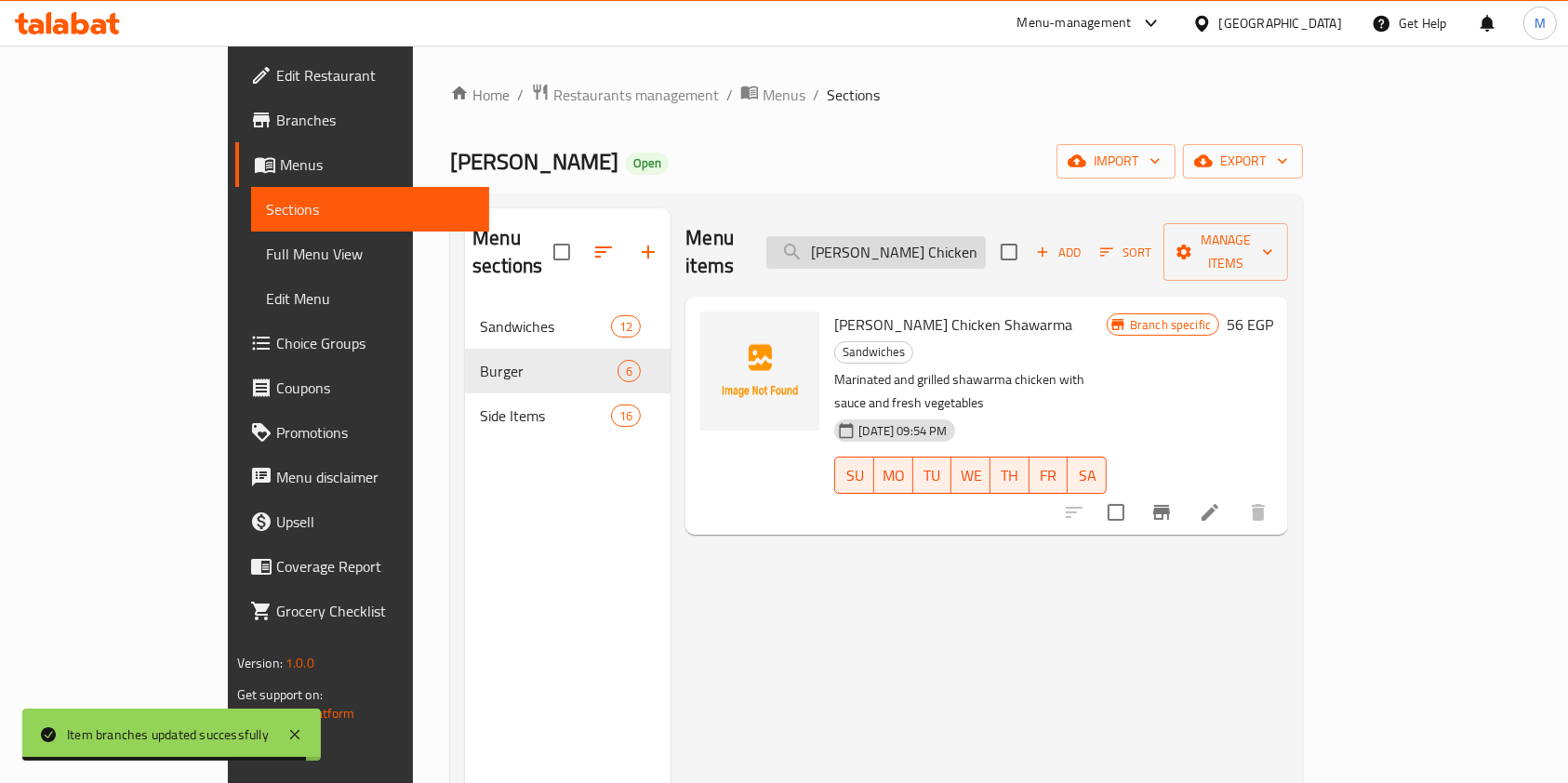
click at [967, 247] on input "Menem Chicken Shawarma" at bounding box center [876, 252] width 220 height 32
paste input "Original Burger"
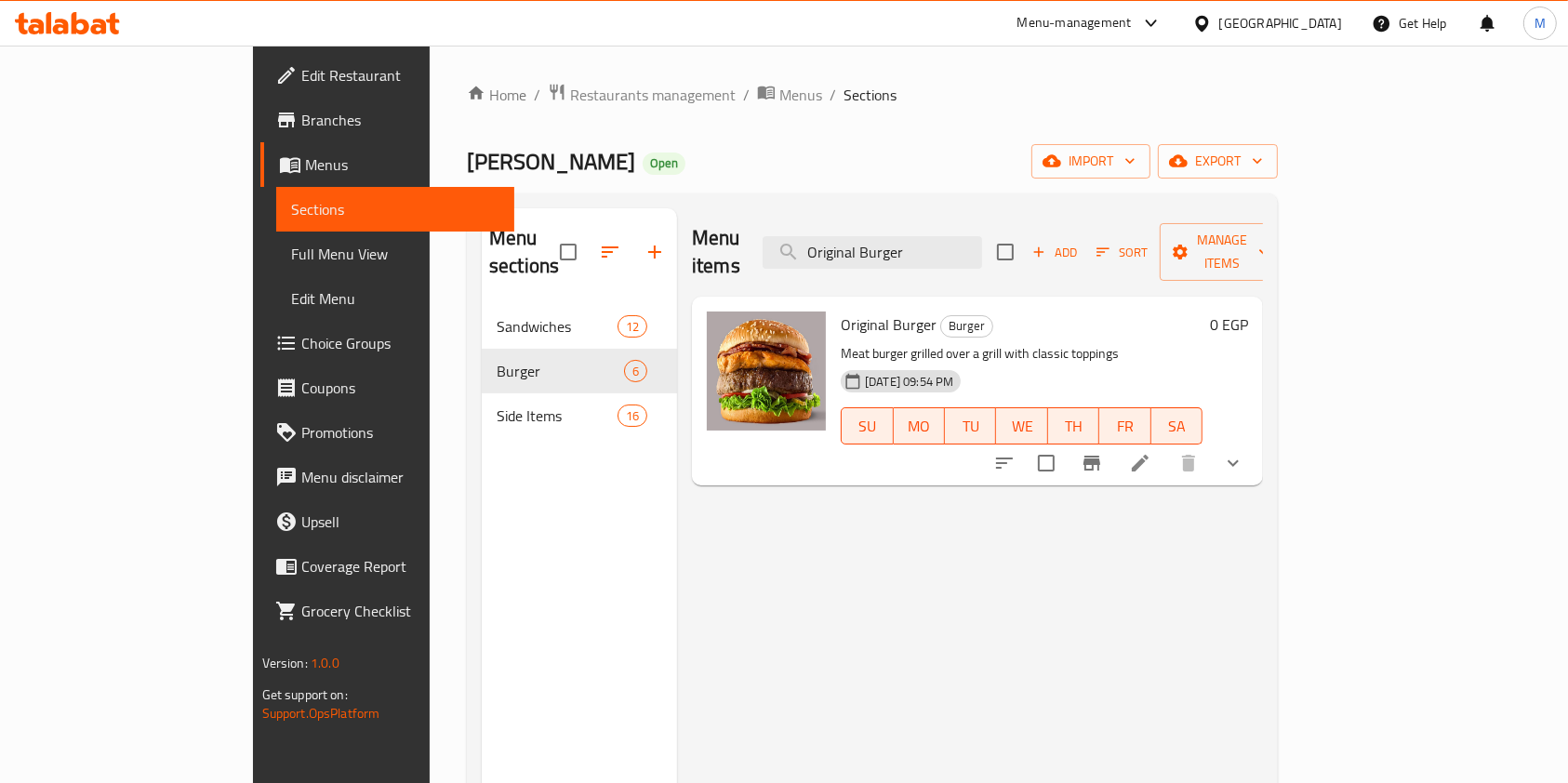
type input "Original Burger"
click at [1255, 441] on button "show more" at bounding box center [1232, 462] width 44 height 44
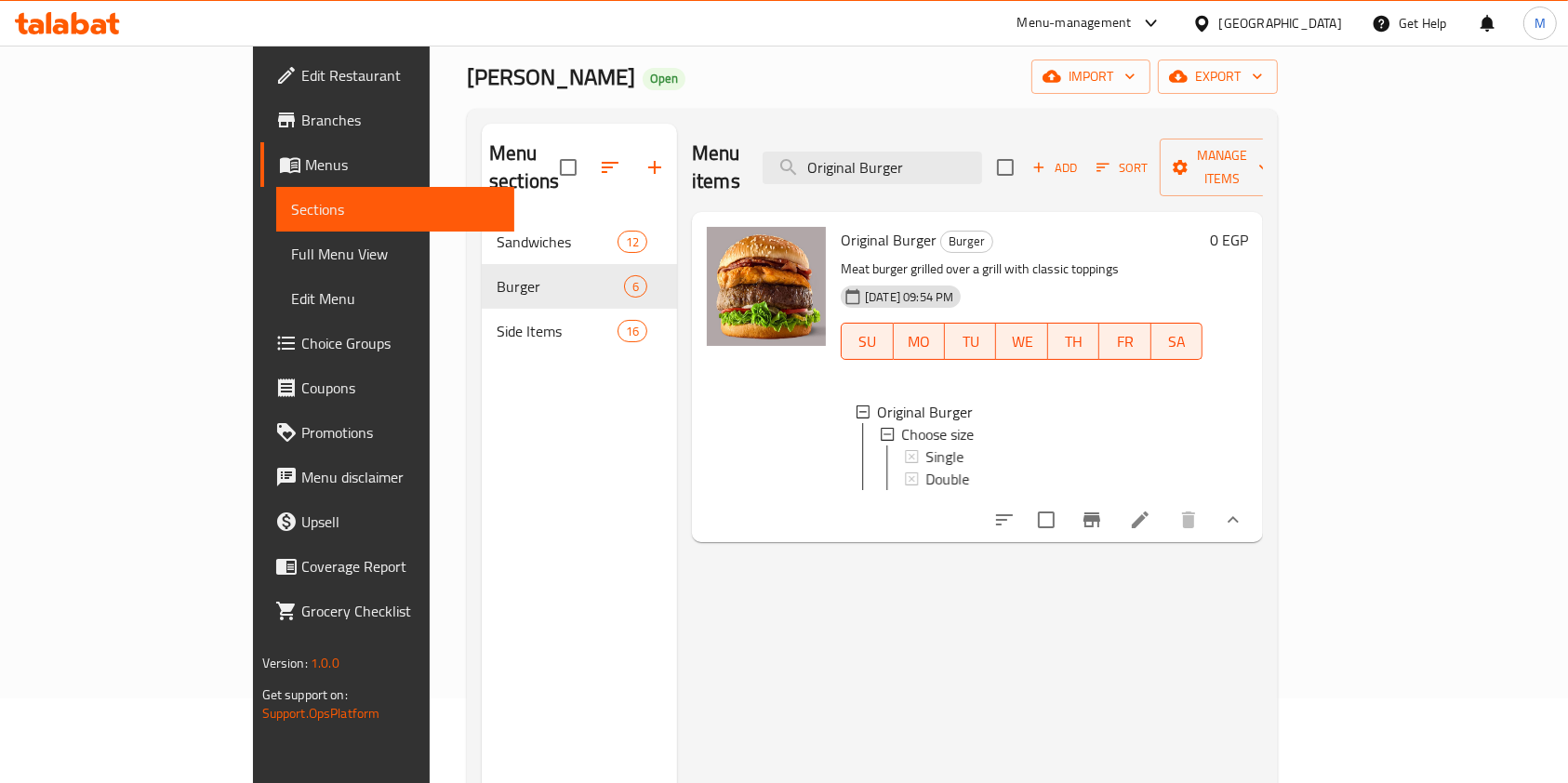
scroll to position [124, 0]
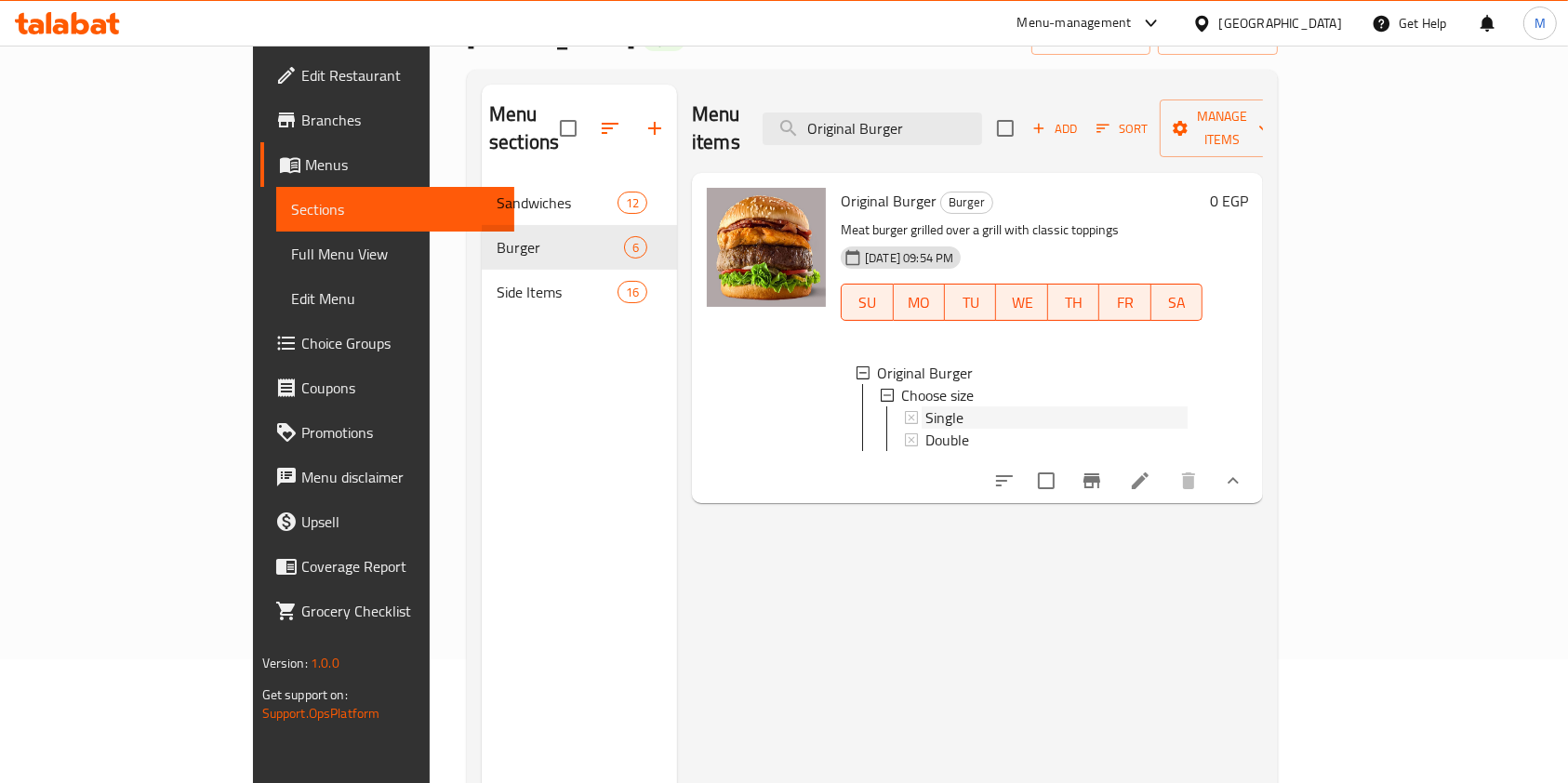
click at [925, 406] on div "Single" at bounding box center [1056, 417] width 262 height 23
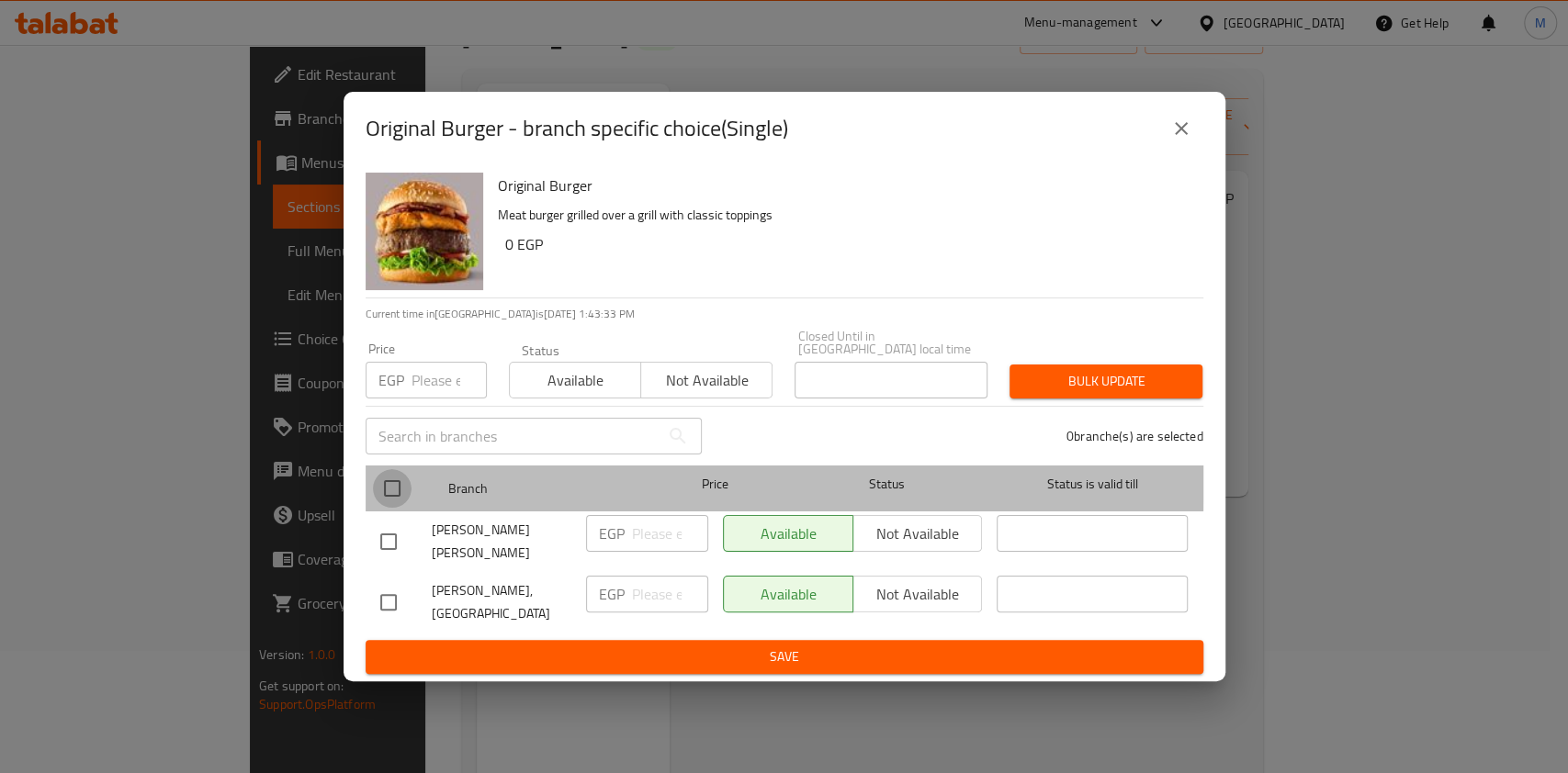
click at [389, 487] on input "checkbox" at bounding box center [392, 488] width 39 height 39
checkbox input "true"
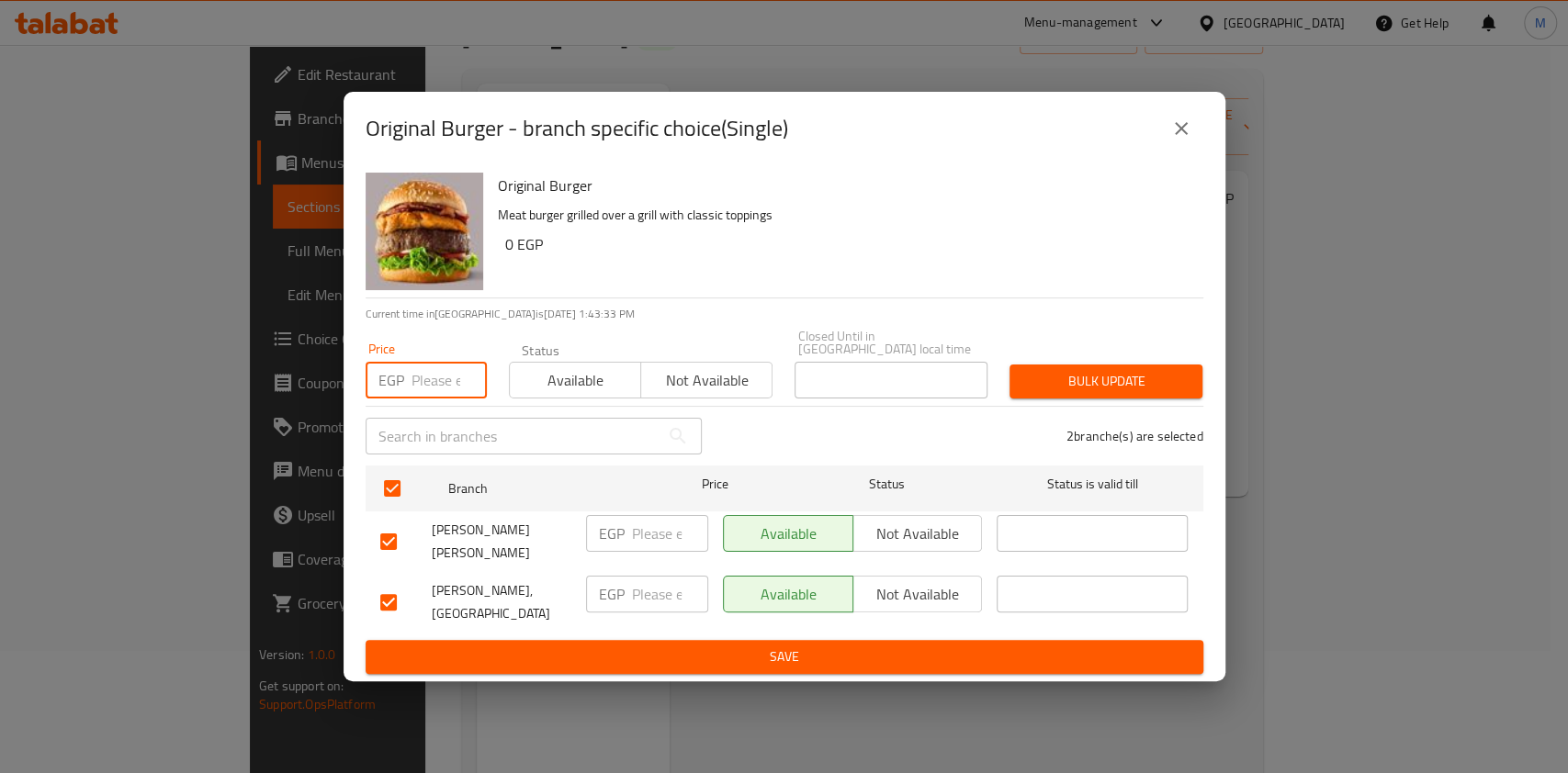
click at [426, 394] on input "number" at bounding box center [450, 380] width 76 height 37
type input "192"
click at [1138, 392] on span "Bulk update" at bounding box center [1106, 382] width 164 height 23
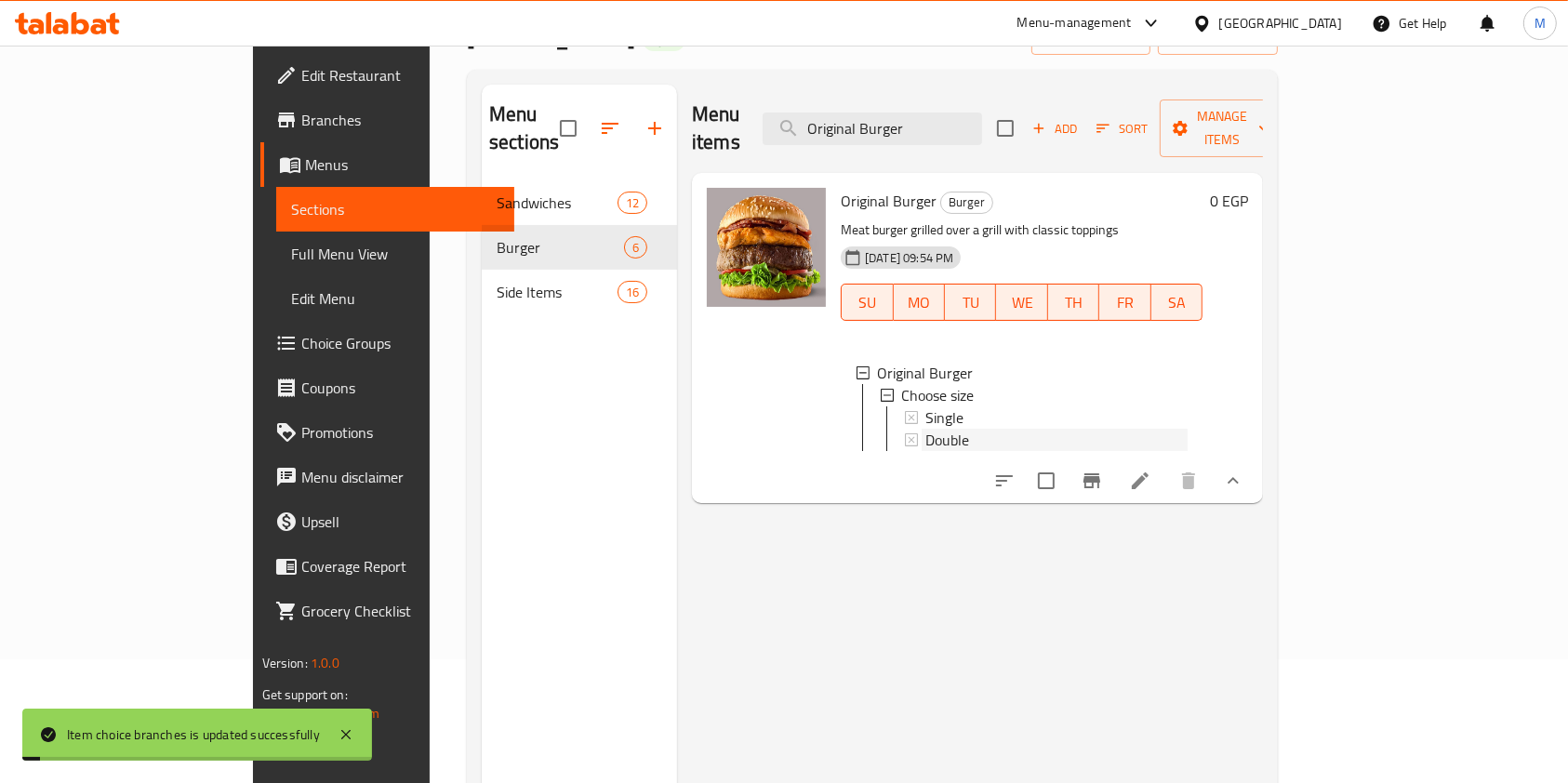
click at [925, 429] on div "Double" at bounding box center [1056, 440] width 262 height 23
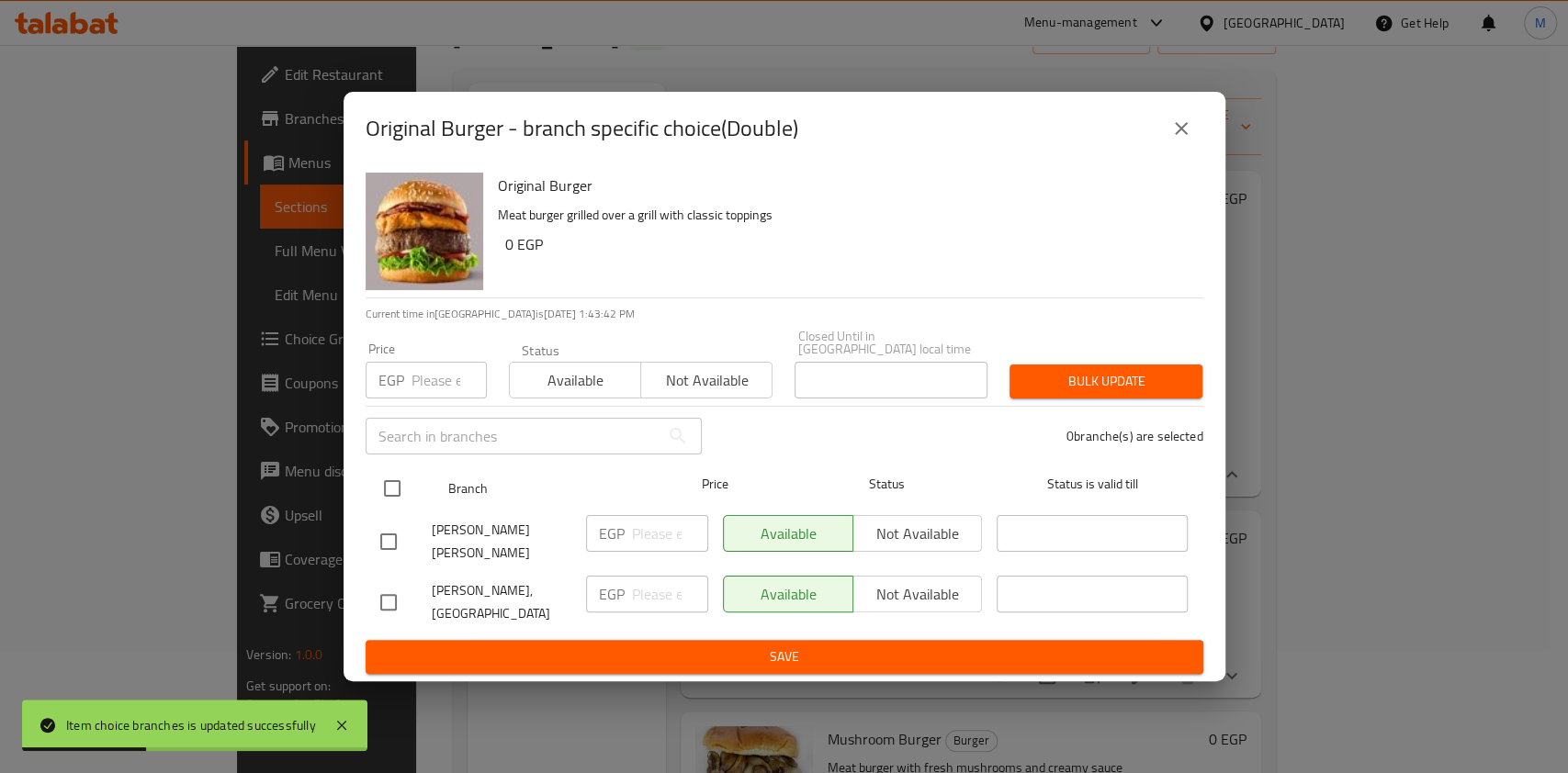
click at [394, 495] on input "checkbox" at bounding box center [392, 488] width 39 height 39
checkbox input "true"
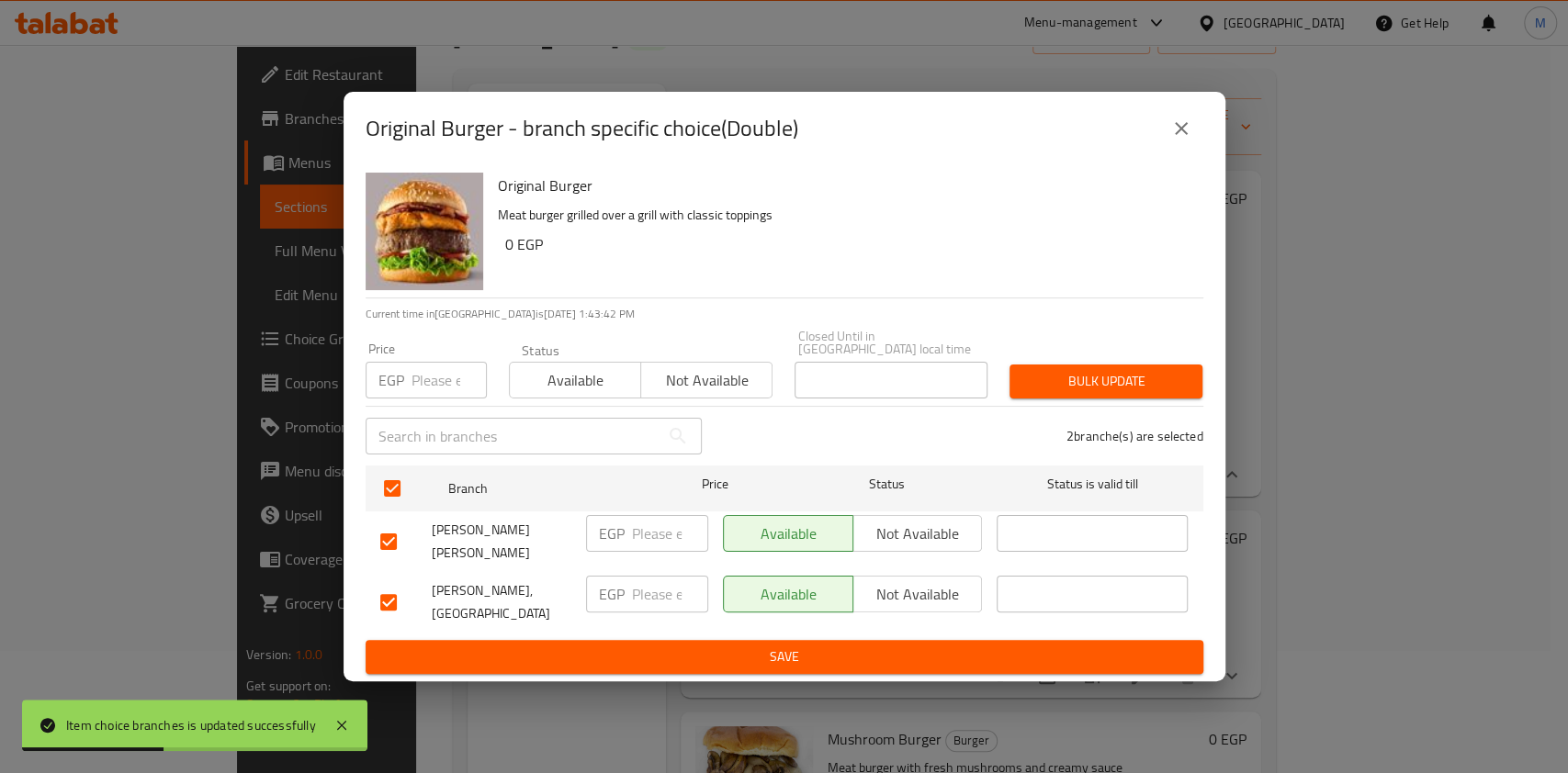
click at [440, 398] on input "number" at bounding box center [450, 380] width 76 height 37
type input "239"
click at [1063, 393] on span "Bulk update" at bounding box center [1106, 382] width 164 height 23
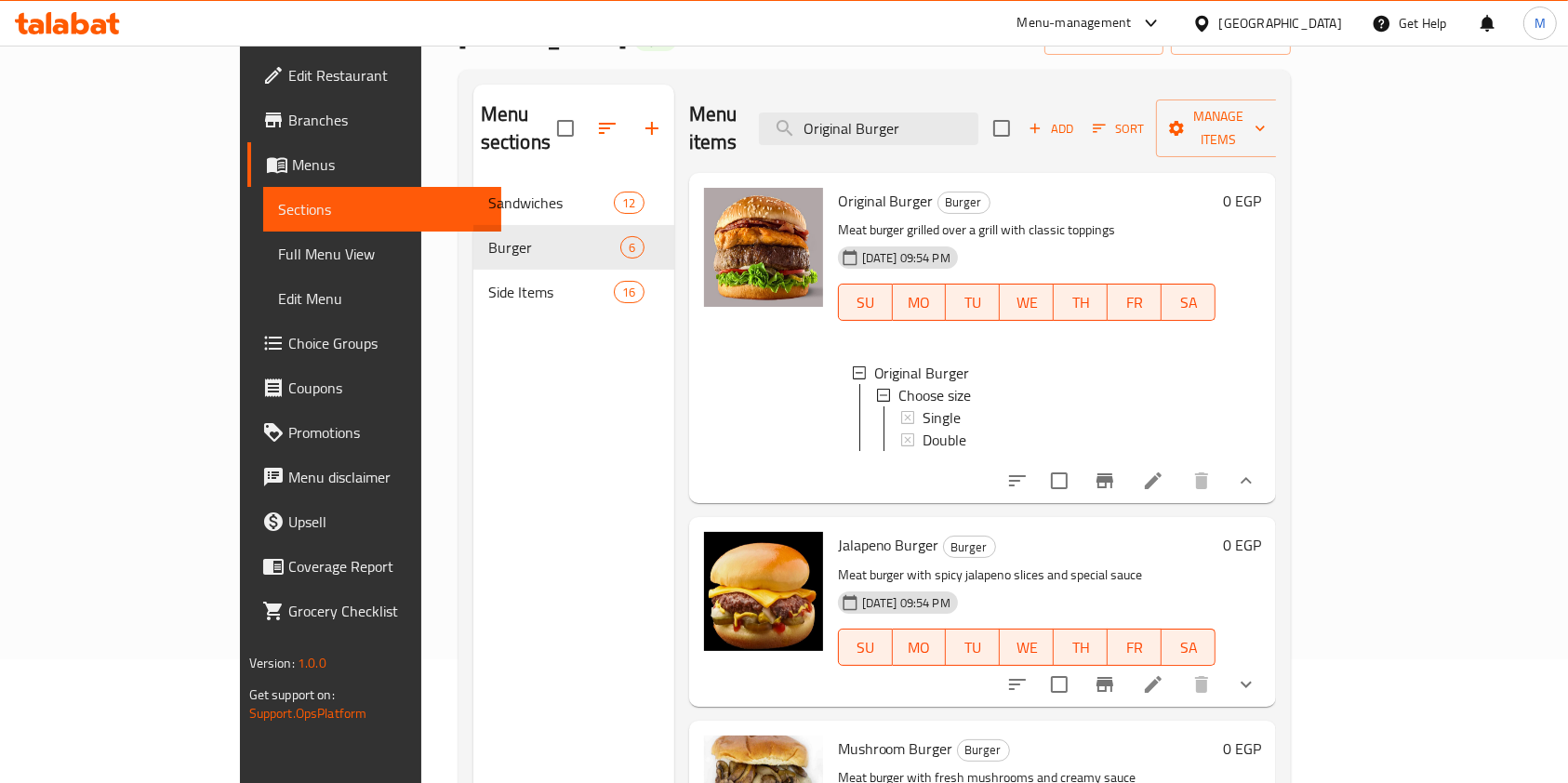
click at [922, 429] on span "Double" at bounding box center [944, 440] width 44 height 23
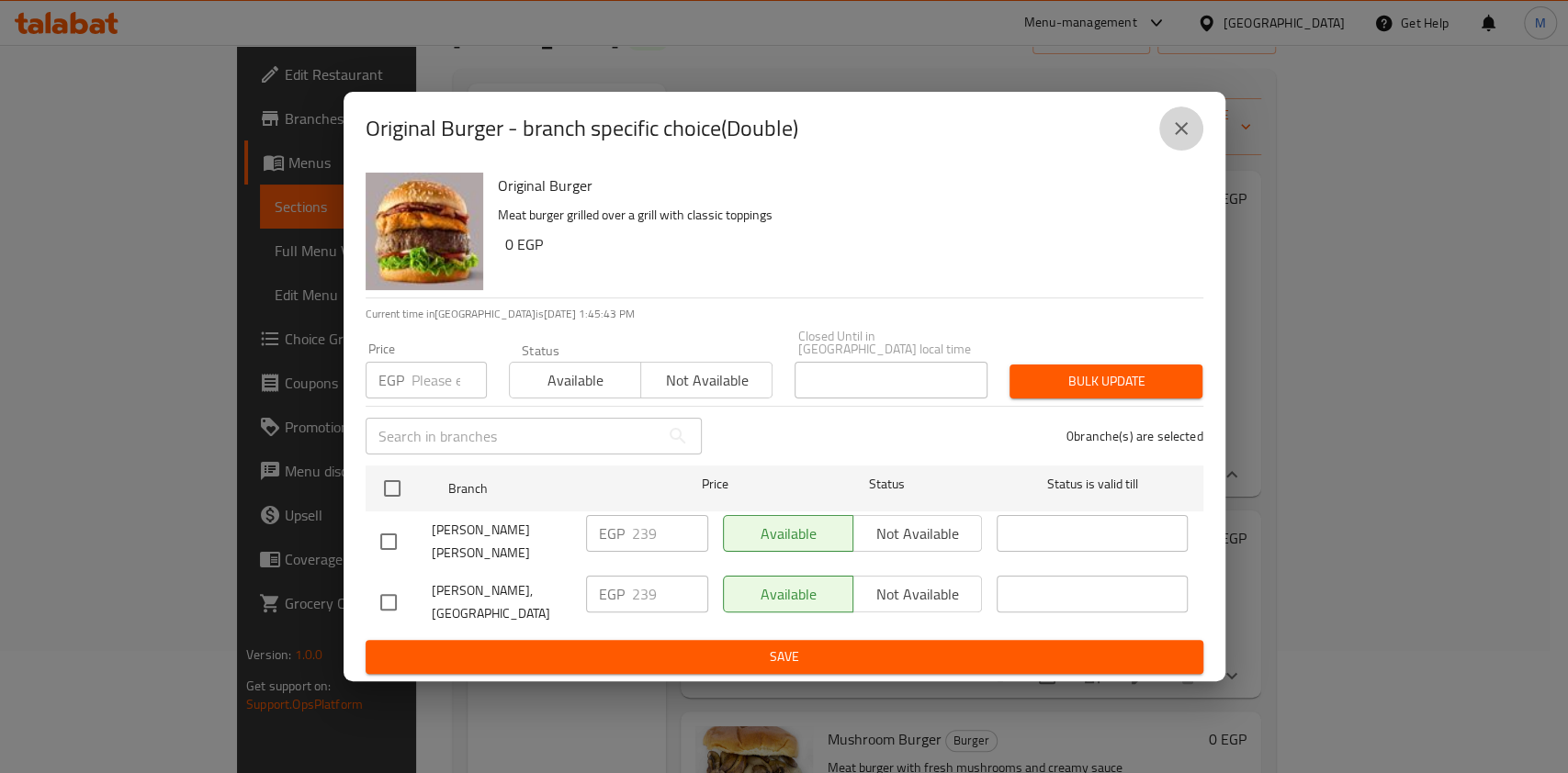
click at [1170, 139] on icon "close" at bounding box center [1180, 128] width 22 height 22
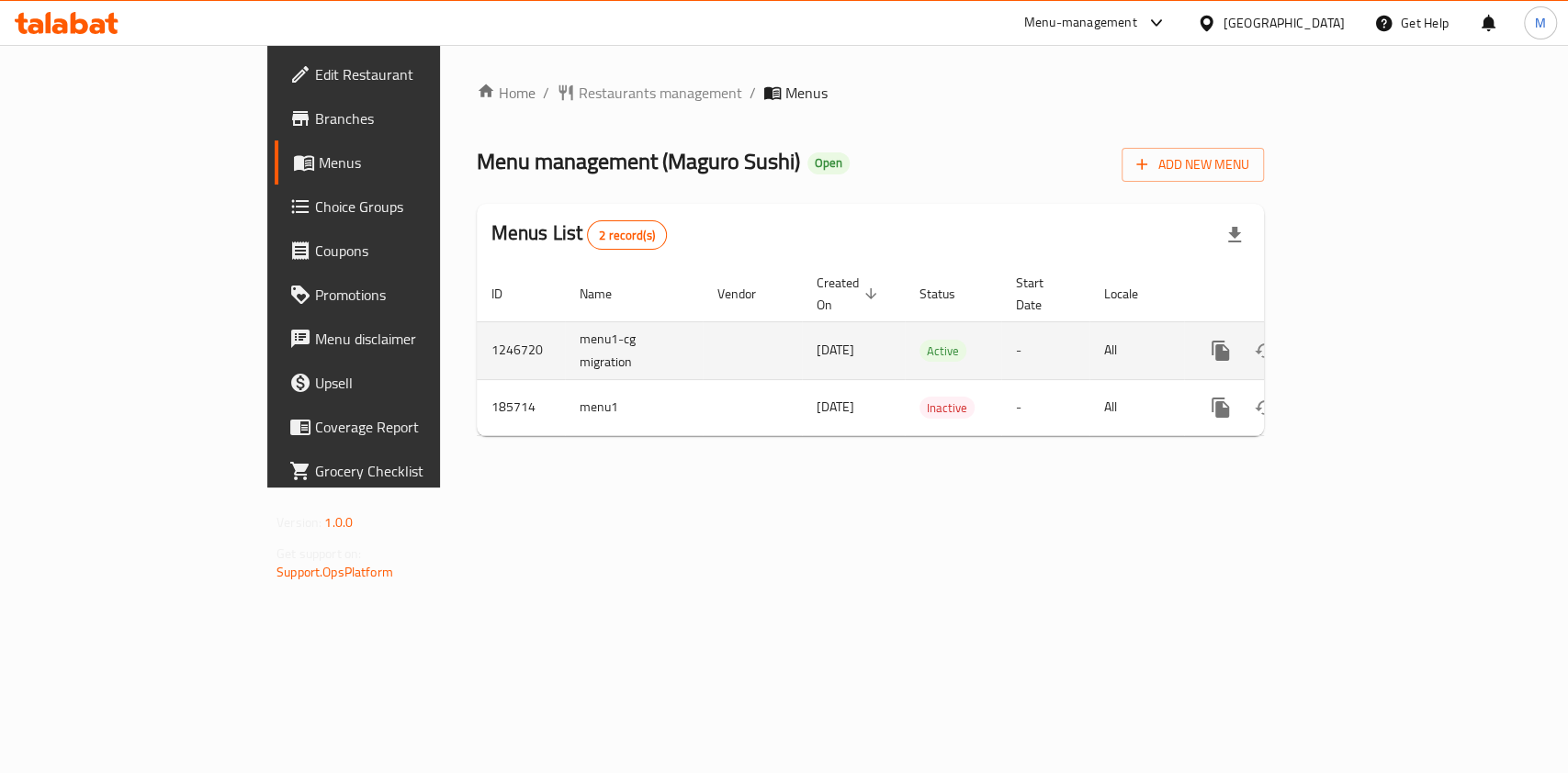
click at [1361, 342] on icon "enhanced table" at bounding box center [1352, 350] width 16 height 16
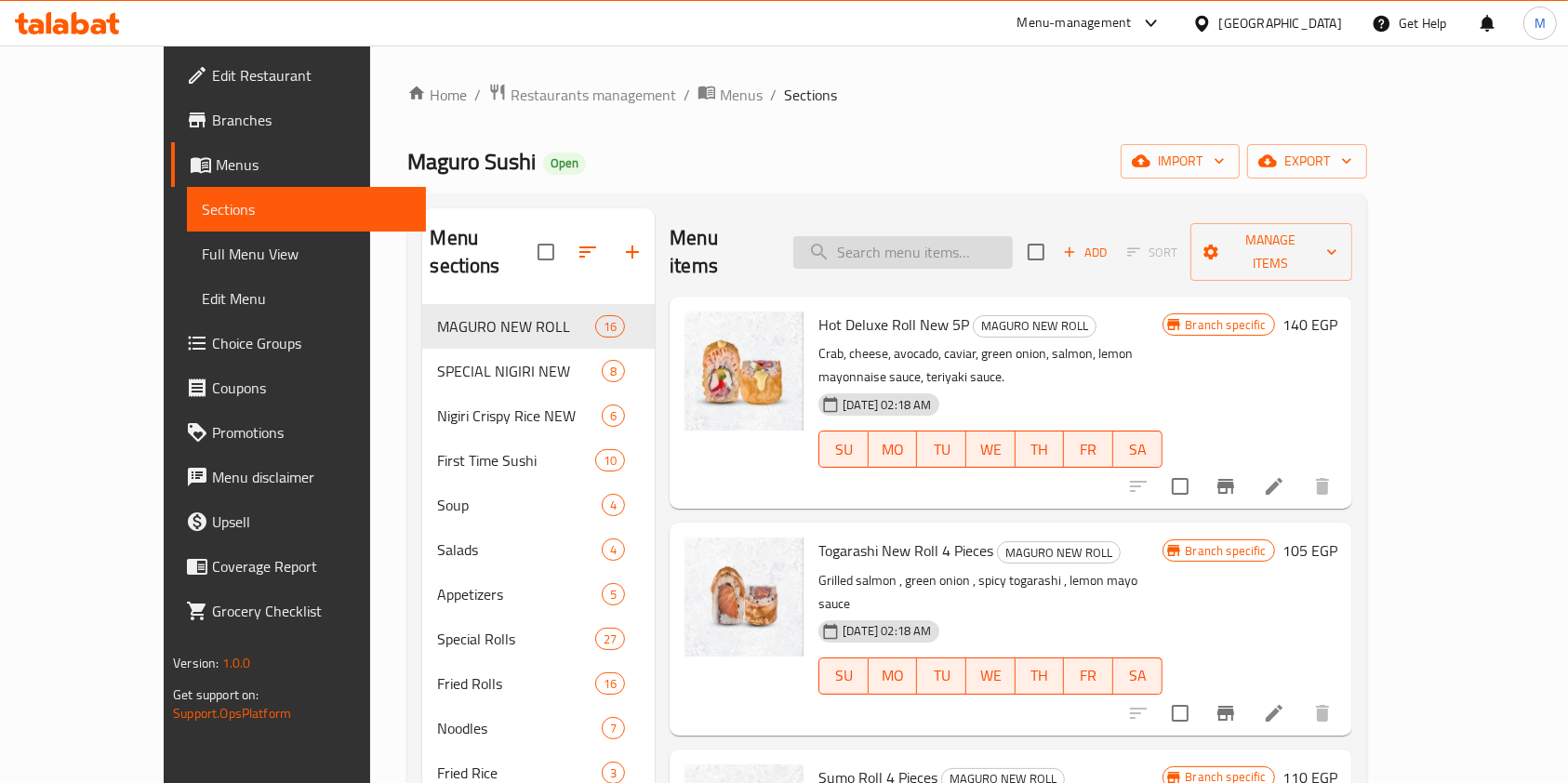
click at [934, 236] on input "search" at bounding box center [903, 252] width 220 height 32
paste input "Combo 26 Pieces 1180"
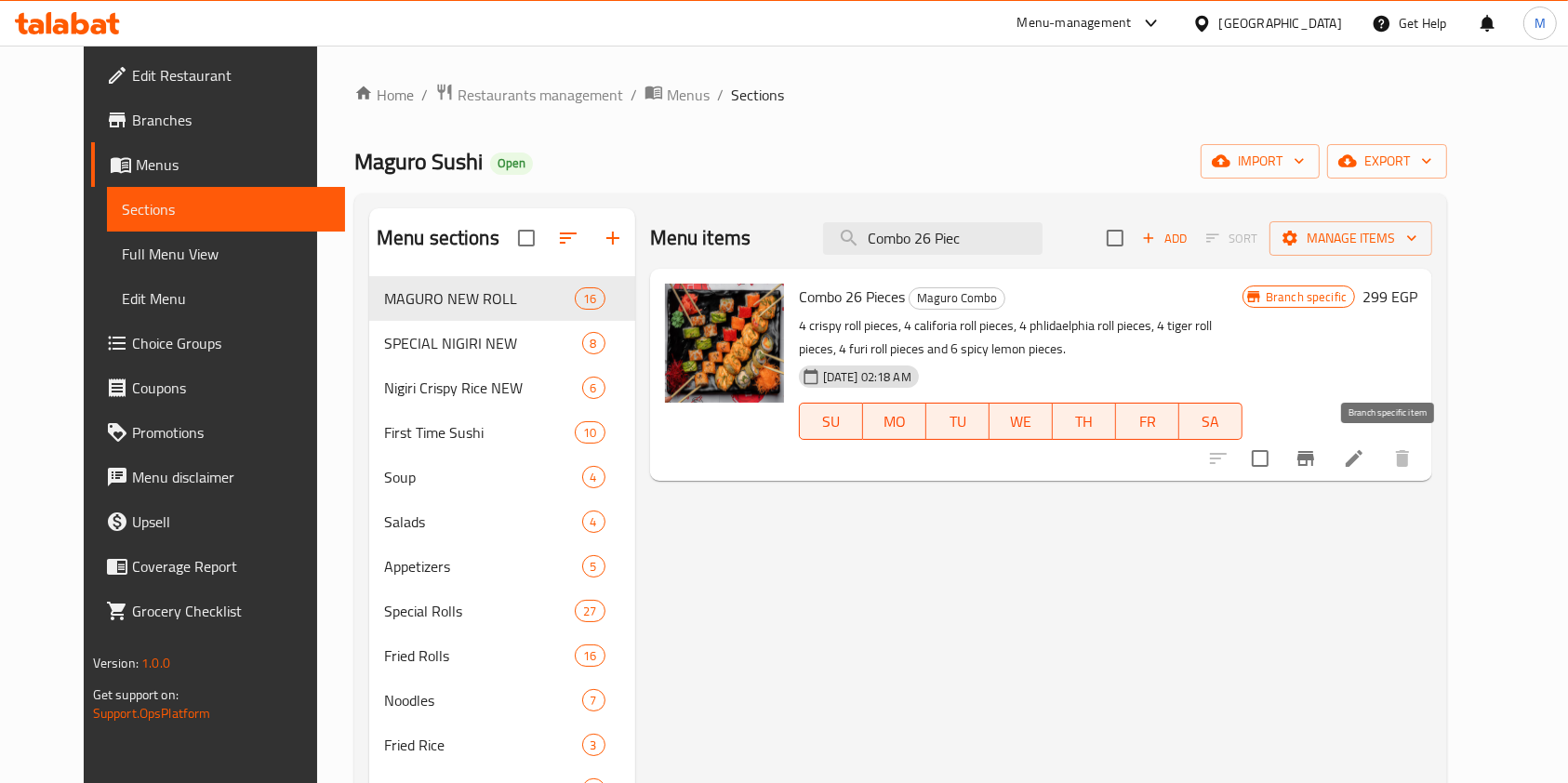
type input "Combo 26 Piec"
click at [1317, 447] on icon "Branch-specific-item" at bounding box center [1305, 458] width 23 height 23
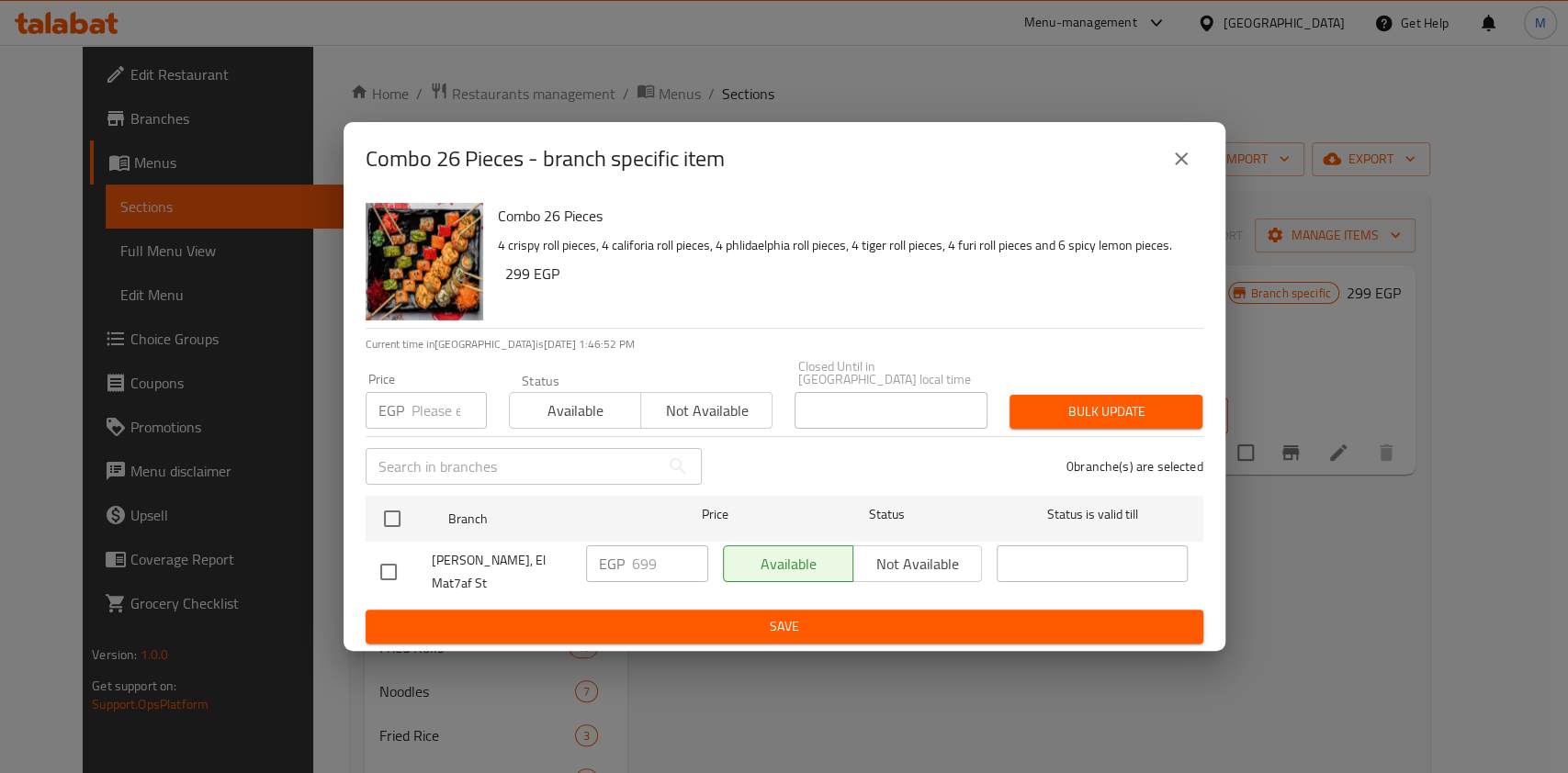
click at [375, 566] on input "checkbox" at bounding box center [389, 572] width 39 height 39
checkbox input "true"
click at [641, 556] on input "699" at bounding box center [670, 564] width 77 height 37
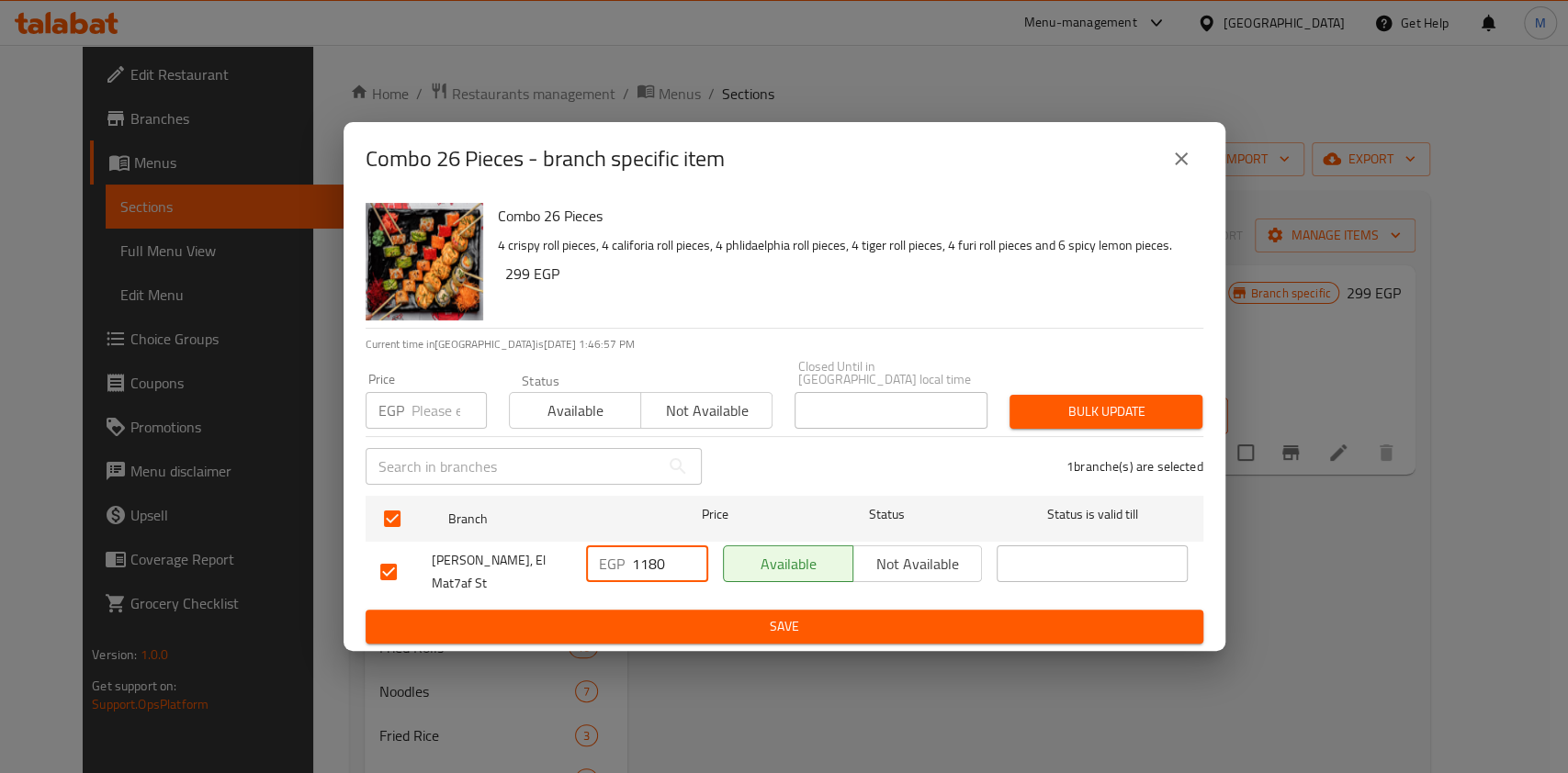
type input "1180"
click at [696, 628] on span "Save" at bounding box center [784, 627] width 808 height 23
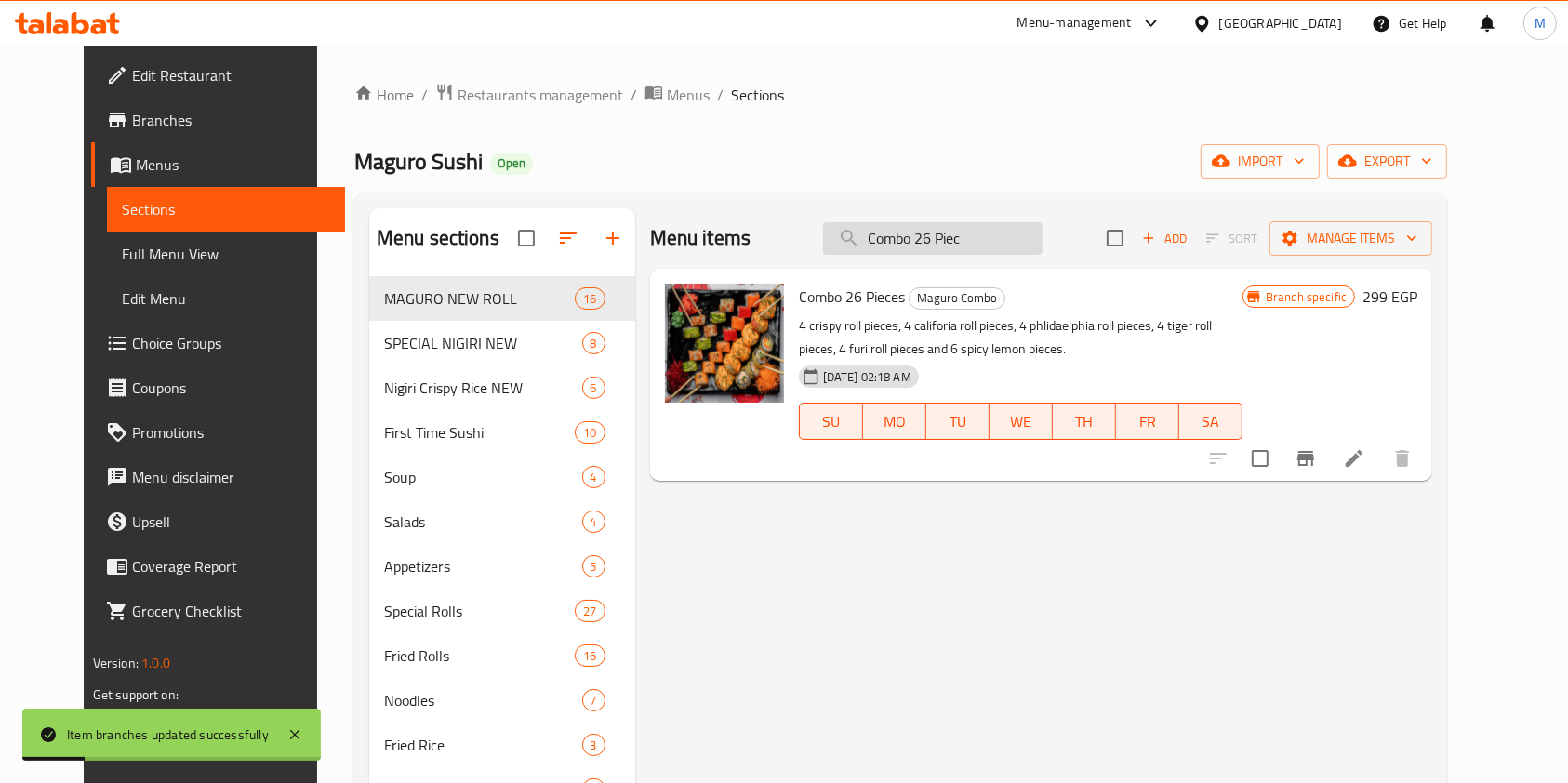
click at [1008, 253] on input "Combo 26 Piec" at bounding box center [933, 237] width 220 height 32
click at [1004, 252] on input "Combo 26 Piec" at bounding box center [933, 237] width 220 height 32
paste input "Combo 12 Pieces 600"
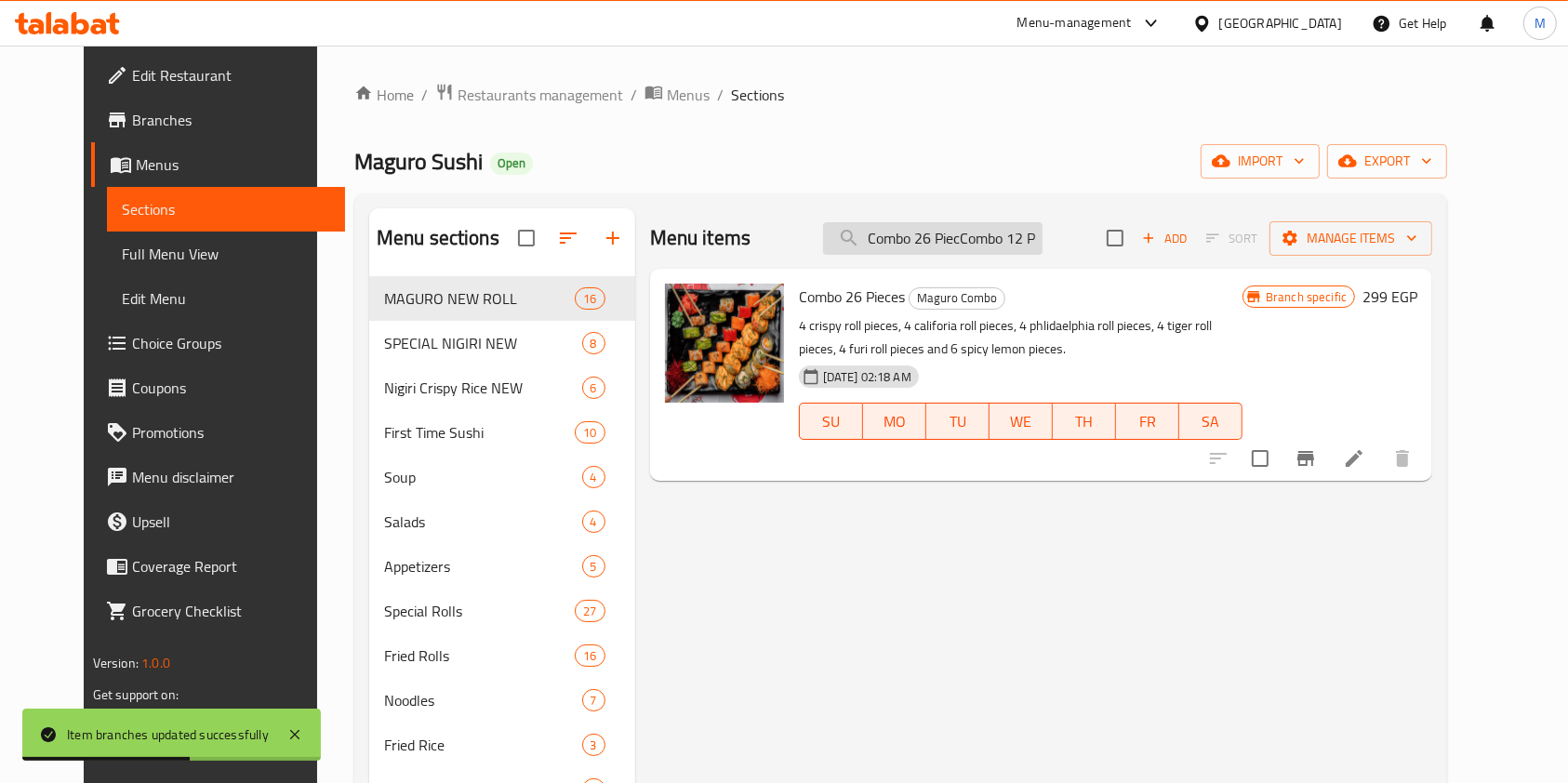
scroll to position [0, 65]
click at [1004, 252] on input "Combo 26 PiecCombo 12 Pieces 600" at bounding box center [933, 237] width 220 height 32
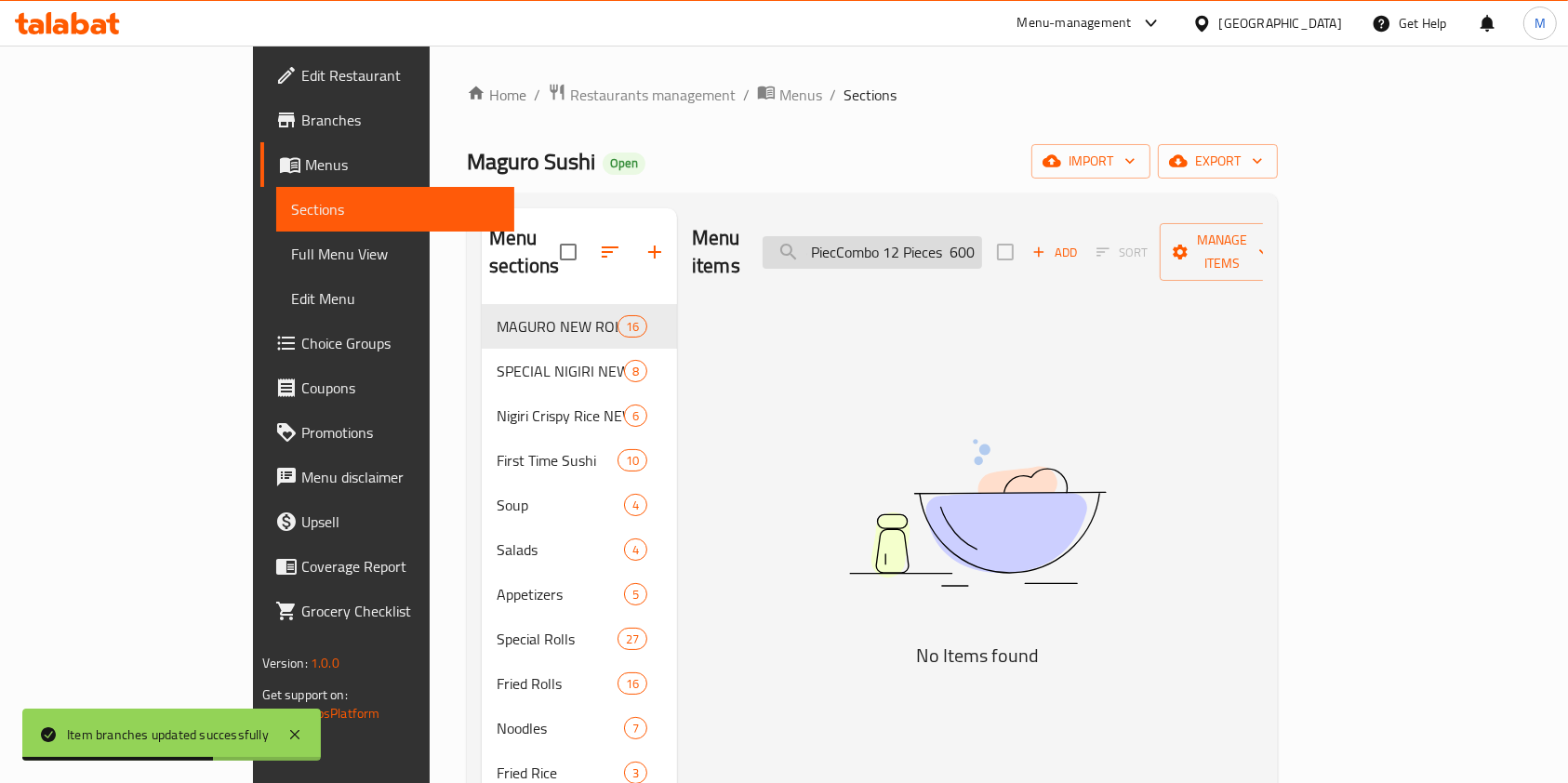
paste input "search"
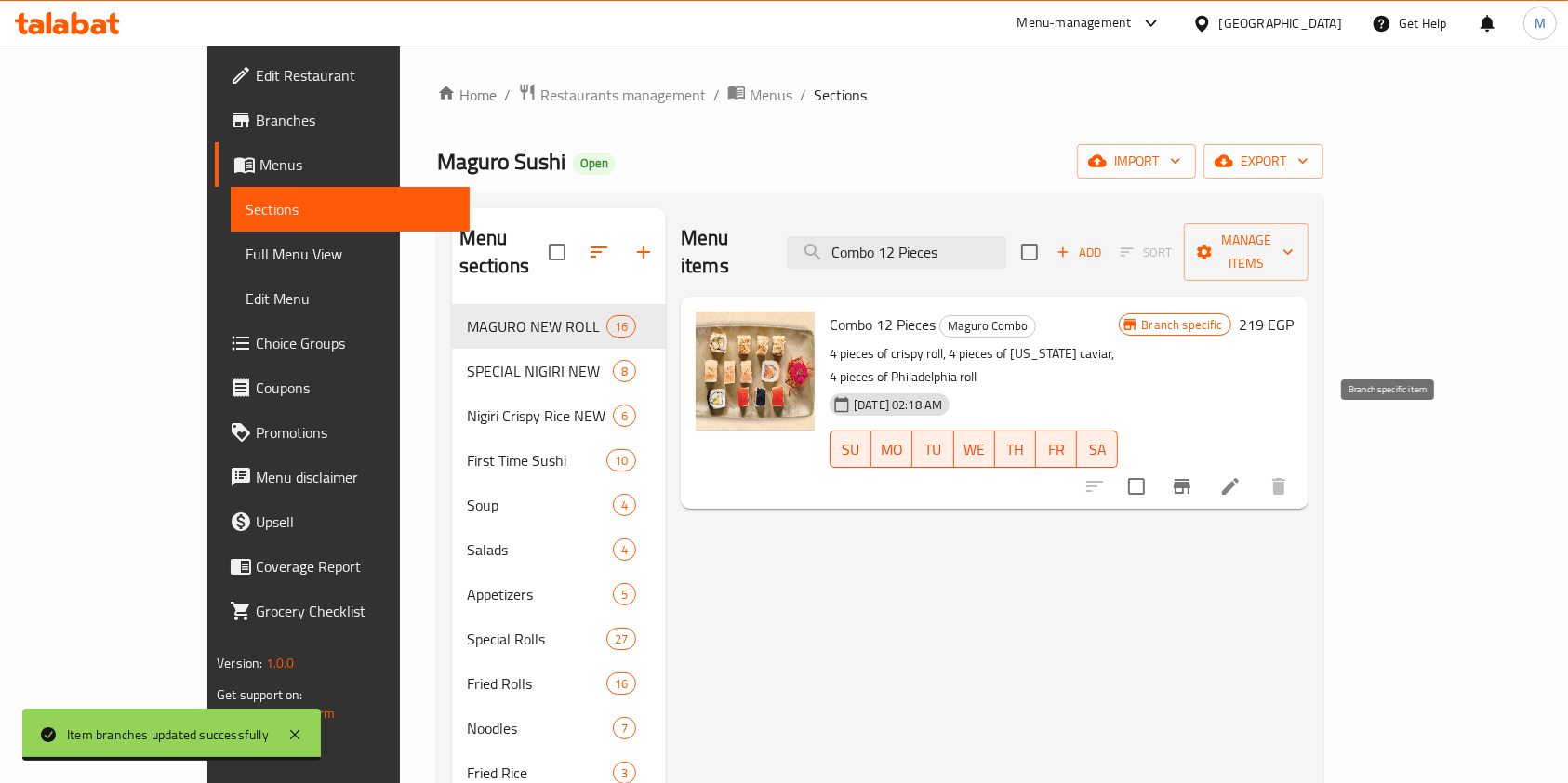
type input "Combo 12 Pieces"
click at [1204, 464] on button "Branch-specific-item" at bounding box center [1181, 486] width 44 height 44
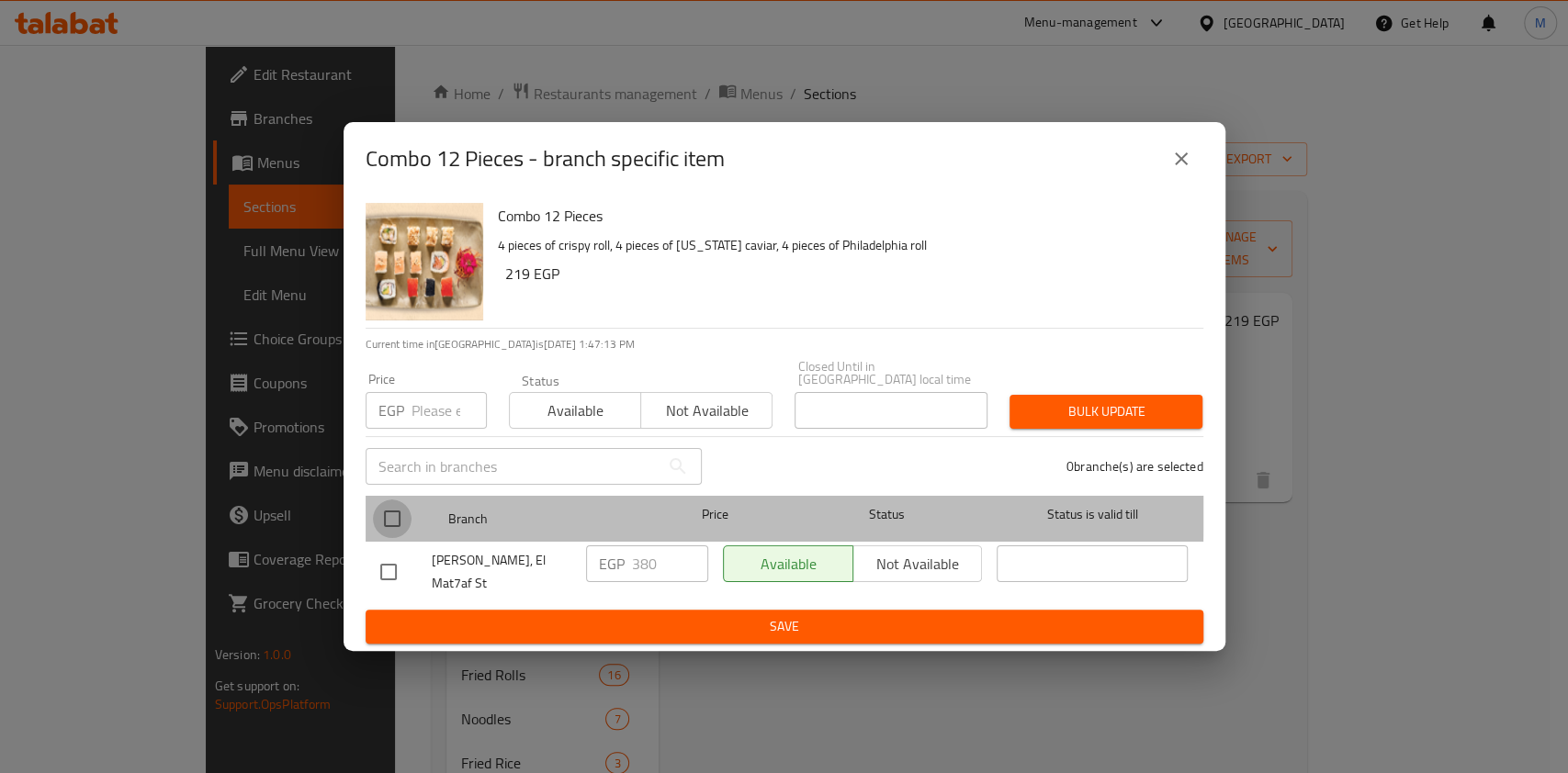
click at [396, 503] on input "checkbox" at bounding box center [392, 519] width 39 height 39
checkbox input "true"
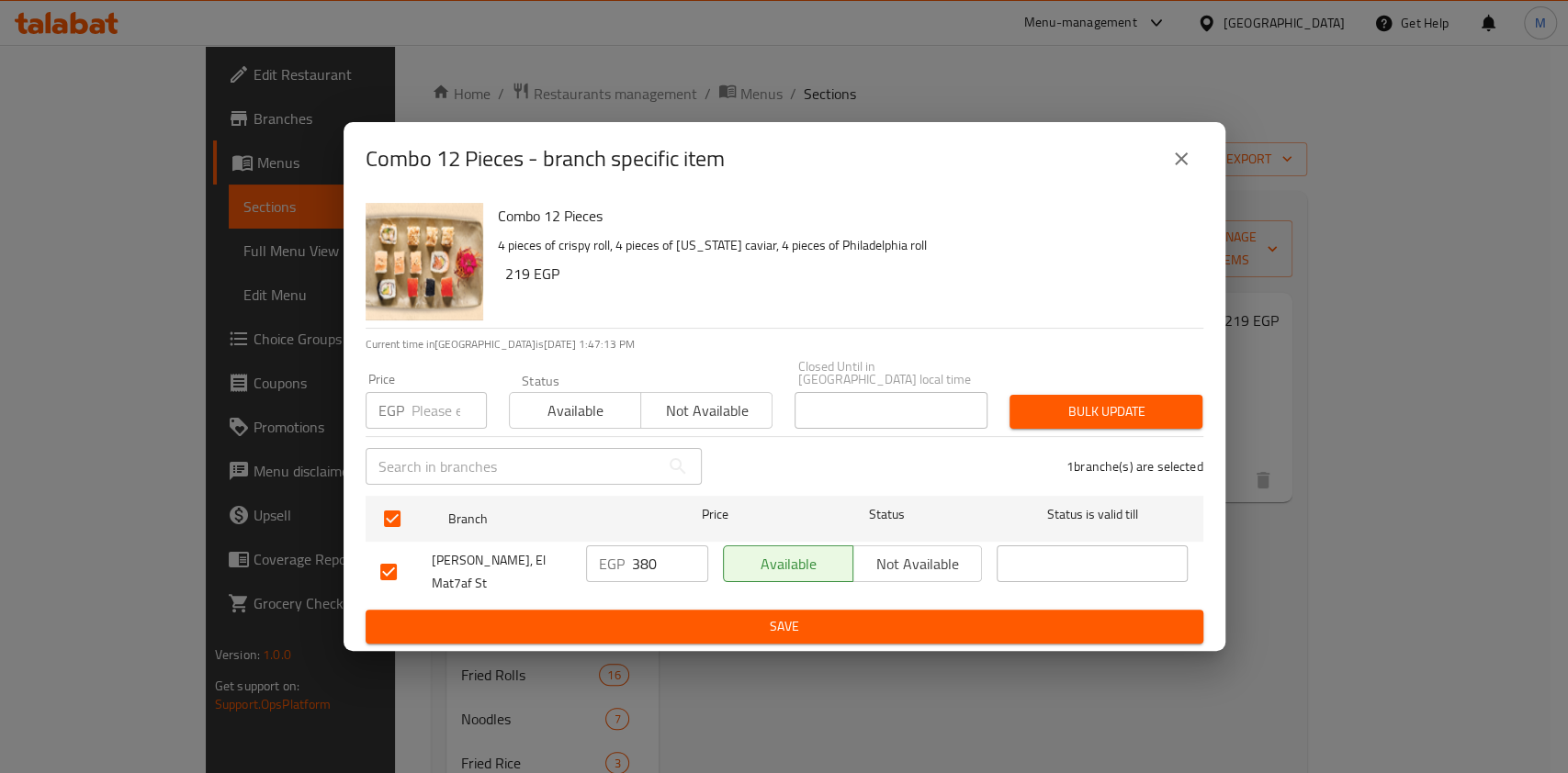
click at [418, 420] on input "number" at bounding box center [450, 411] width 76 height 37
type input "600"
click at [1103, 386] on div "Bulk update" at bounding box center [1106, 412] width 215 height 56
click at [1116, 400] on span "Bulk update" at bounding box center [1106, 412] width 164 height 23
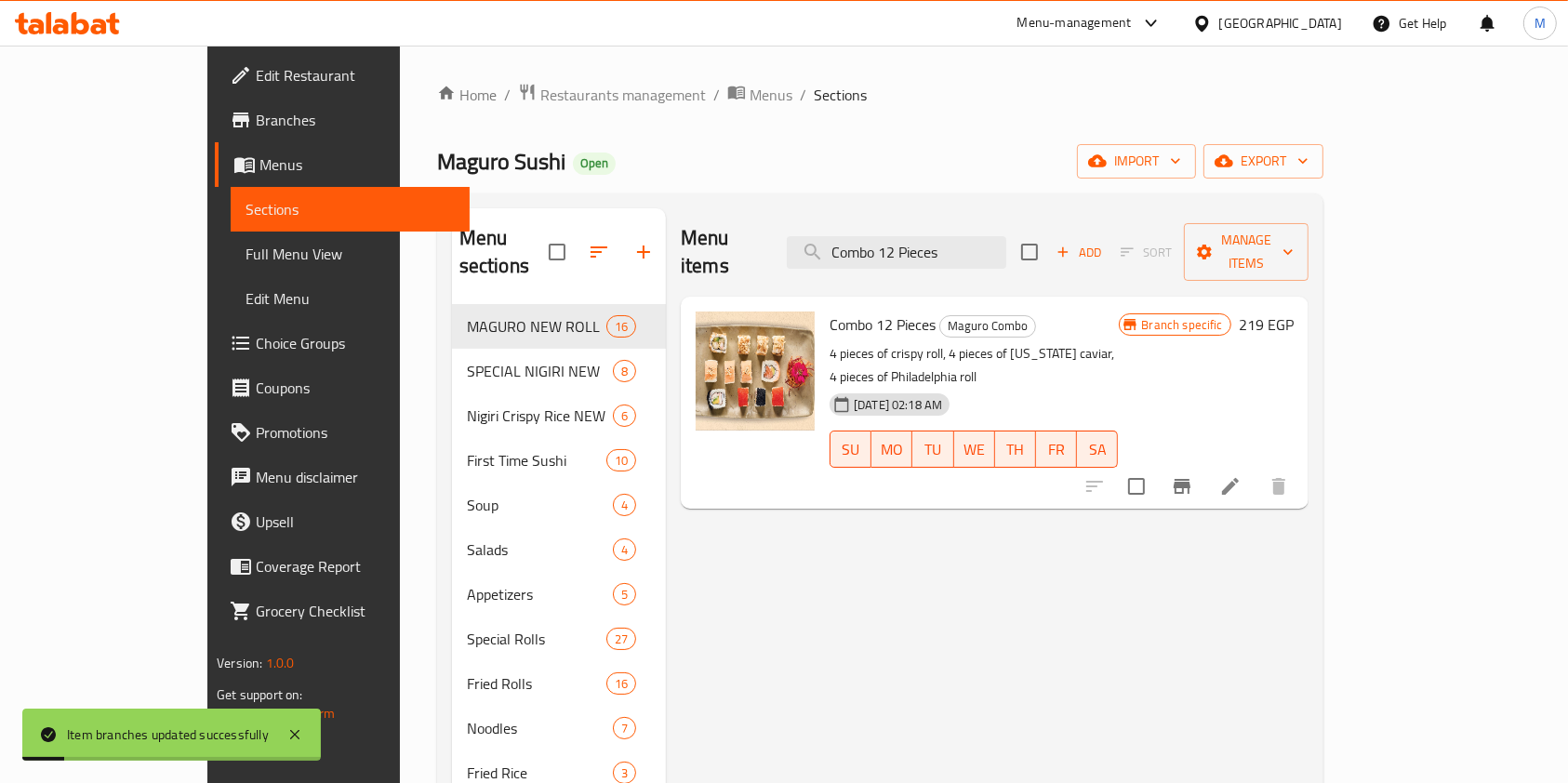
click at [963, 260] on div "Menu items Combo 12 Pieces Add Sort Manage items" at bounding box center [995, 252] width 628 height 88
click at [957, 249] on input "Combo 12 Pieces" at bounding box center [897, 252] width 220 height 32
paste input "Fried Combo 14 Pieces 673"
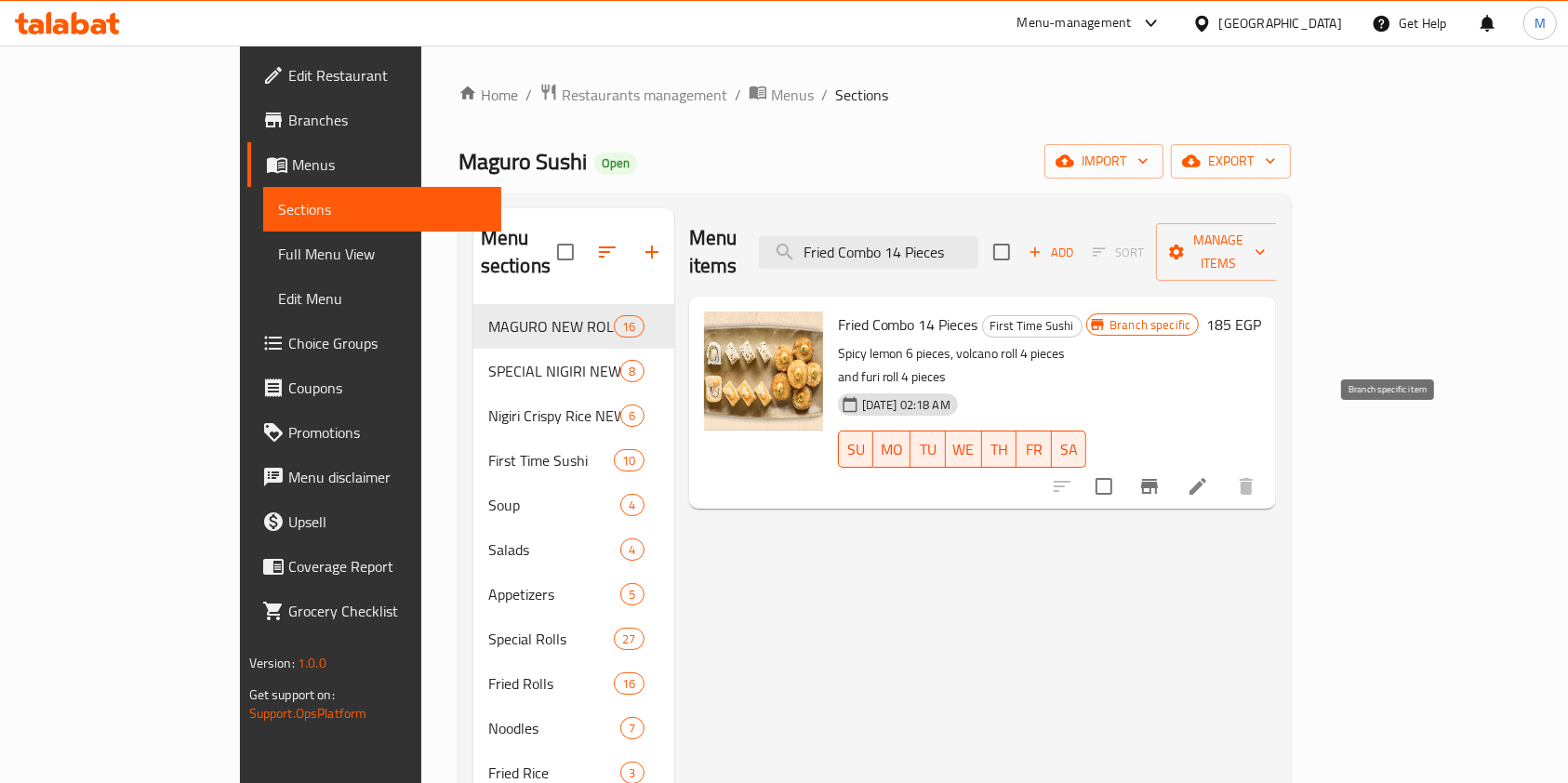
type input "Fried Combo 14 Pieces"
click at [1158, 479] on icon "Branch-specific-item" at bounding box center [1149, 486] width 17 height 15
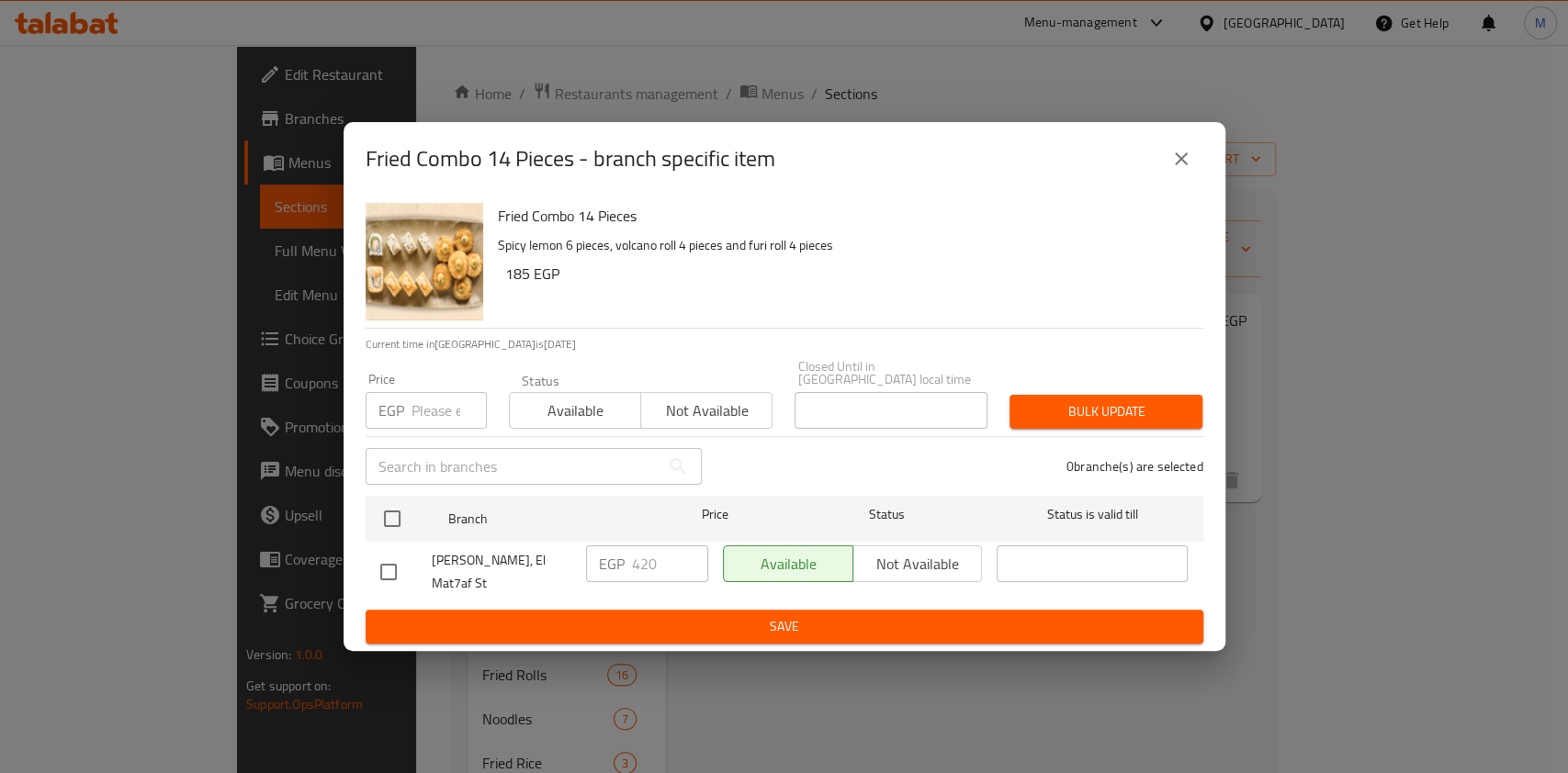
click at [375, 570] on input "checkbox" at bounding box center [389, 572] width 39 height 39
checkbox input "true"
click at [440, 398] on input "number" at bounding box center [450, 411] width 76 height 37
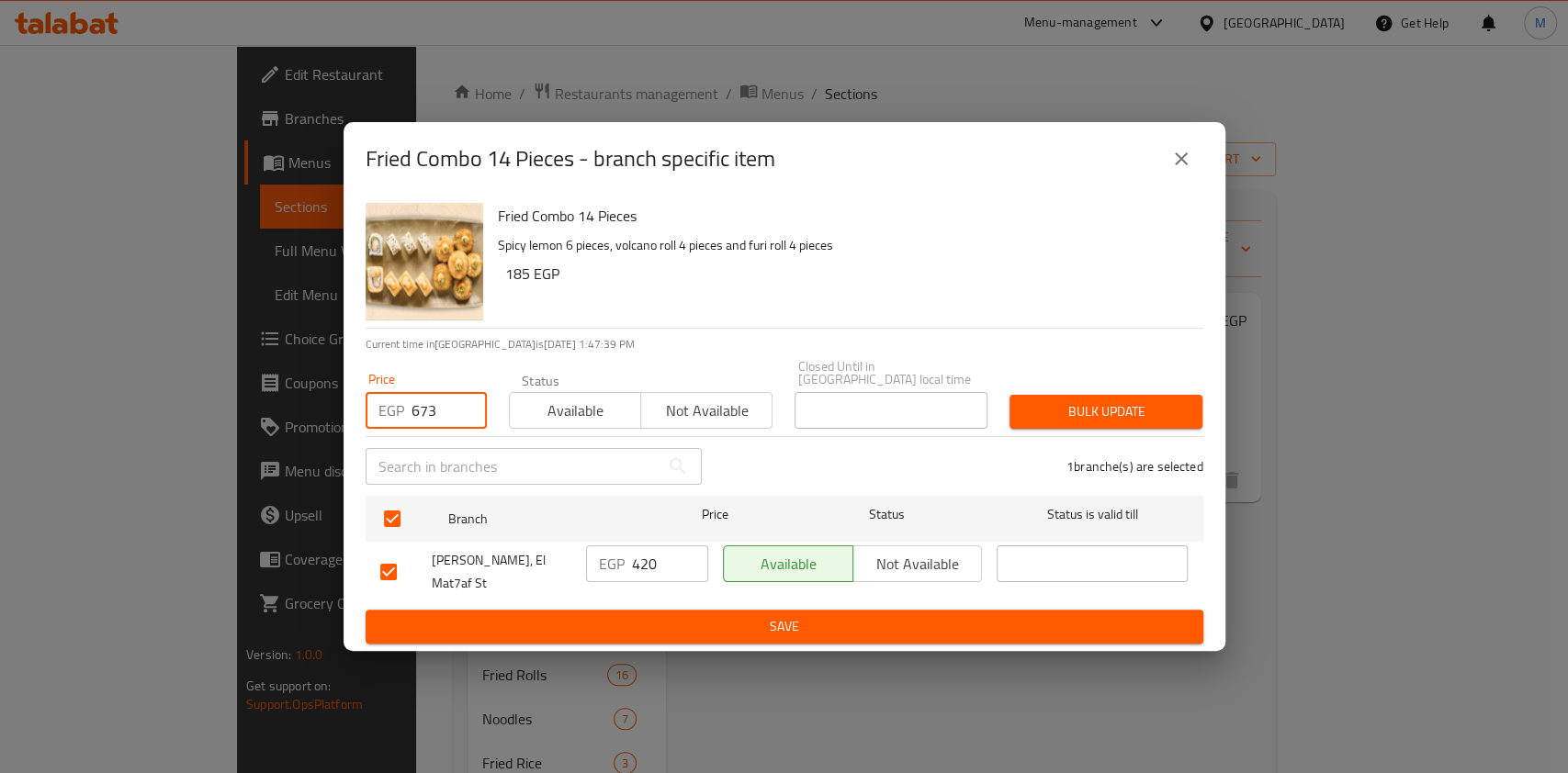
type input "673"
click at [1049, 408] on span "Bulk update" at bounding box center [1106, 412] width 164 height 23
click at [1049, 408] on div at bounding box center [784, 386] width 1568 height 773
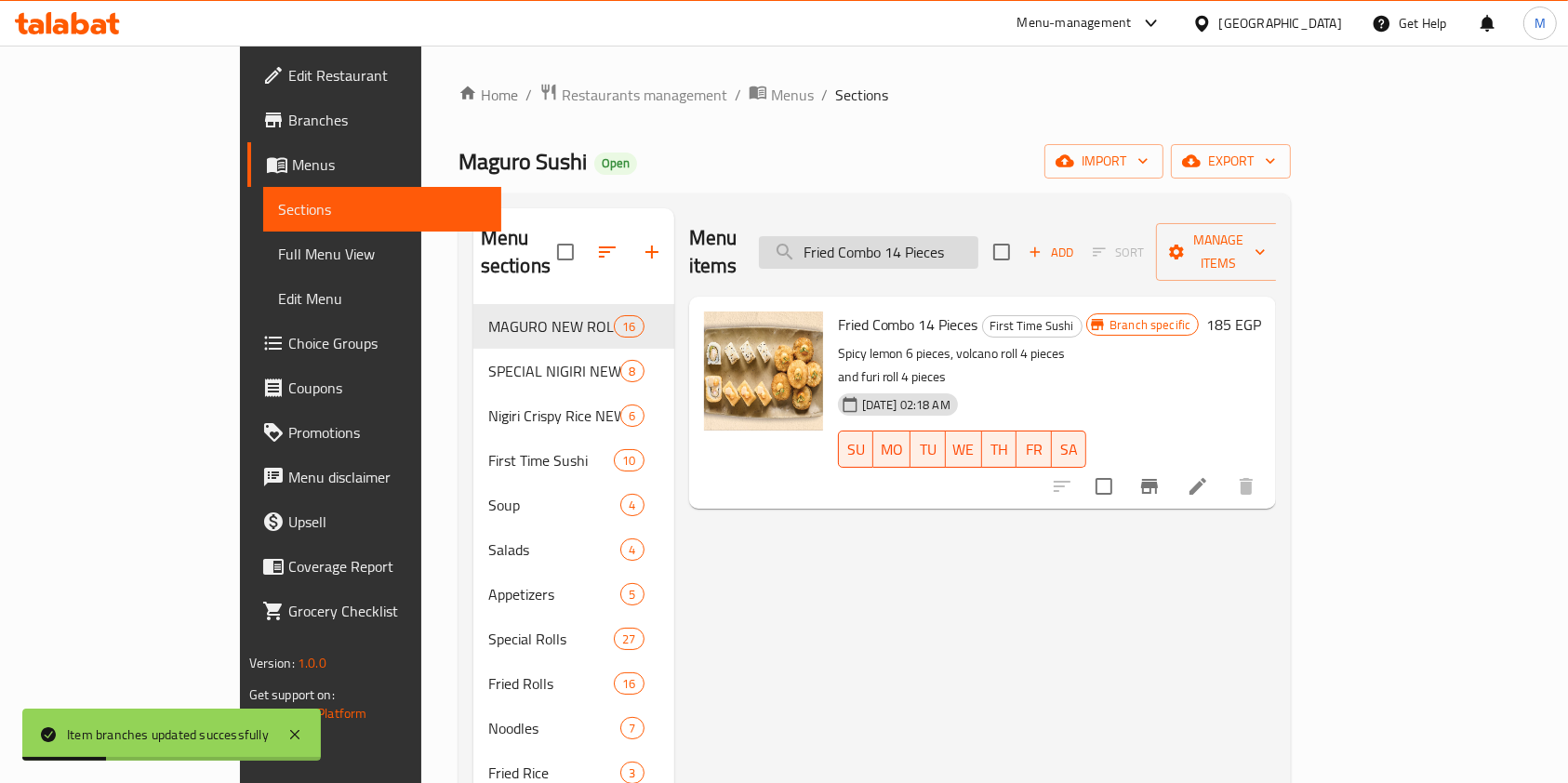
click at [978, 236] on input "Fried Combo 14 Pieces" at bounding box center [868, 252] width 220 height 32
paste input "Spicy Lemon Roll 6 Pieces 355"
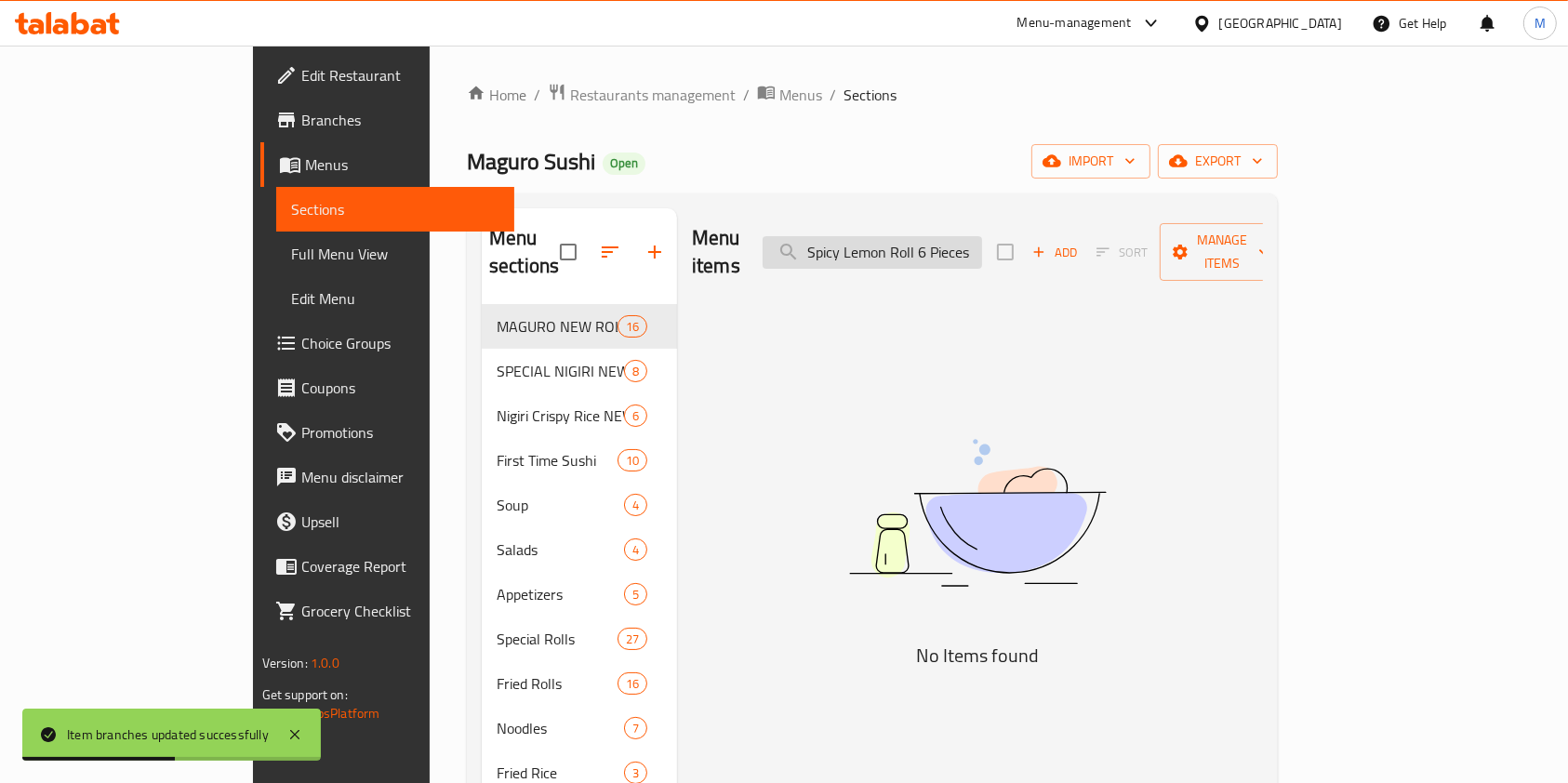
type input "Spicy Lemon Roll 6 Pieces"
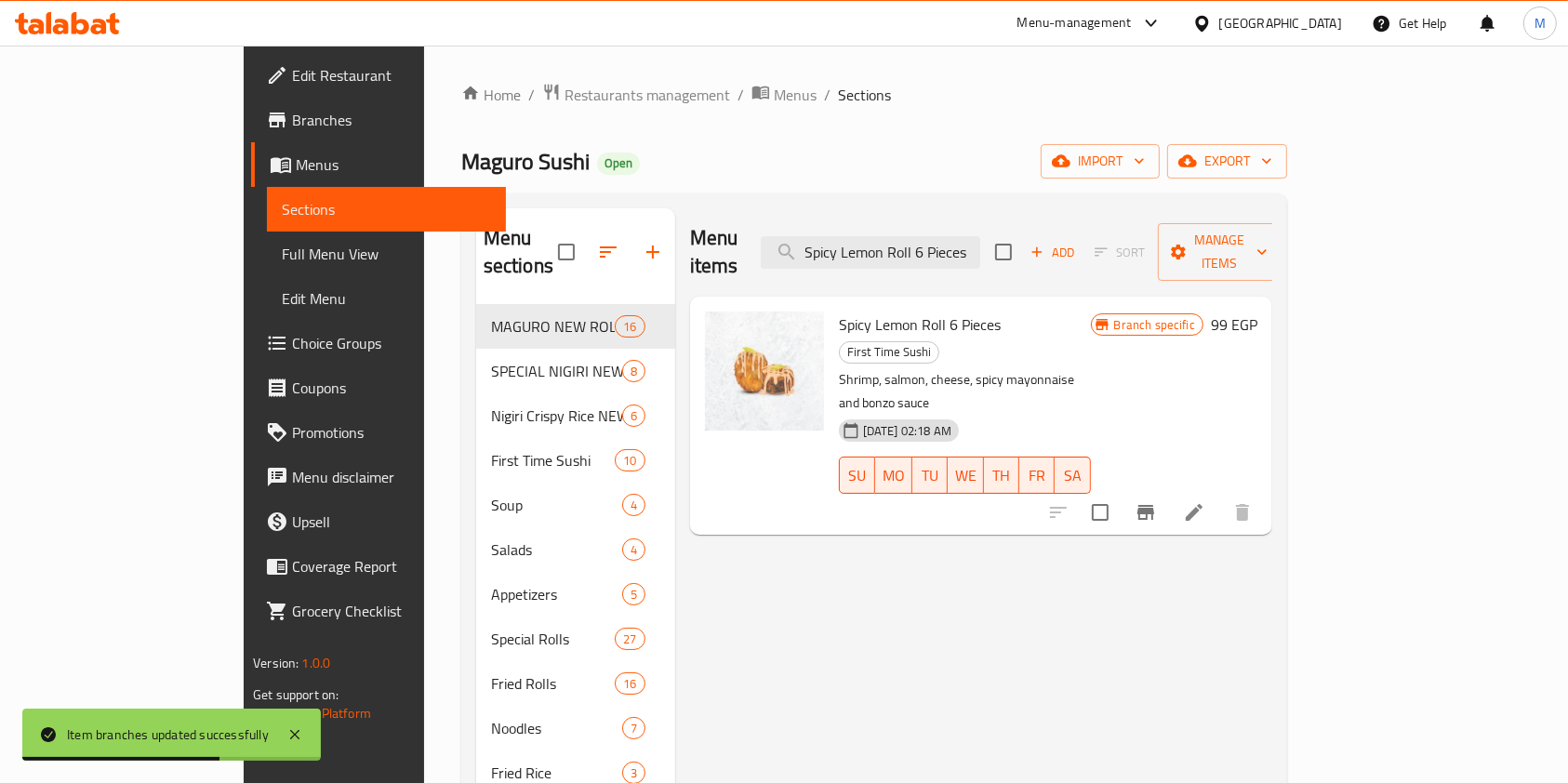
click at [1157, 501] on icon "Branch-specific-item" at bounding box center [1145, 512] width 23 height 23
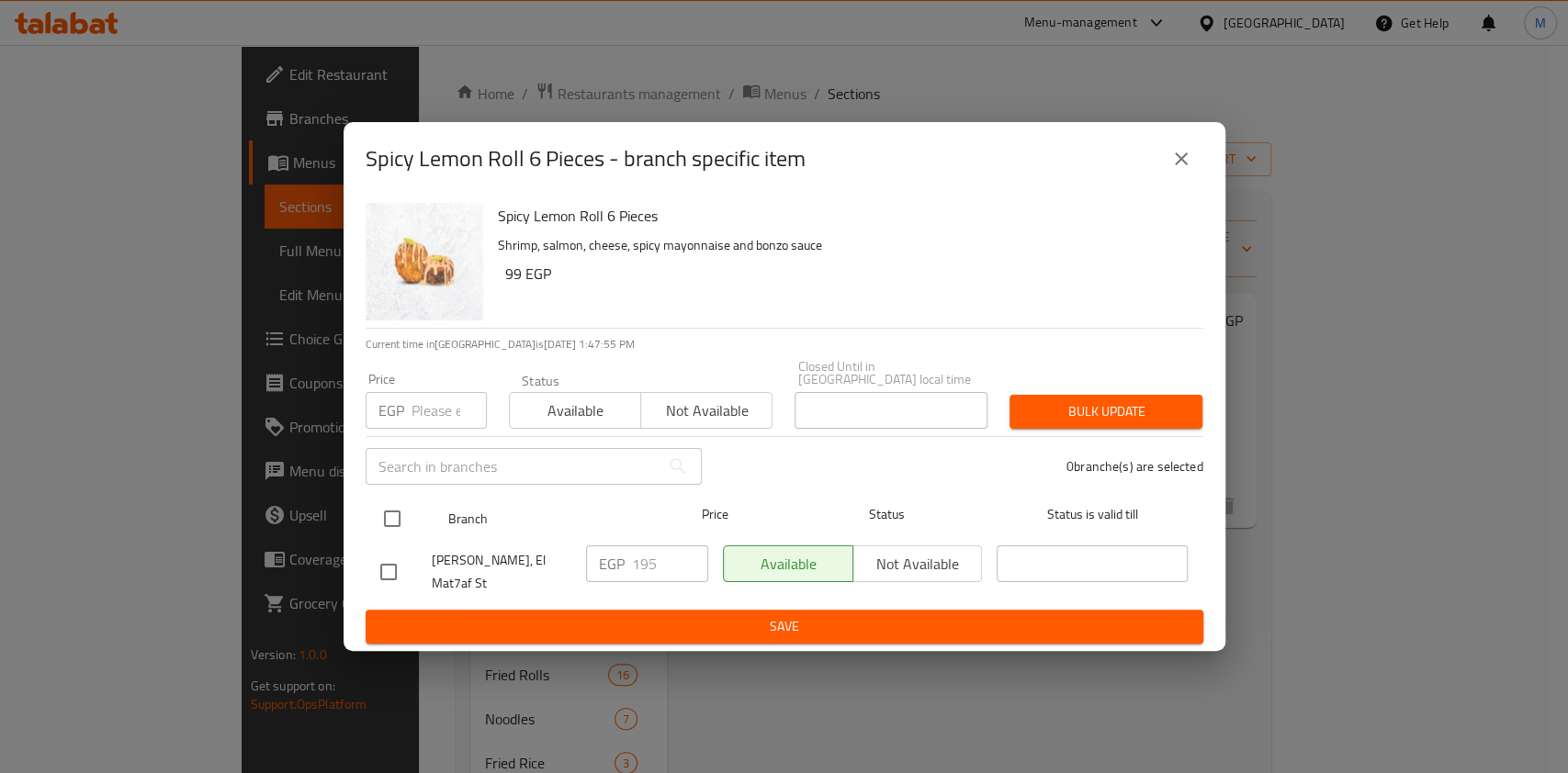
click at [392, 500] on input "checkbox" at bounding box center [392, 519] width 39 height 39
checkbox input "true"
click at [423, 397] on input "number" at bounding box center [450, 411] width 76 height 37
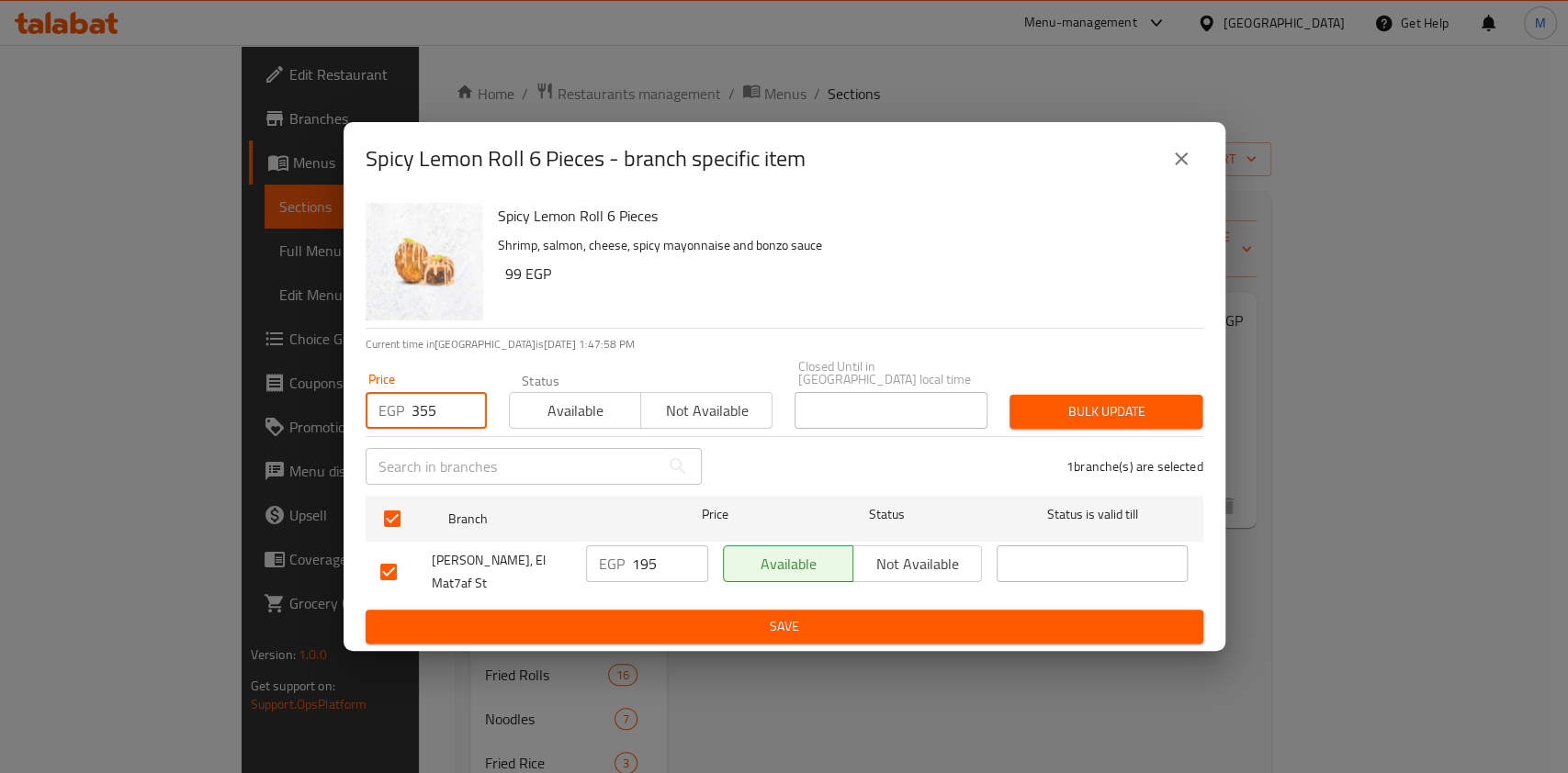
type input "355"
click at [1051, 411] on span "Bulk update" at bounding box center [1106, 412] width 164 height 23
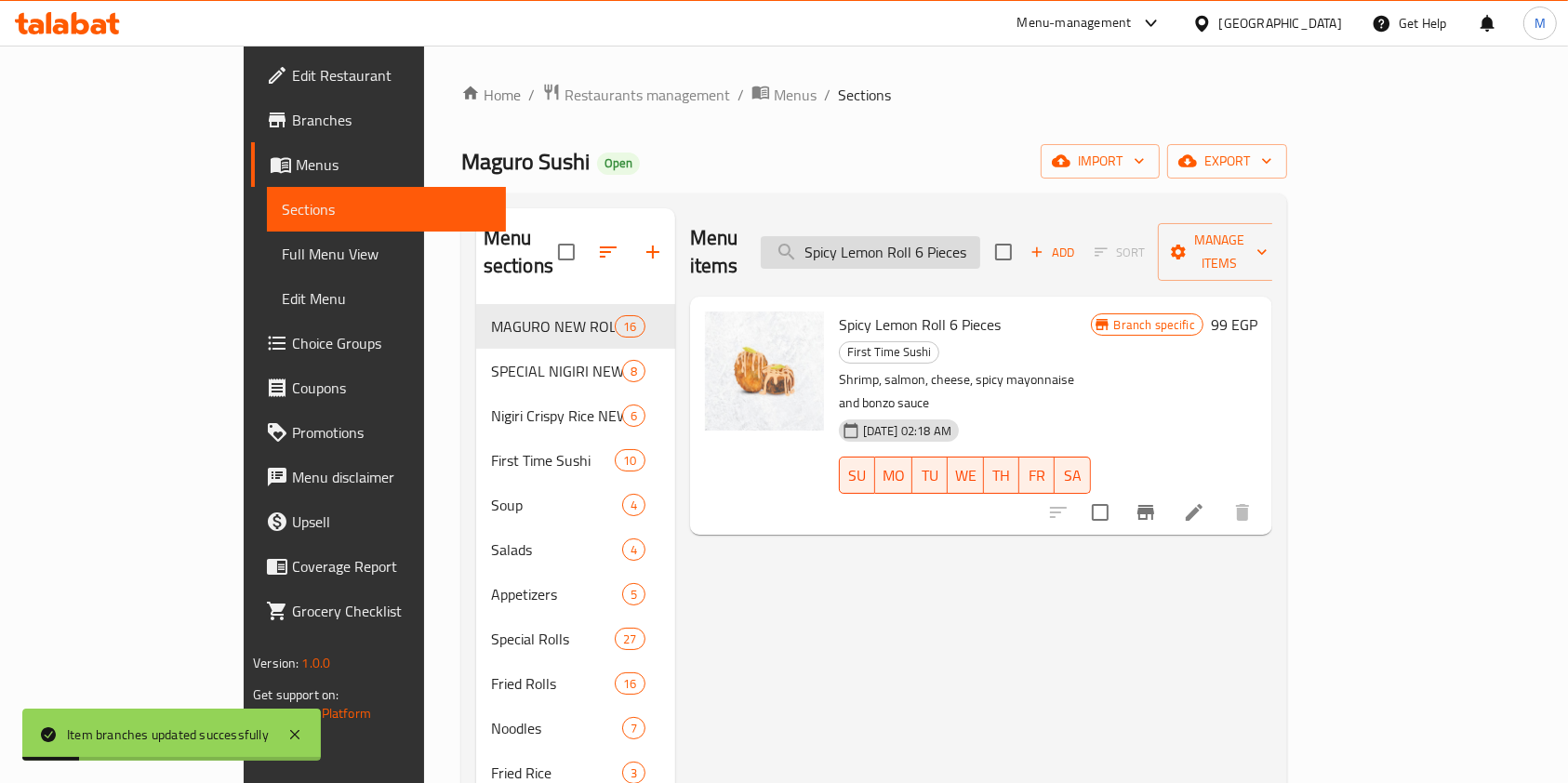
click at [980, 253] on input "Spicy Lemon Roll 6 Pieces" at bounding box center [870, 252] width 220 height 32
paste input "Noodles With Shrimp 319"
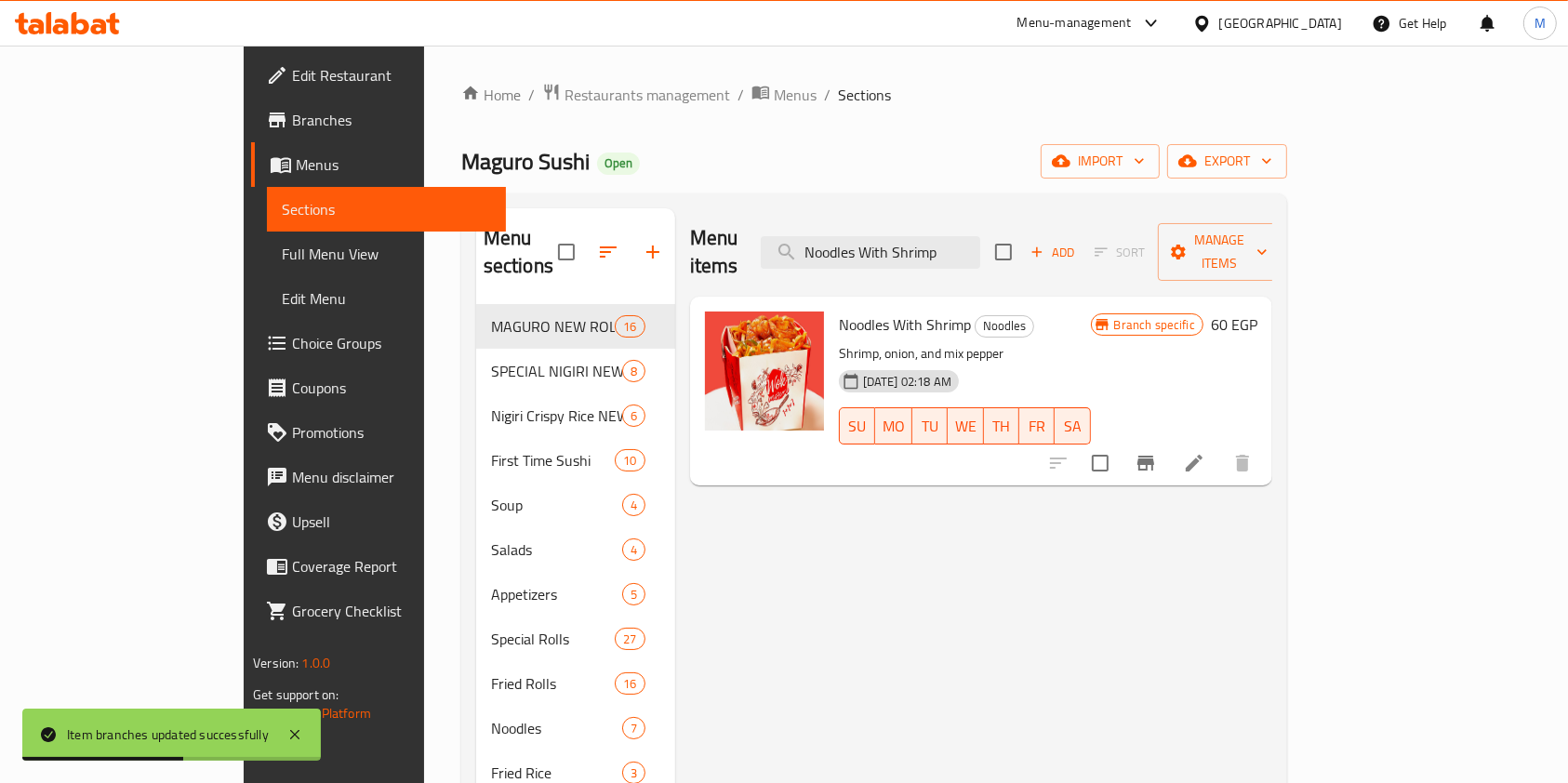
type input "Noodles With Shrimp"
click at [1265, 455] on div at bounding box center [1150, 462] width 229 height 44
click at [1168, 451] on button "Branch-specific-item" at bounding box center [1145, 462] width 44 height 44
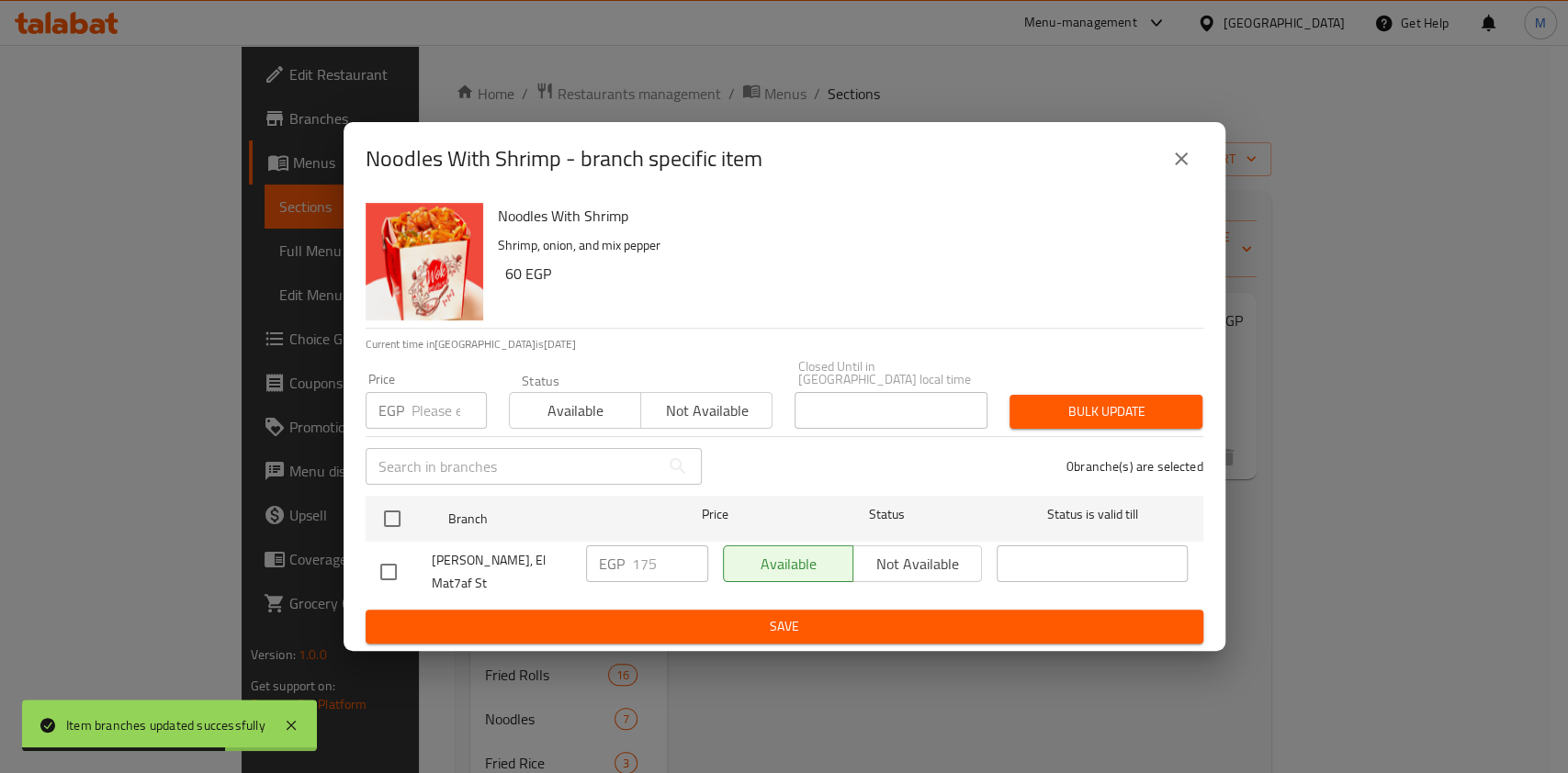
click at [395, 560] on input "checkbox" at bounding box center [389, 572] width 39 height 39
checkbox input "true"
click at [423, 404] on input "number" at bounding box center [450, 411] width 76 height 37
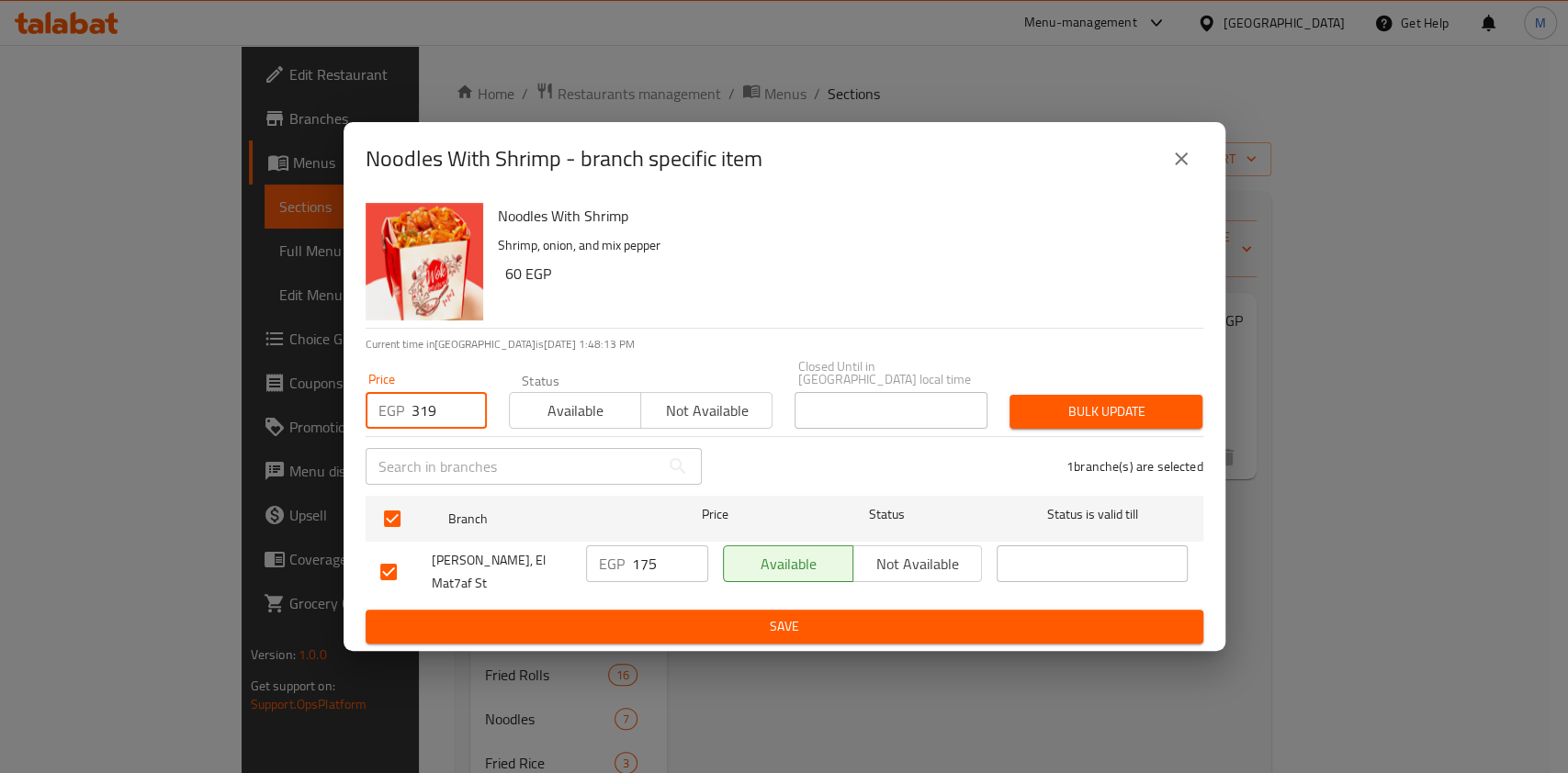
type input "319"
click at [1045, 384] on div "Bulk update" at bounding box center [1106, 412] width 215 height 56
click at [1056, 400] on span "Bulk update" at bounding box center [1106, 412] width 164 height 23
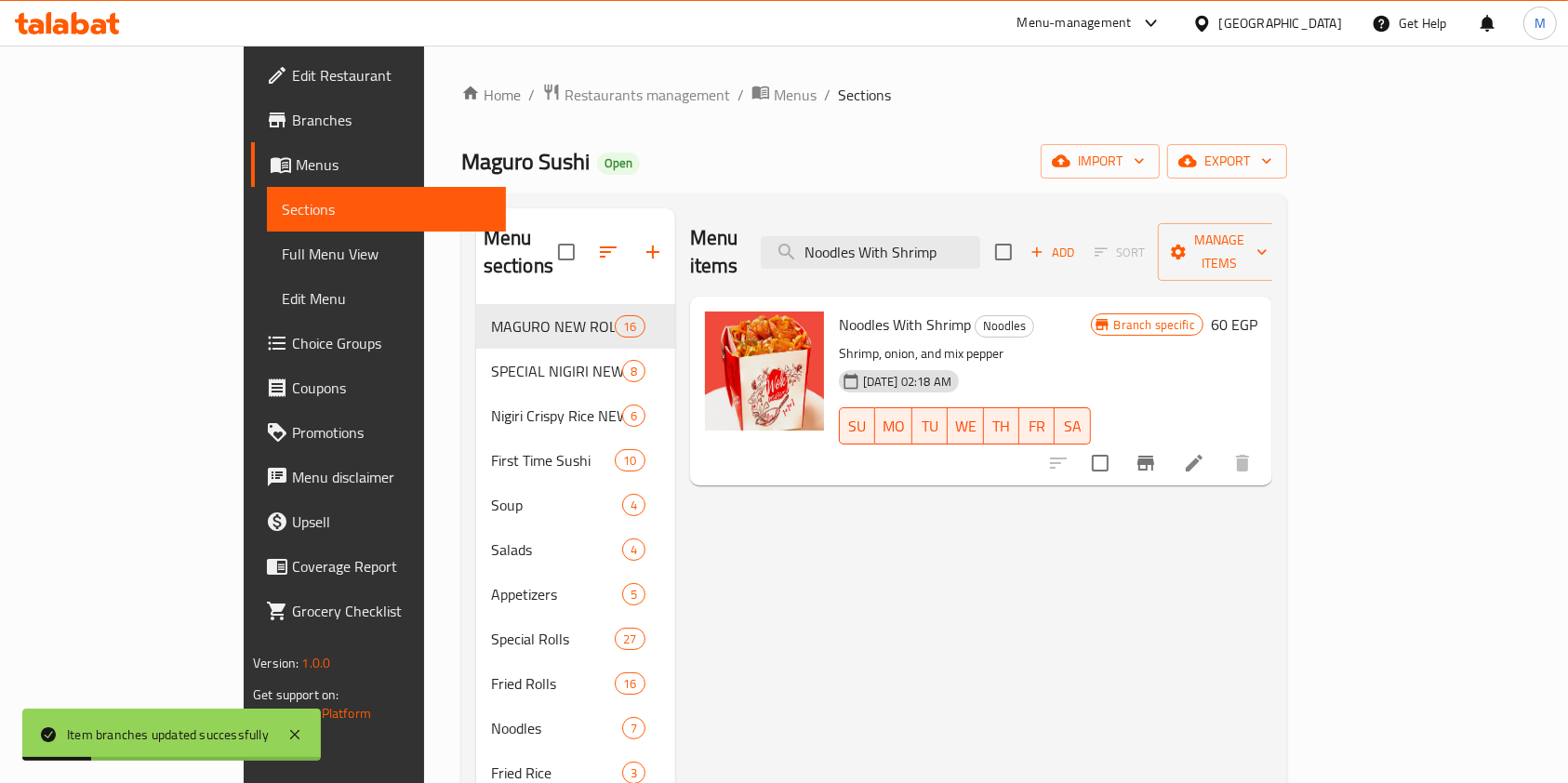
click at [915, 259] on div "Menu items Noodles With Shrimp Add Sort Manage items" at bounding box center [980, 252] width 582 height 88
click at [917, 254] on input "Noodles With Shrimp" at bounding box center [870, 252] width 220 height 32
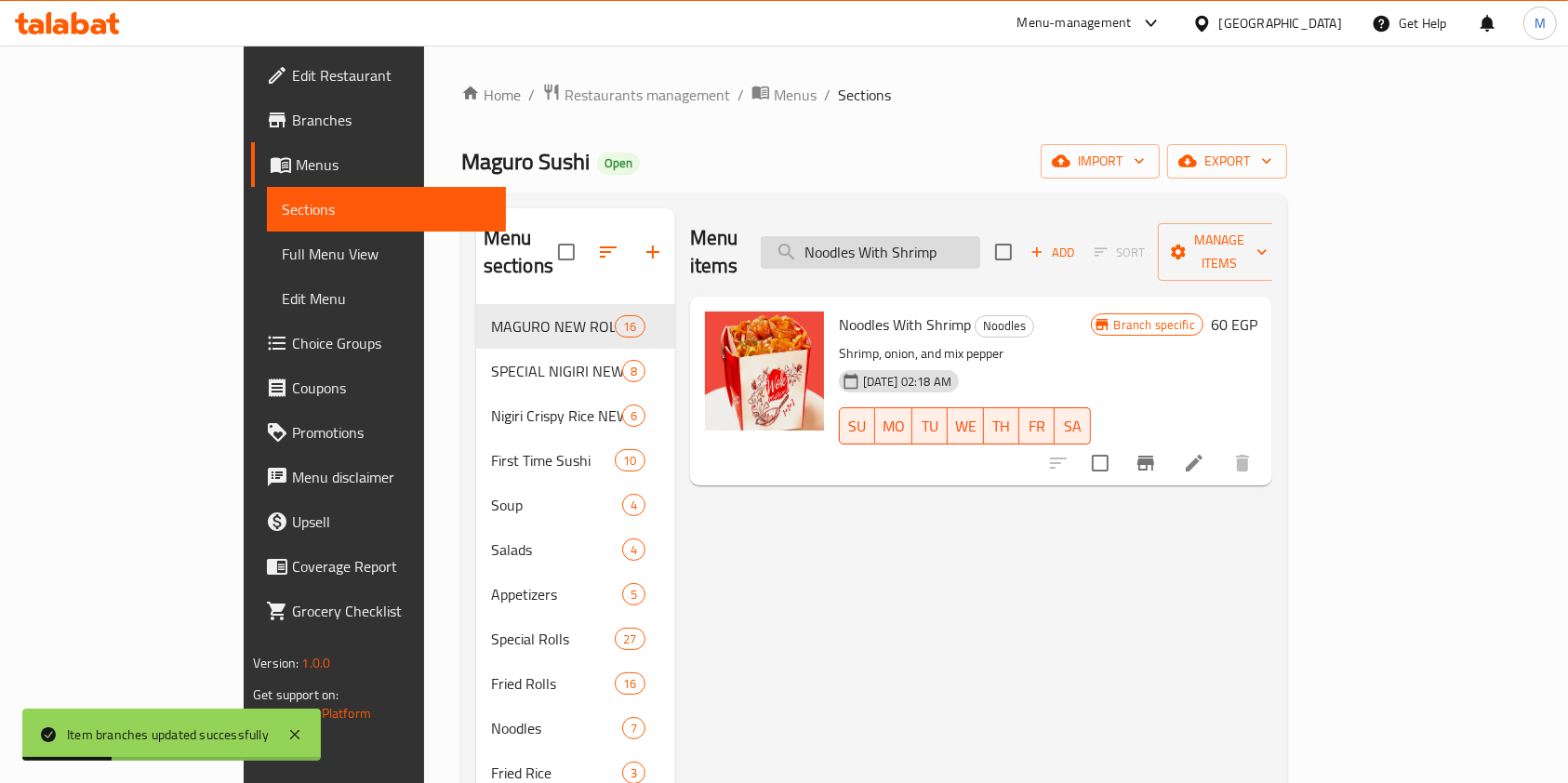
paste input "Vegetables 155"
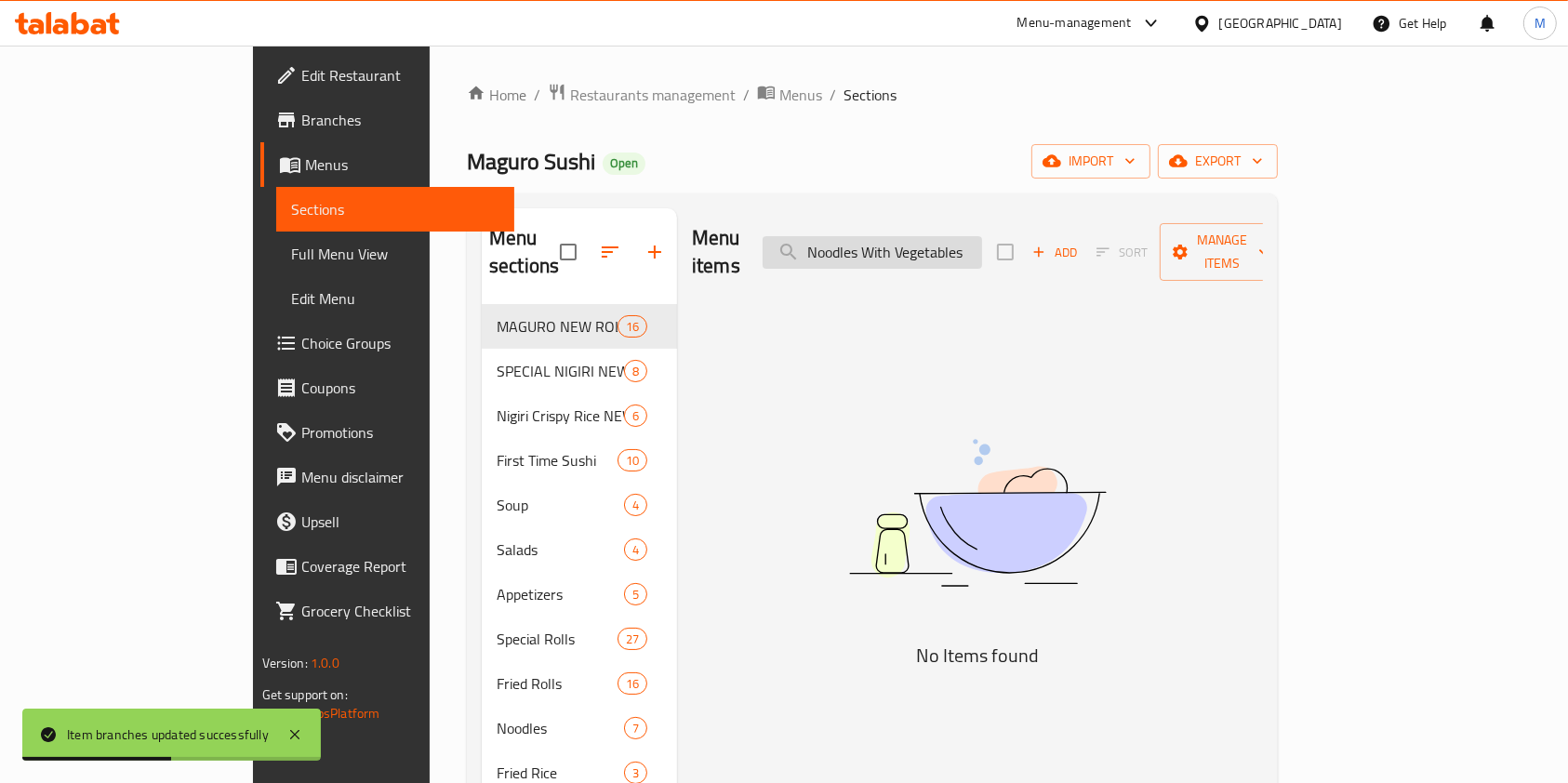
type input "Noodles With Vegetables"
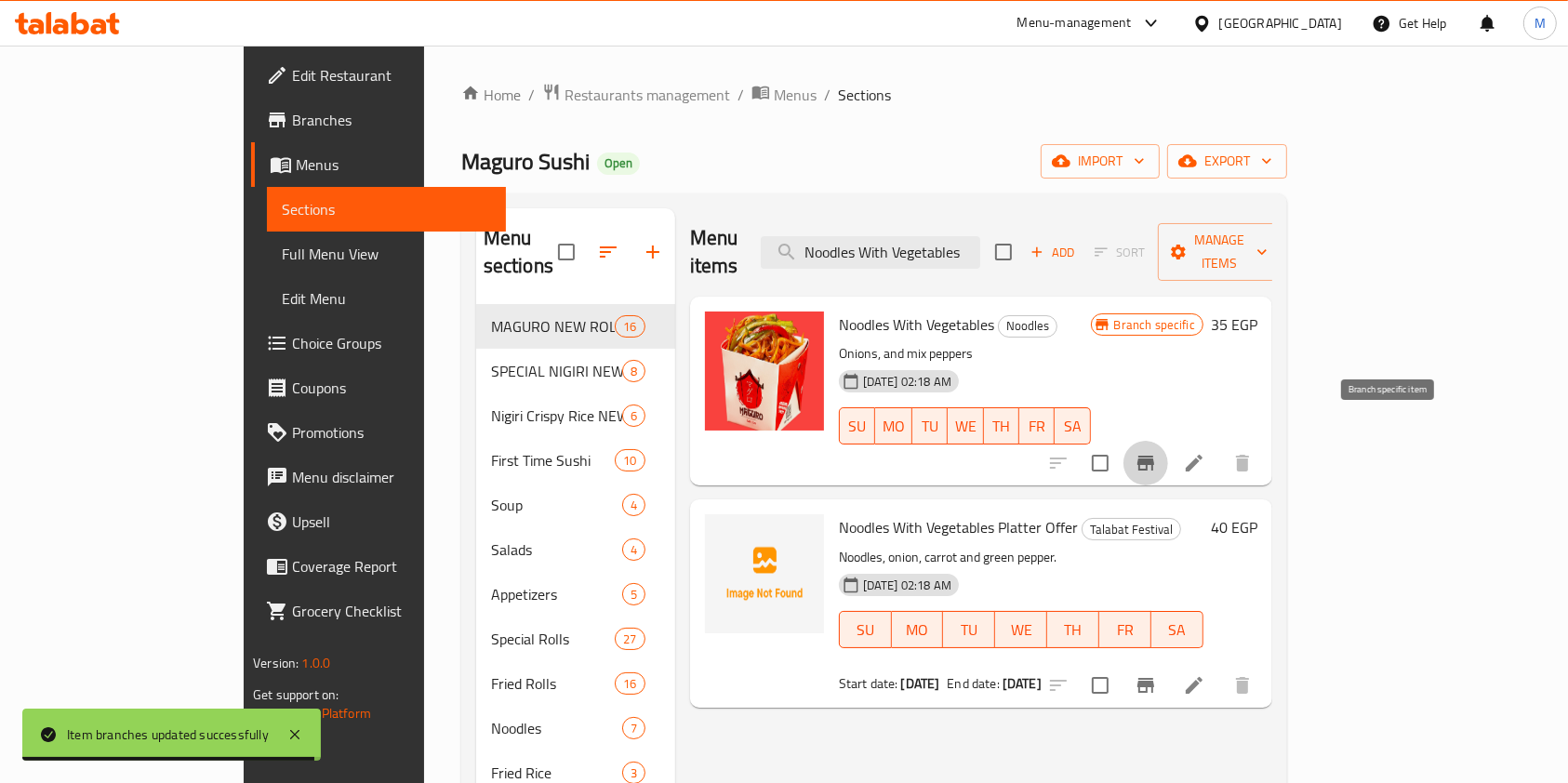
click at [1168, 441] on button "Branch-specific-item" at bounding box center [1145, 462] width 44 height 44
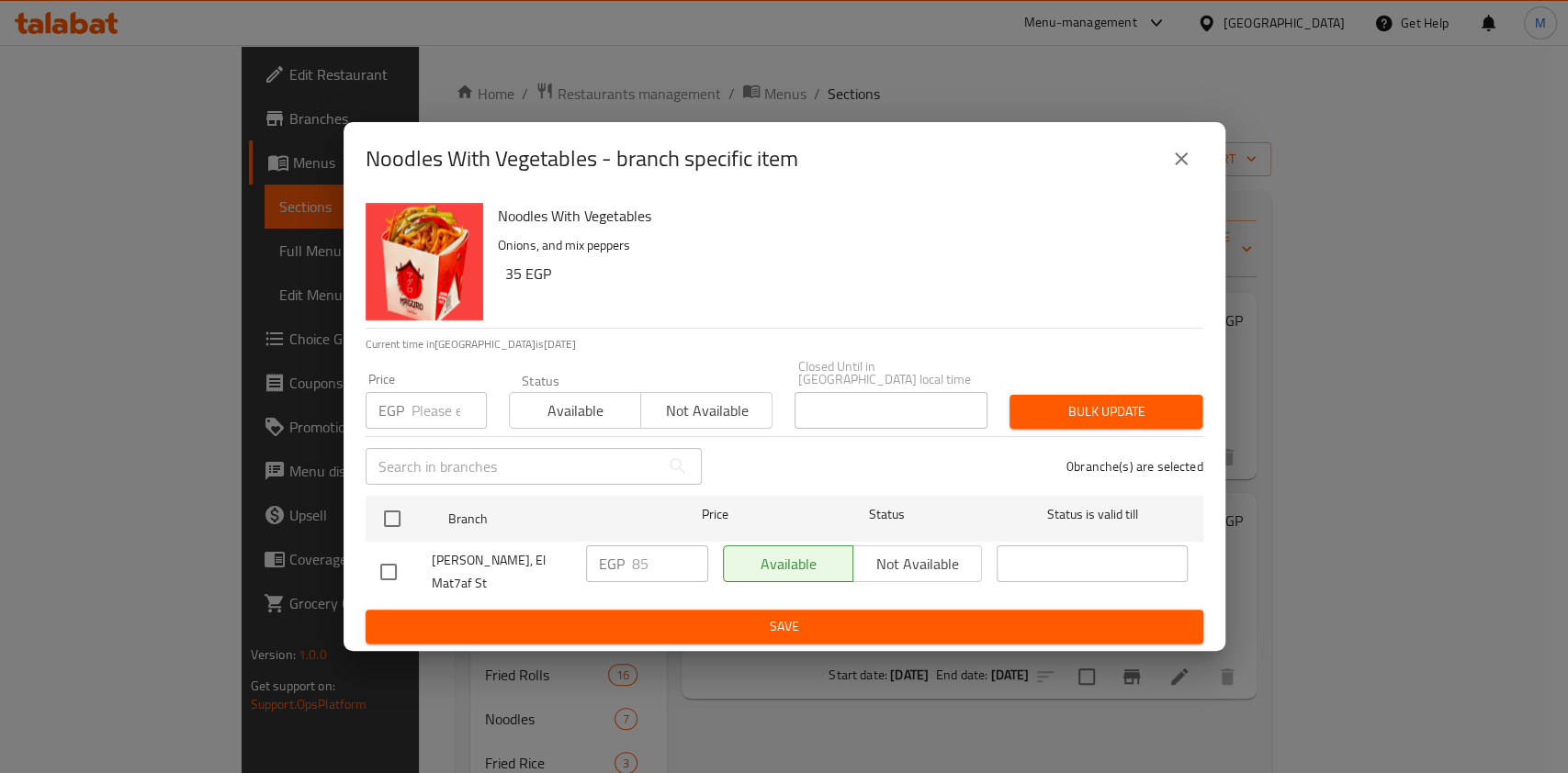
click at [404, 566] on input "checkbox" at bounding box center [389, 572] width 39 height 39
checkbox input "true"
click at [629, 560] on div "EGP 85 ​" at bounding box center [647, 564] width 122 height 37
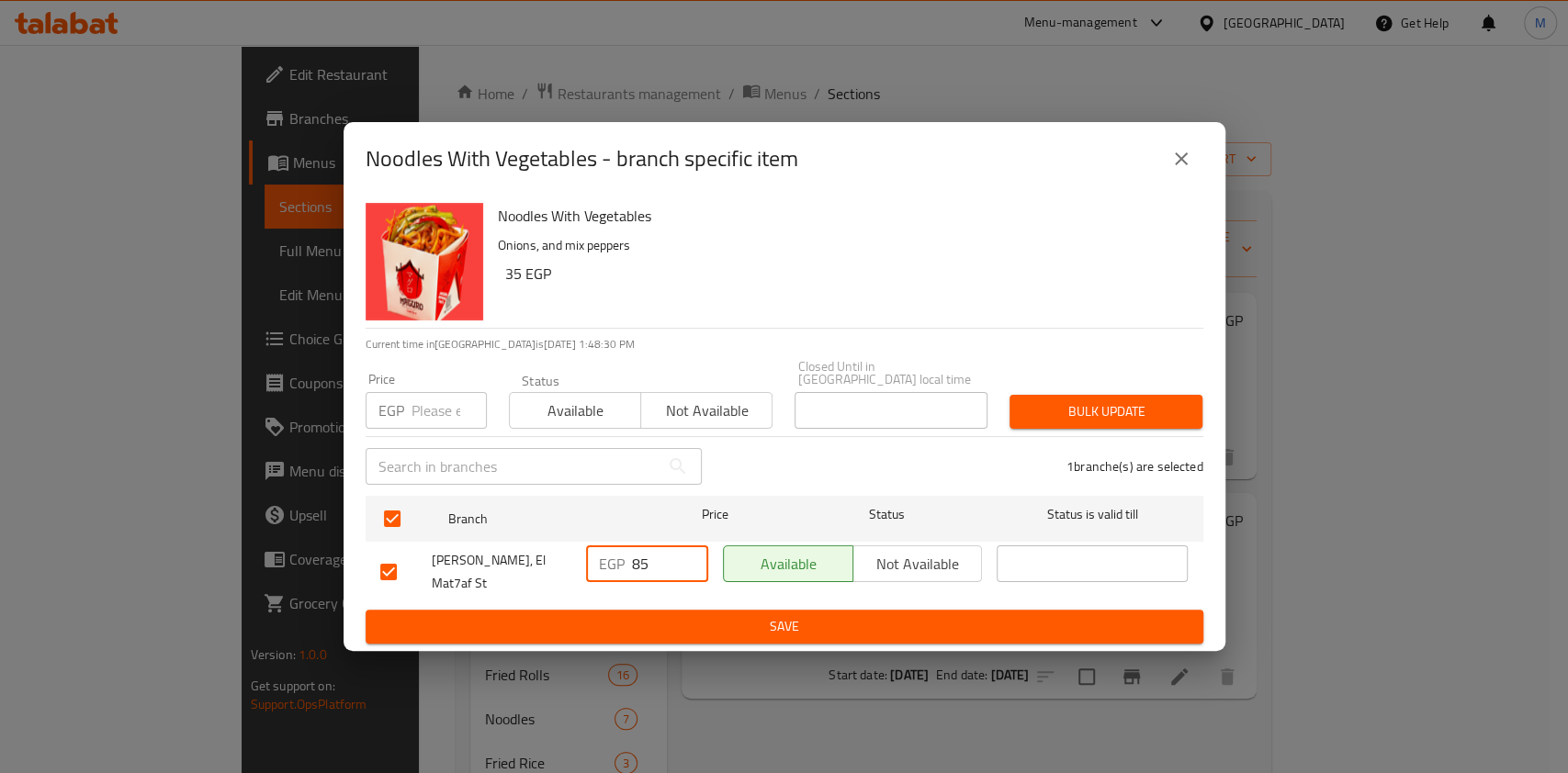
click at [629, 560] on div "EGP 85 ​" at bounding box center [647, 564] width 122 height 37
click at [641, 558] on input "85" at bounding box center [670, 564] width 77 height 37
type input "155"
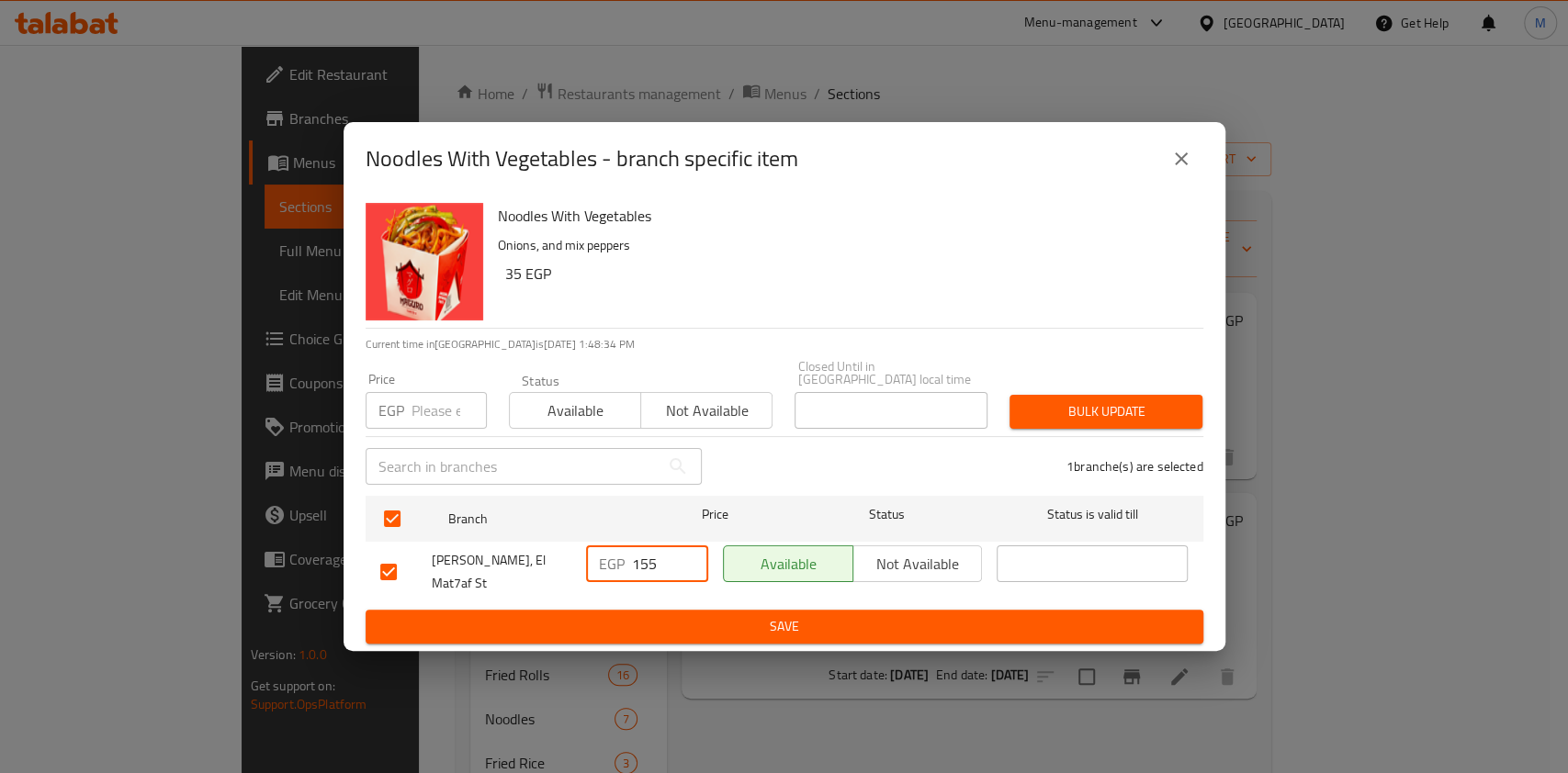
click at [734, 620] on span "Save" at bounding box center [784, 627] width 808 height 23
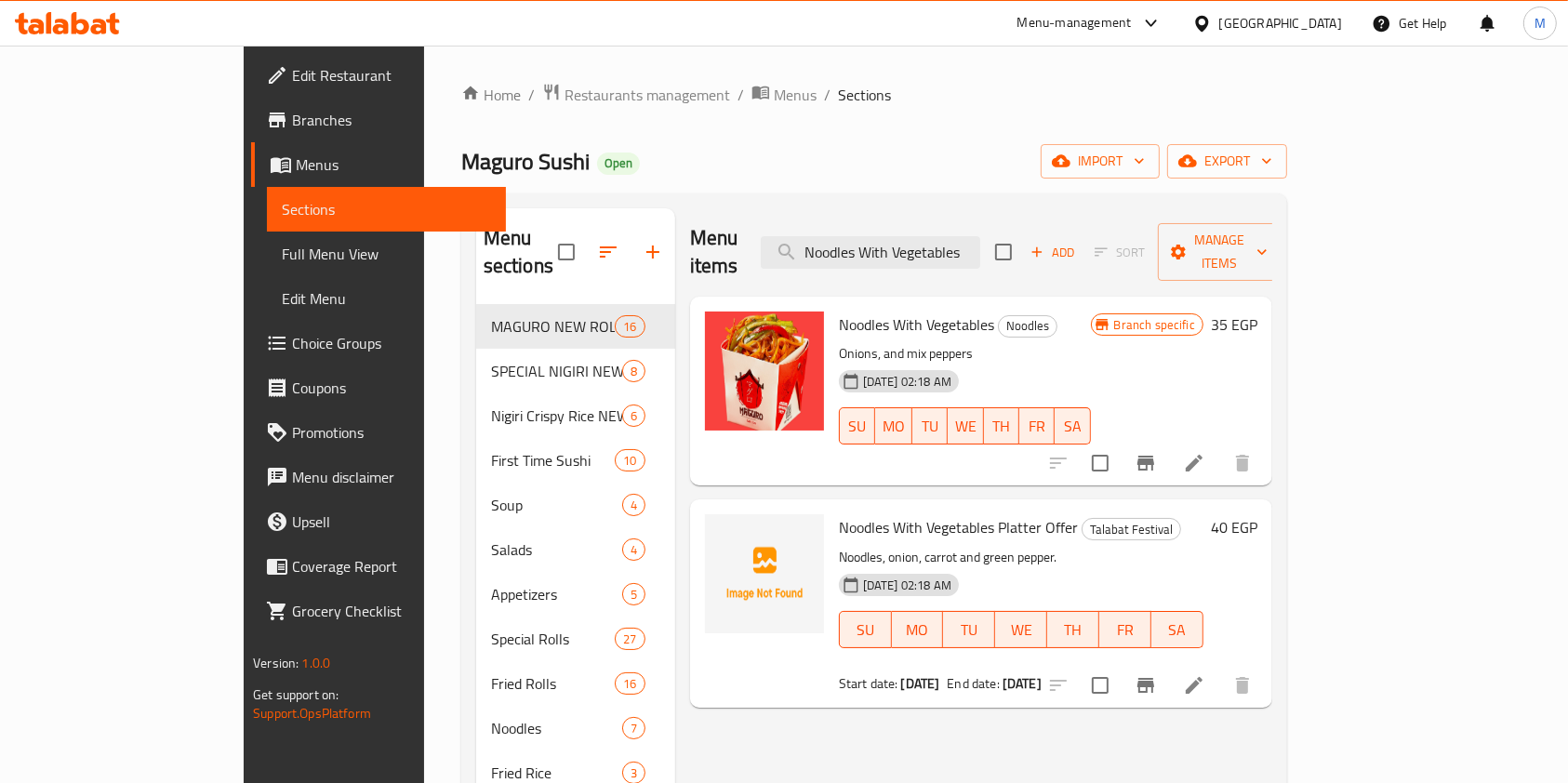
click at [127, 19] on div at bounding box center [67, 24] width 134 height 37
click at [119, 19] on icon at bounding box center [67, 23] width 105 height 23
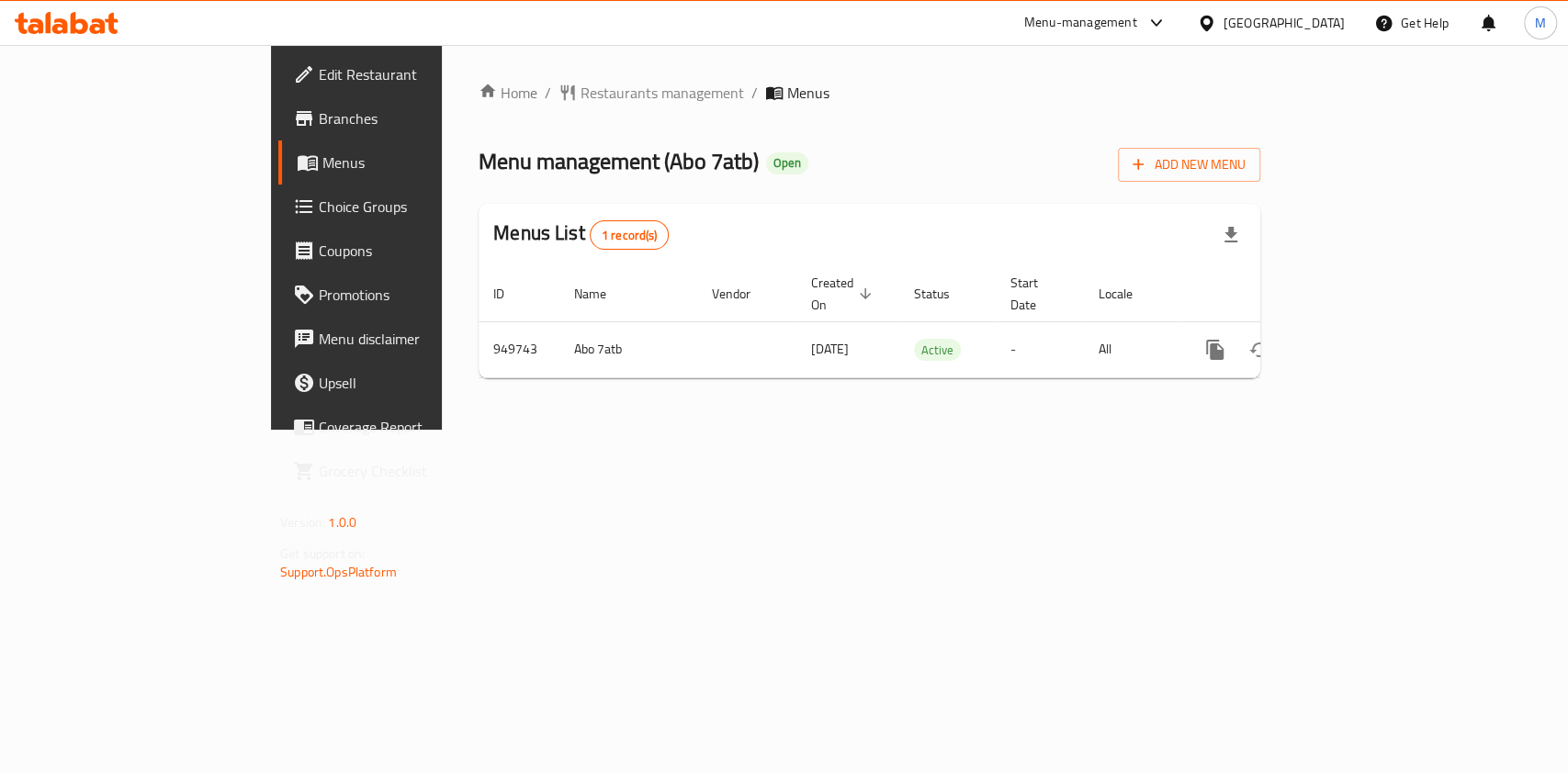
click at [96, 25] on icon at bounding box center [98, 26] width 16 height 15
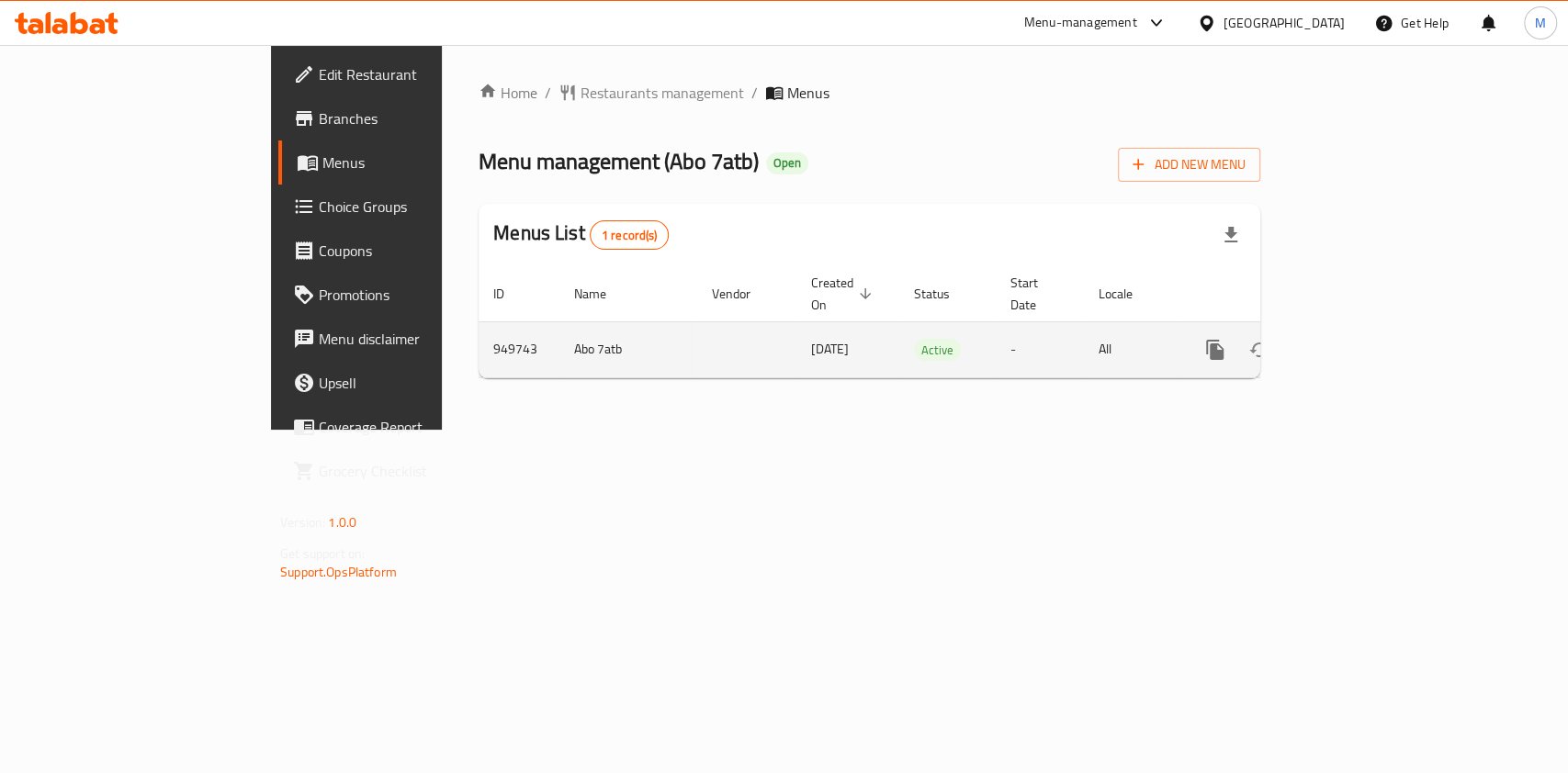
click at [1369, 327] on link "enhanced table" at bounding box center [1346, 349] width 44 height 44
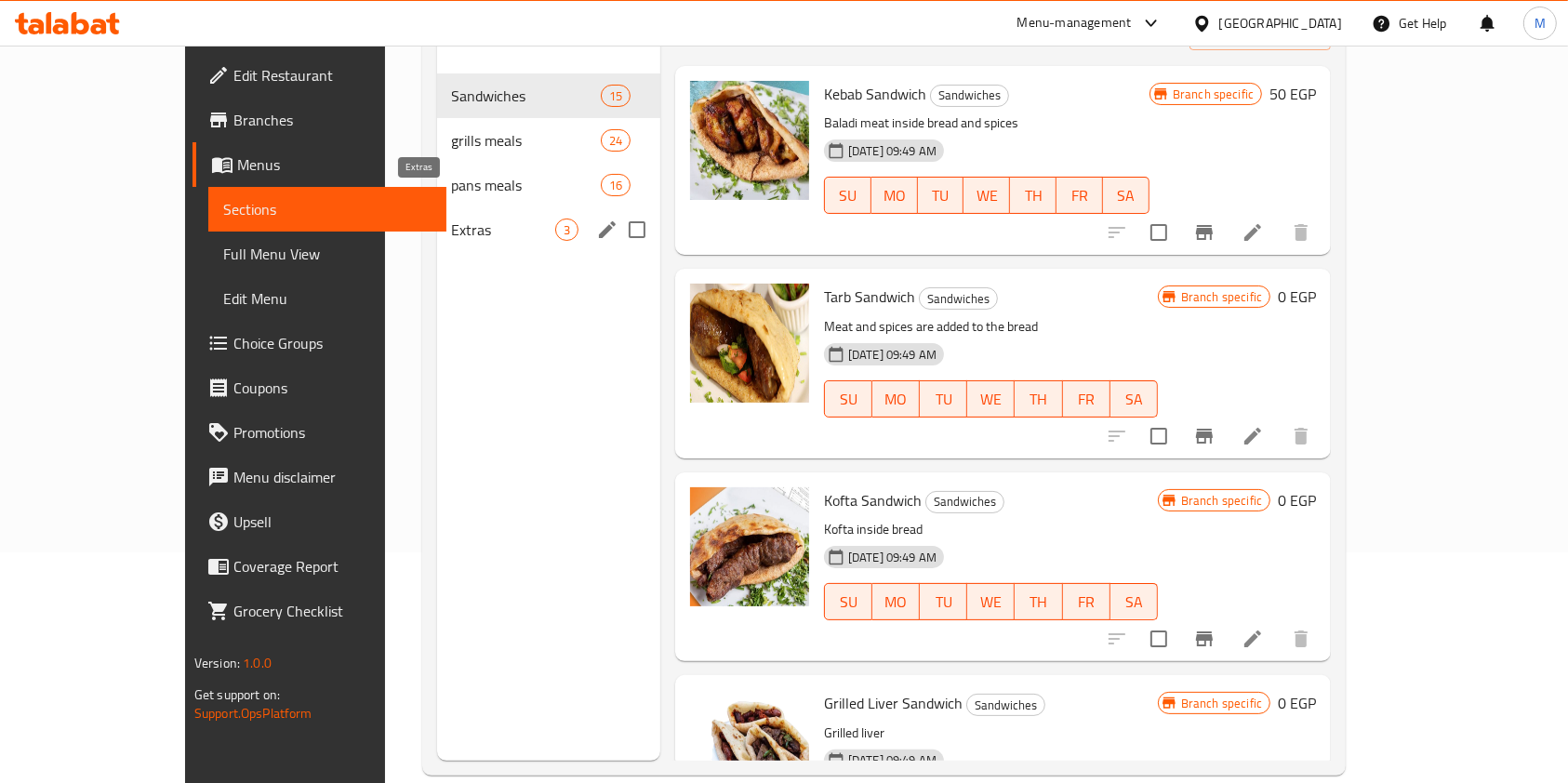
scroll to position [124, 0]
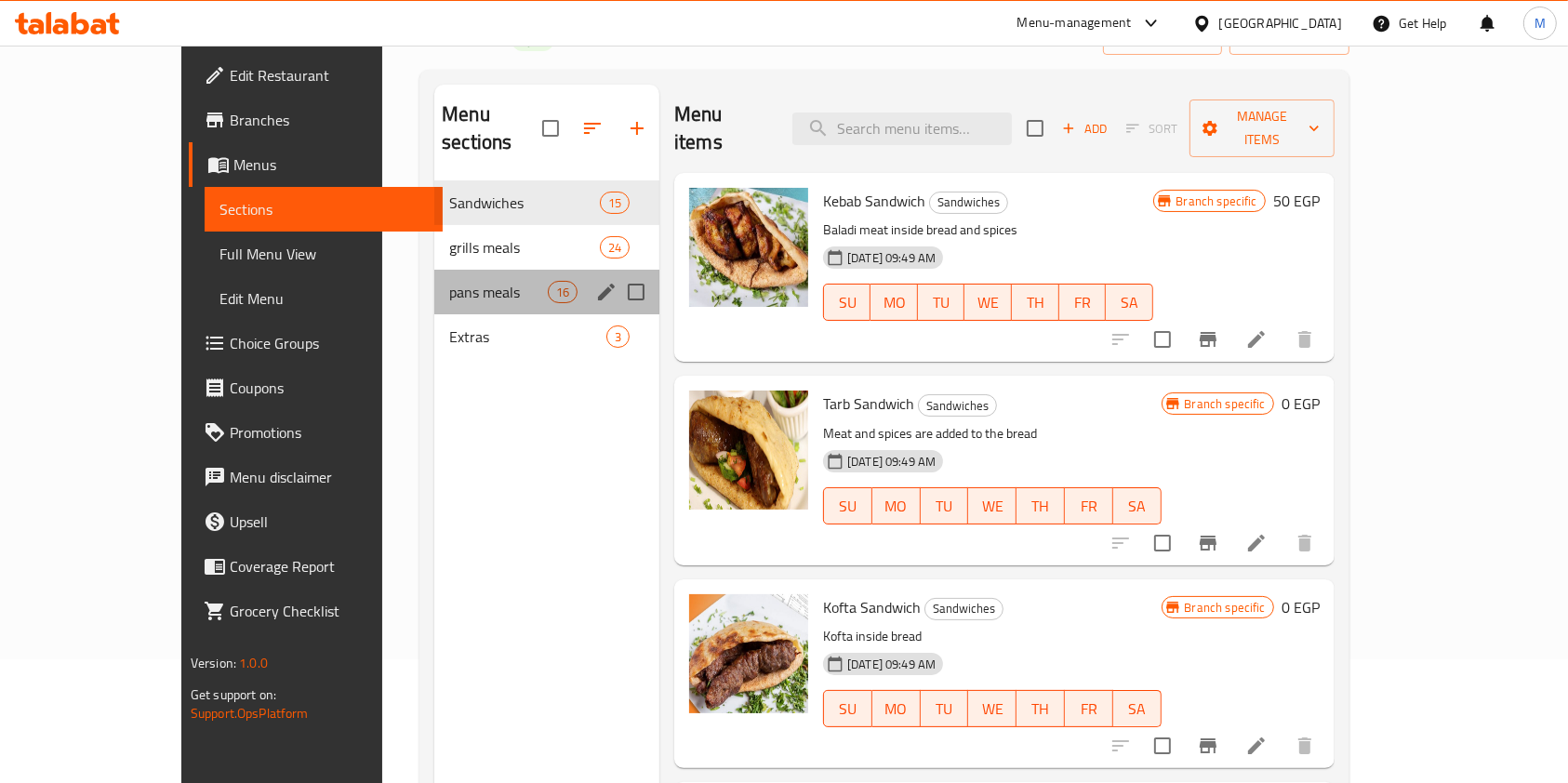
click at [435, 277] on div "pans meals 16" at bounding box center [547, 291] width 225 height 44
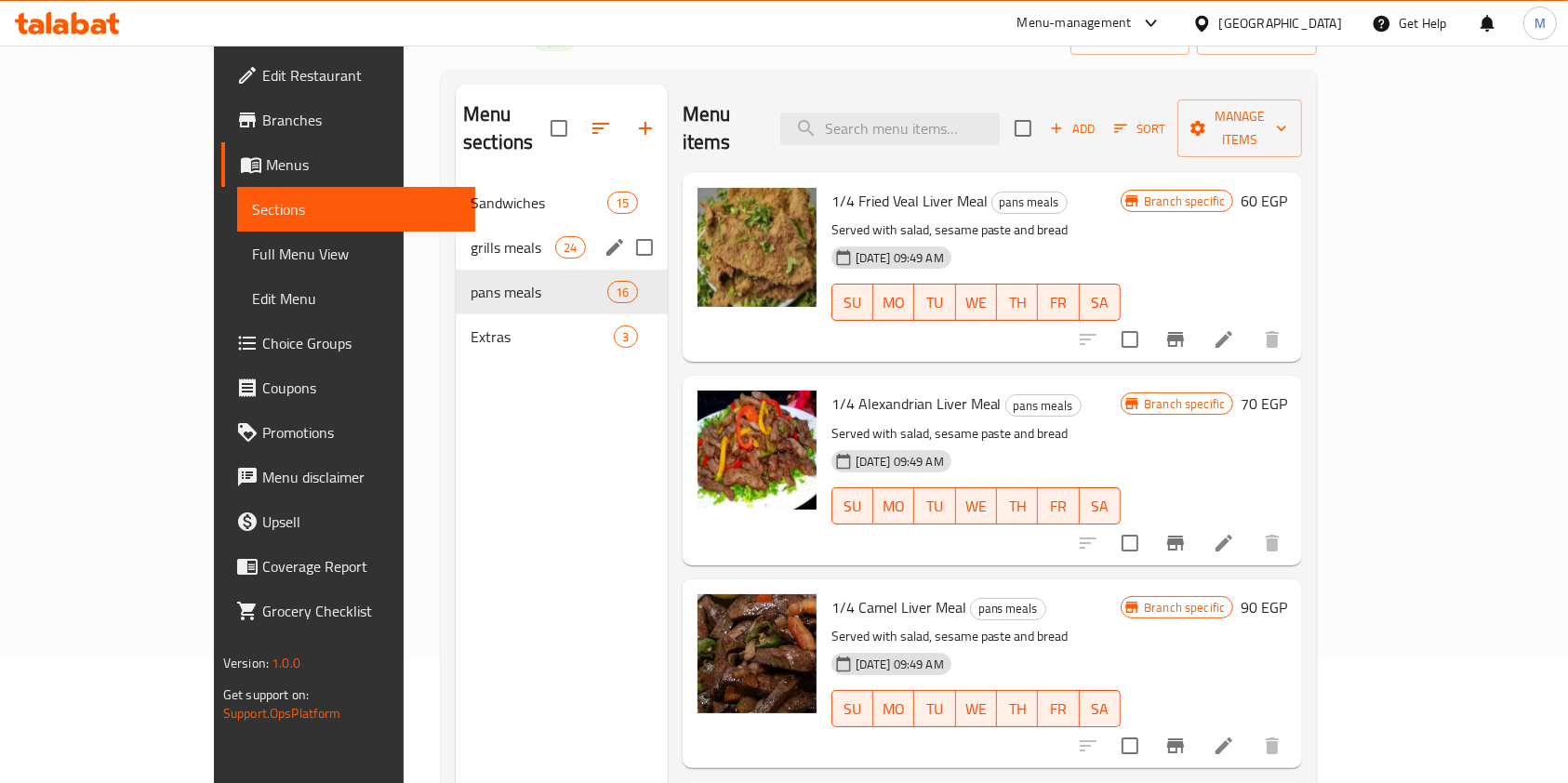
click at [471, 236] on span "grills meals" at bounding box center [513, 247] width 84 height 23
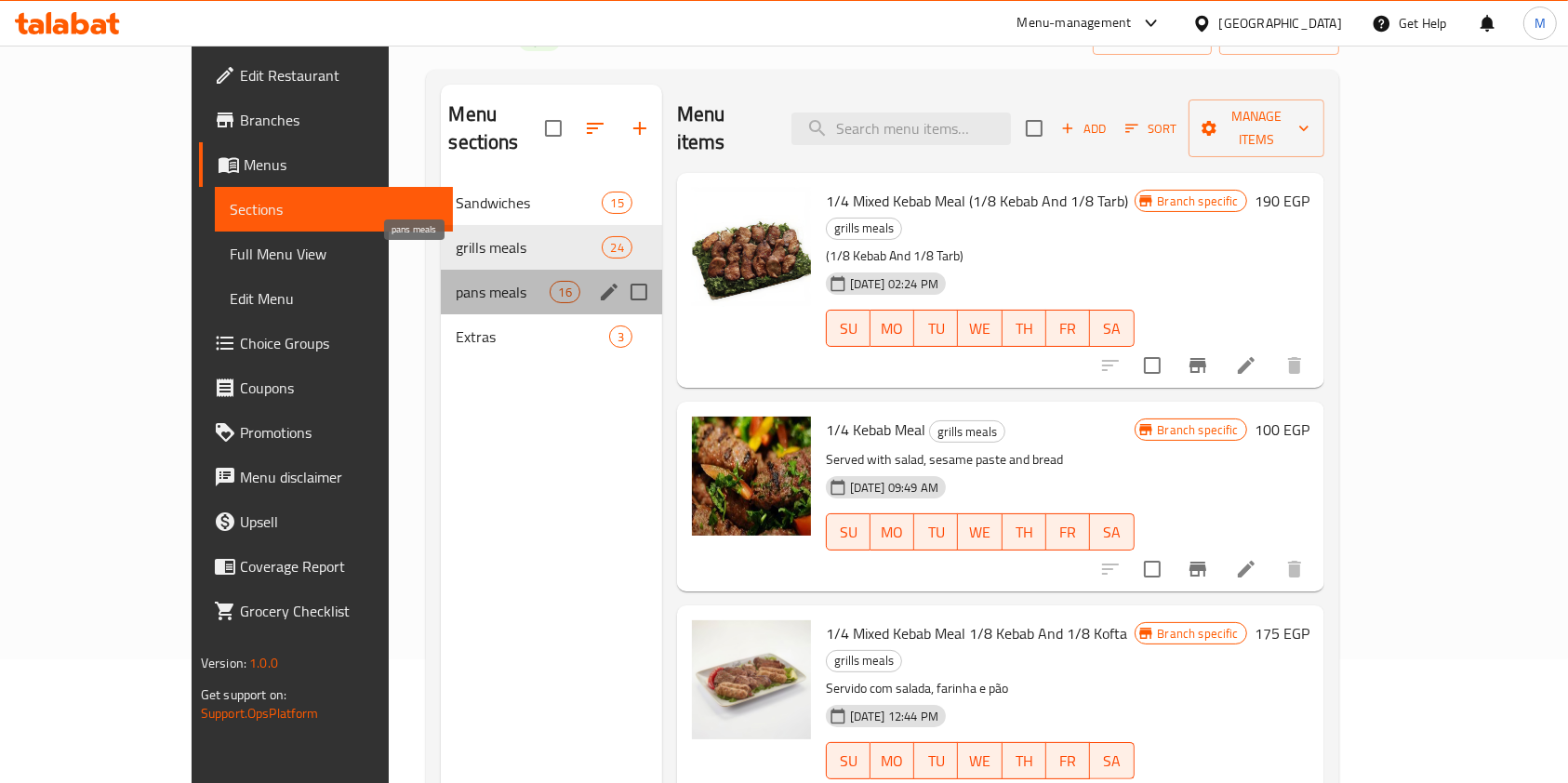
click at [455, 281] on span "pans meals" at bounding box center [502, 291] width 94 height 23
drag, startPoint x: 401, startPoint y: 270, endPoint x: 400, endPoint y: 285, distance: 15.0
click at [455, 281] on span "pans meals" at bounding box center [502, 291] width 94 height 23
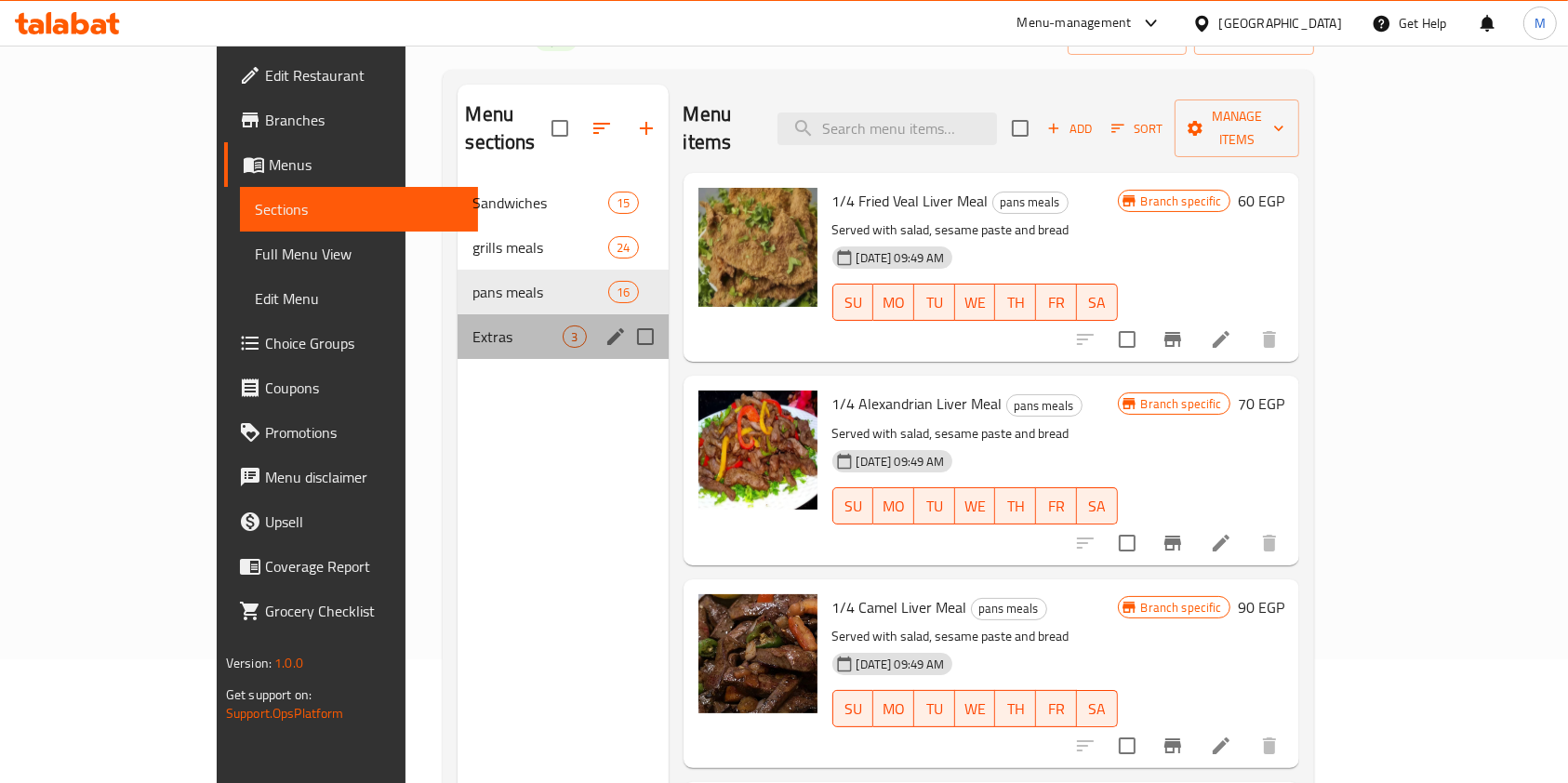
click at [457, 314] on div "Extras 3" at bounding box center [562, 336] width 210 height 44
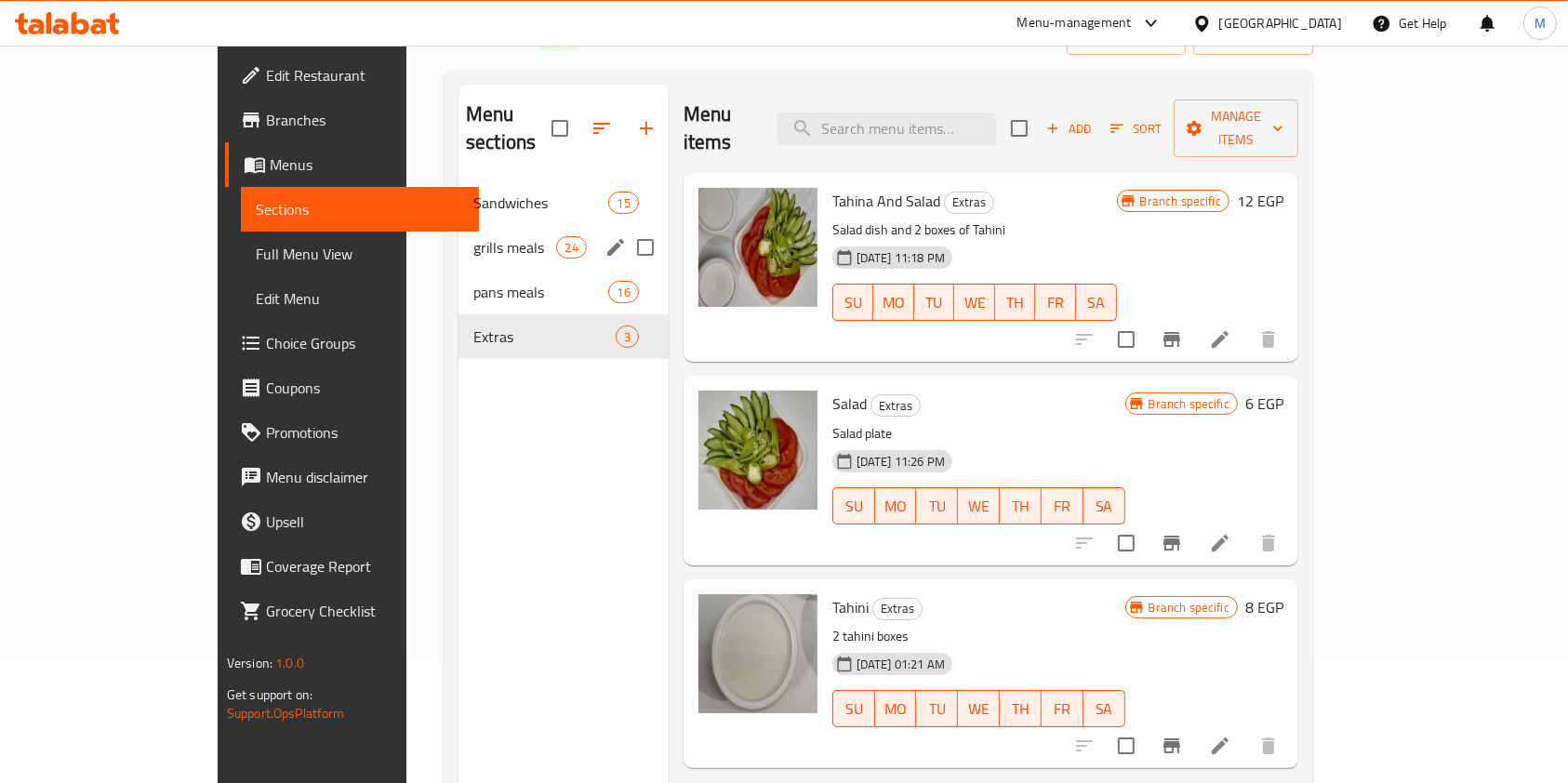
click at [458, 238] on div "grills meals 24" at bounding box center [563, 246] width 210 height 44
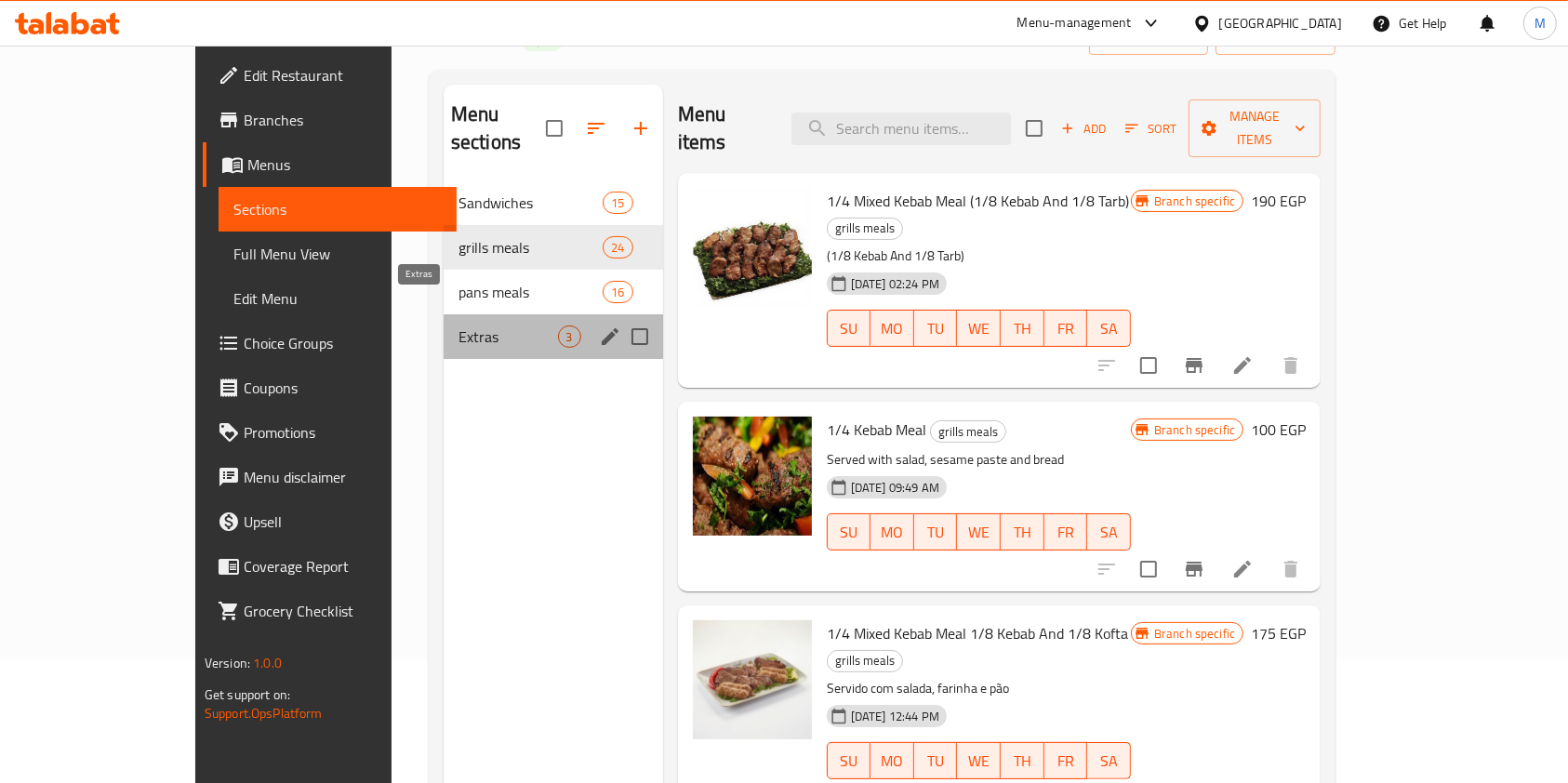
click at [458, 326] on span "Extras" at bounding box center [507, 337] width 99 height 23
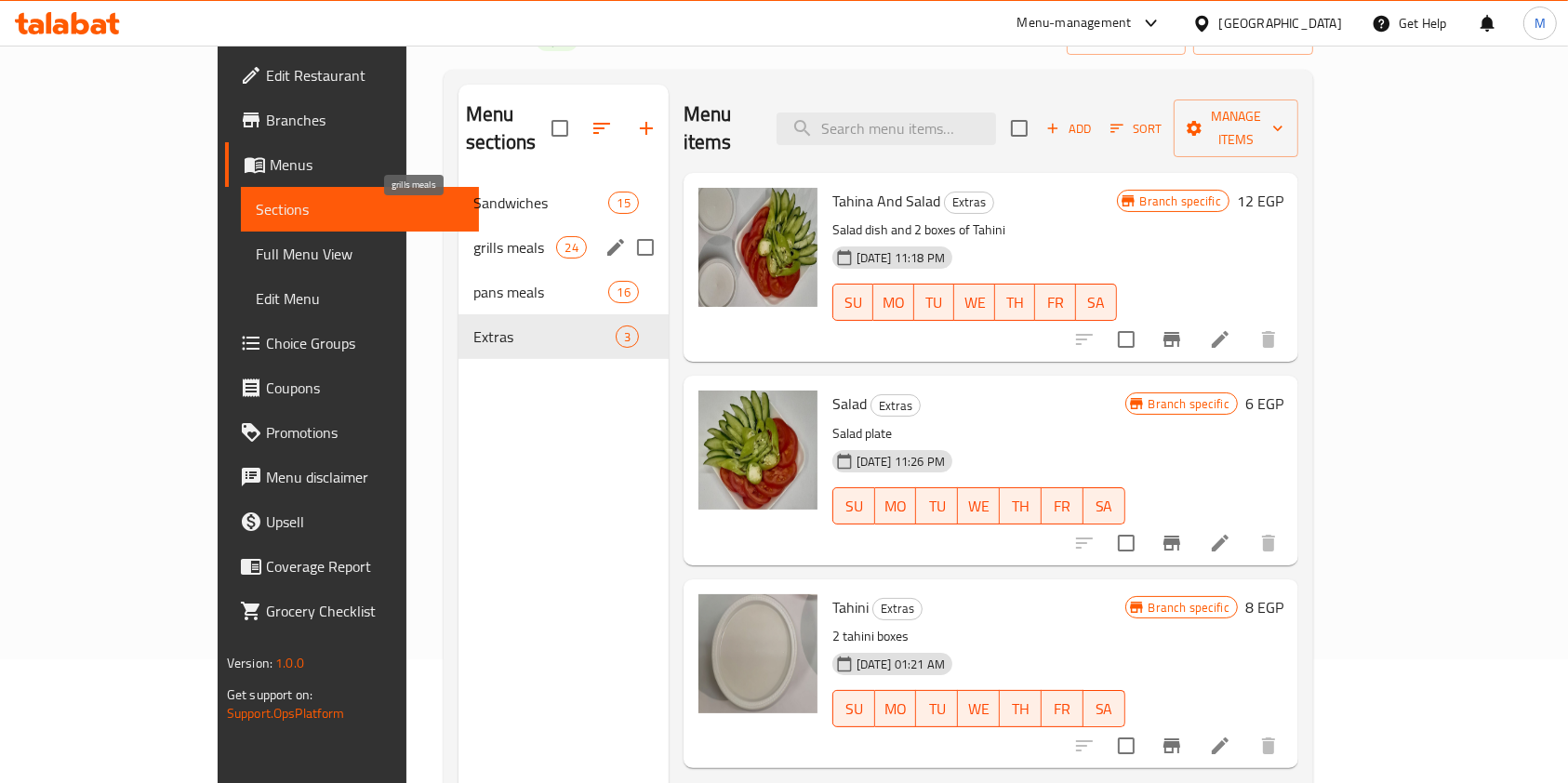
click at [473, 236] on span "grills meals" at bounding box center [514, 247] width 82 height 23
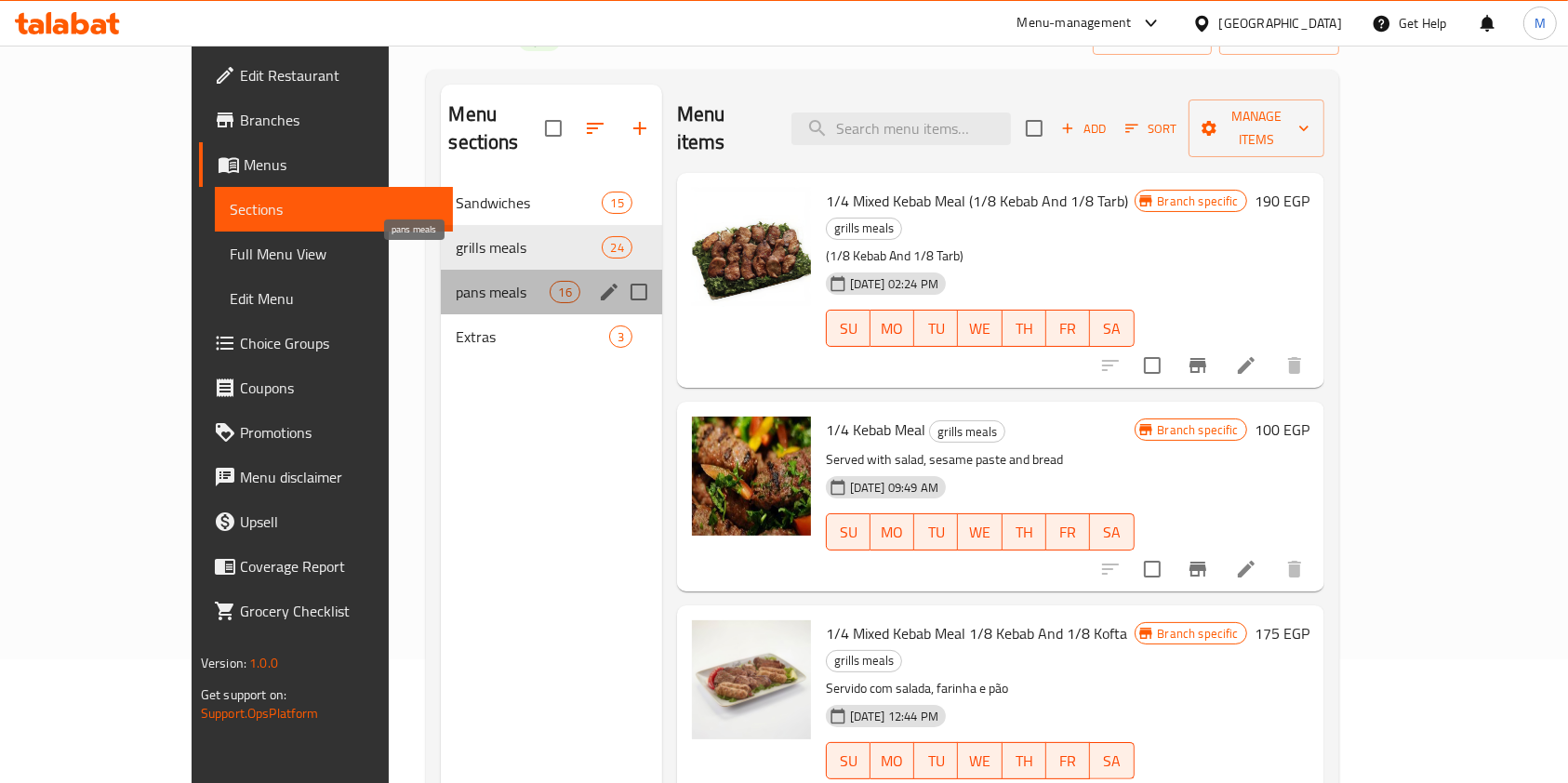
click at [455, 281] on span "pans meals" at bounding box center [502, 291] width 94 height 23
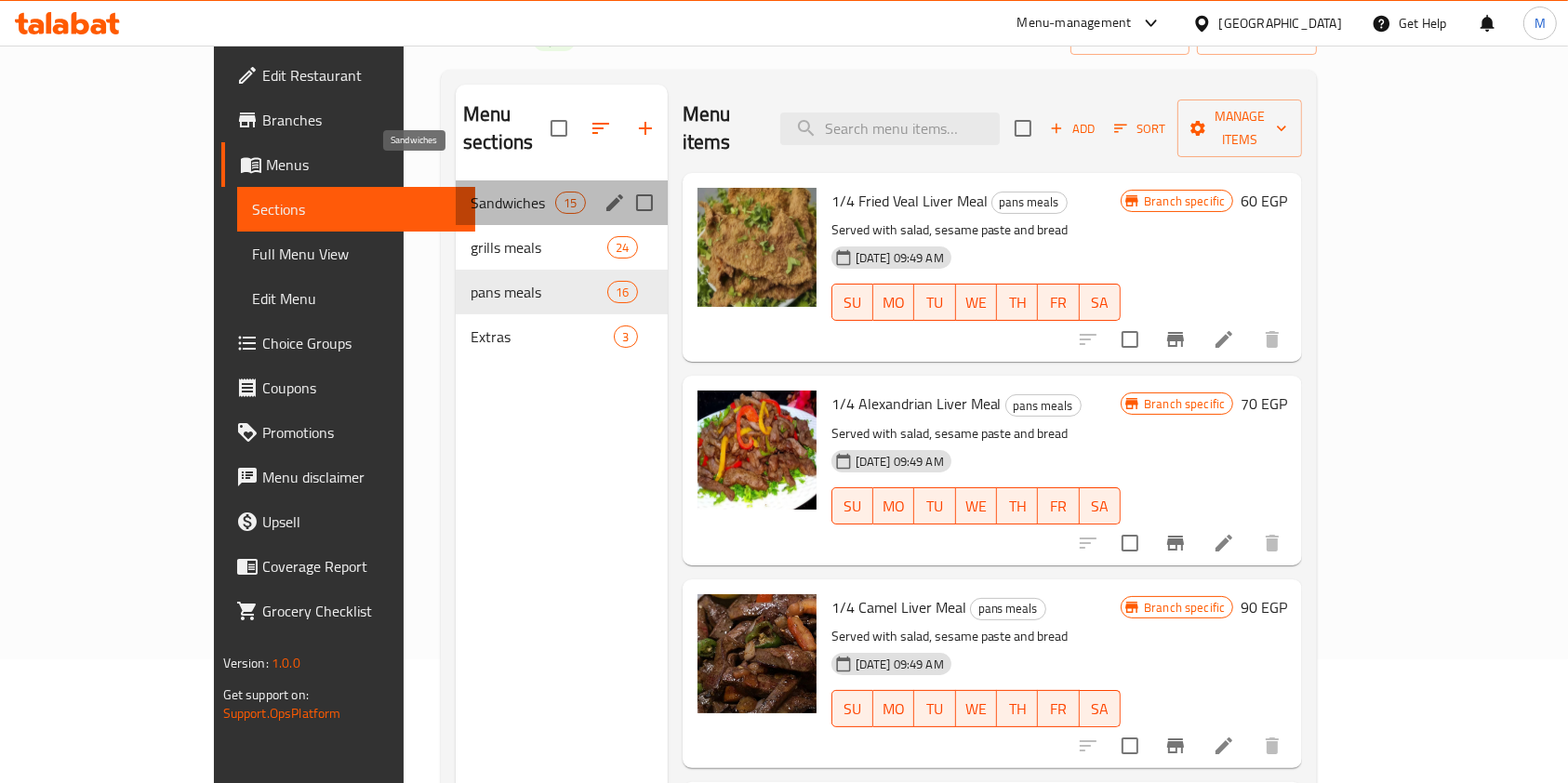
click at [471, 191] on span "Sandwiches" at bounding box center [513, 202] width 84 height 23
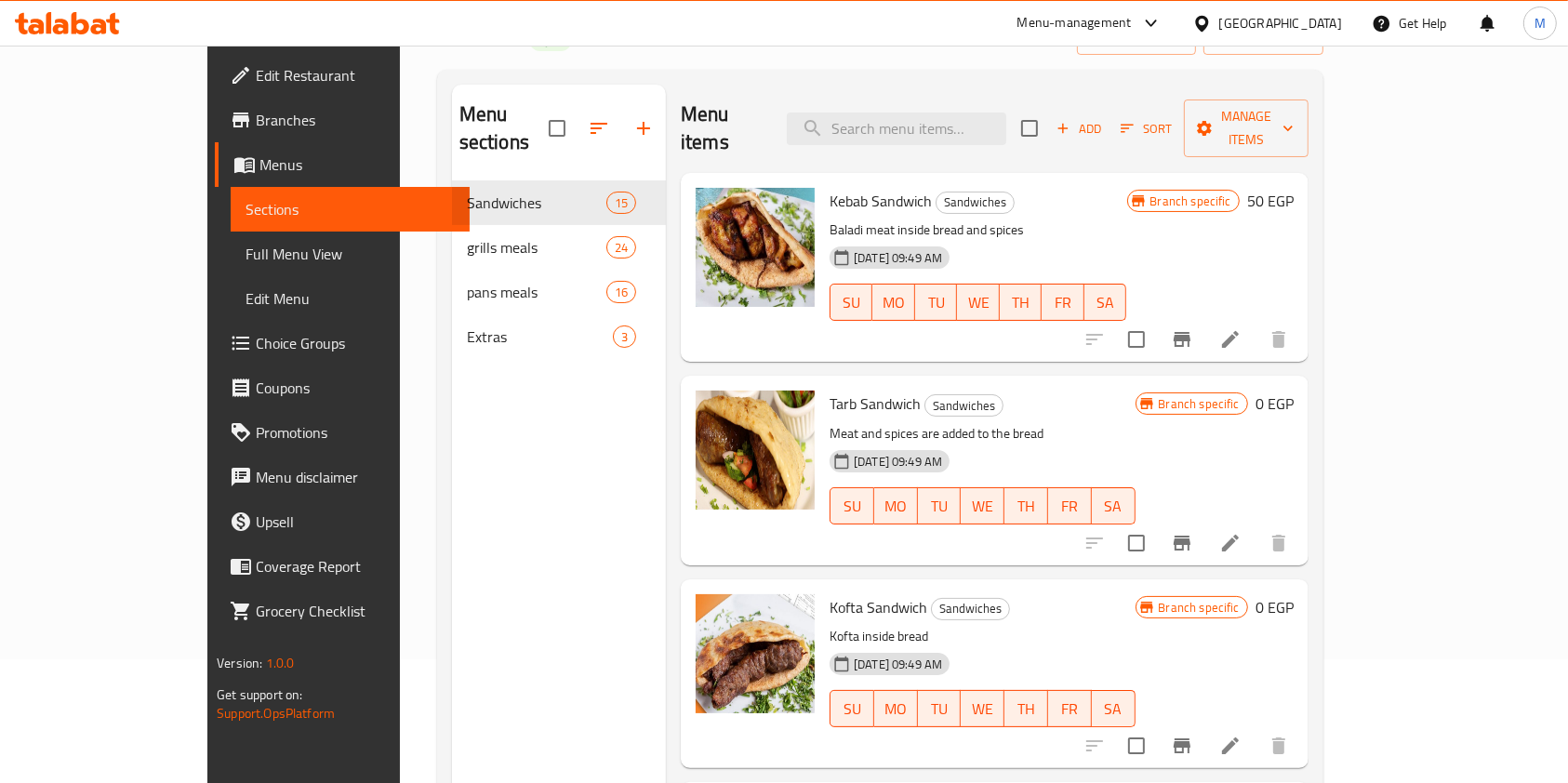
click at [74, 19] on icon at bounding box center [80, 23] width 18 height 23
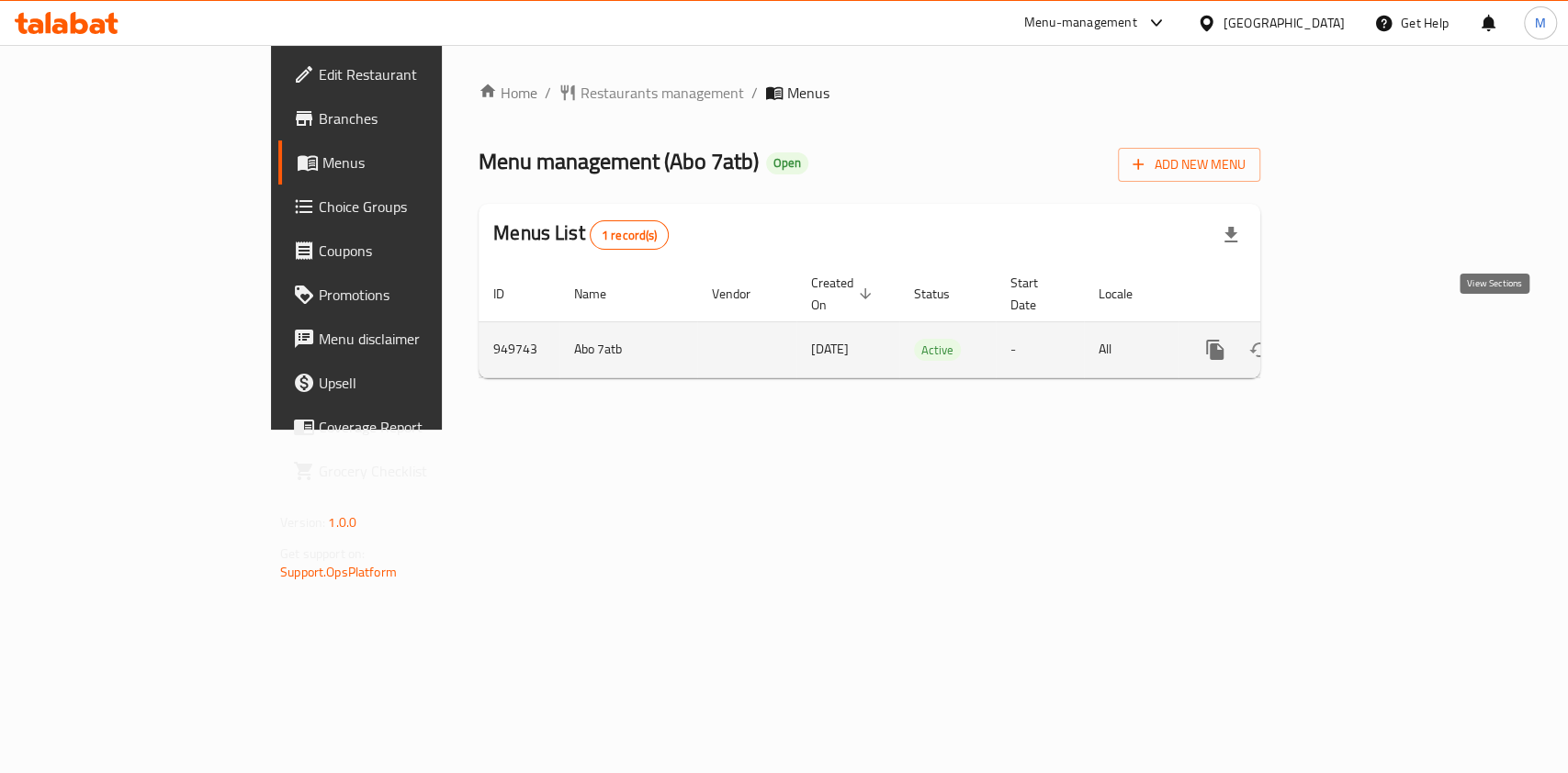
click at [1369, 329] on link "enhanced table" at bounding box center [1346, 349] width 44 height 44
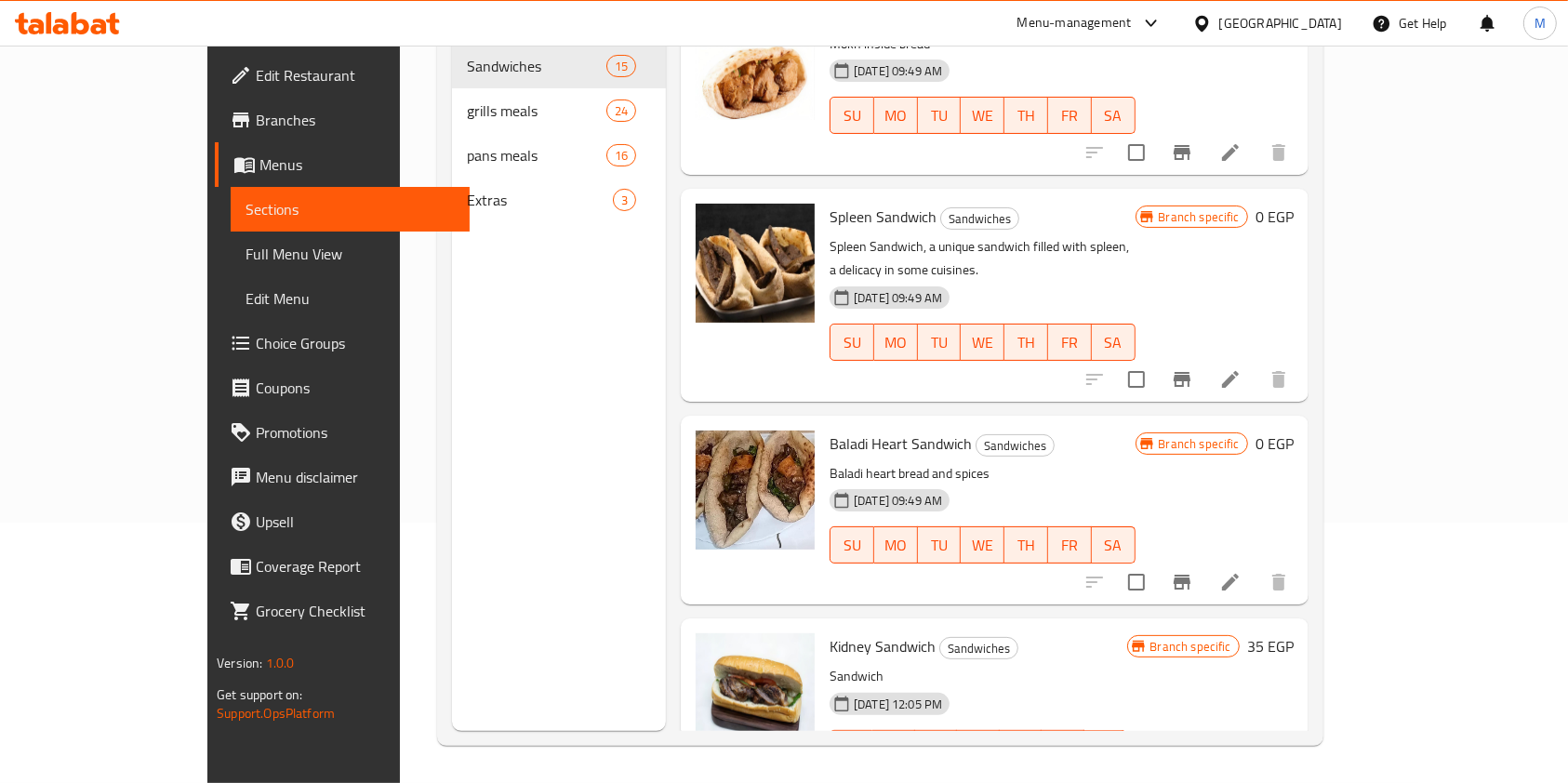
scroll to position [135, 0]
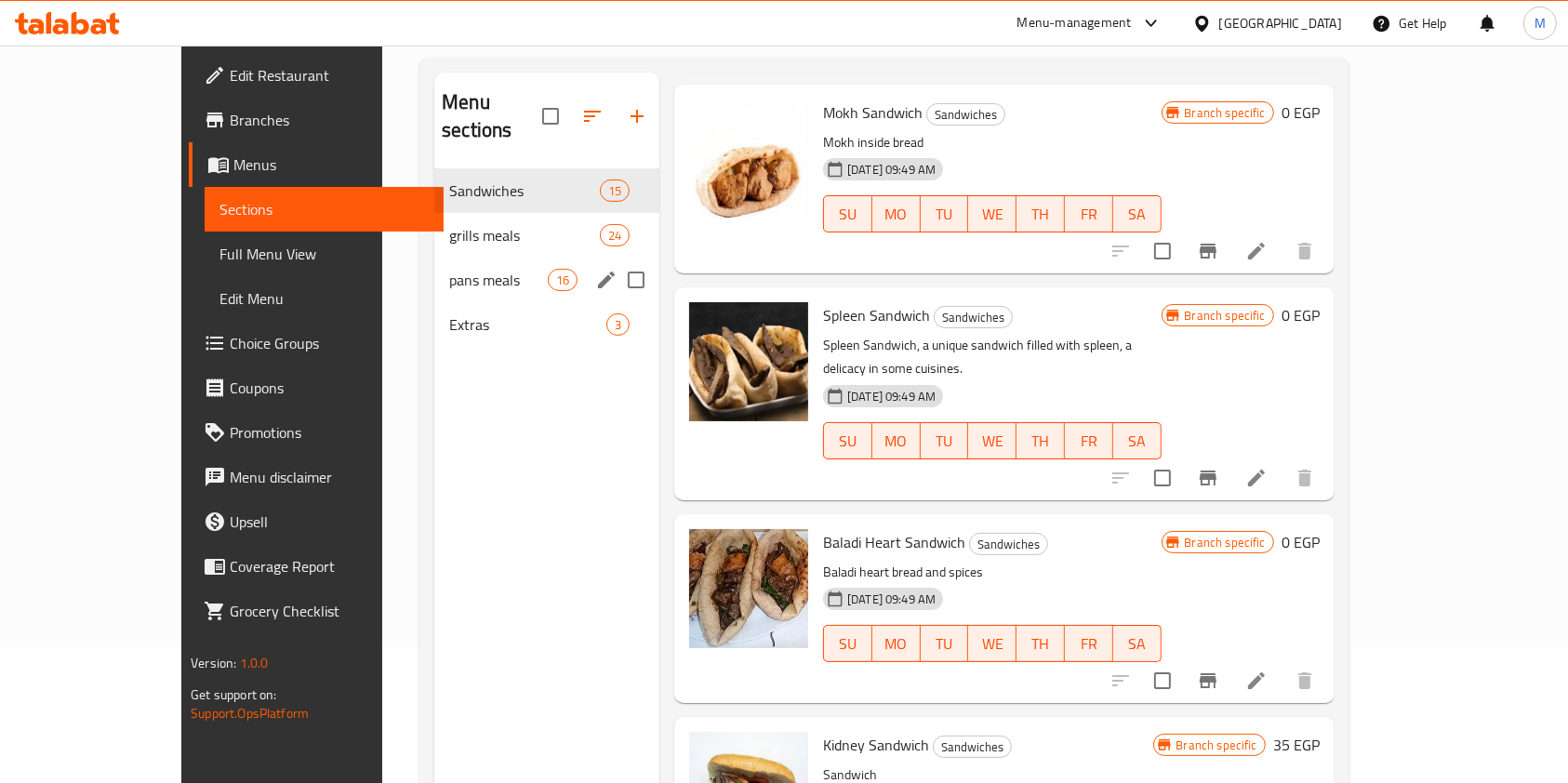
click at [435, 223] on div "grills meals 24" at bounding box center [547, 235] width 225 height 44
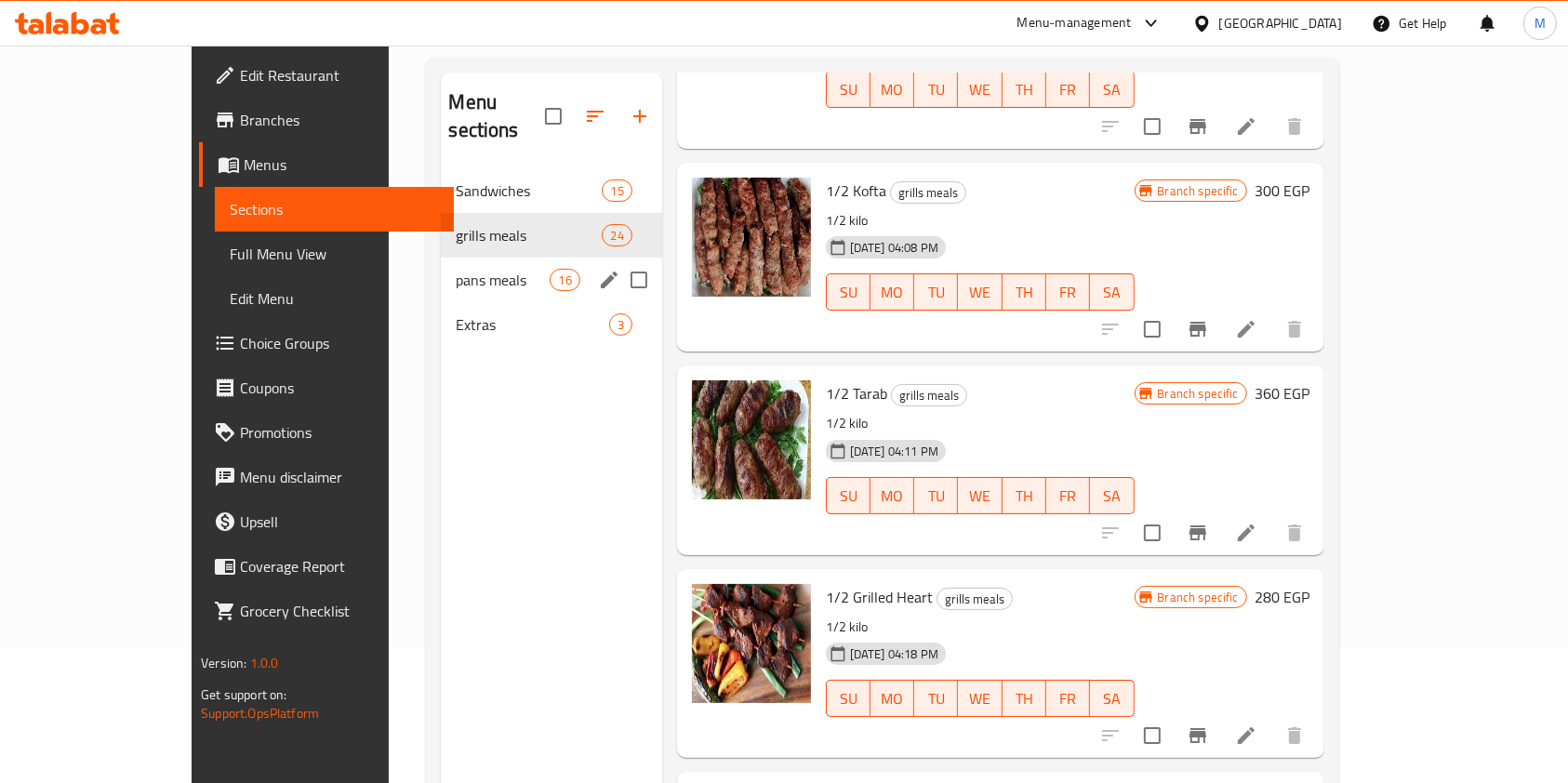
click at [455, 269] on span "pans meals" at bounding box center [502, 280] width 94 height 23
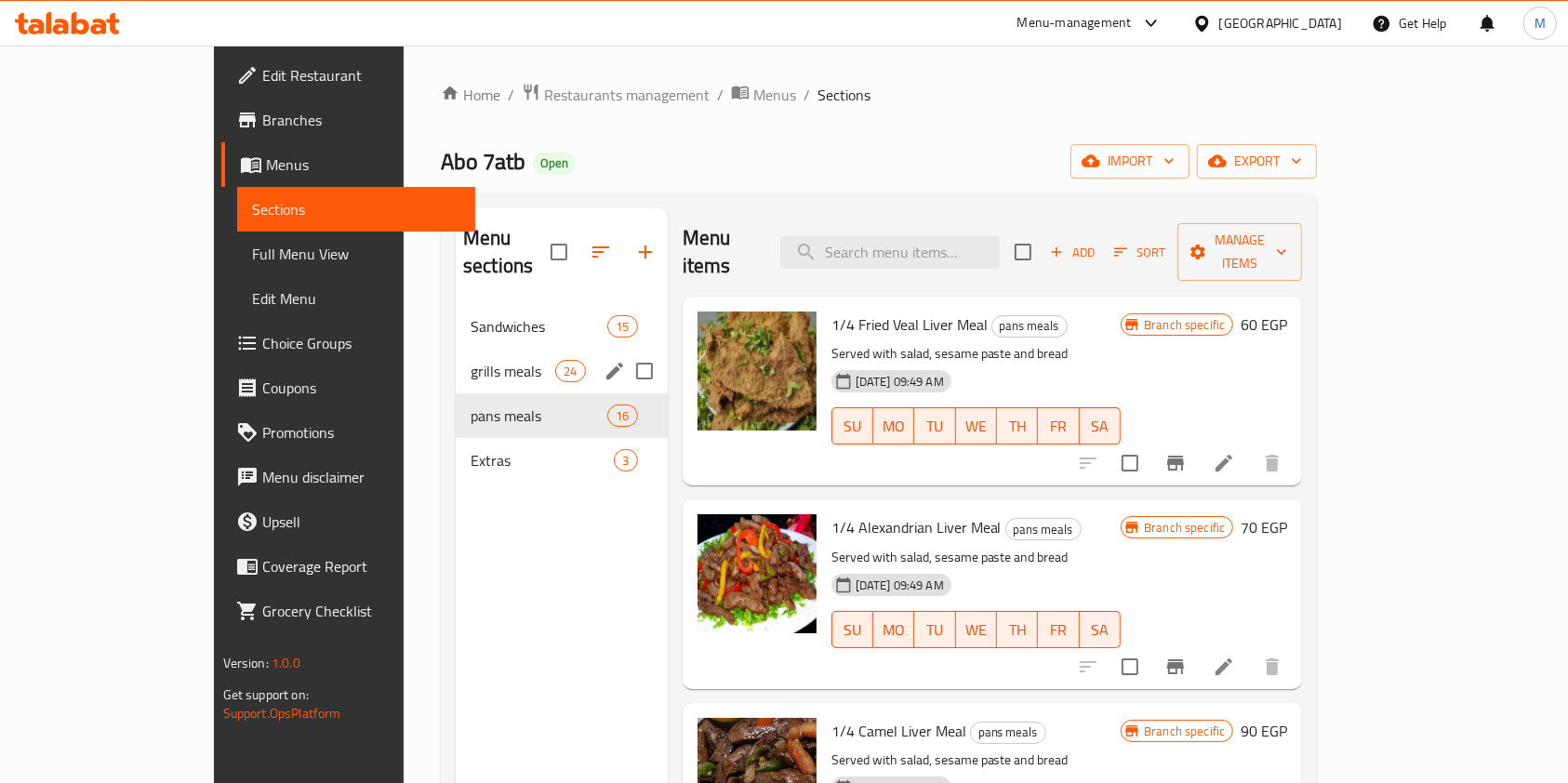
click at [471, 360] on span "grills meals" at bounding box center [513, 371] width 84 height 23
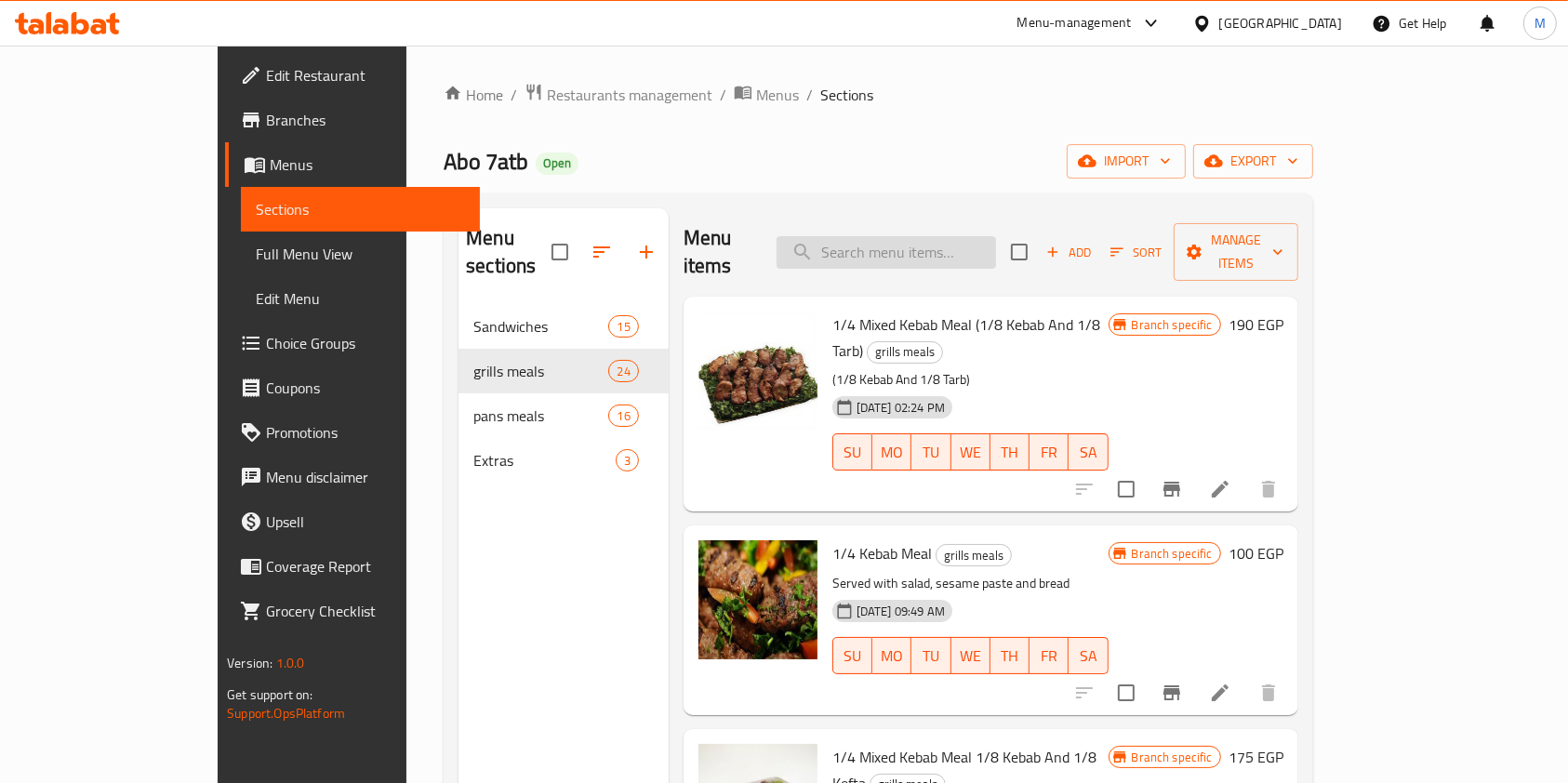
click at [902, 249] on input "search" at bounding box center [886, 252] width 220 height 32
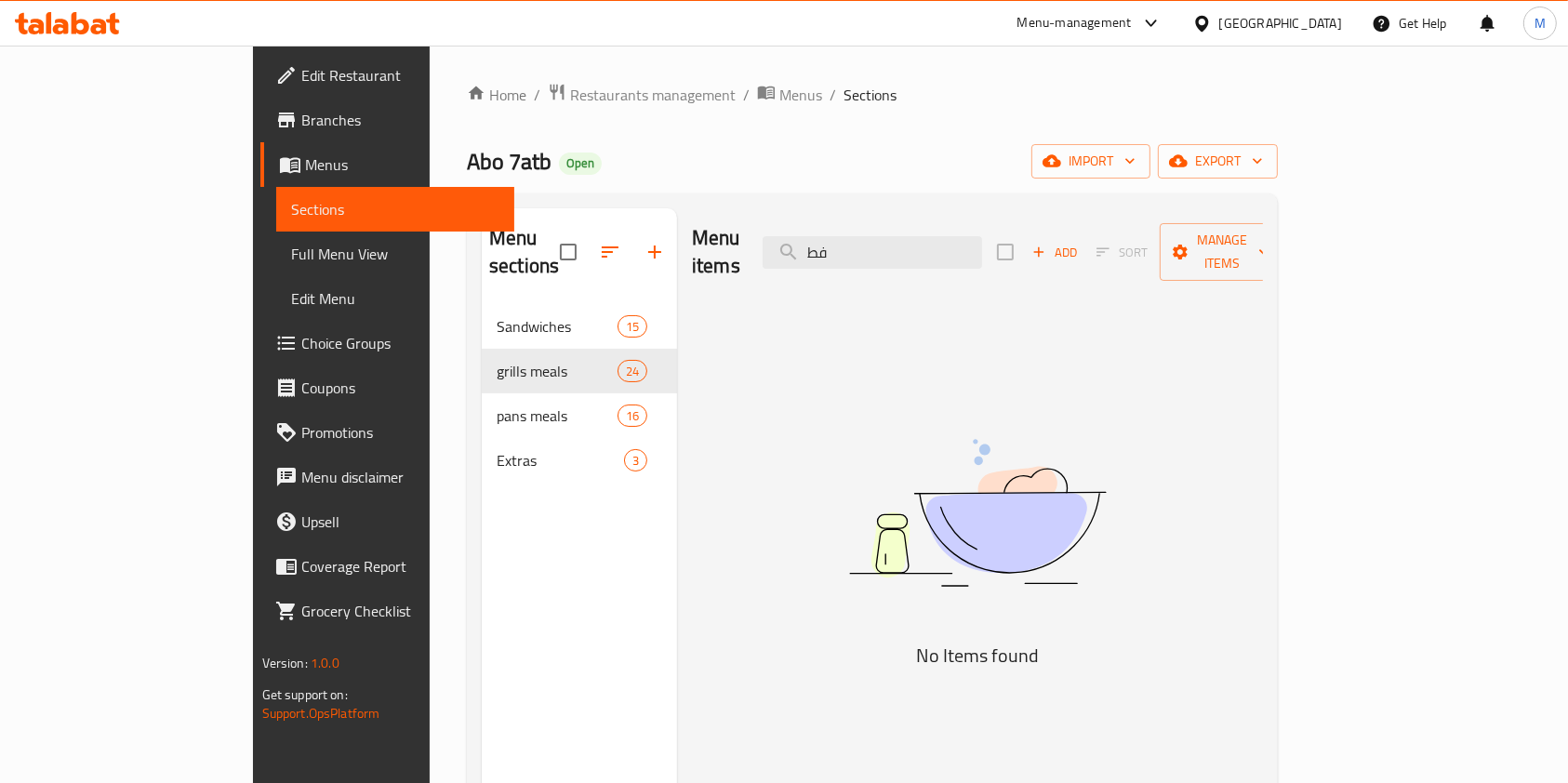
type input "فط"
click at [65, 11] on div at bounding box center [67, 24] width 134 height 37
click at [82, 8] on div at bounding box center [67, 24] width 134 height 37
click at [80, 9] on div at bounding box center [67, 24] width 134 height 37
click at [77, 18] on icon at bounding box center [67, 23] width 105 height 23
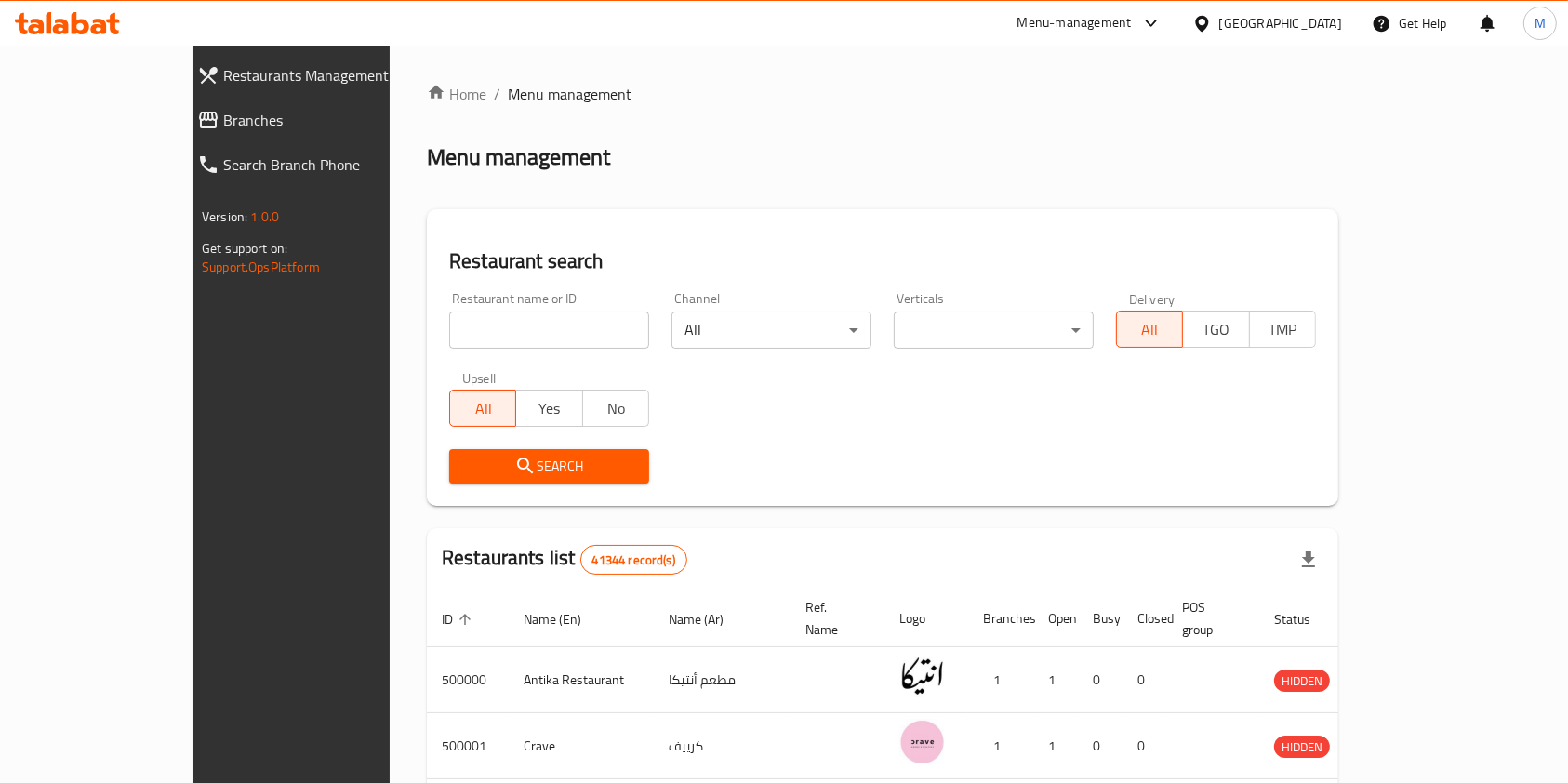
click at [61, 24] on icon at bounding box center [67, 23] width 105 height 23
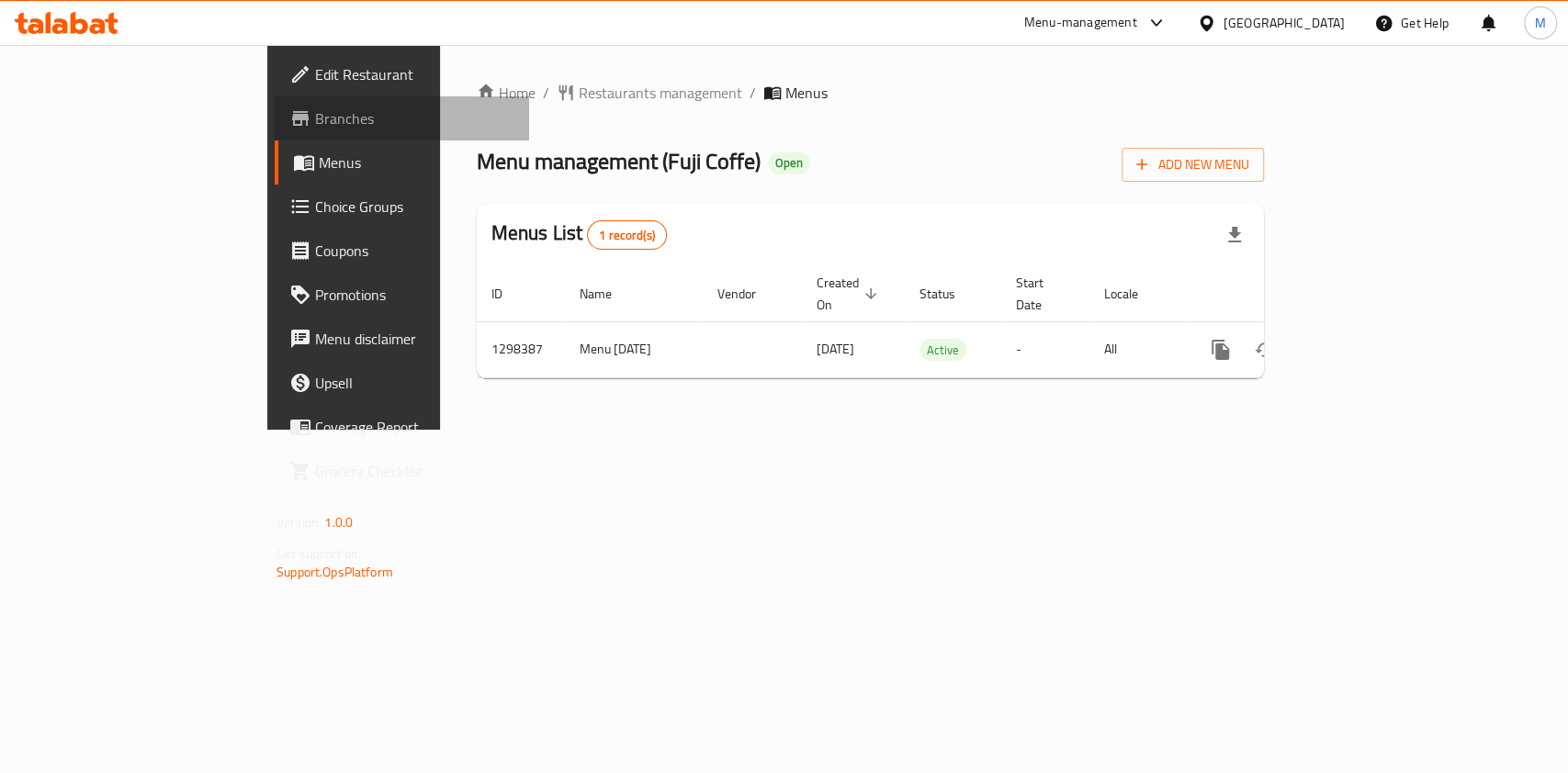
click at [315, 115] on span "Branches" at bounding box center [415, 118] width 200 height 22
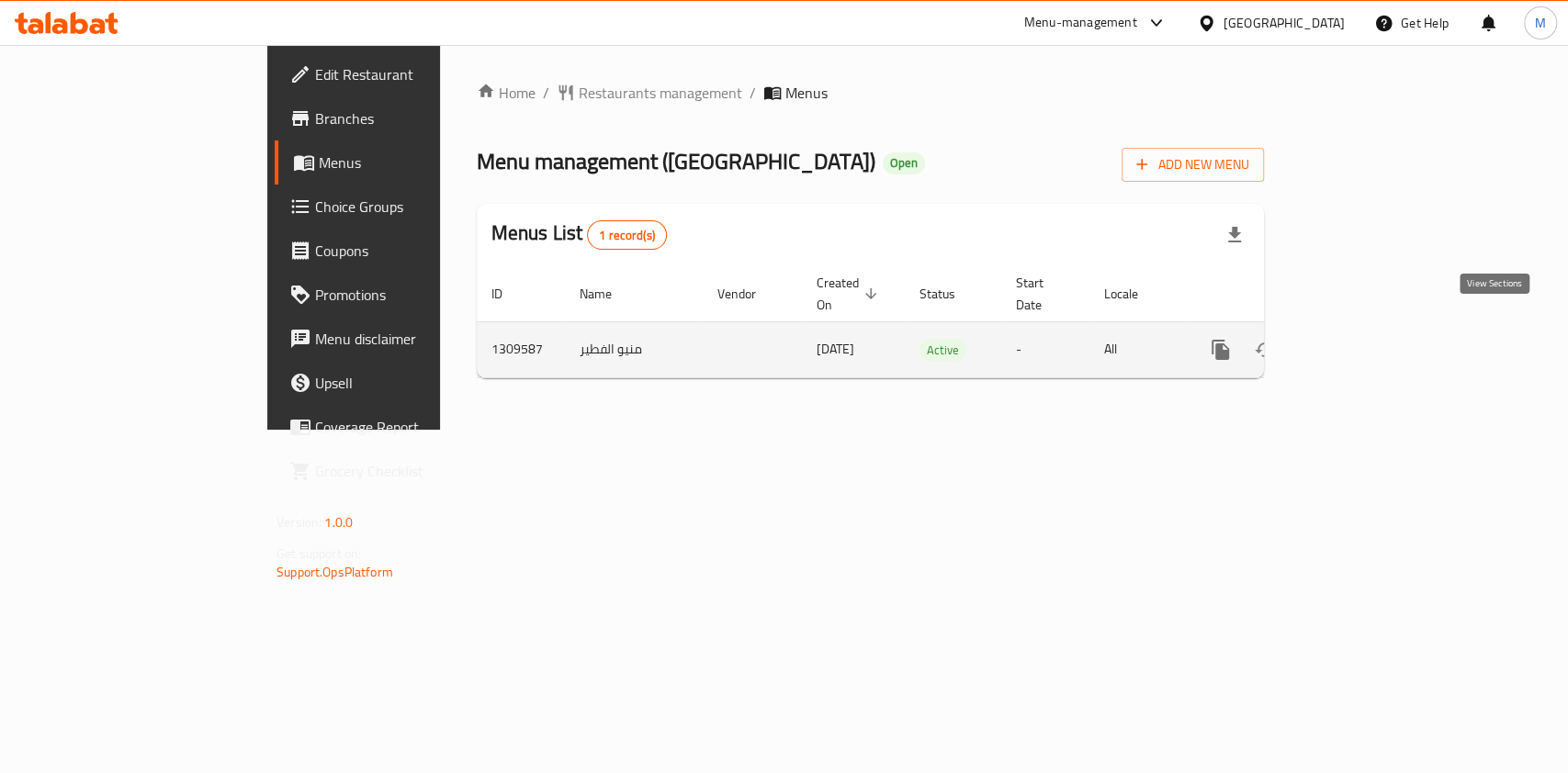
click at [1361, 342] on icon "enhanced table" at bounding box center [1352, 350] width 16 height 16
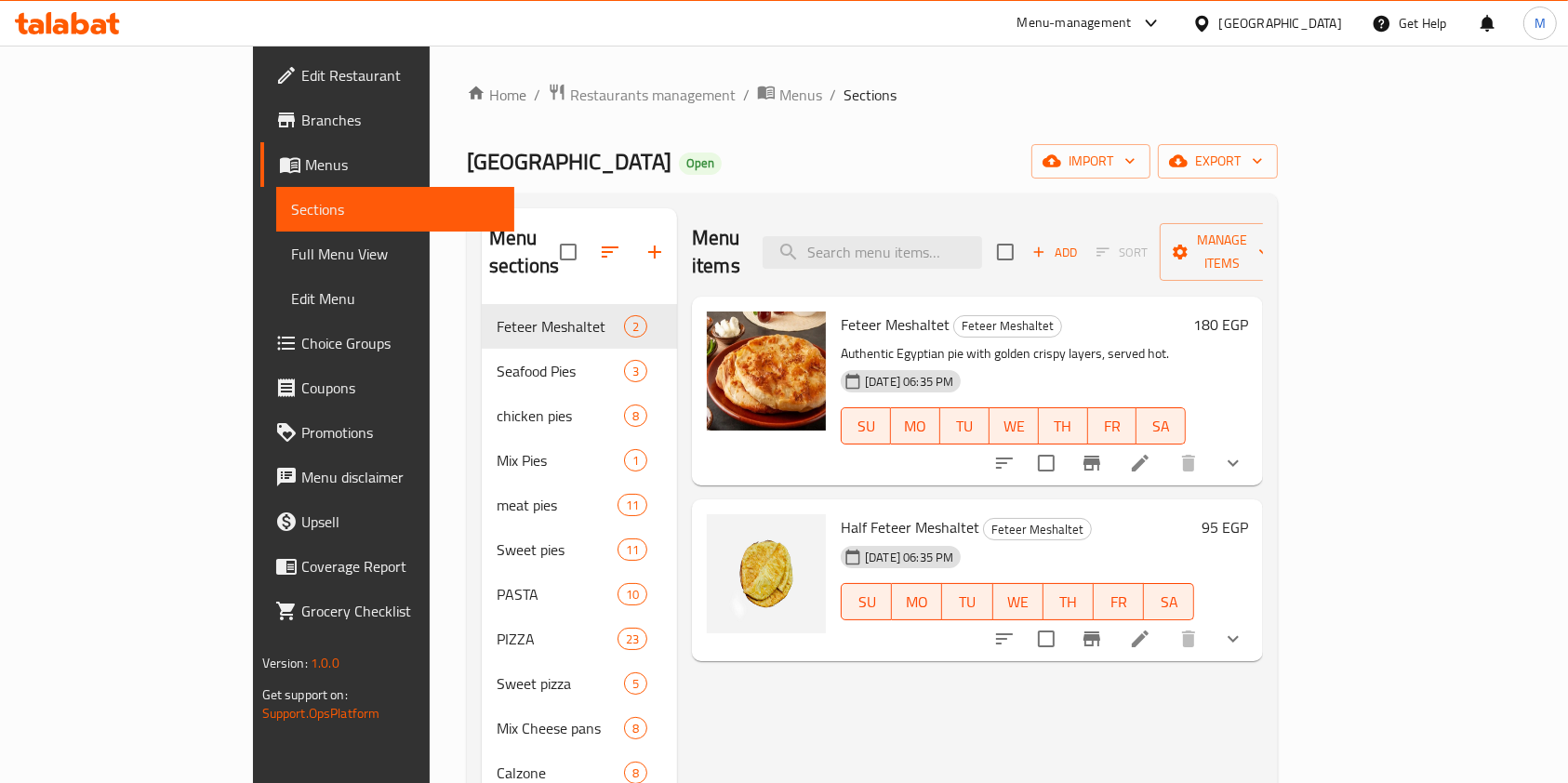
click at [301, 109] on span "Branches" at bounding box center [400, 120] width 199 height 23
